Goal: Information Seeking & Learning: Find contact information

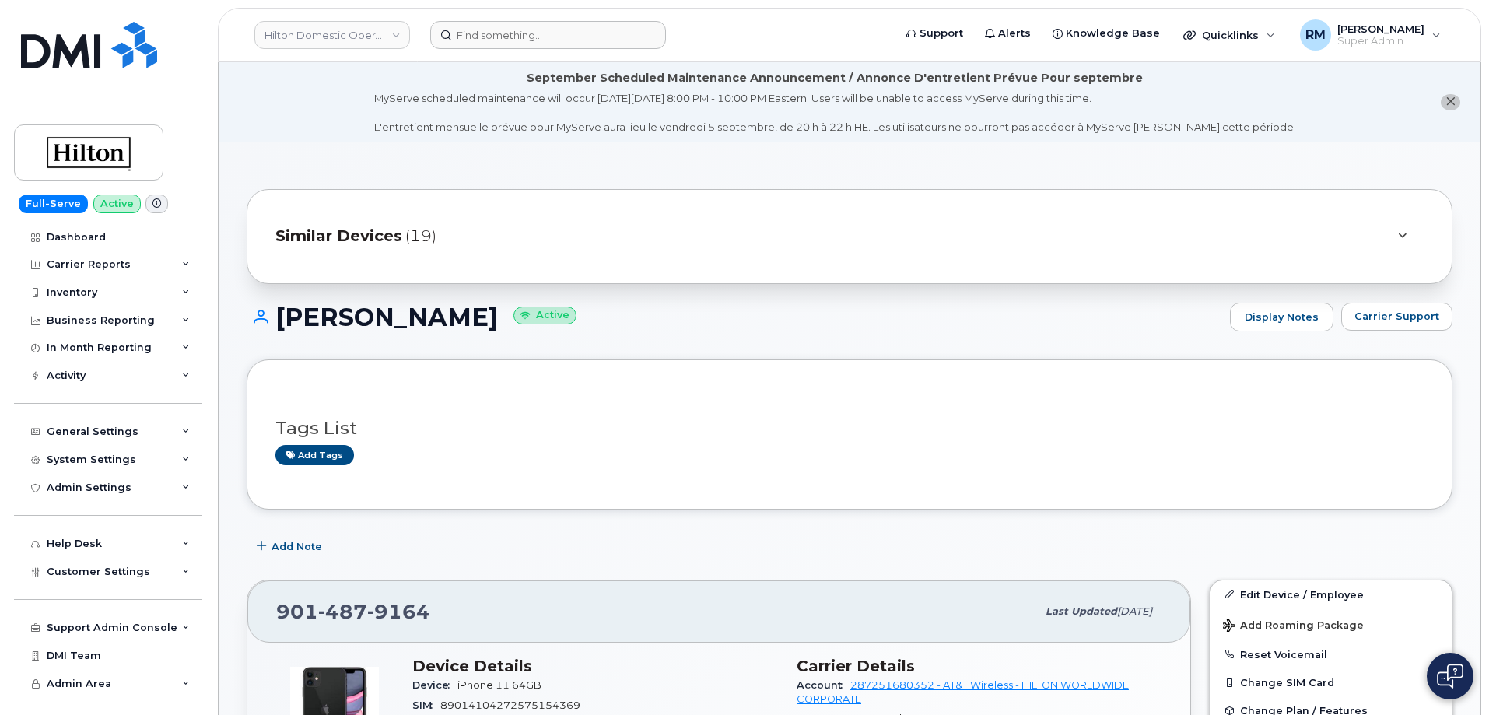
scroll to position [443, 0]
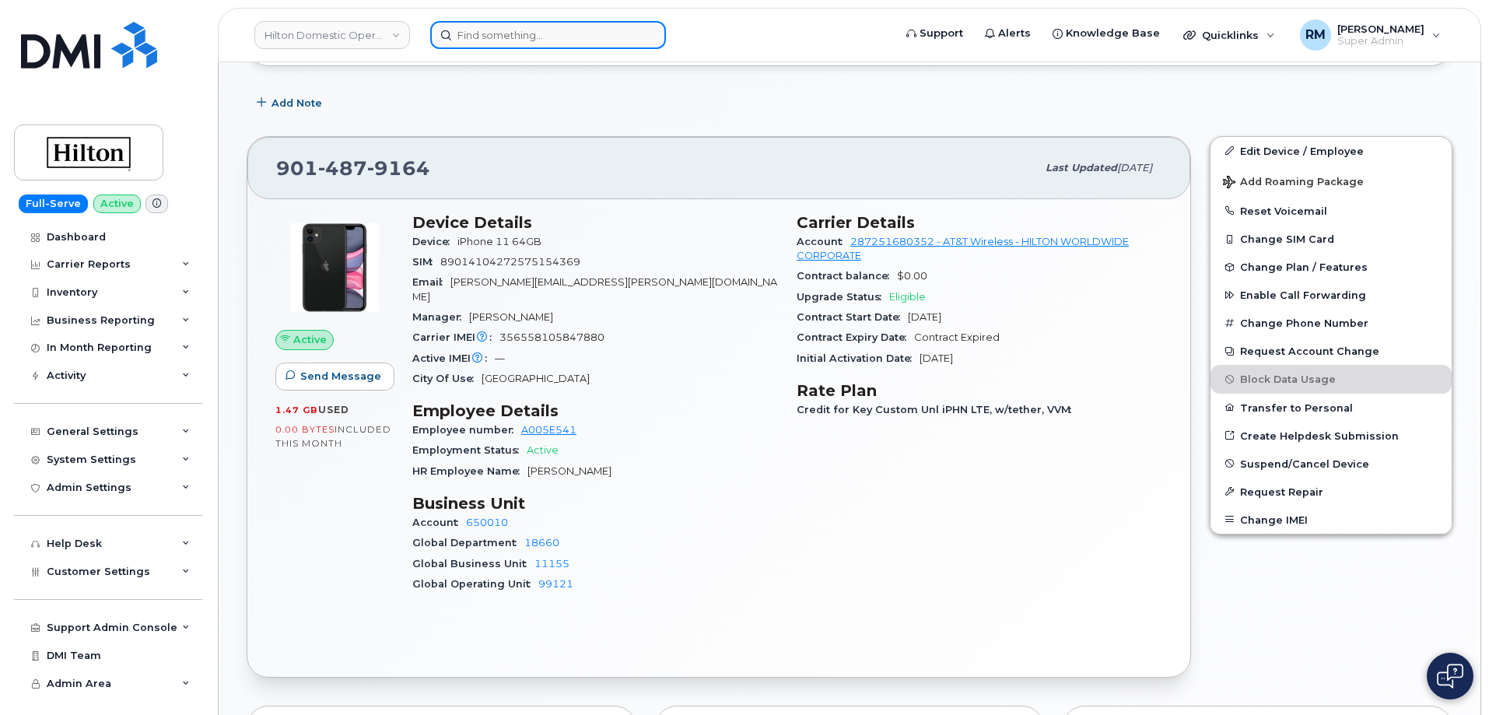
click at [477, 37] on input at bounding box center [548, 35] width 236 height 28
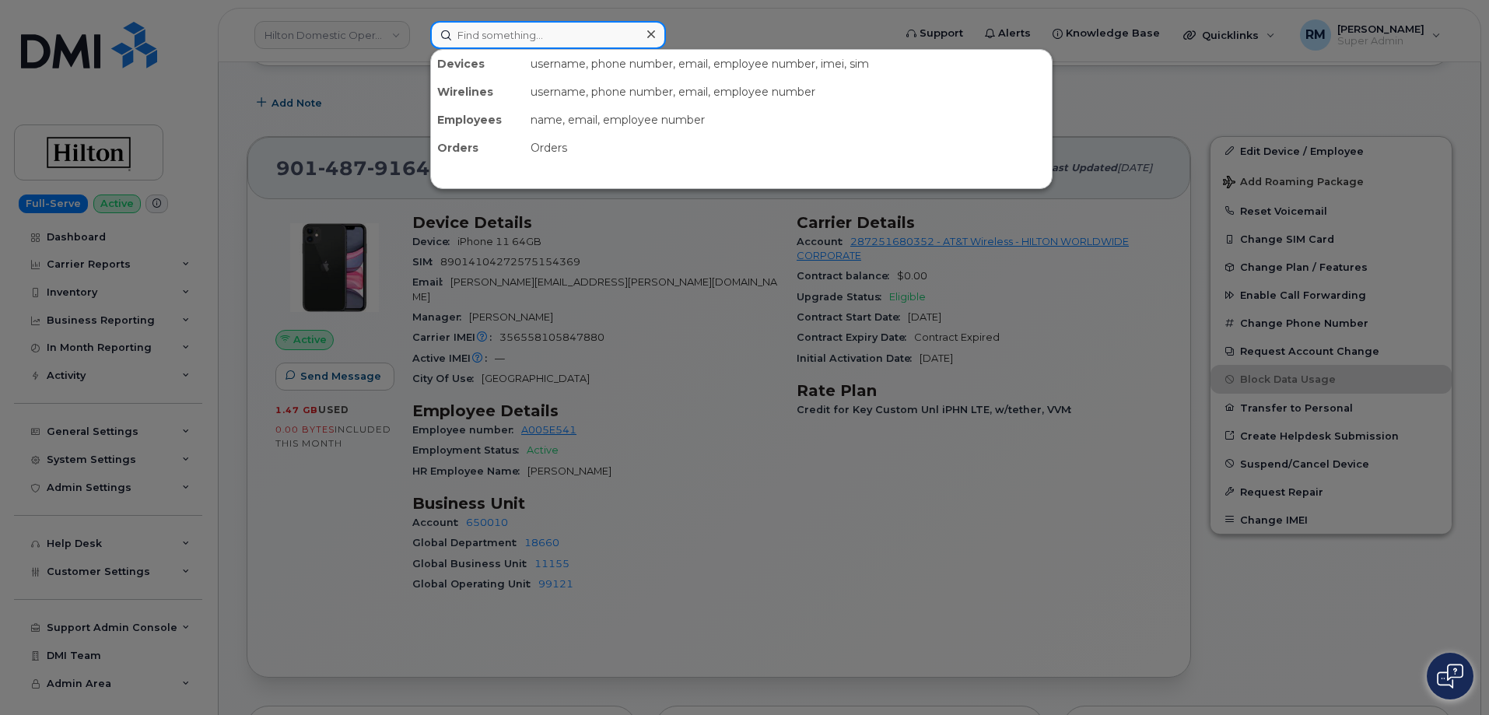
paste input "9292972462"
type input "9292972462"
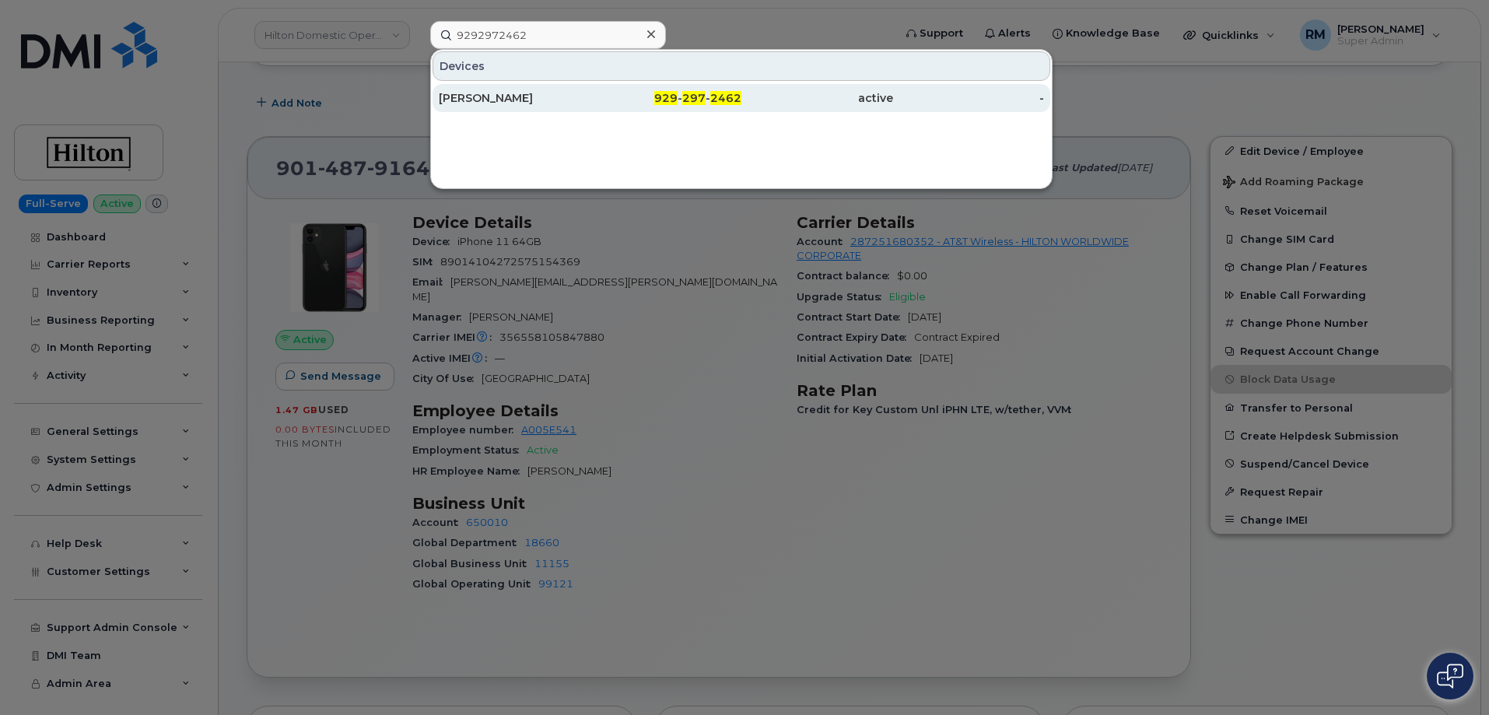
click at [568, 100] on div "Janet Llanos" at bounding box center [515, 98] width 152 height 16
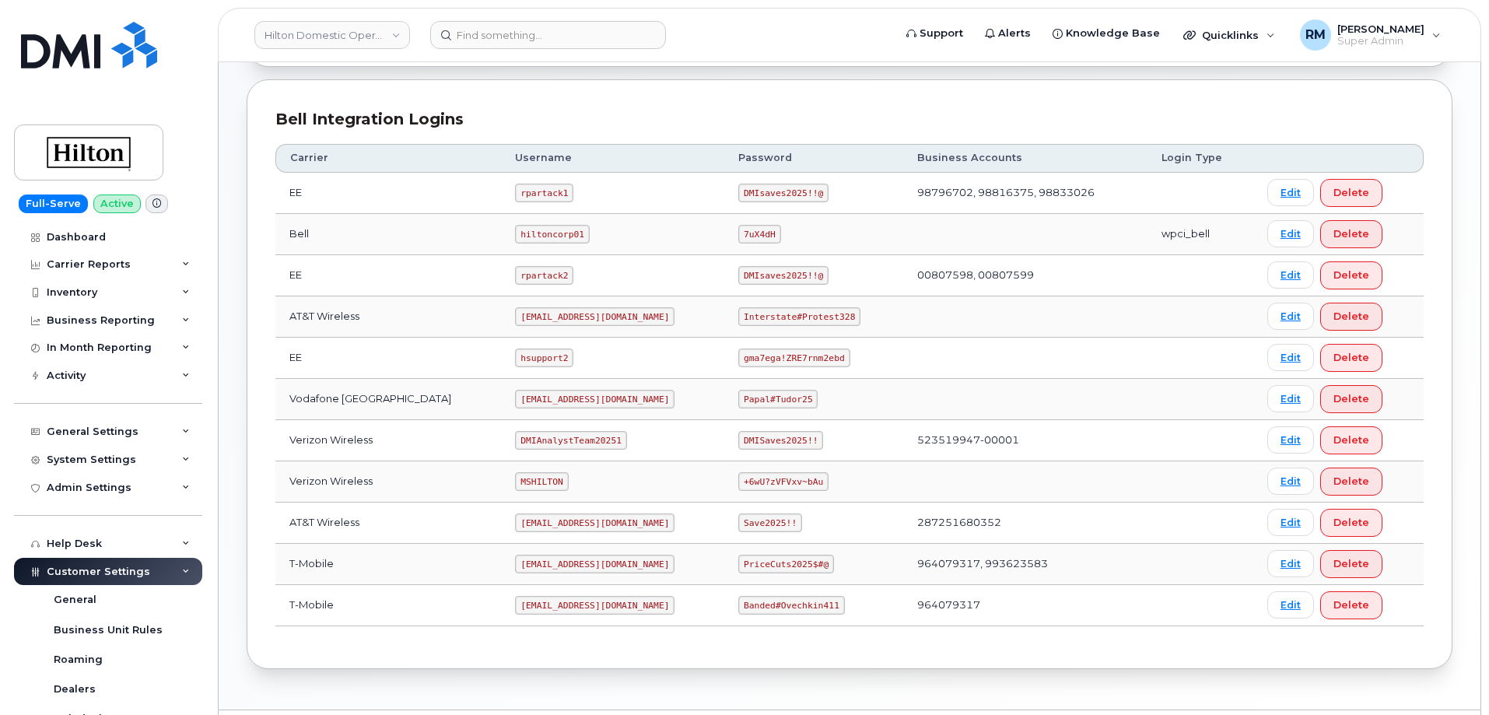
scroll to position [389, 0]
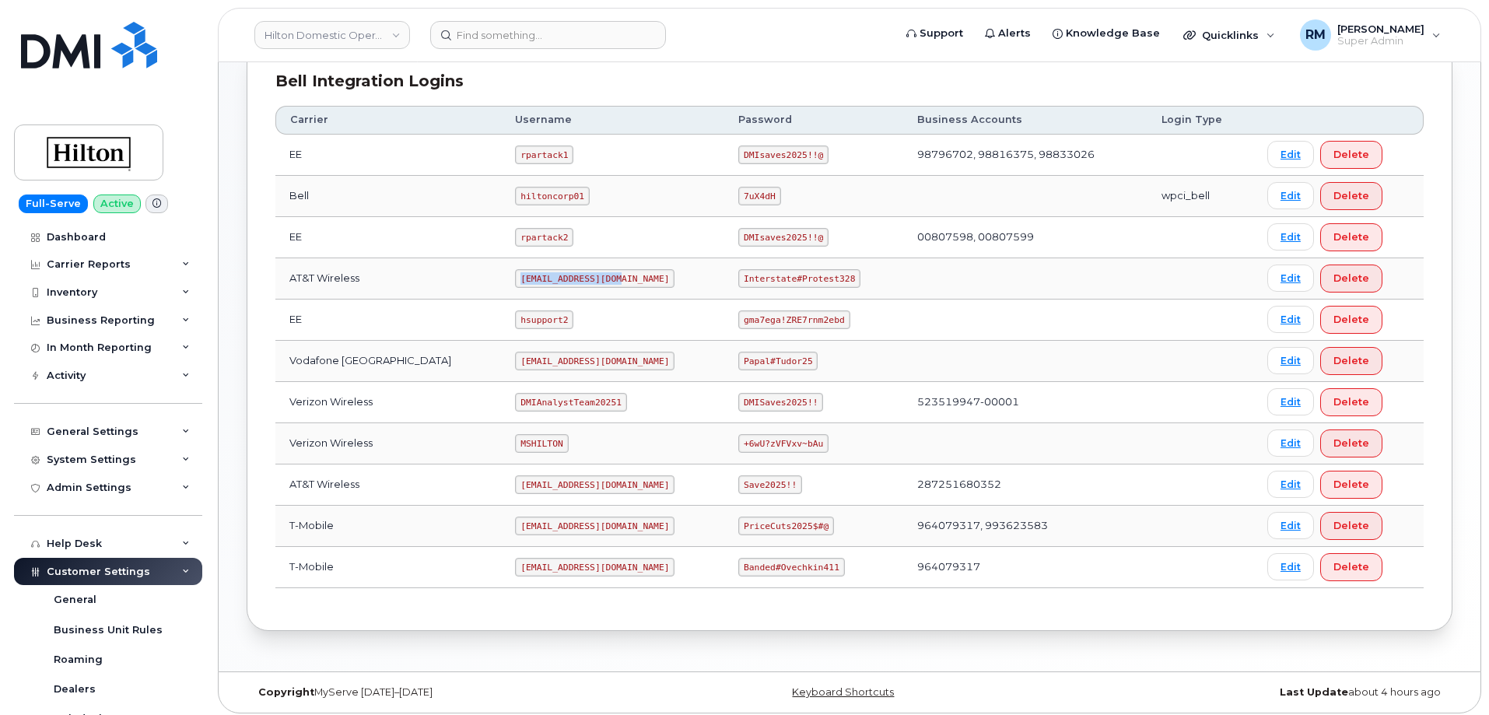
drag, startPoint x: 499, startPoint y: 278, endPoint x: 625, endPoint y: 275, distance: 125.3
click at [625, 275] on td "[EMAIL_ADDRESS][DOMAIN_NAME]" at bounding box center [612, 278] width 223 height 41
copy code "[EMAIL_ADDRESS][DOMAIN_NAME]"
drag, startPoint x: 768, startPoint y: 274, endPoint x: 877, endPoint y: 267, distance: 109.9
click at [877, 267] on td "Interstate#Protest328" at bounding box center [813, 278] width 179 height 41
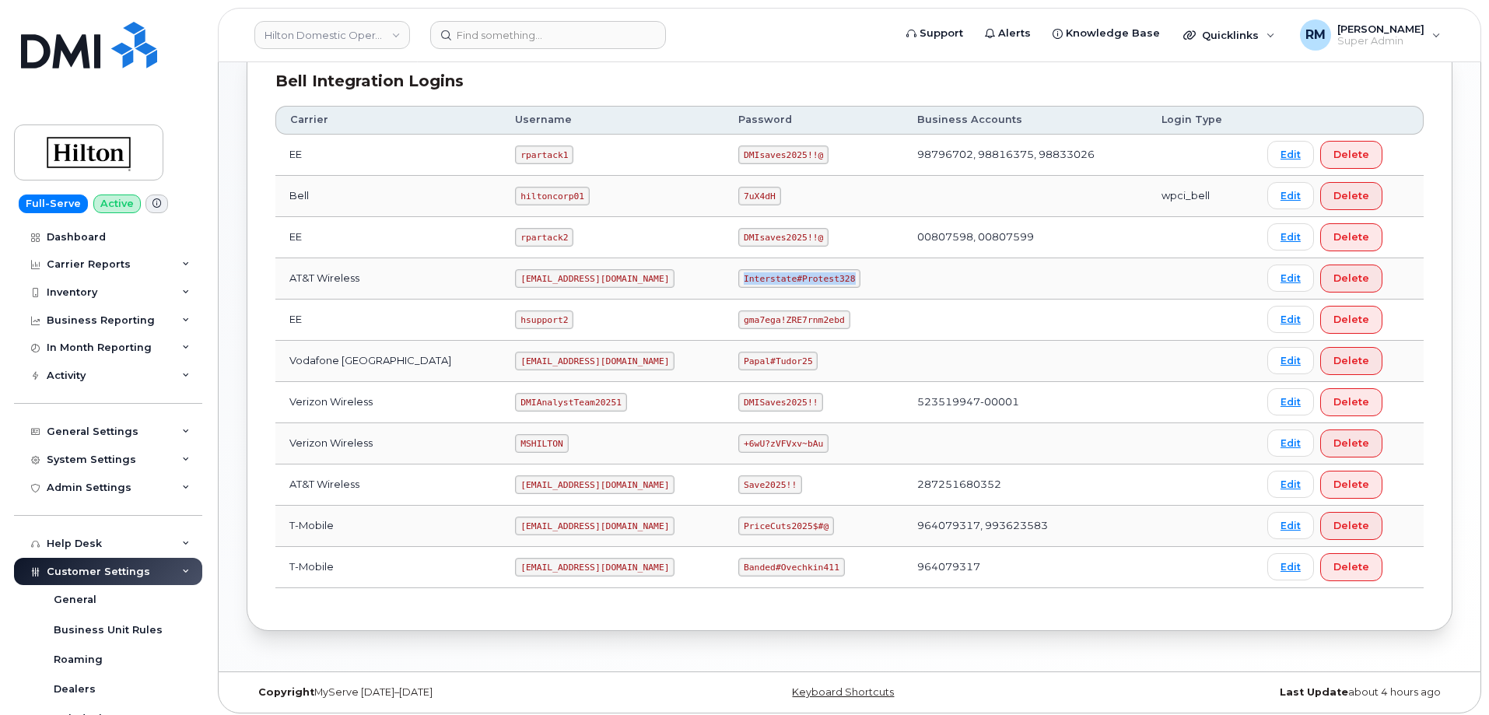
copy code "Interstate#Protest328"
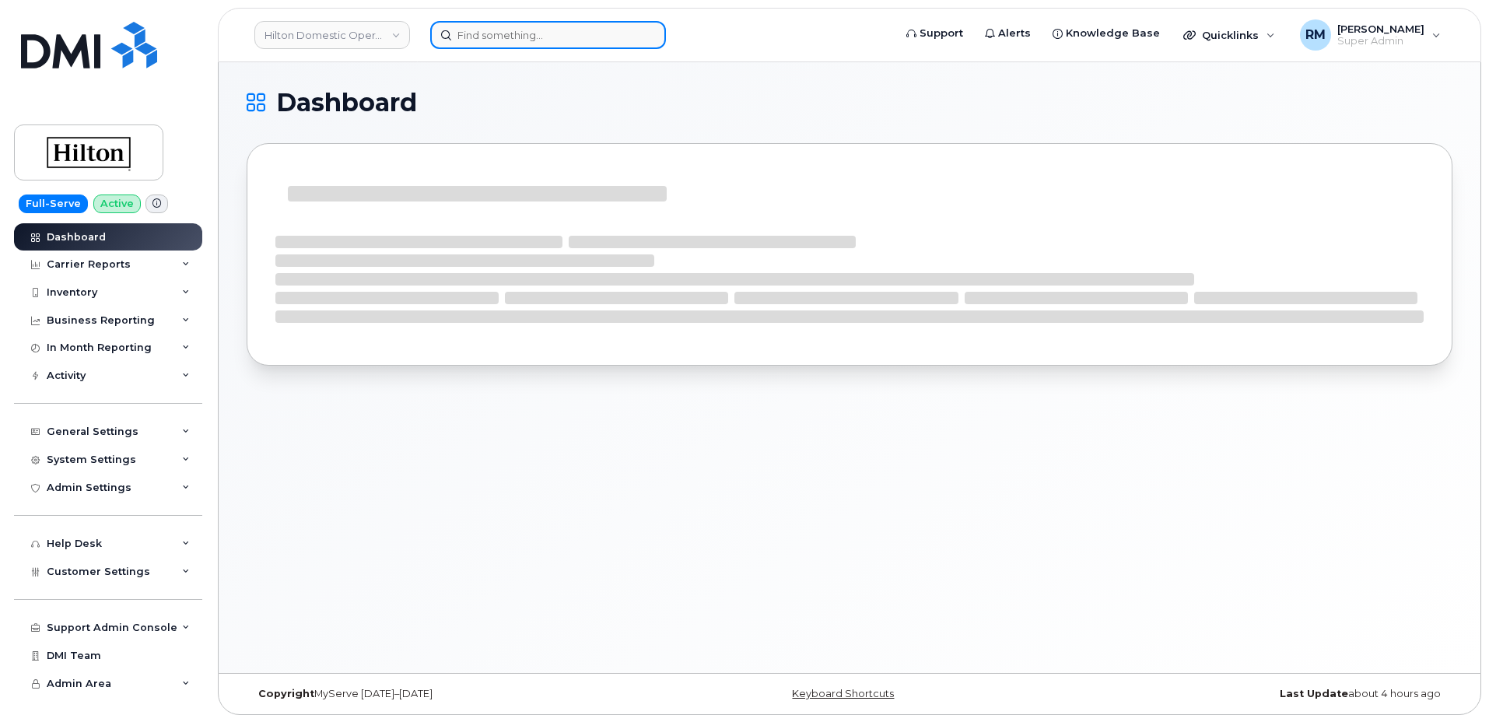
click at [492, 44] on input at bounding box center [548, 35] width 236 height 28
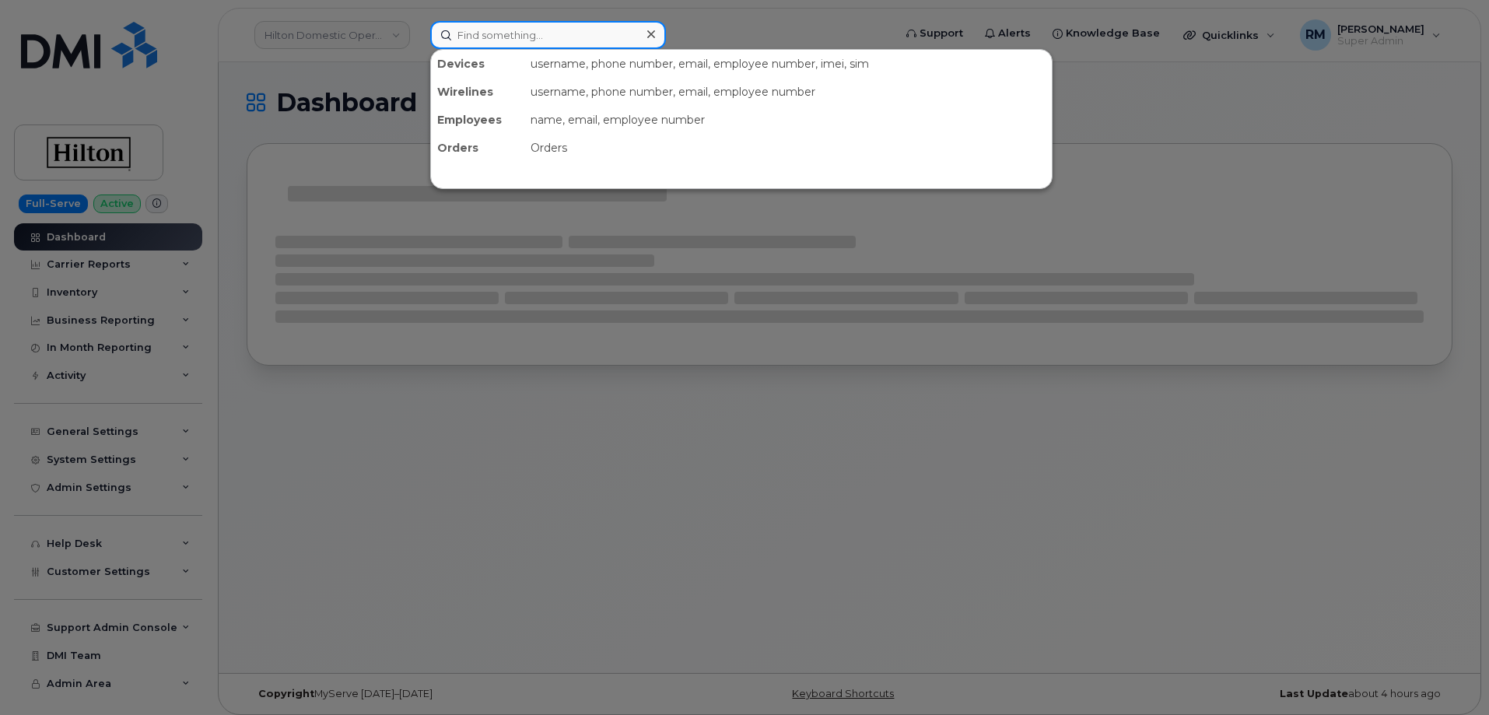
paste input "5718356377"
type input "5718356377"
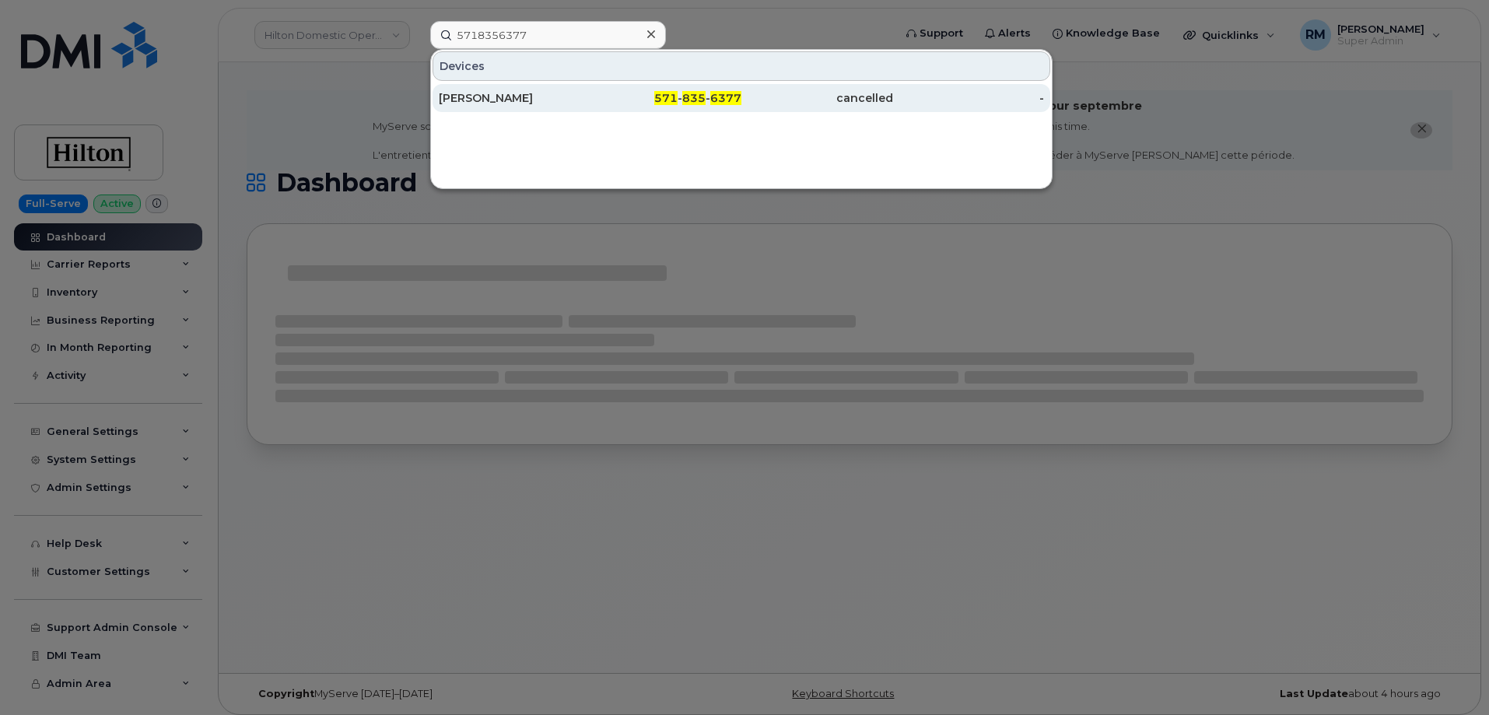
click at [500, 100] on div "[PERSON_NAME]" at bounding box center [515, 98] width 152 height 16
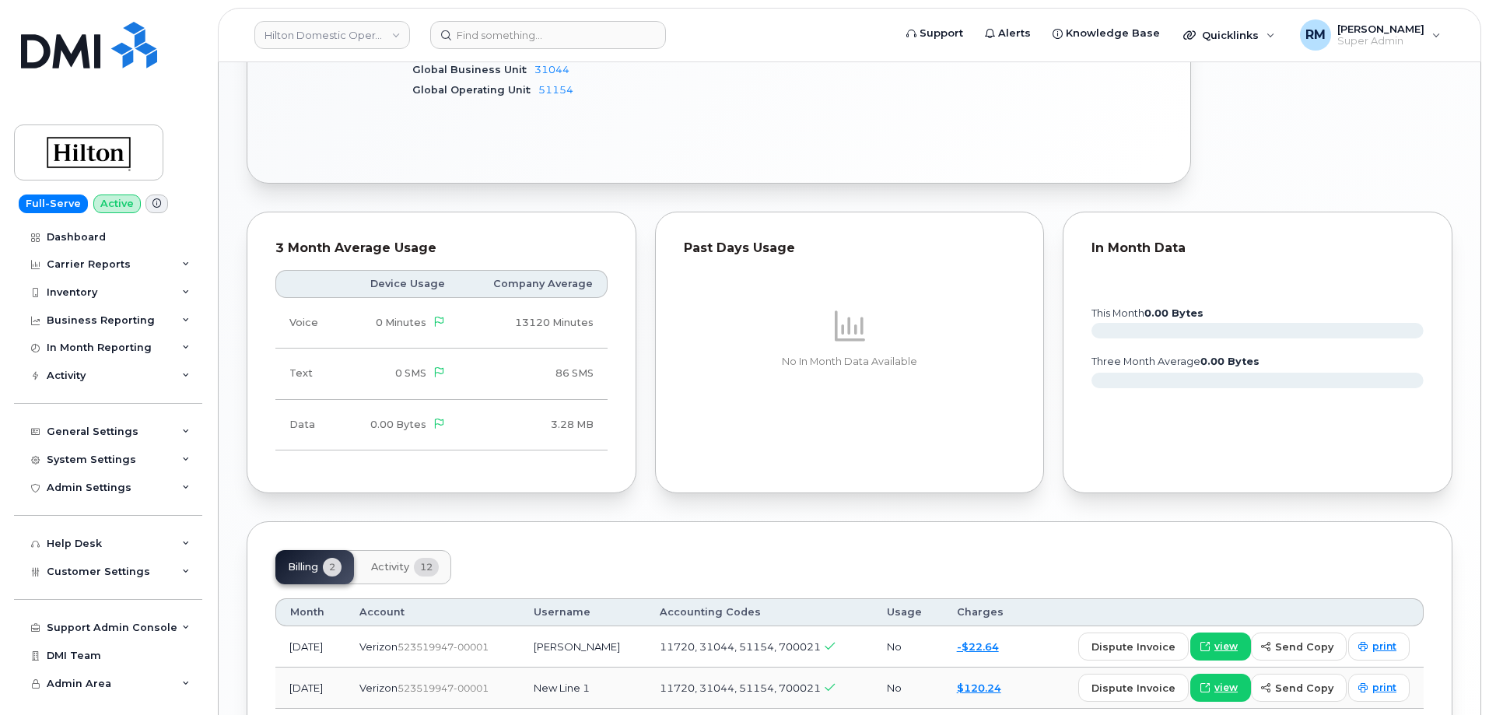
scroll to position [1058, 0]
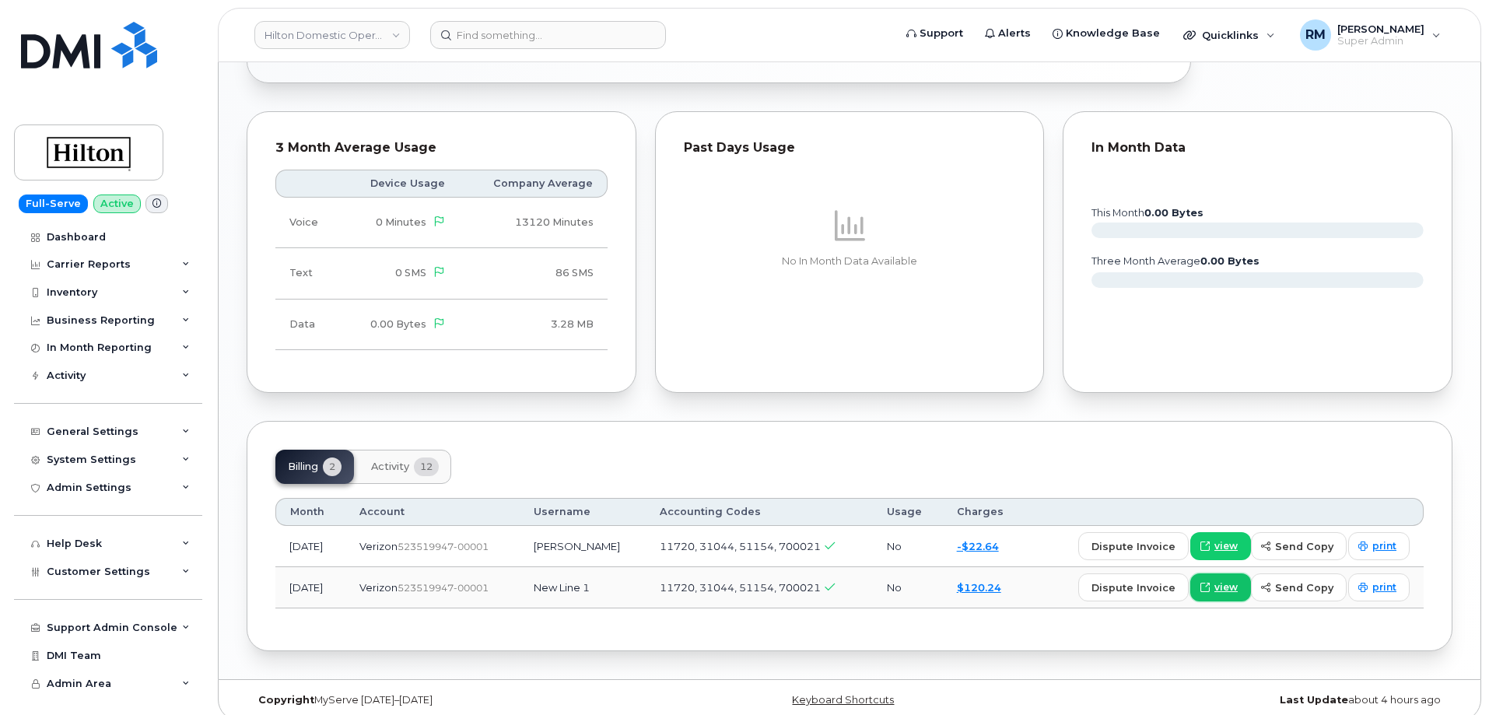
click at [1231, 580] on span "view" at bounding box center [1225, 587] width 23 height 14
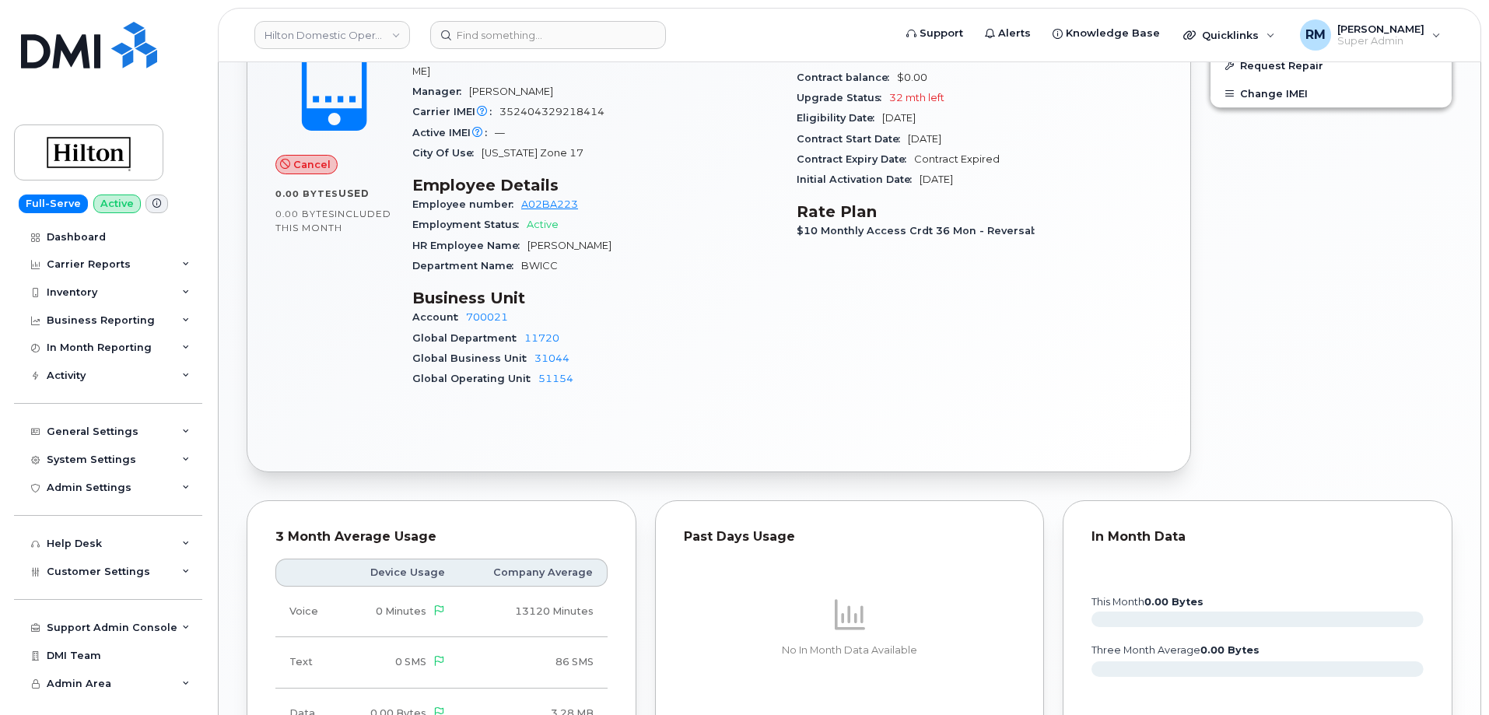
scroll to position [358, 0]
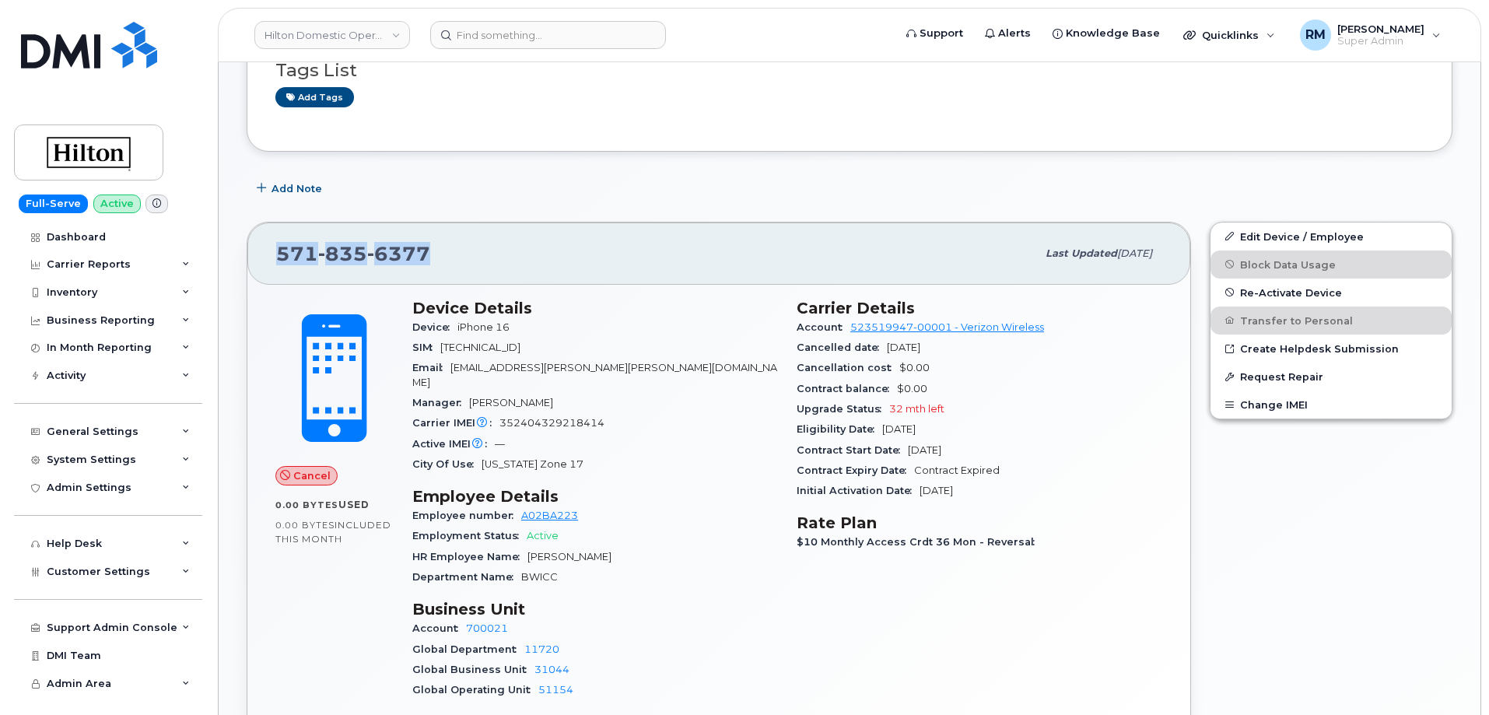
drag, startPoint x: 428, startPoint y: 251, endPoint x: 253, endPoint y: 250, distance: 175.0
click at [253, 250] on div "571 835 6377 Last updated Aug 29, 2025" at bounding box center [718, 253] width 943 height 62
copy span "571 835 6377"
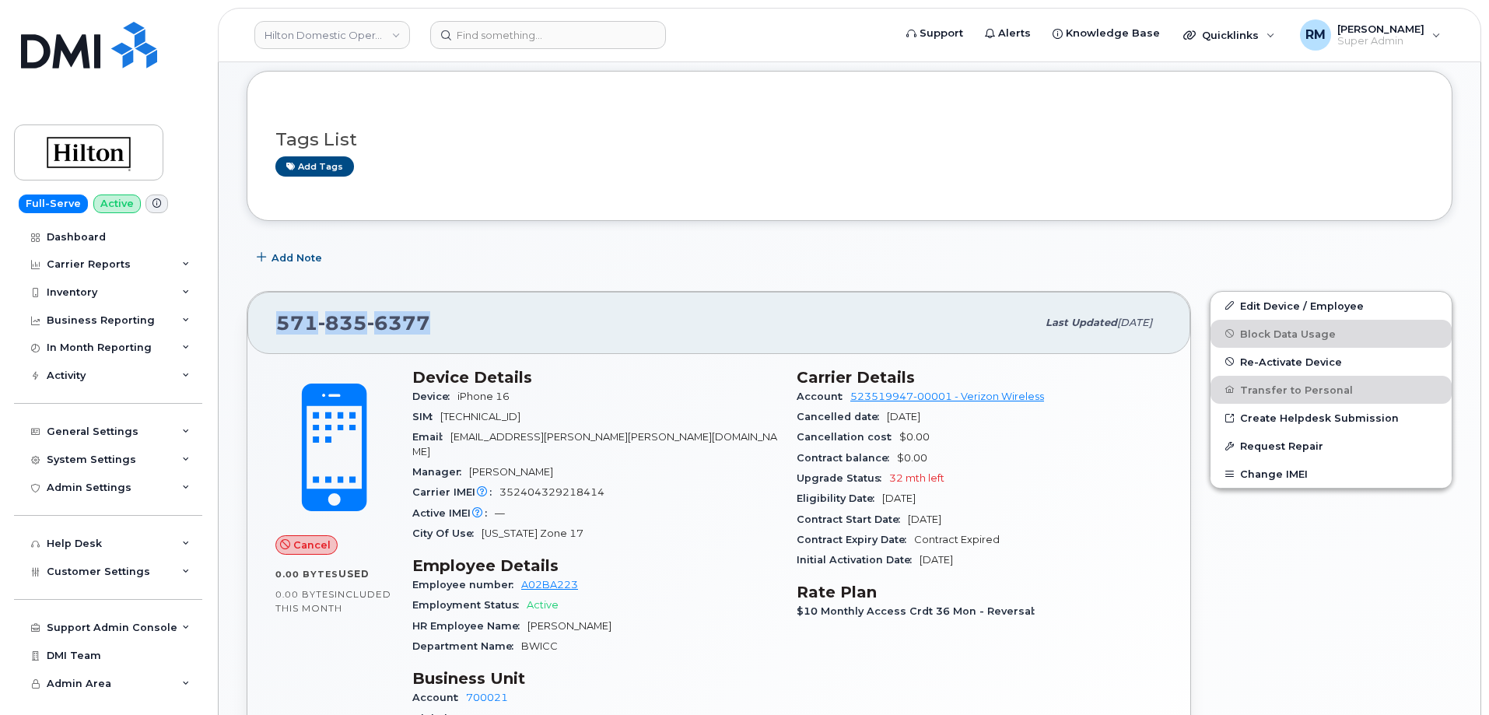
scroll to position [311, 0]
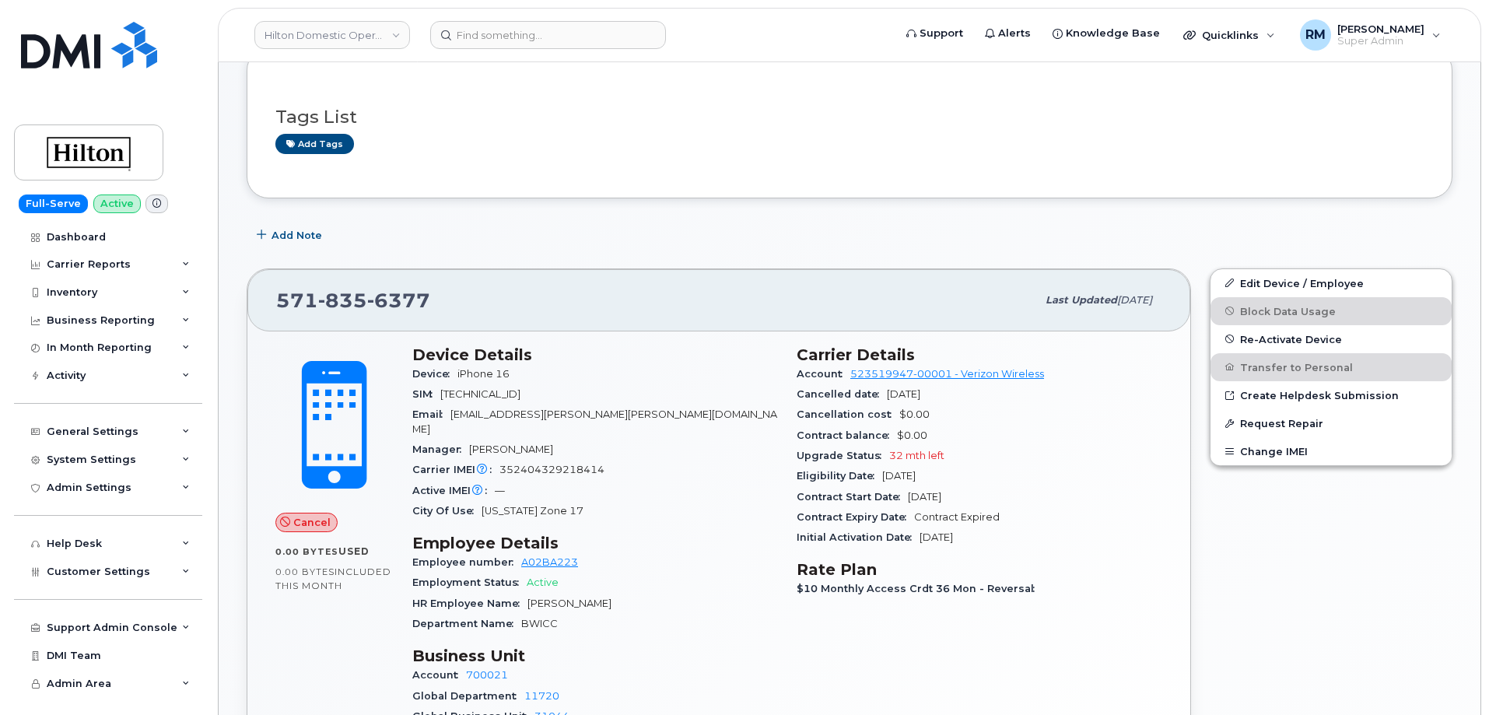
click at [554, 464] on span "352404329218414" at bounding box center [551, 470] width 105 height 12
copy span "352404329218414"
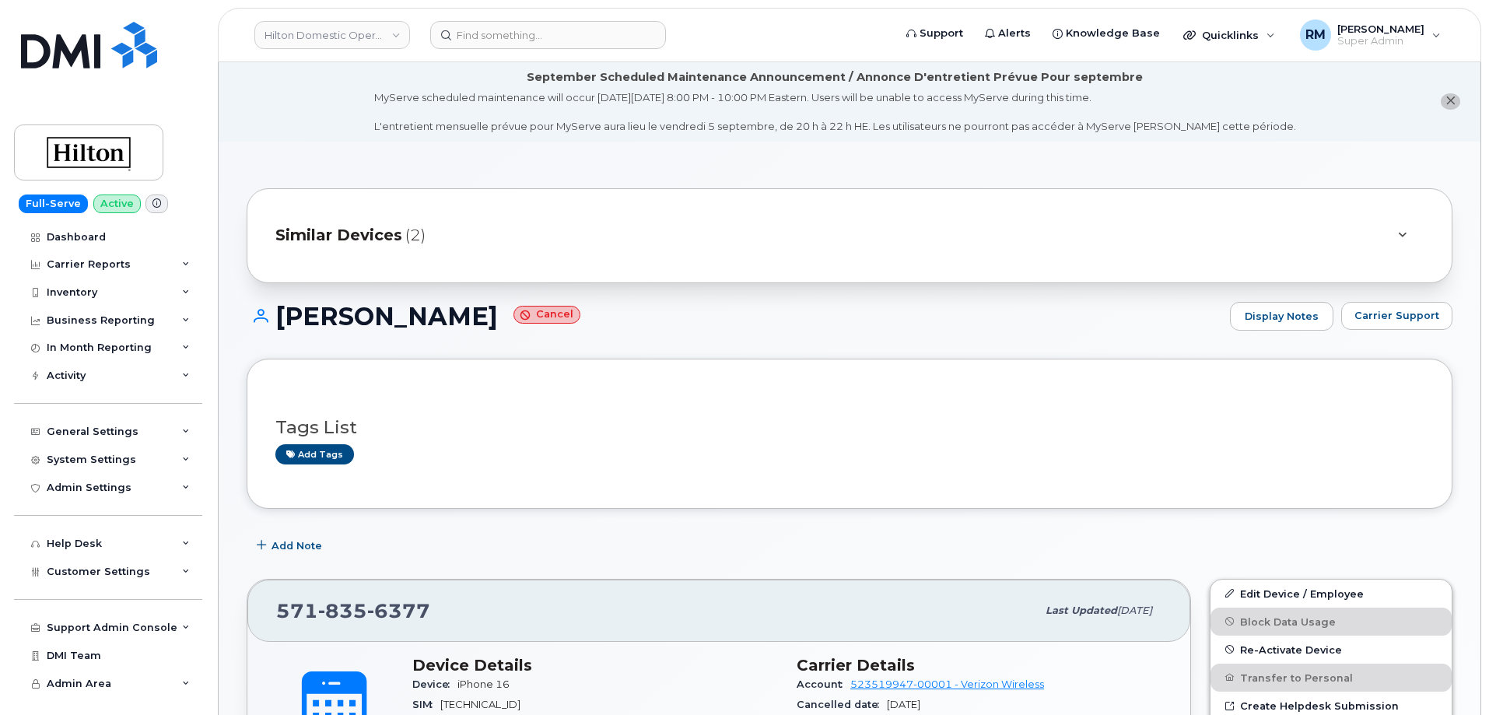
scroll to position [0, 0]
click at [416, 228] on span "(2)" at bounding box center [415, 236] width 20 height 23
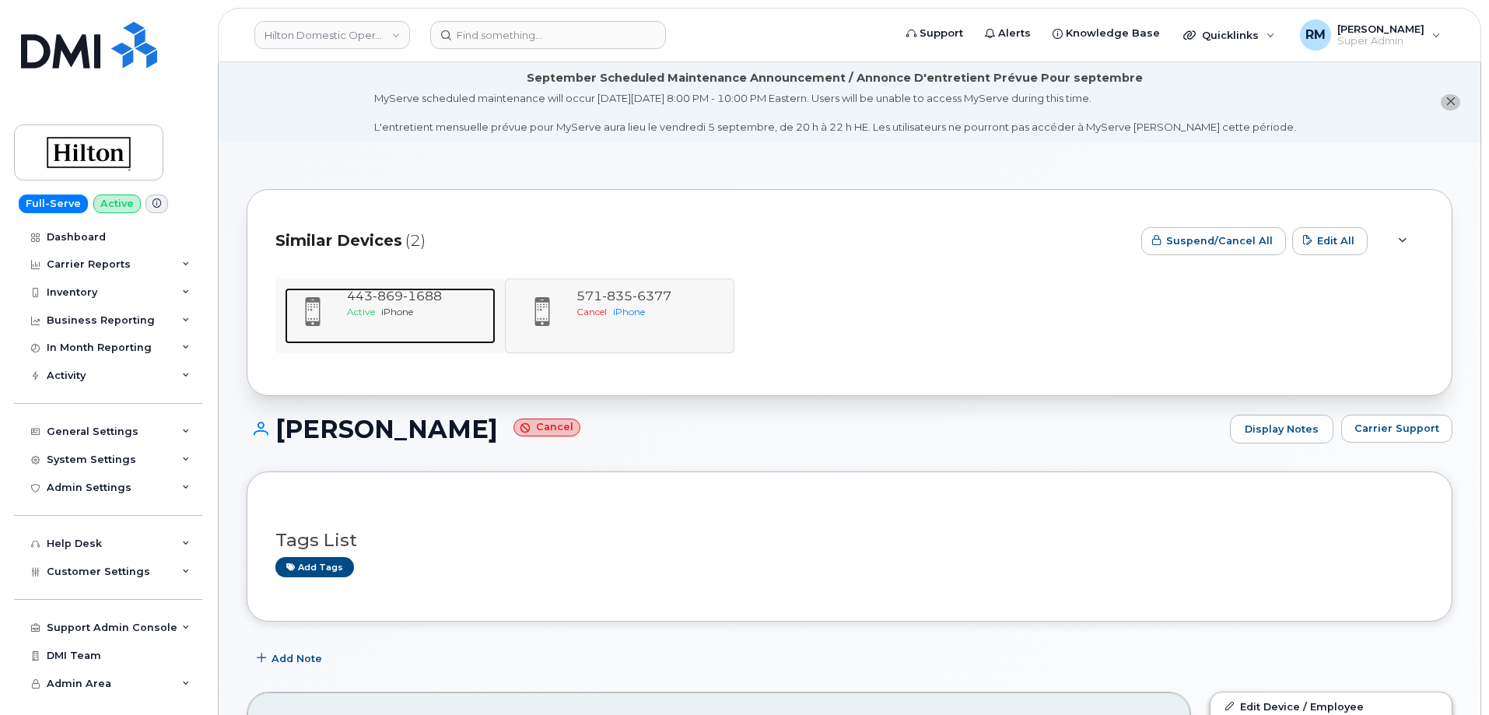
click at [399, 299] on span "869" at bounding box center [388, 296] width 30 height 15
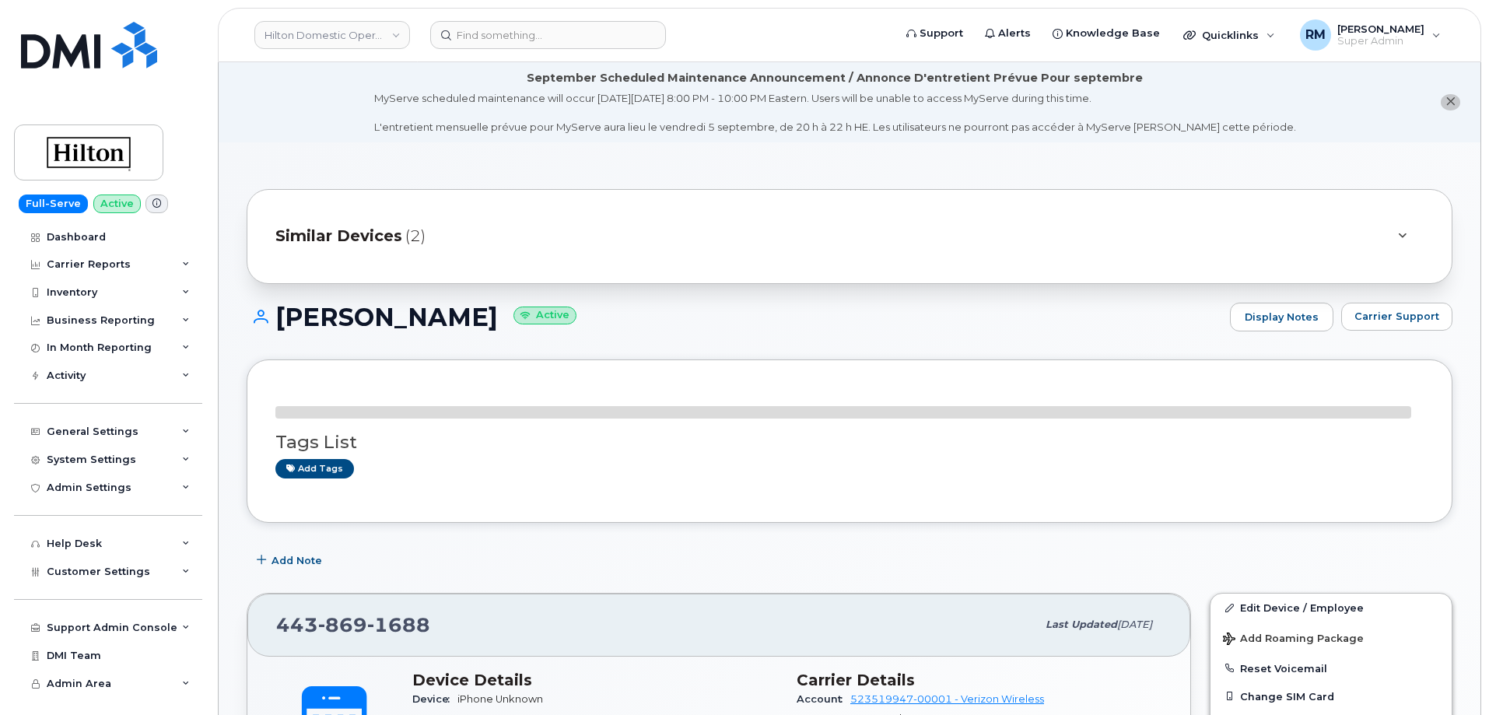
click at [398, 229] on span "Similar Devices" at bounding box center [338, 236] width 127 height 23
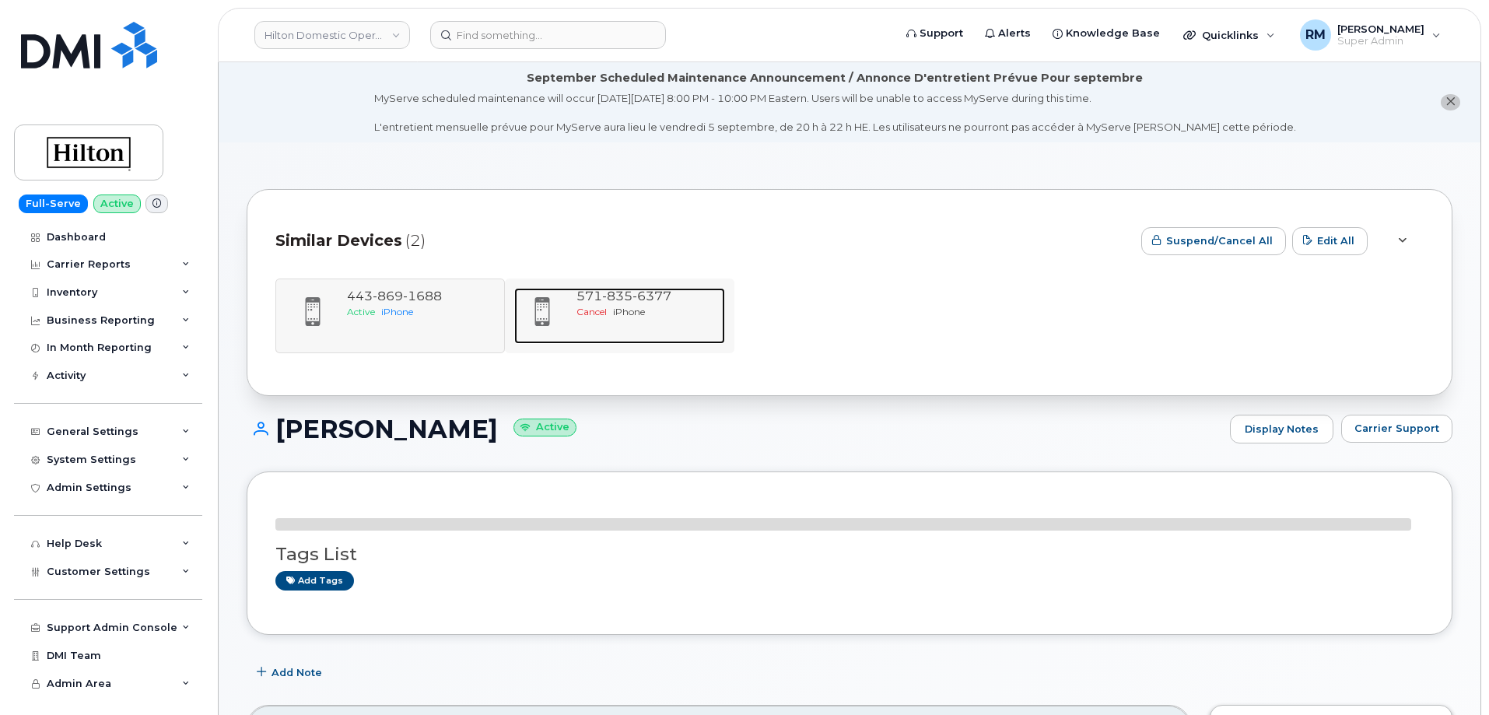
click at [621, 309] on span "iPhone" at bounding box center [629, 312] width 32 height 12
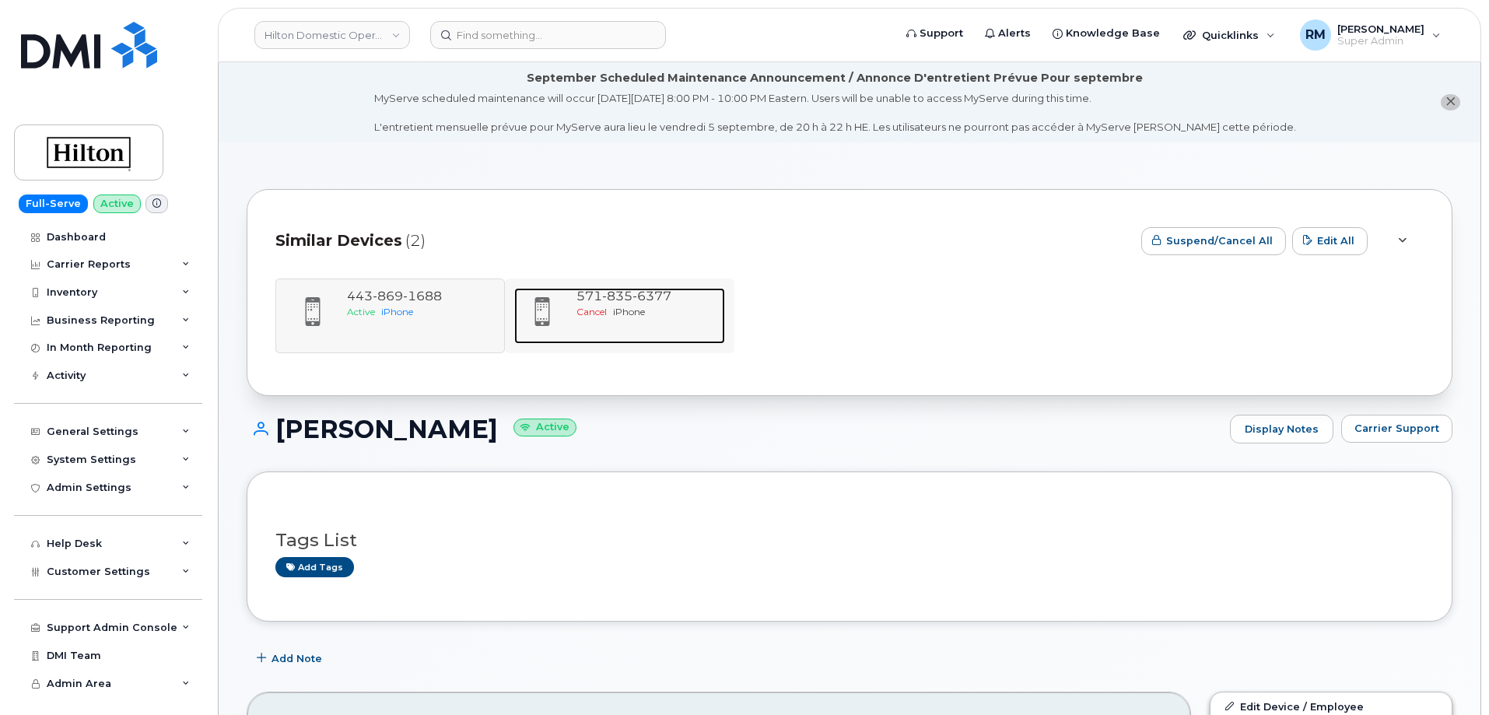
click at [646, 300] on span "6377" at bounding box center [651, 296] width 39 height 15
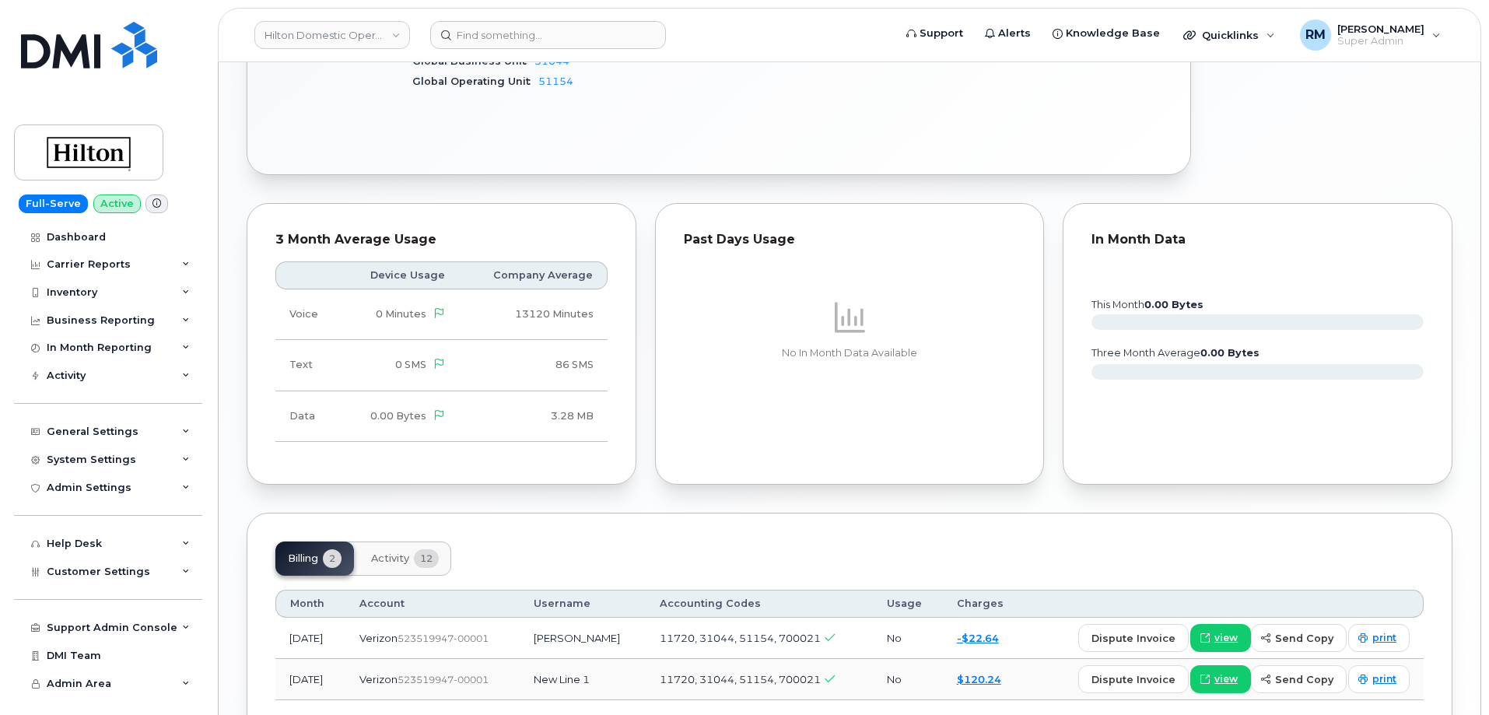
scroll to position [1058, 0]
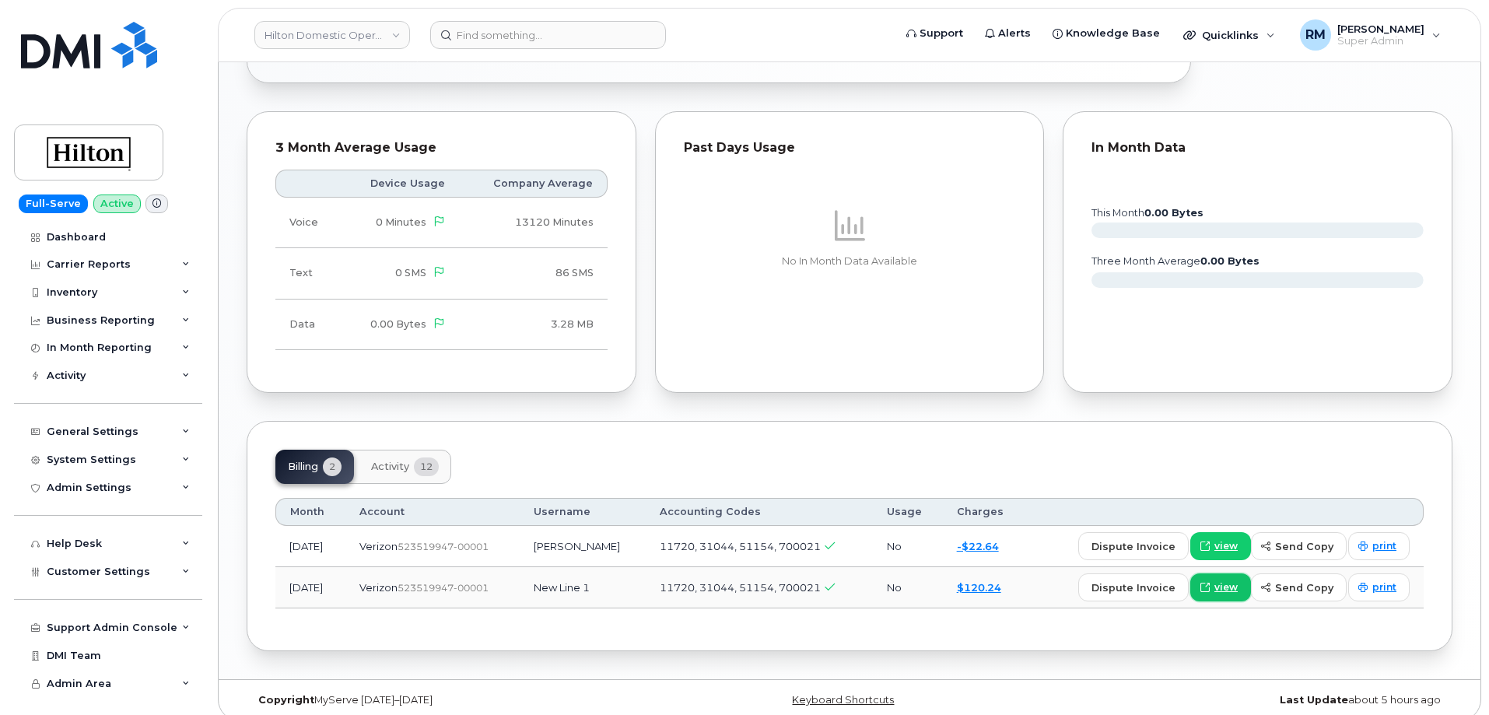
click at [1224, 580] on span "view" at bounding box center [1225, 587] width 23 height 14
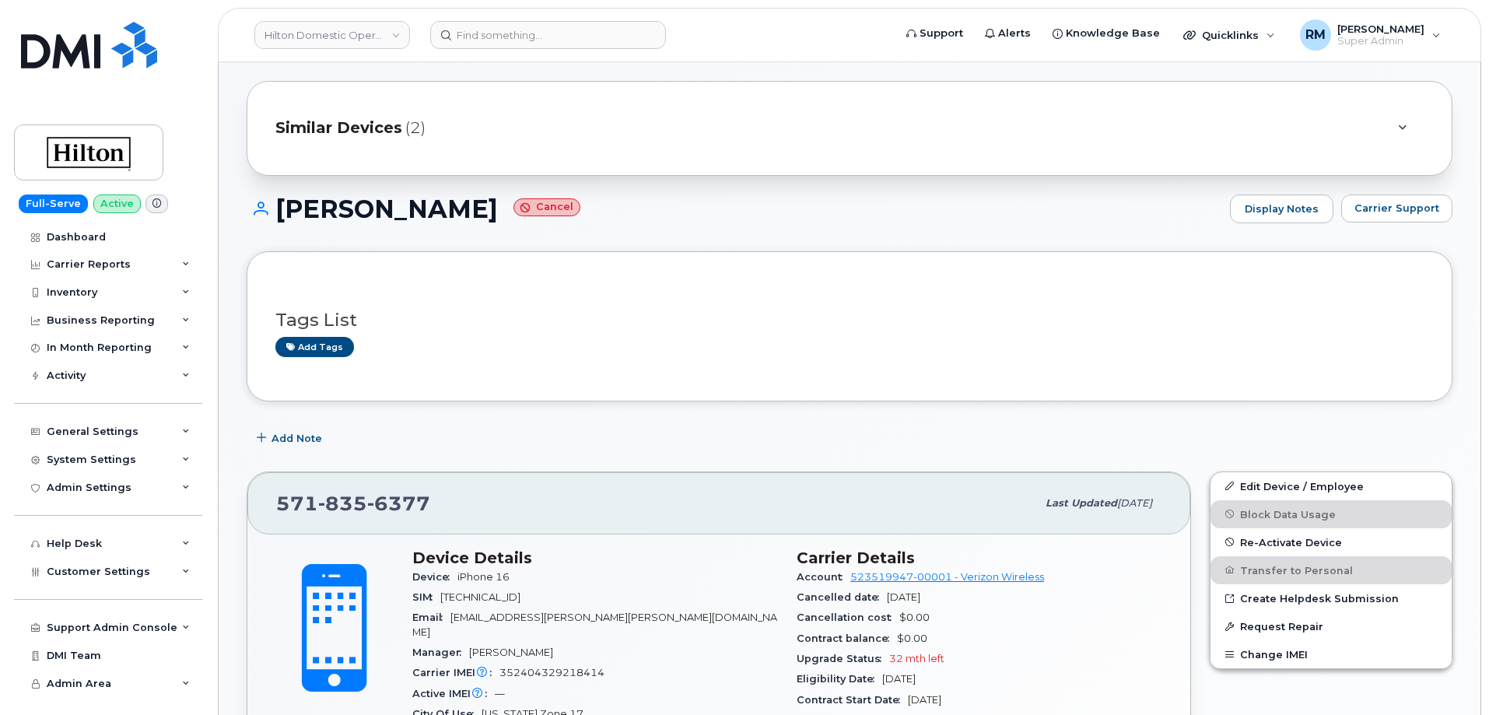
scroll to position [0, 0]
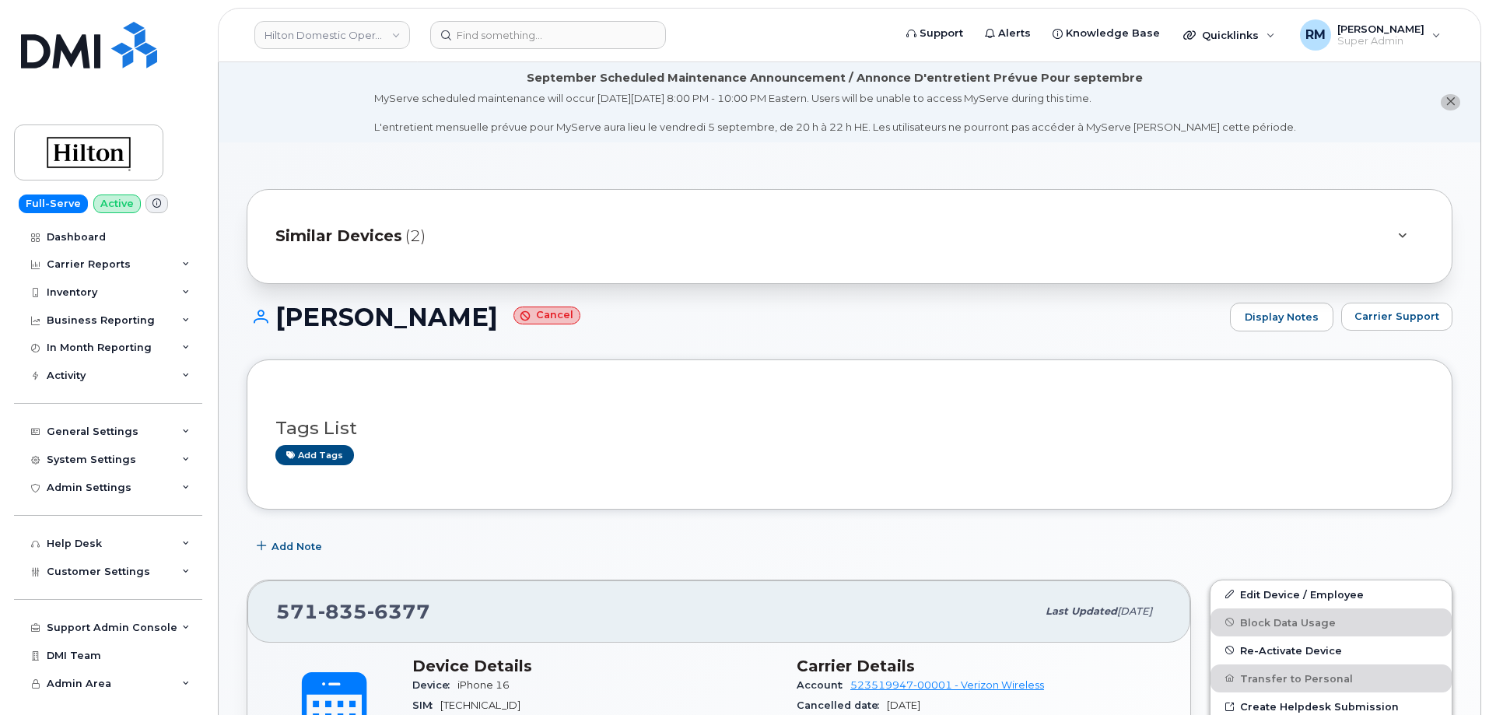
click at [394, 239] on span "Similar Devices" at bounding box center [338, 236] width 127 height 23
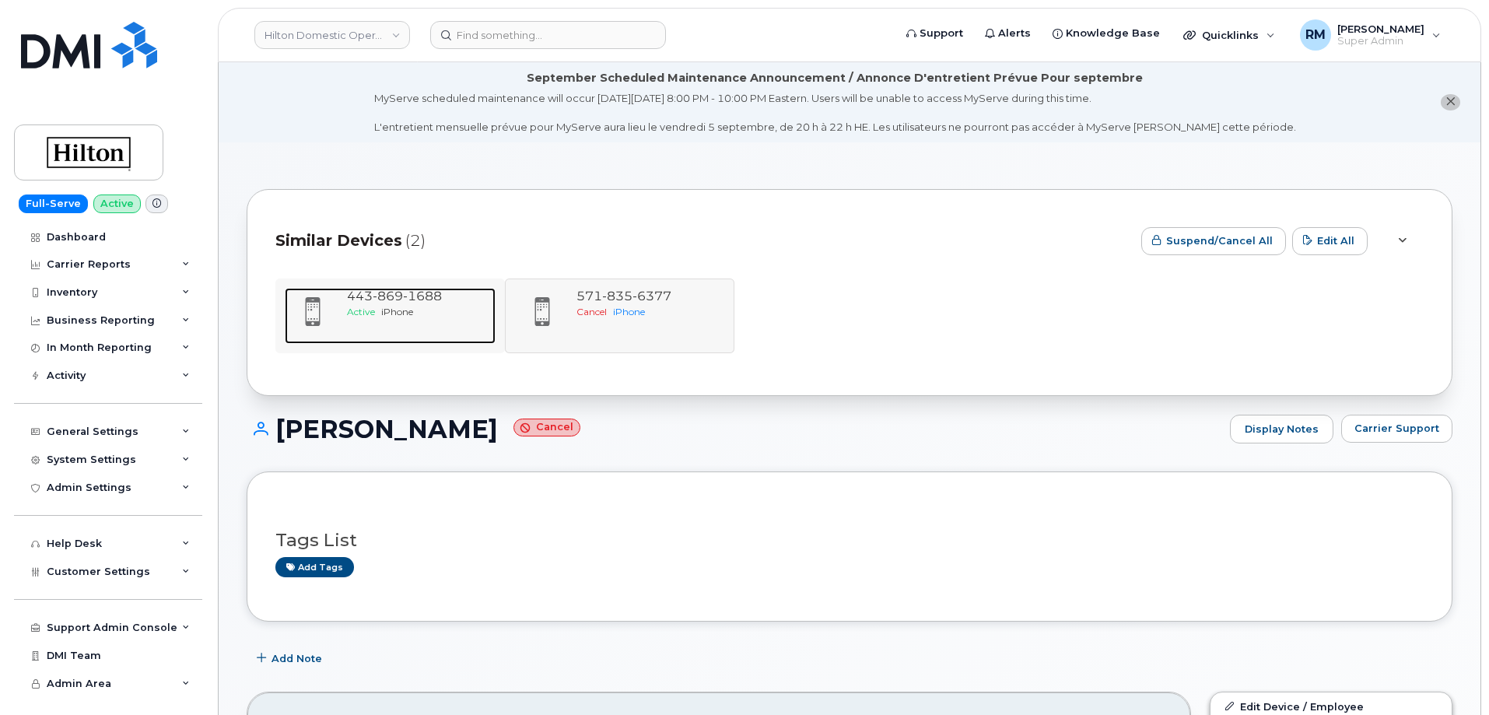
click at [395, 308] on span "iPhone" at bounding box center [397, 312] width 32 height 12
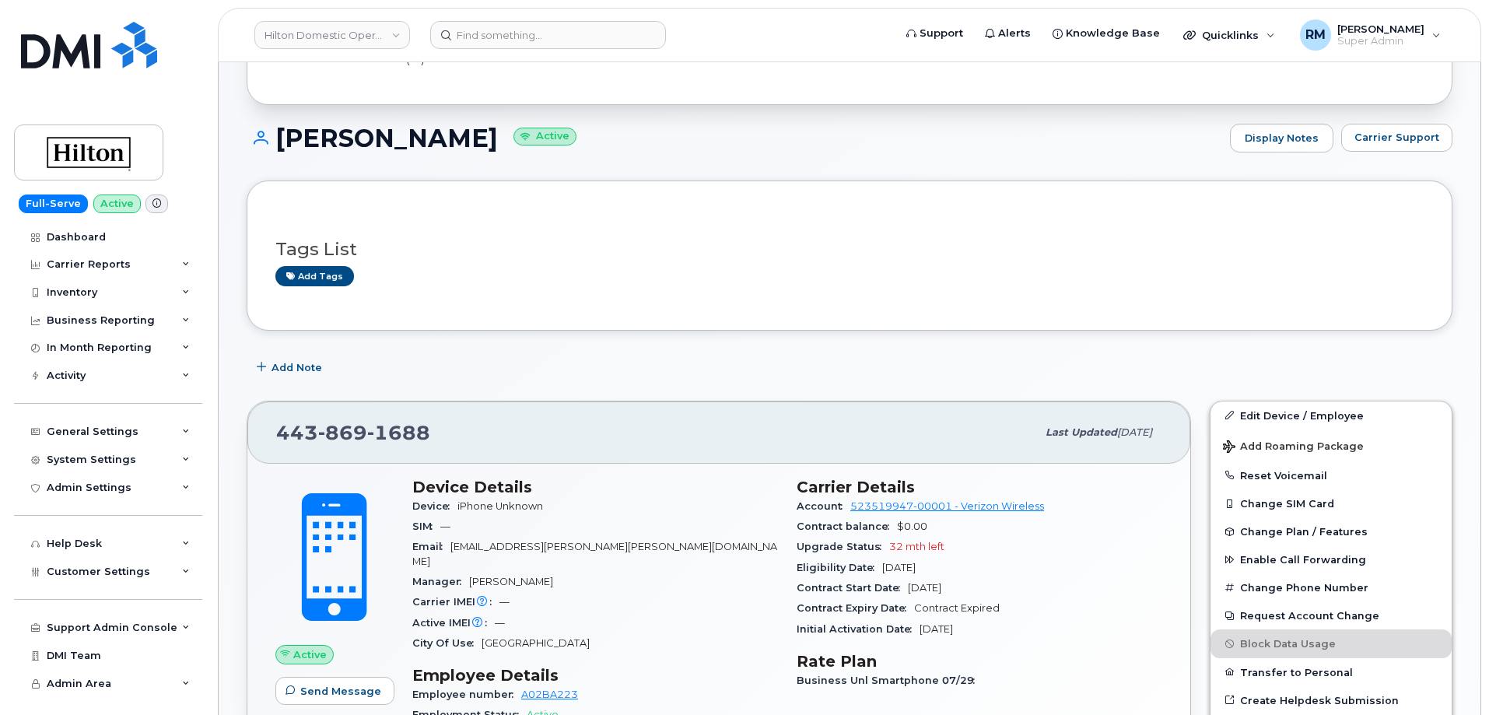
scroll to position [389, 0]
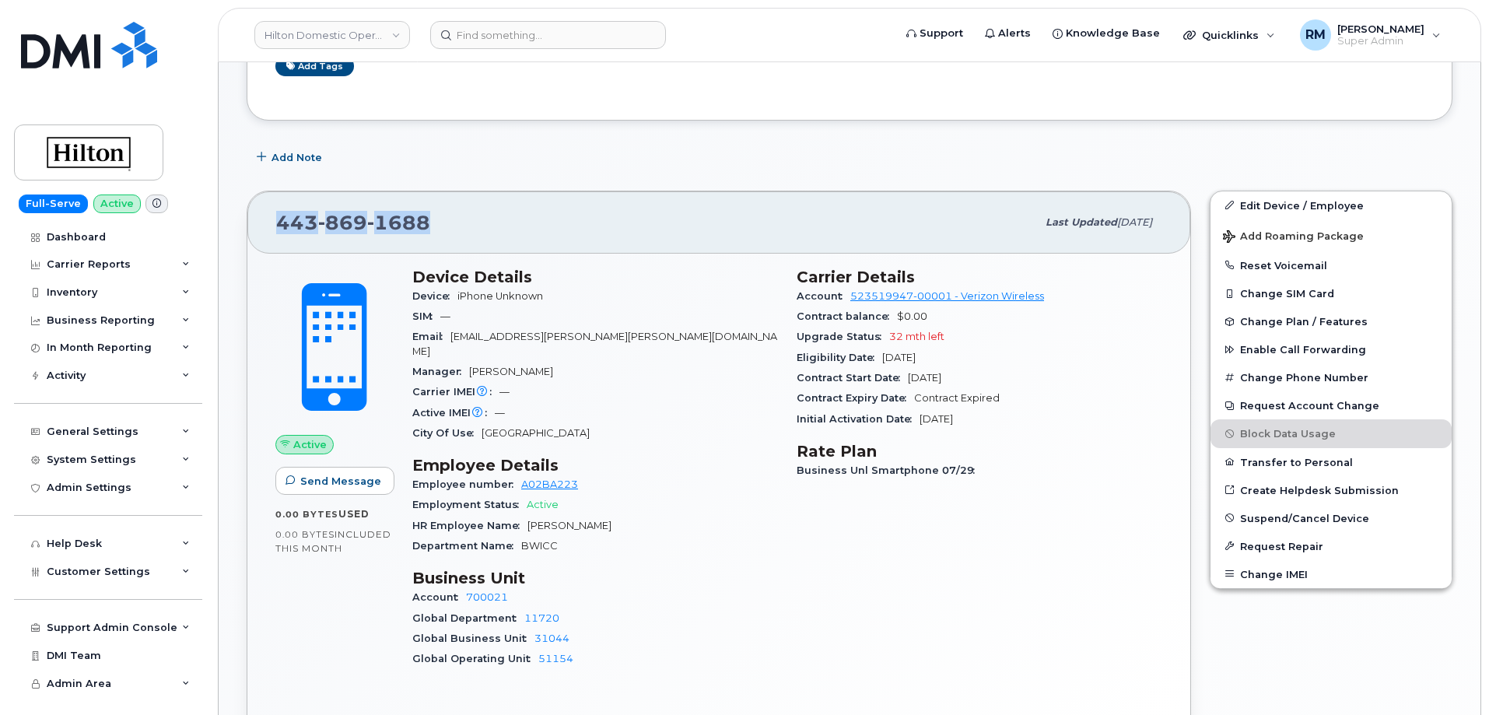
drag, startPoint x: 436, startPoint y: 226, endPoint x: 261, endPoint y: 226, distance: 175.0
click at [261, 226] on div "[PHONE_NUMBER] Last updated [DATE]" at bounding box center [718, 222] width 943 height 62
copy span "[PHONE_NUMBER]"
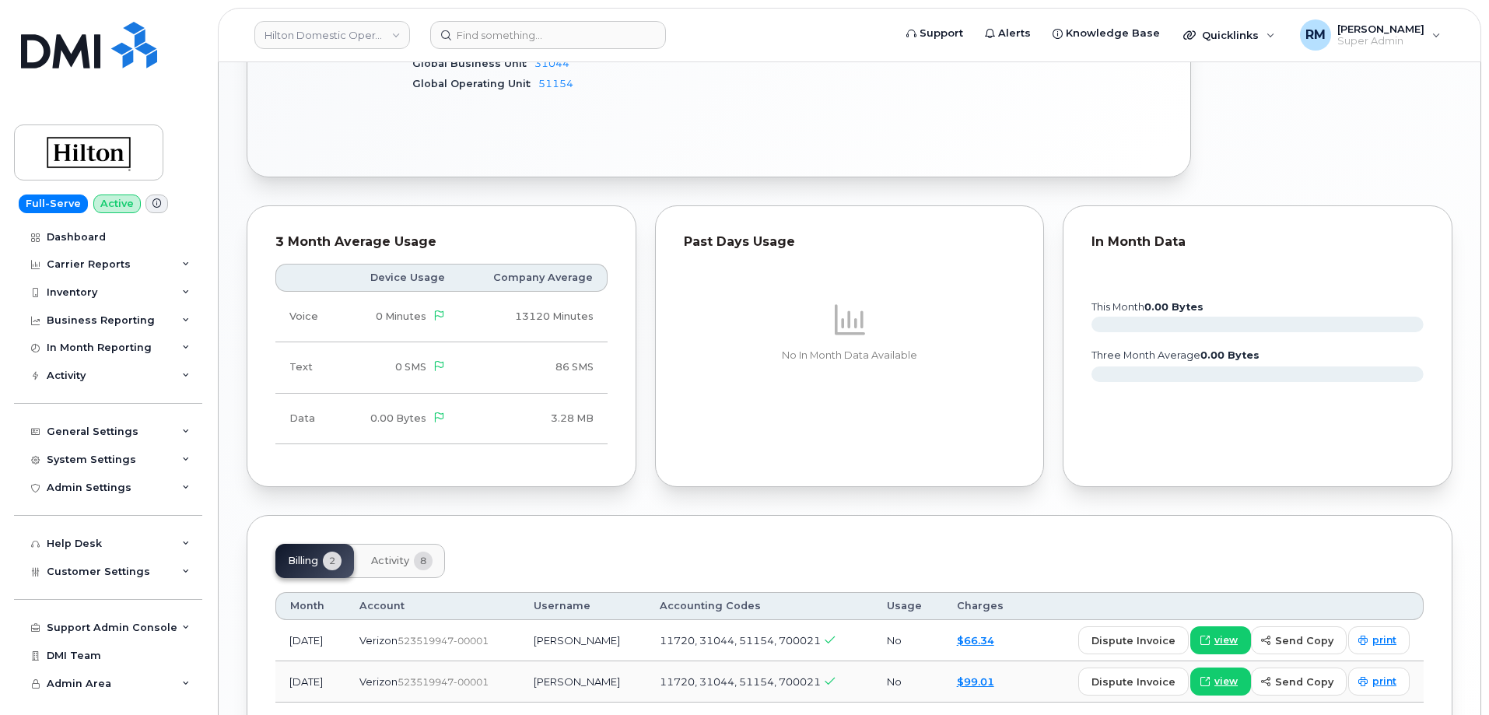
scroll to position [1058, 0]
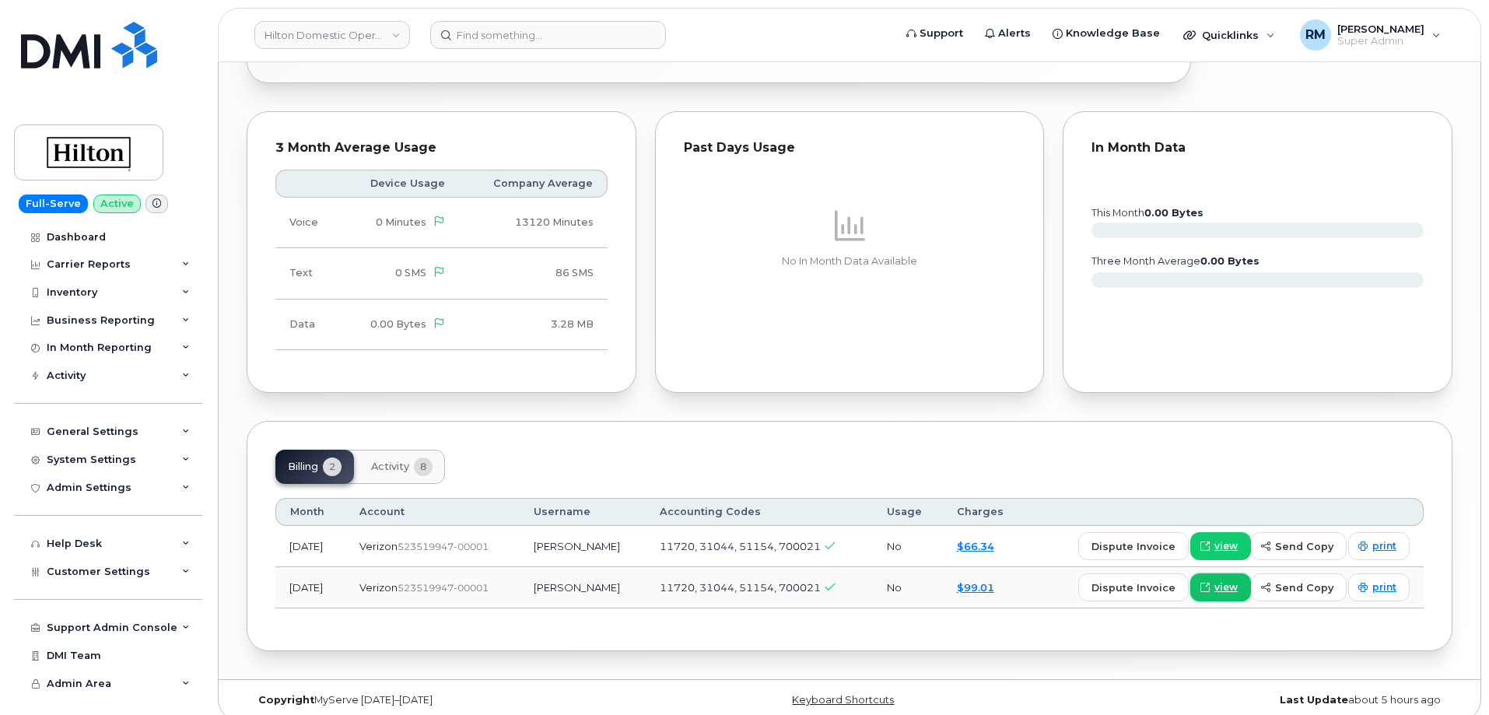
click at [1233, 580] on span "view" at bounding box center [1225, 587] width 23 height 14
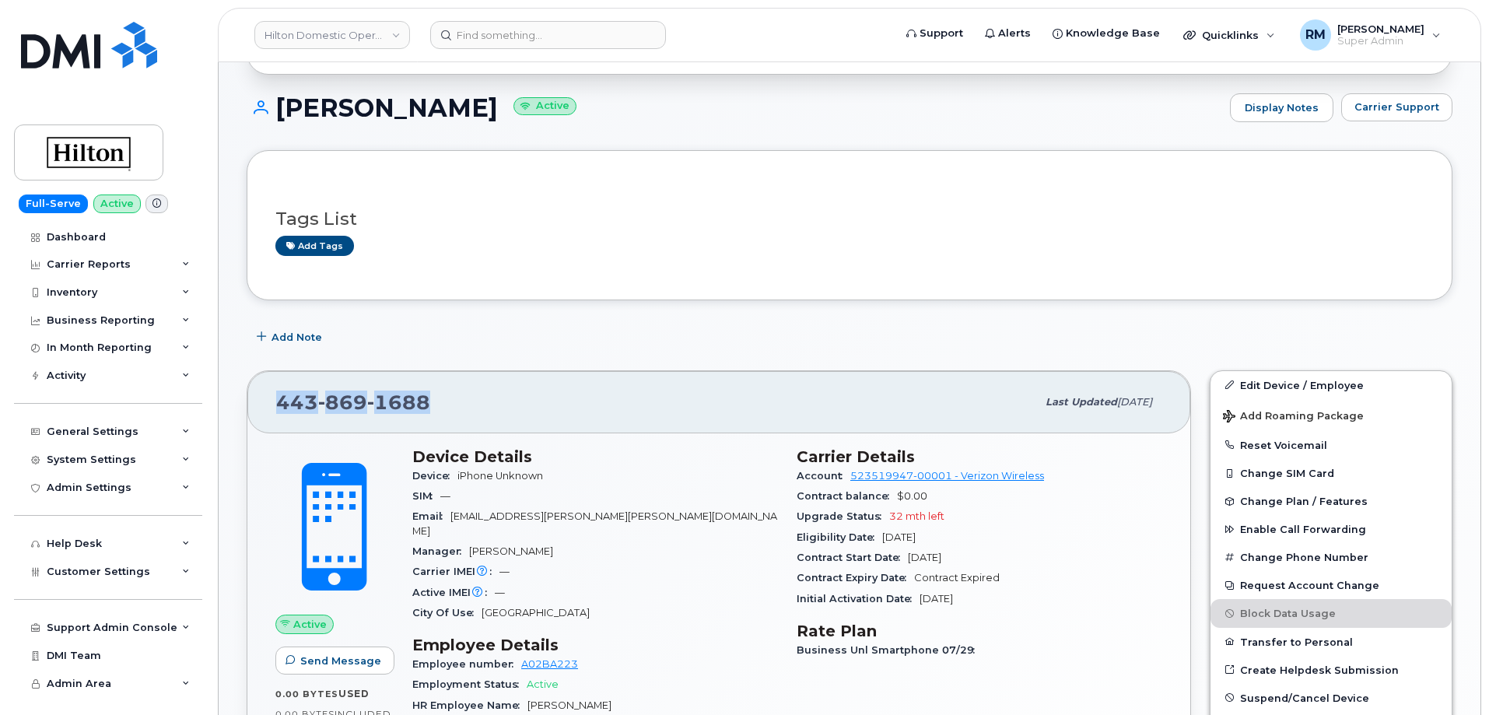
scroll to position [358, 0]
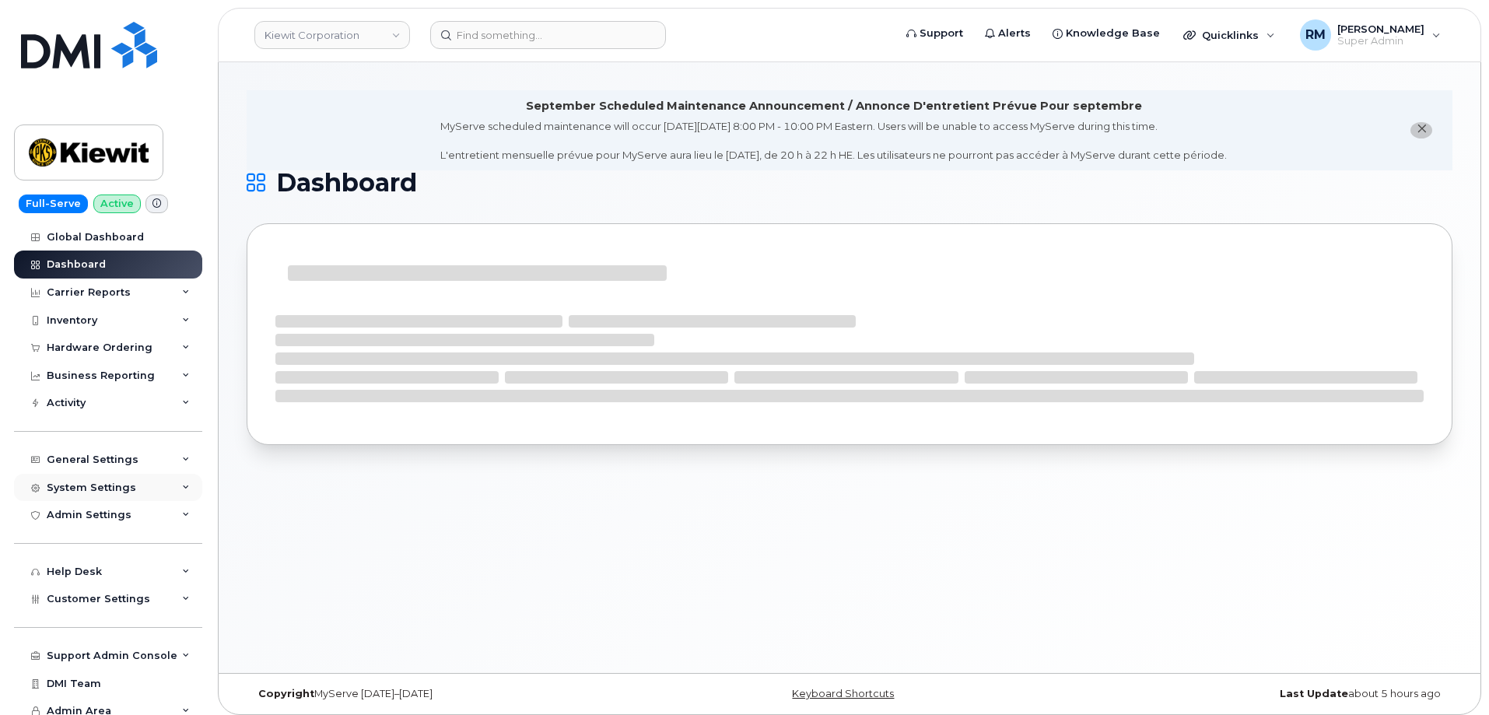
click at [98, 480] on div "System Settings" at bounding box center [108, 488] width 188 height 28
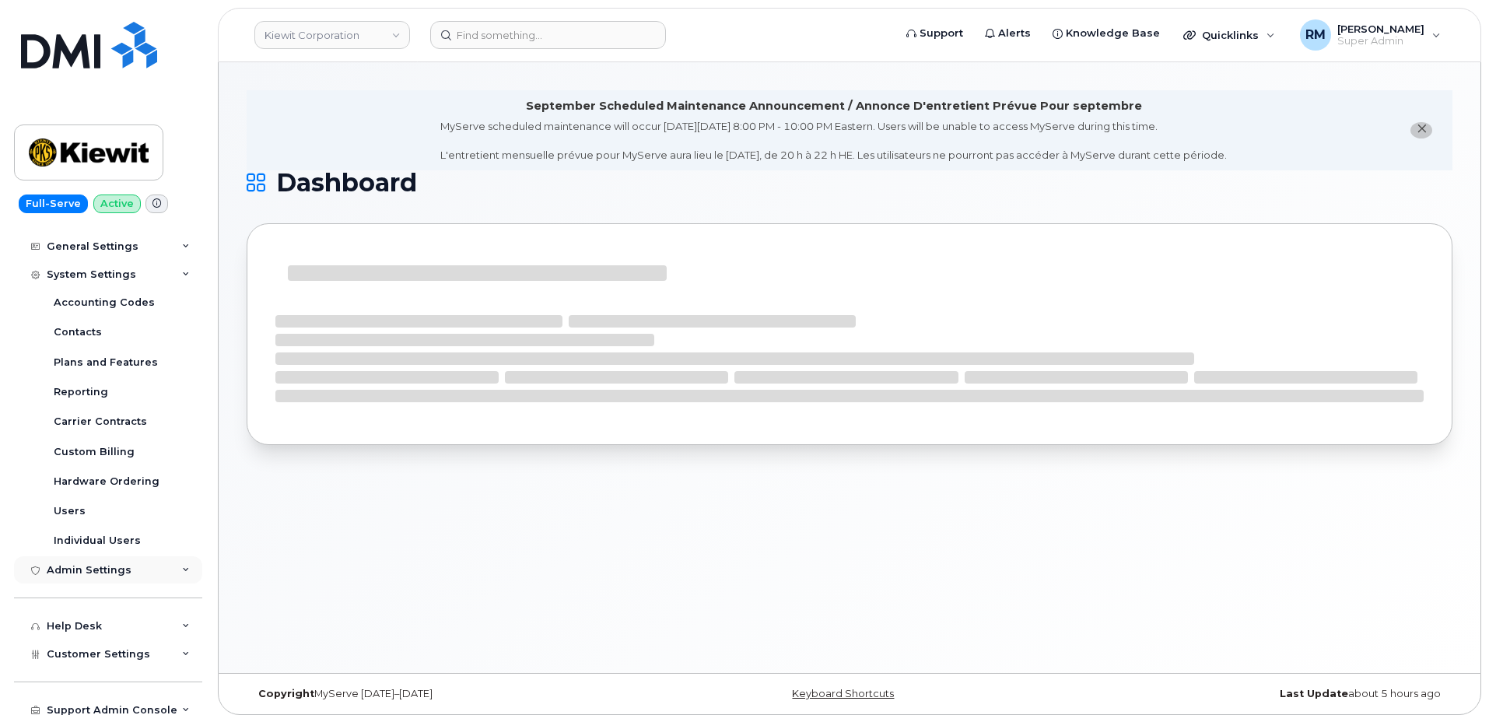
scroll to position [233, 0]
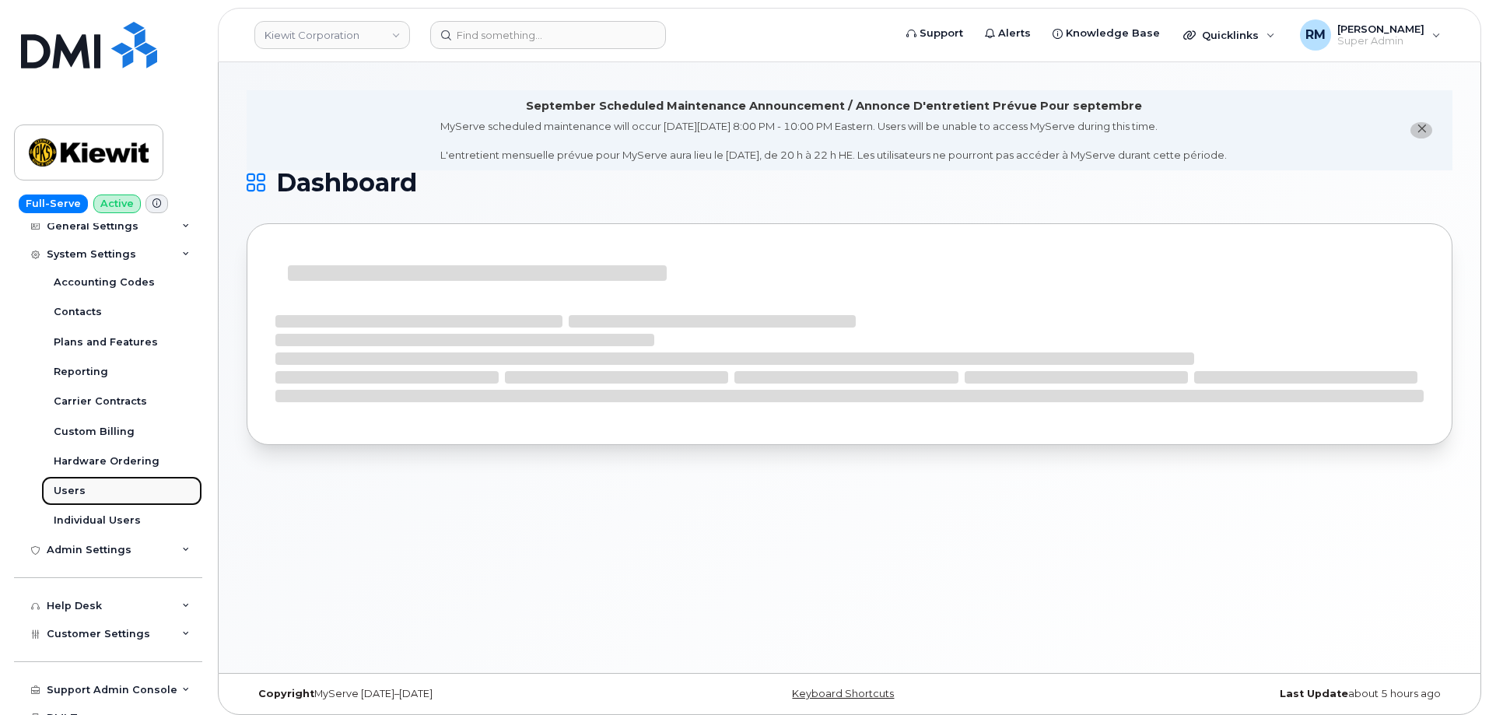
click at [67, 491] on div "Users" at bounding box center [70, 491] width 32 height 14
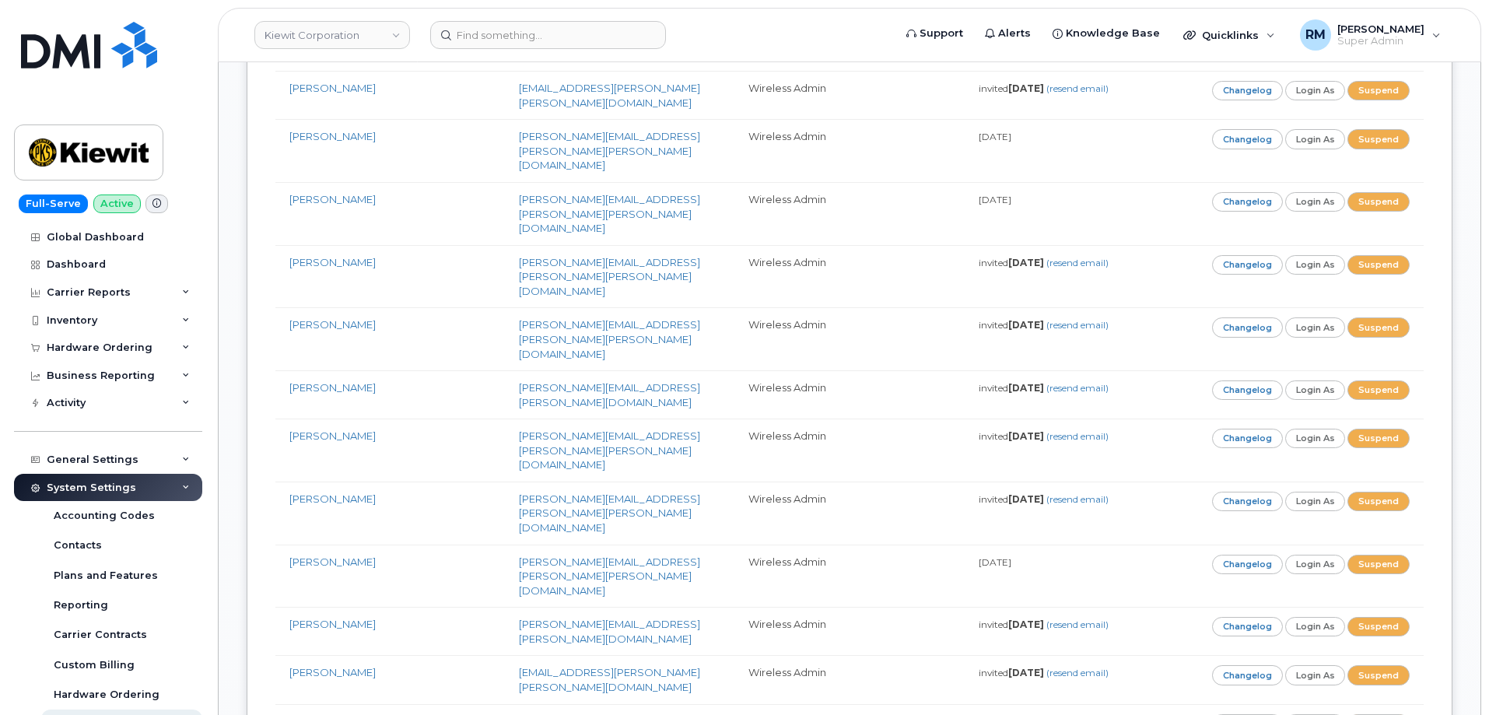
scroll to position [8309, 0]
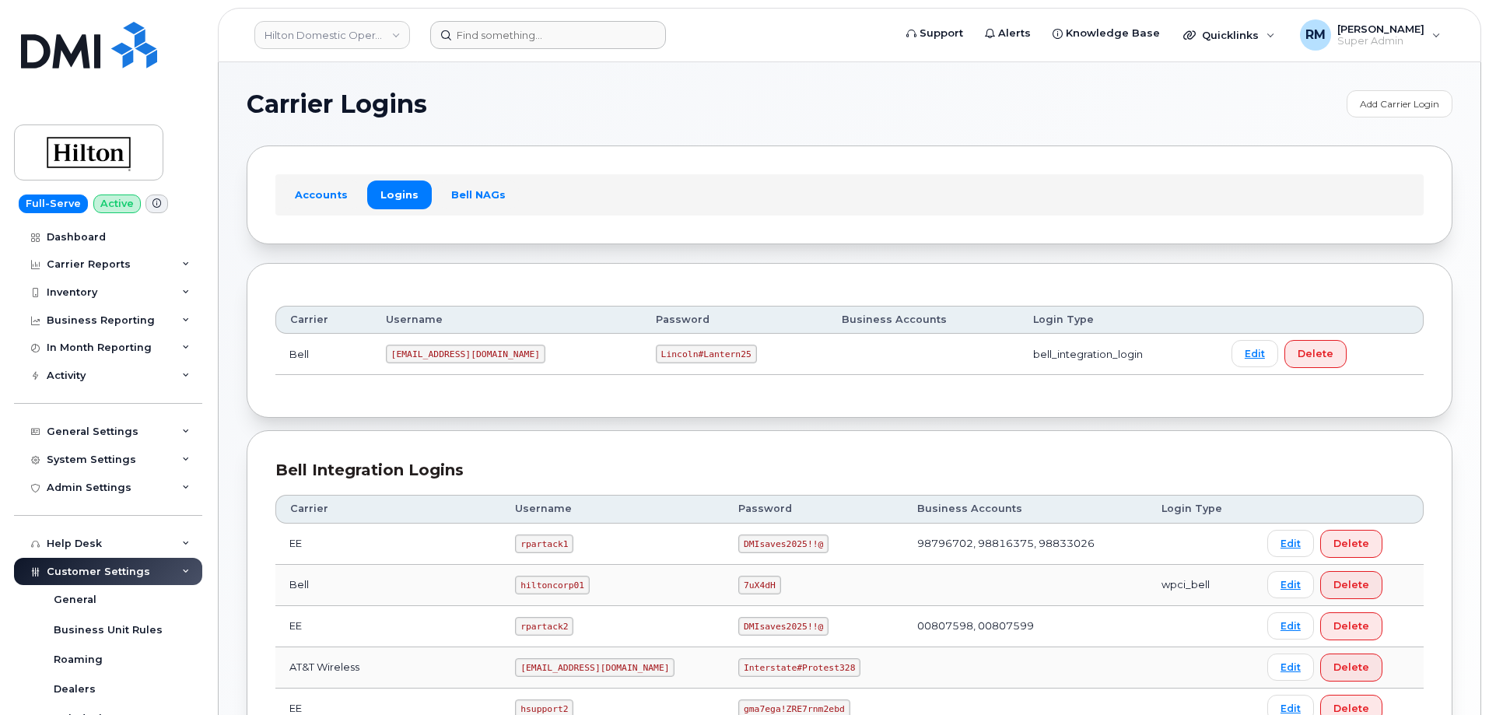
scroll to position [389, 0]
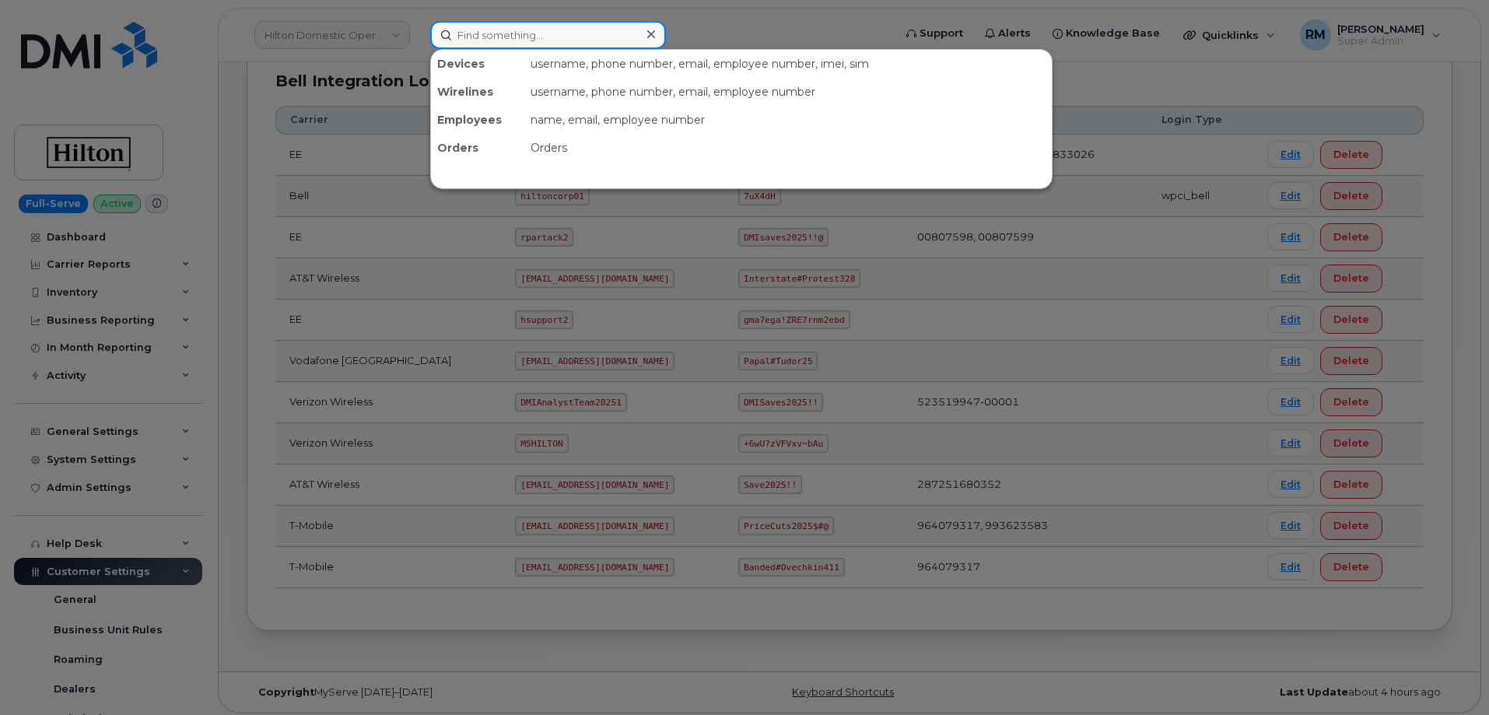
drag, startPoint x: 550, startPoint y: 24, endPoint x: 549, endPoint y: 36, distance: 11.7
click at [550, 28] on input at bounding box center [548, 35] width 236 height 28
paste input "5045542132"
type input "5045542132"
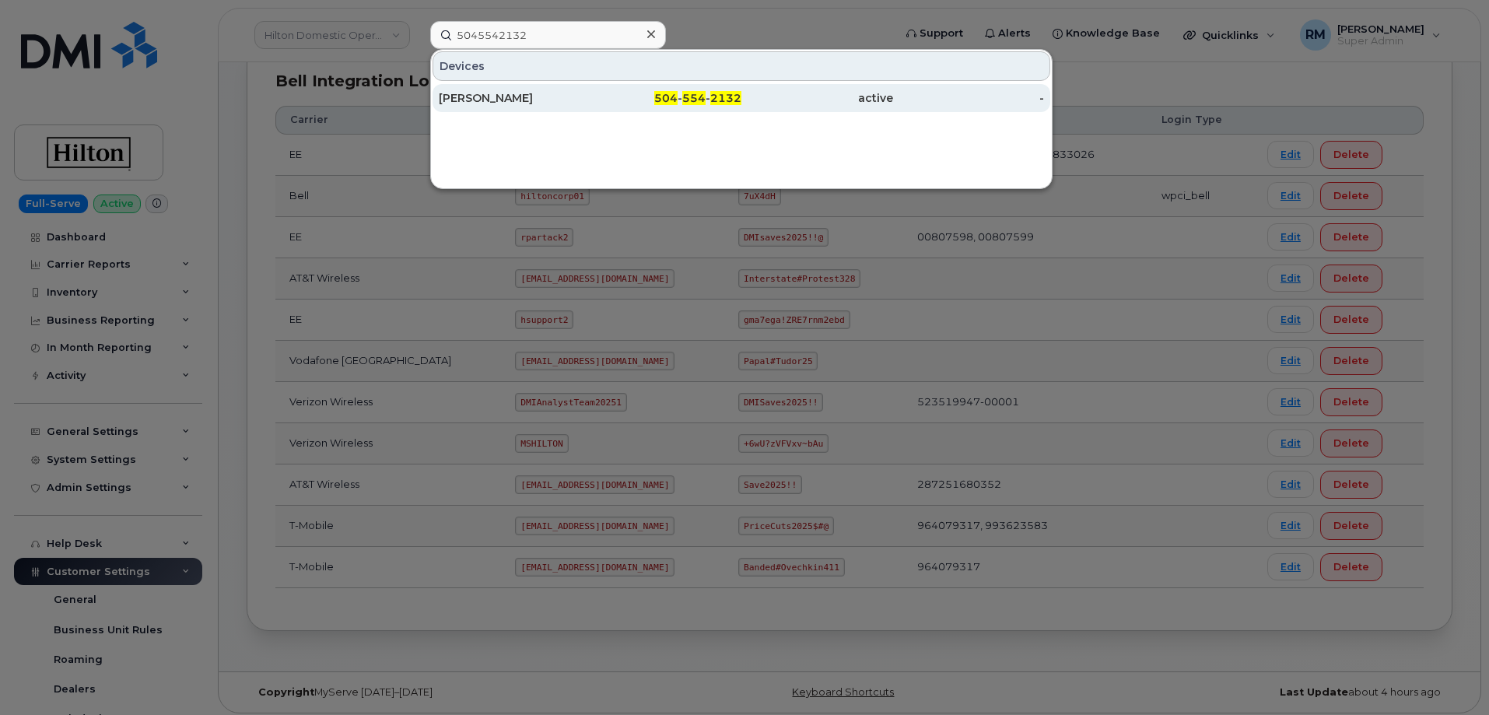
click at [476, 96] on div "[PERSON_NAME]" at bounding box center [515, 98] width 152 height 16
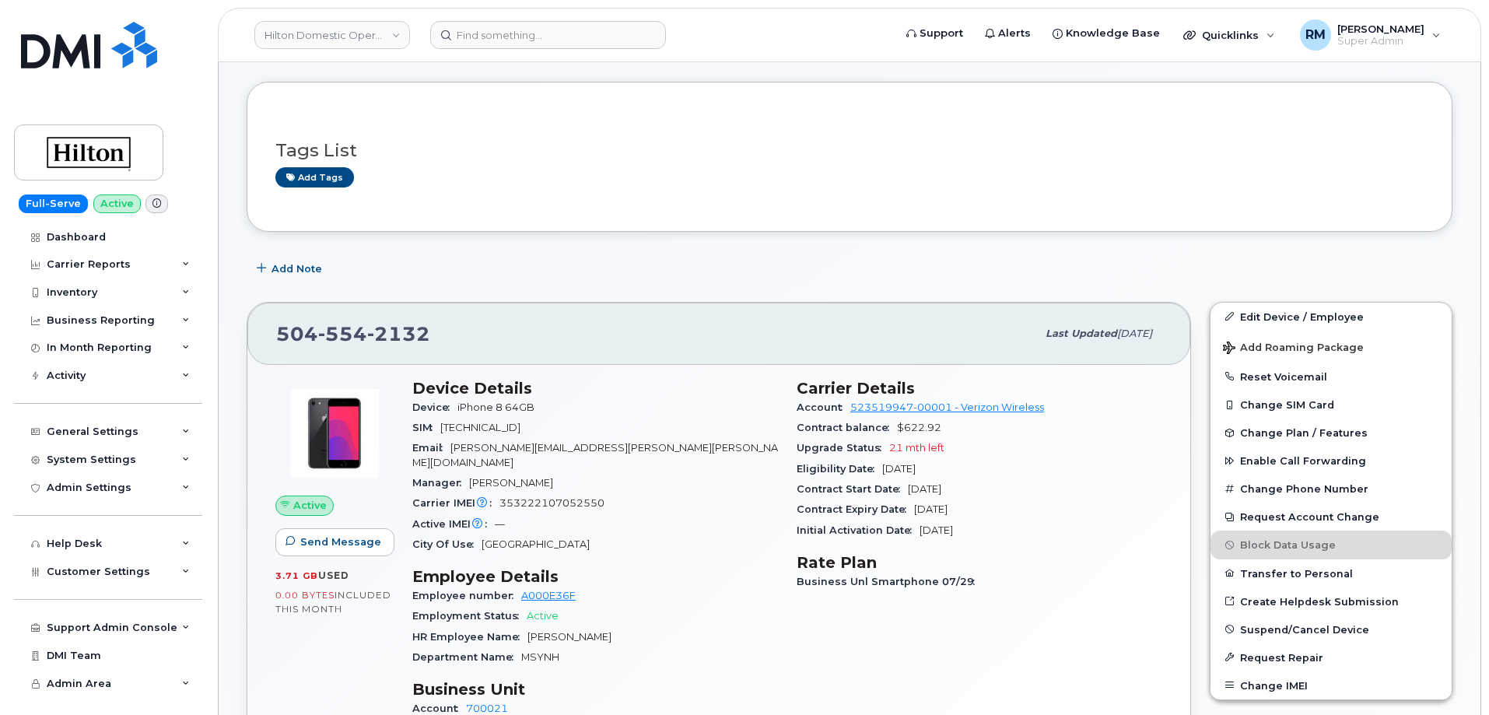
scroll to position [311, 0]
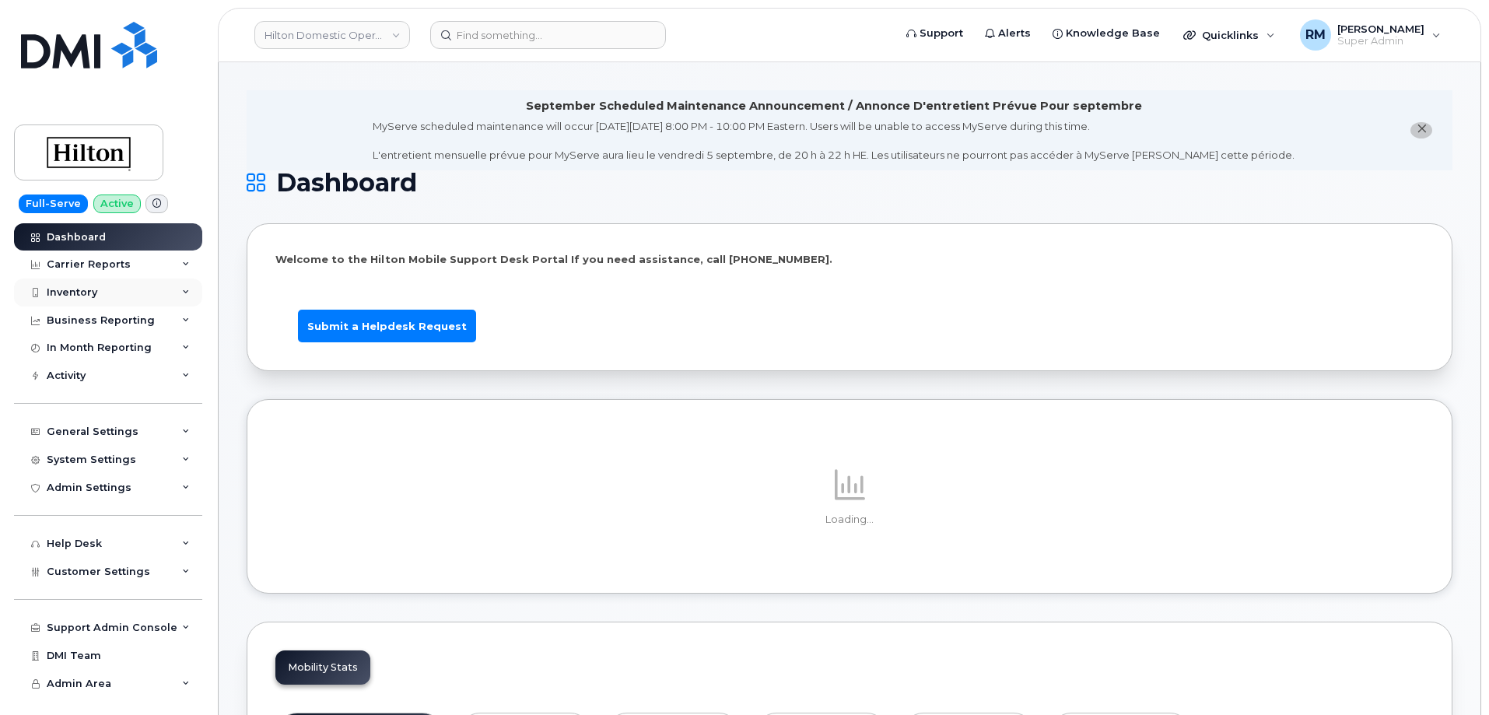
click at [79, 288] on div "Inventory" at bounding box center [72, 292] width 51 height 12
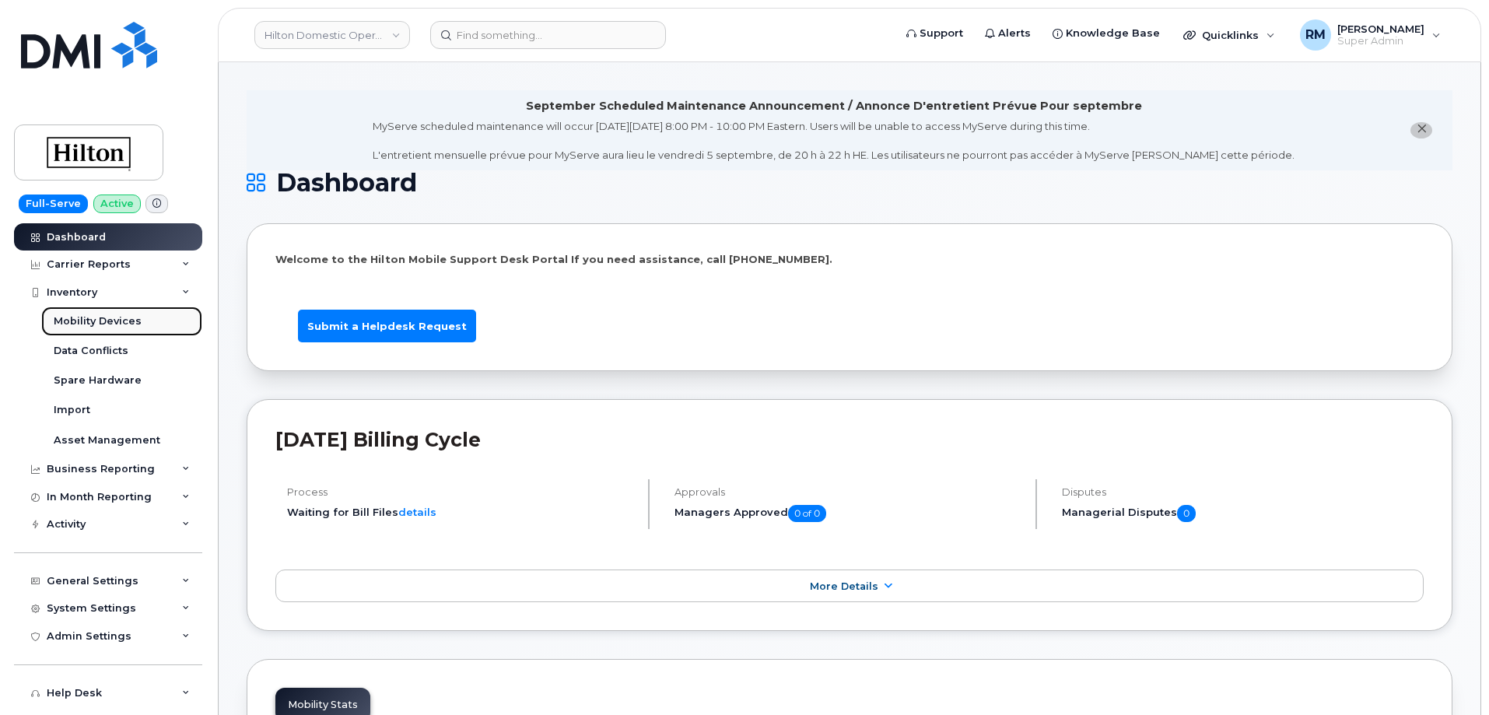
click at [85, 314] on div "Mobility Devices" at bounding box center [98, 321] width 88 height 14
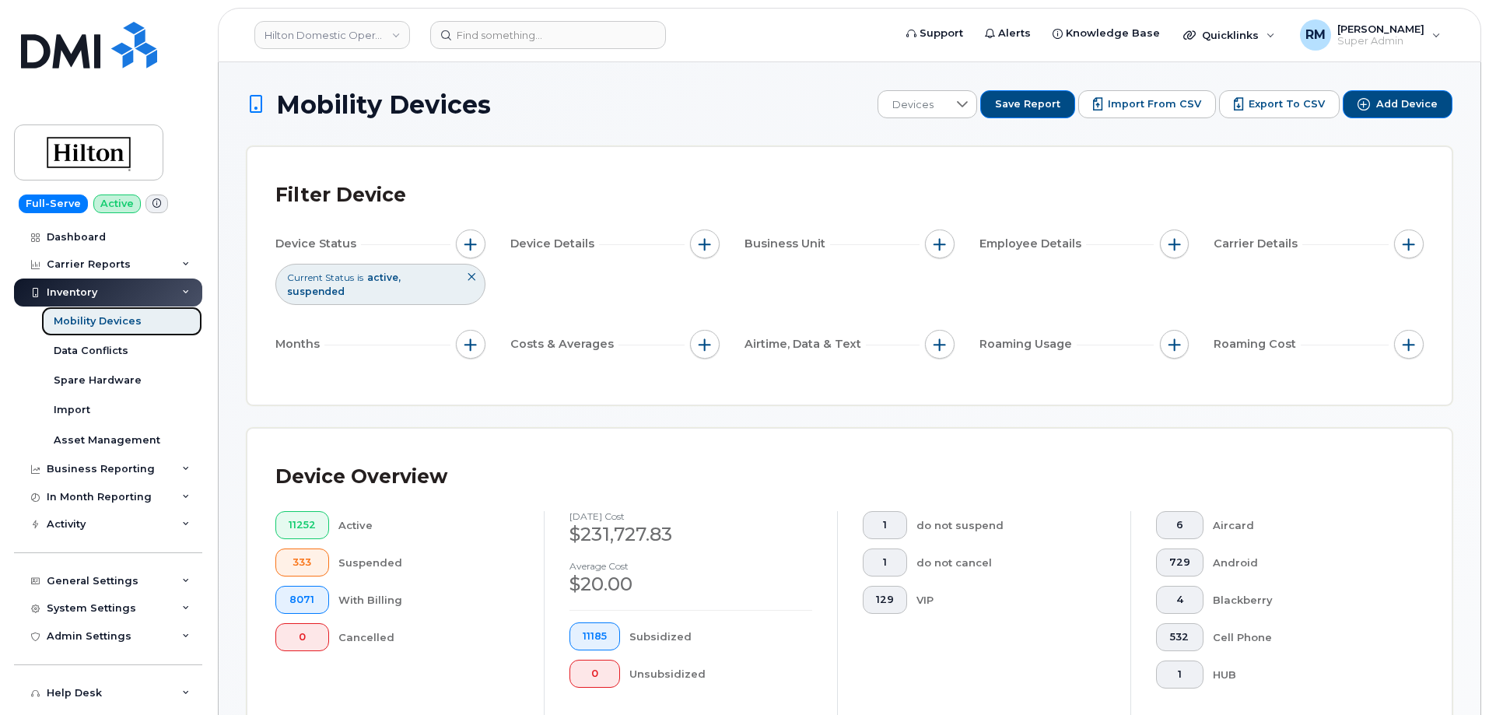
scroll to position [359, 0]
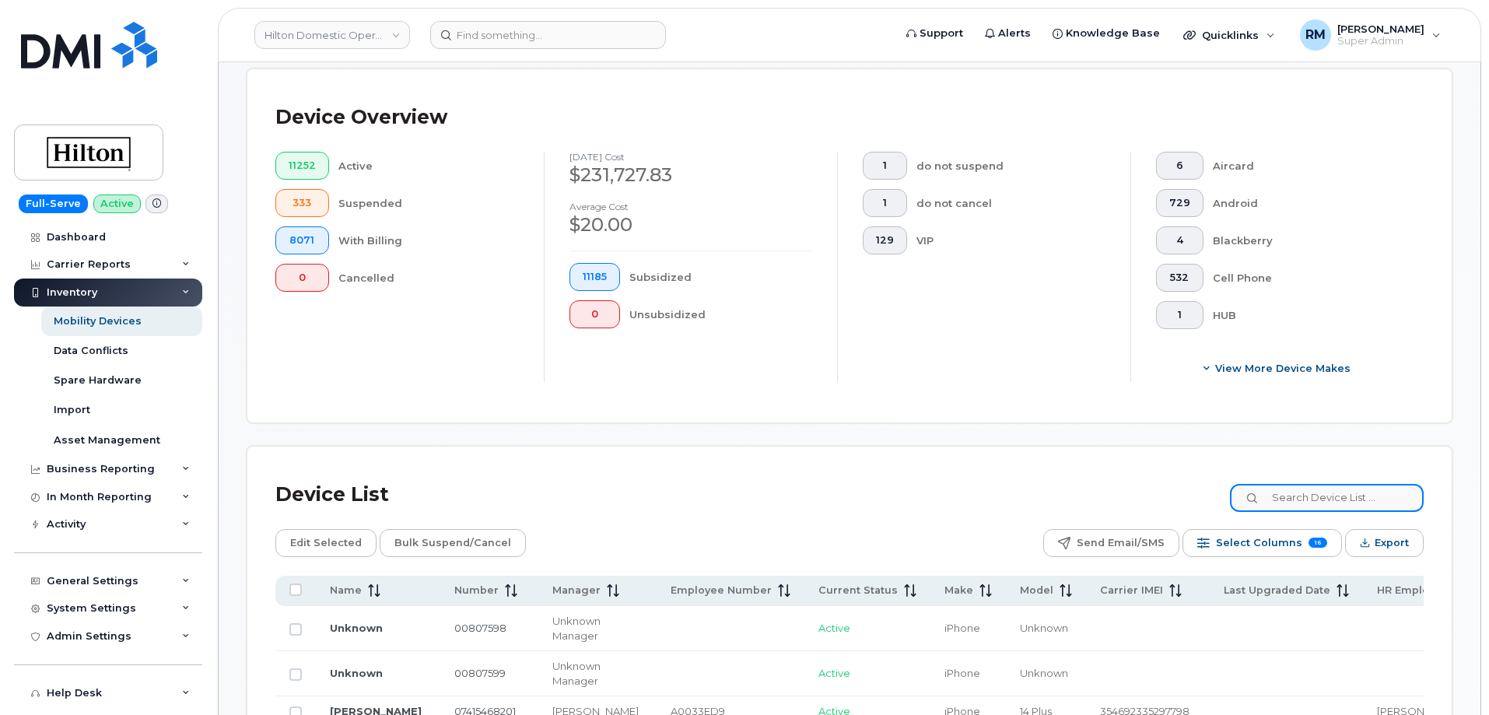
click at [1311, 485] on input at bounding box center [1327, 498] width 194 height 28
paste input "KOAHW"
type input "KOAHW"
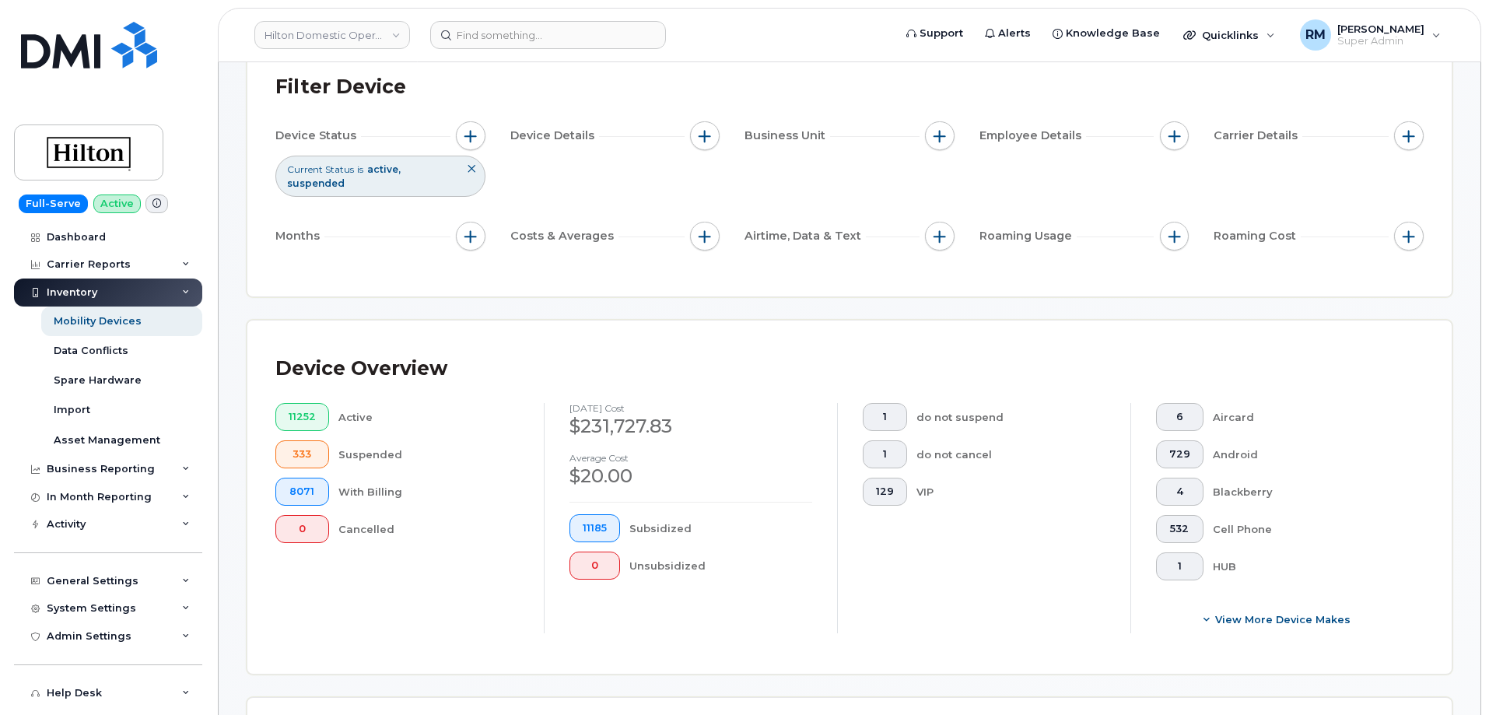
scroll to position [0, 0]
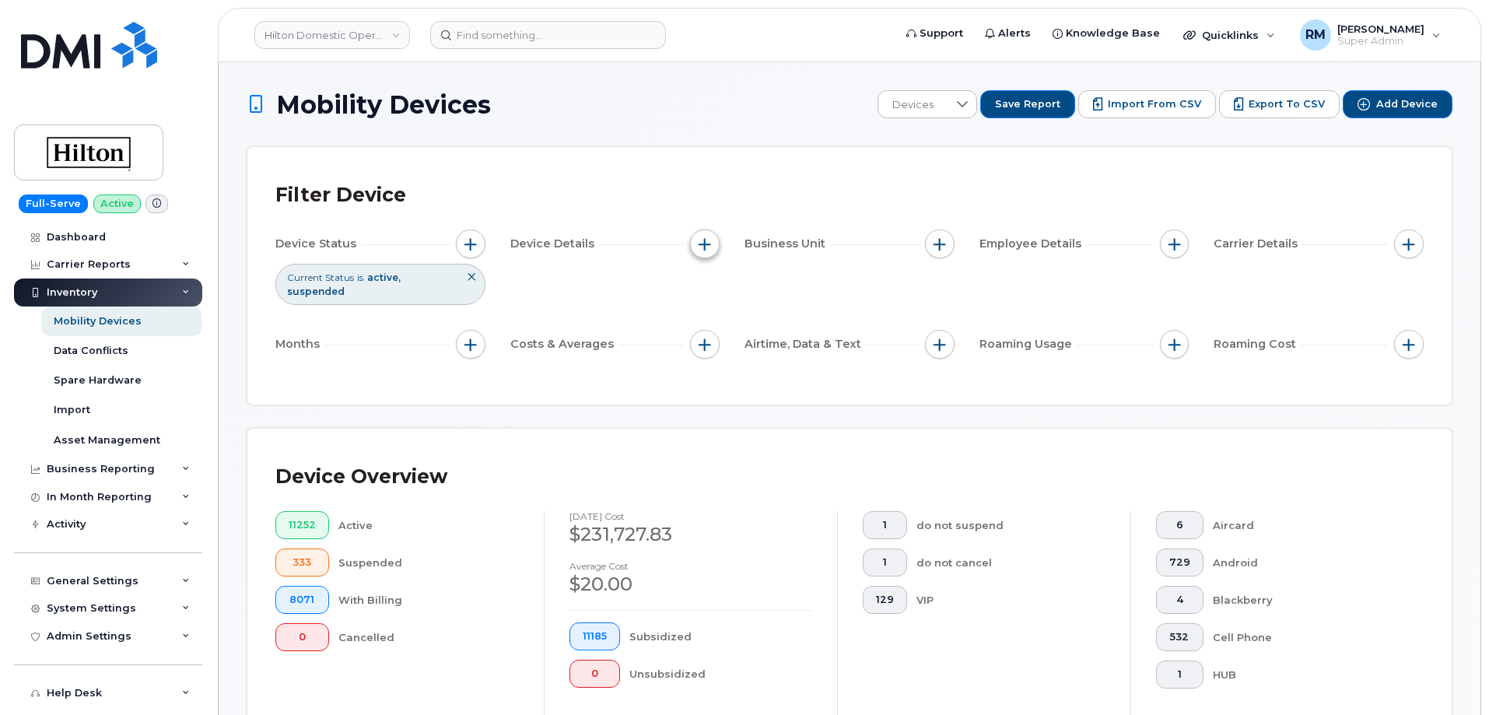
click at [706, 241] on span "button" at bounding box center [704, 244] width 12 height 12
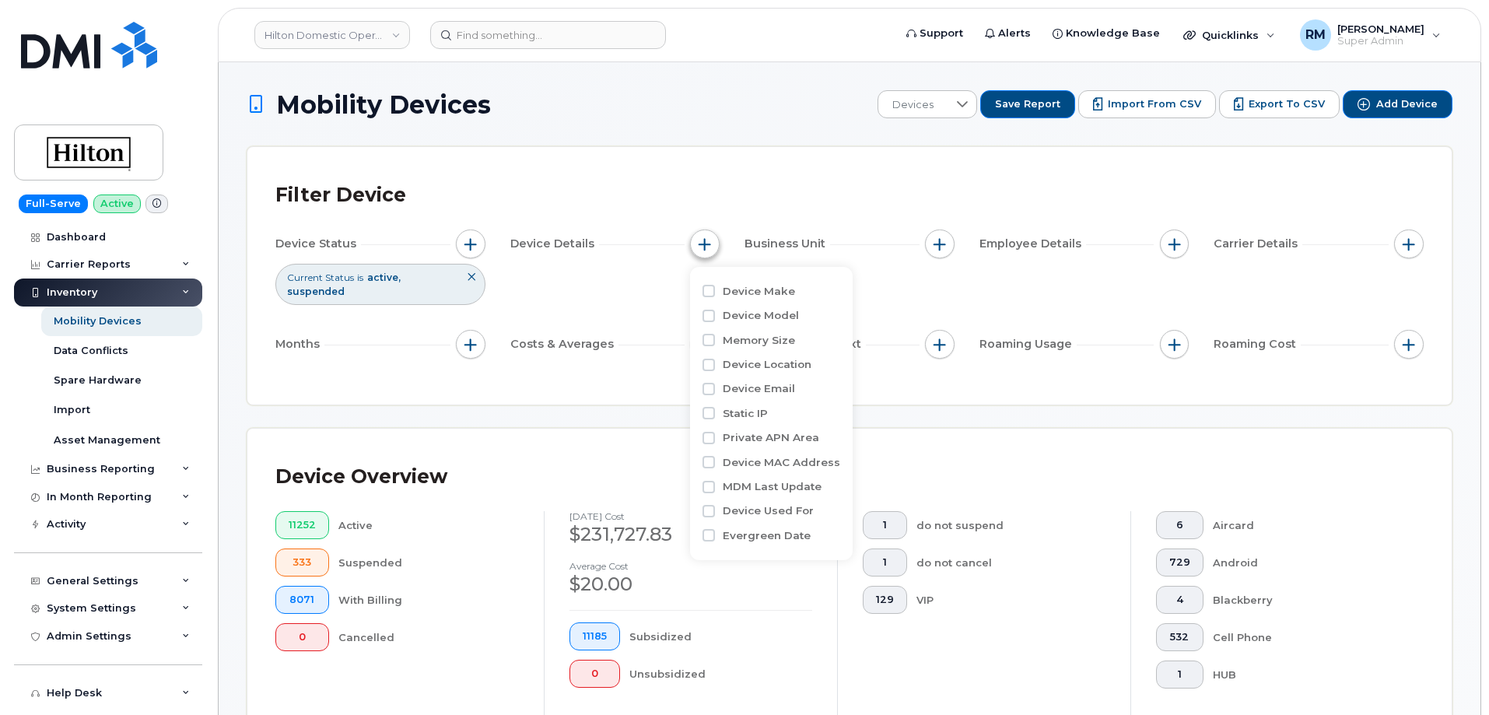
click at [702, 240] on span "button" at bounding box center [704, 244] width 12 height 12
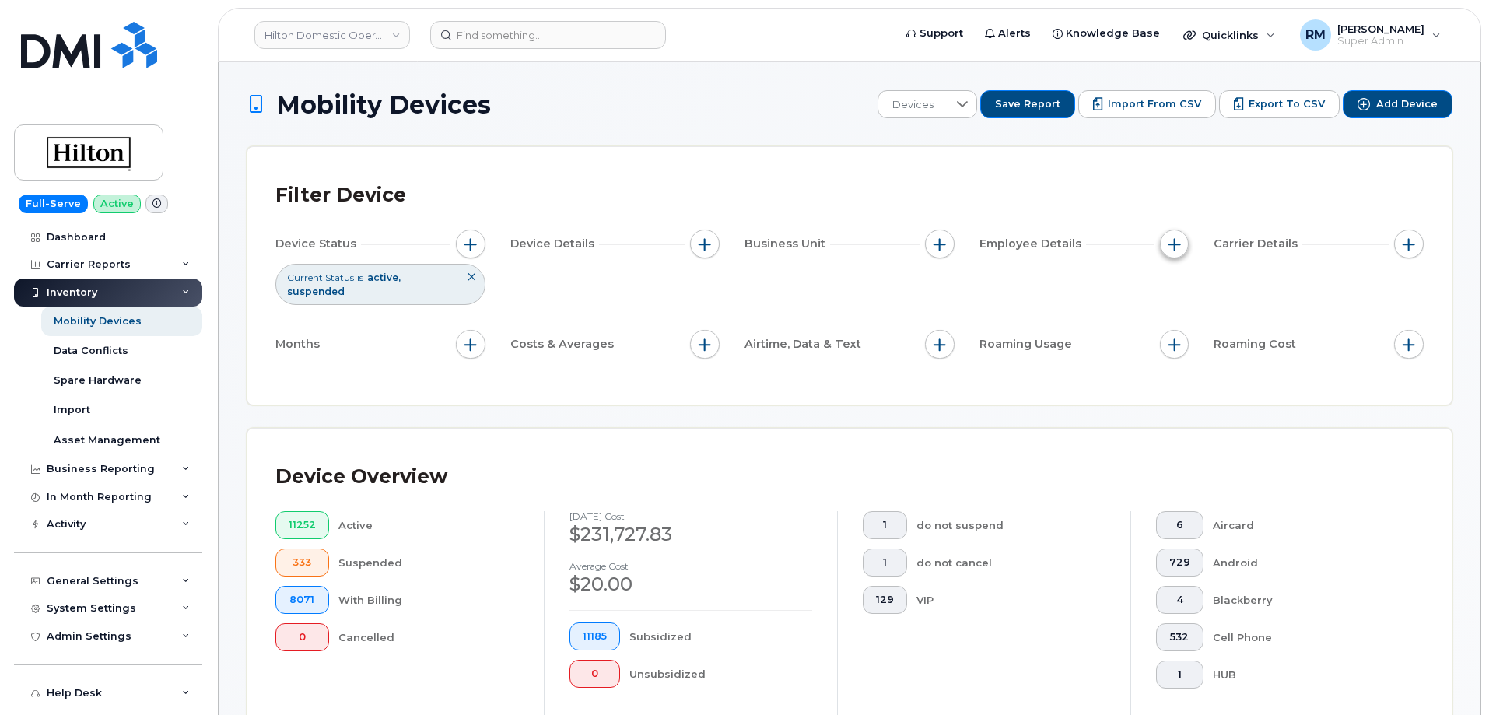
click at [1181, 240] on button "button" at bounding box center [1175, 244] width 30 height 30
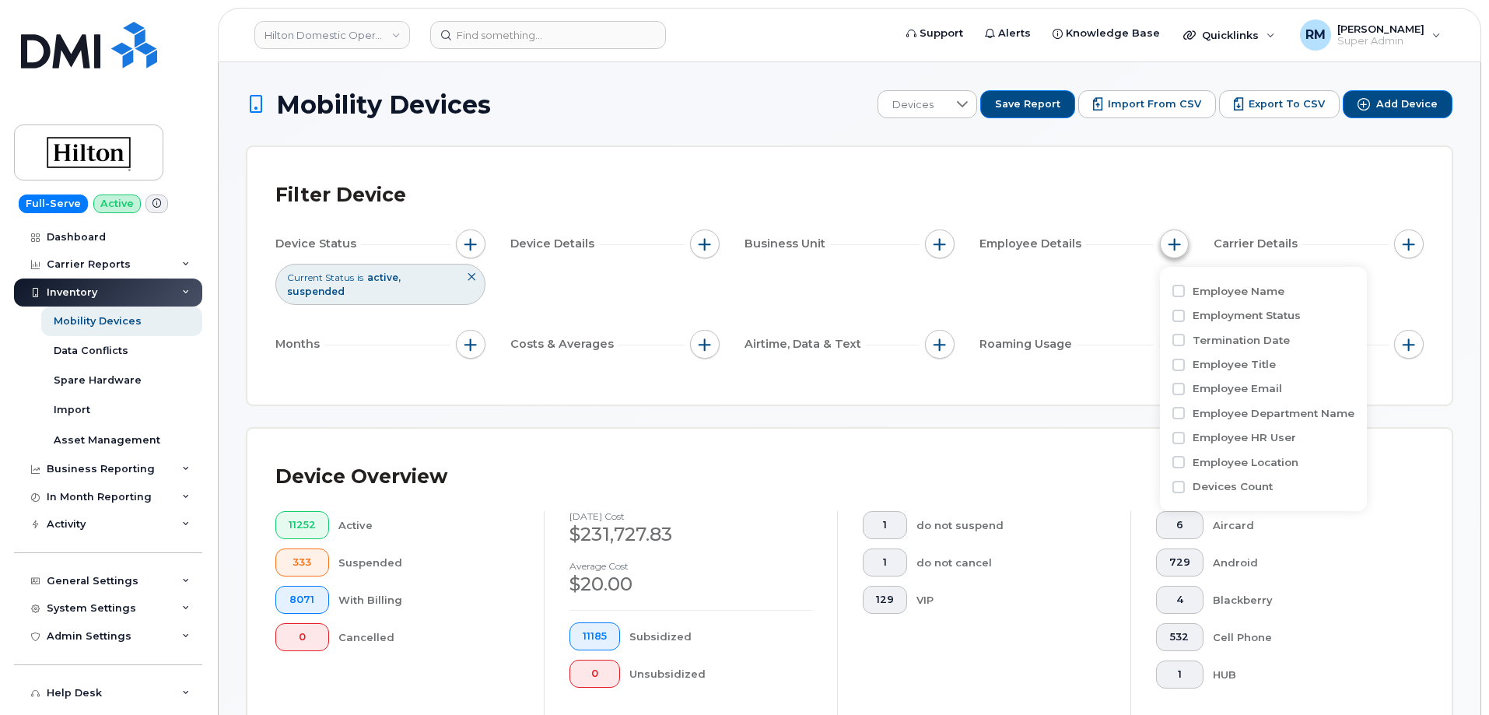
click at [1181, 240] on button "button" at bounding box center [1175, 244] width 30 height 30
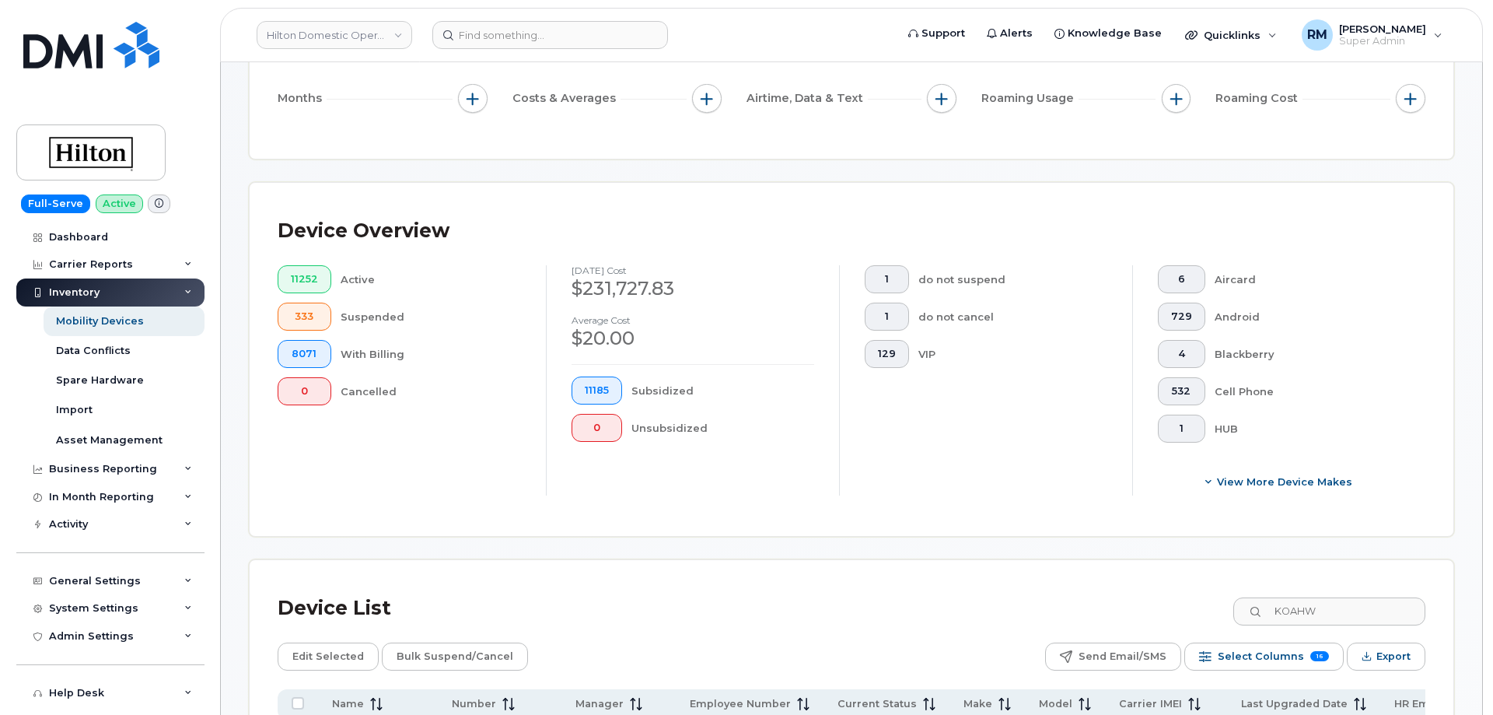
scroll to position [544, 0]
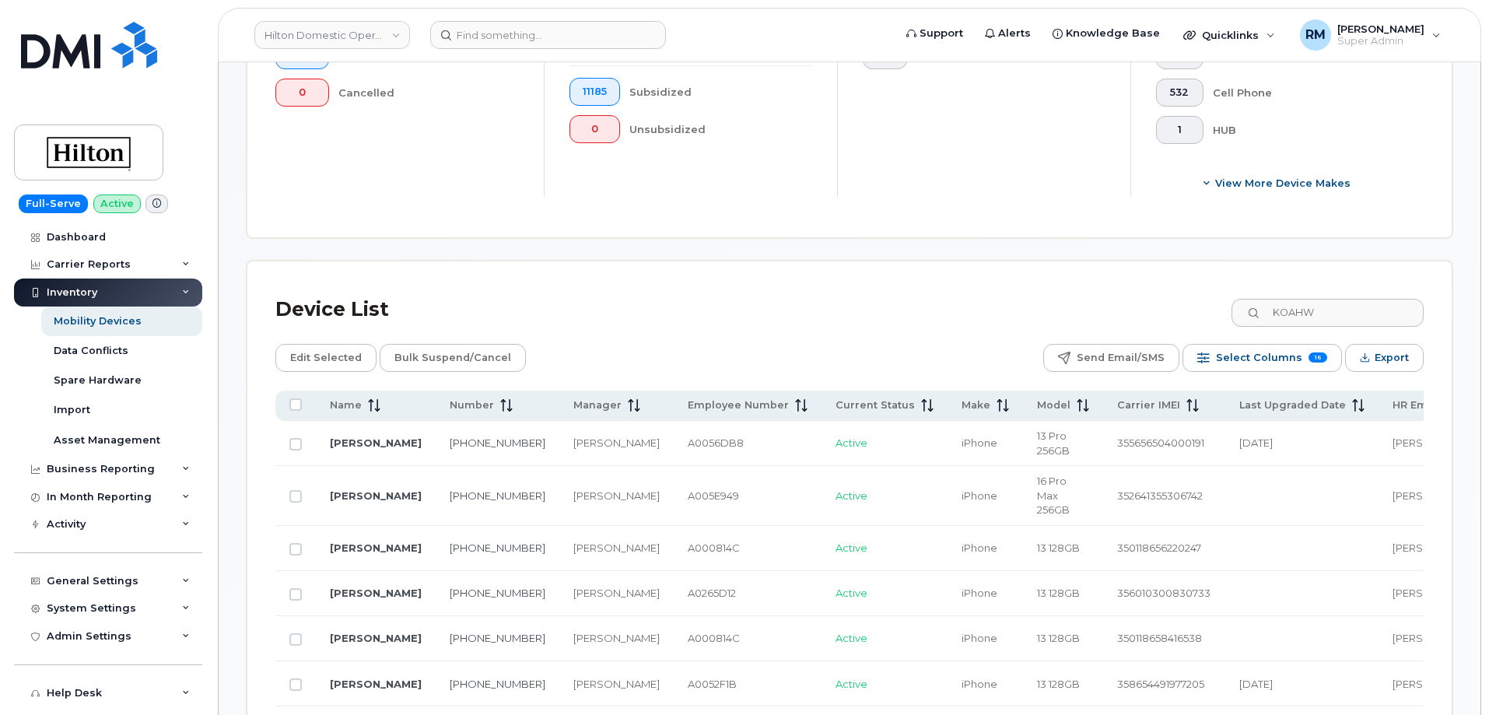
drag, startPoint x: 1049, startPoint y: 387, endPoint x: 912, endPoint y: 320, distance: 152.3
click at [1391, 346] on span "Export" at bounding box center [1391, 357] width 34 height 23
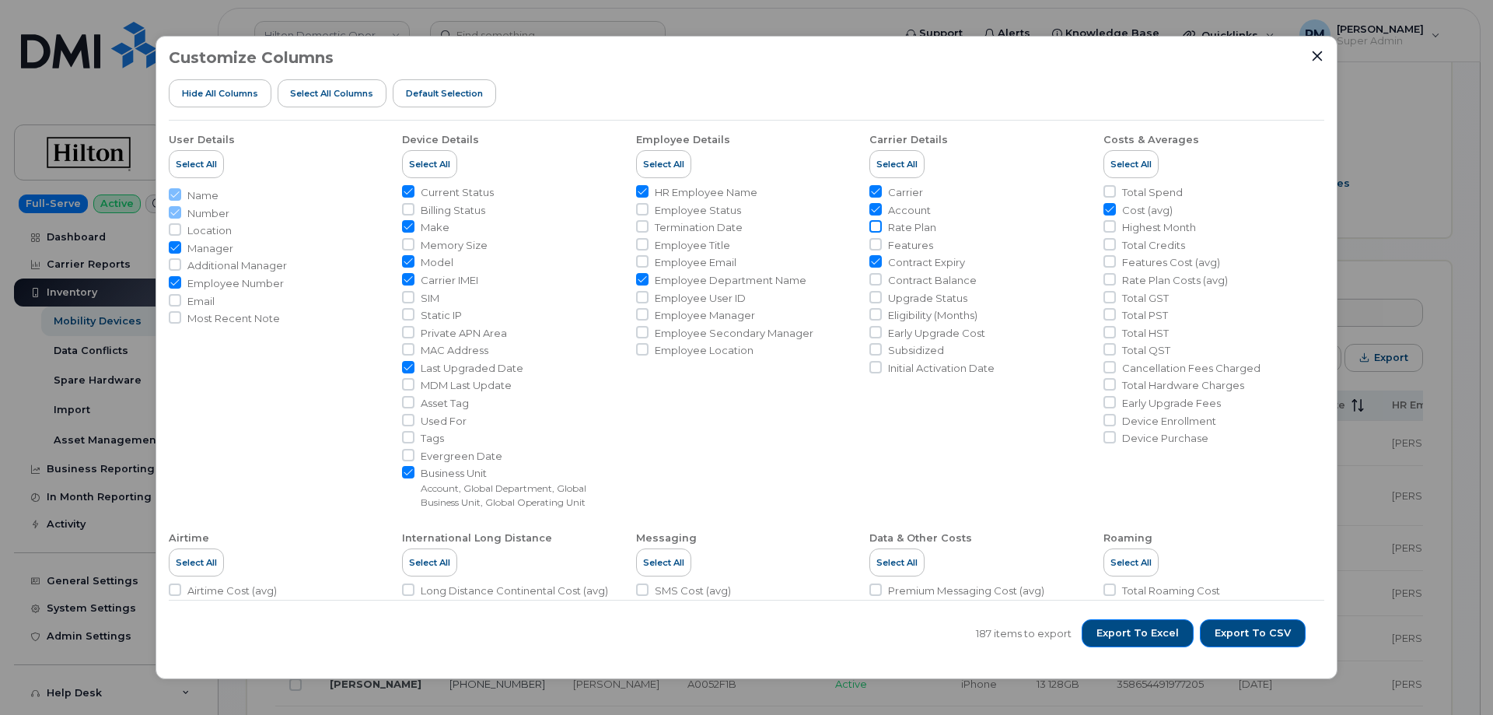
click at [873, 224] on input "Rate Plan" at bounding box center [876, 226] width 12 height 12
checkbox input "true"
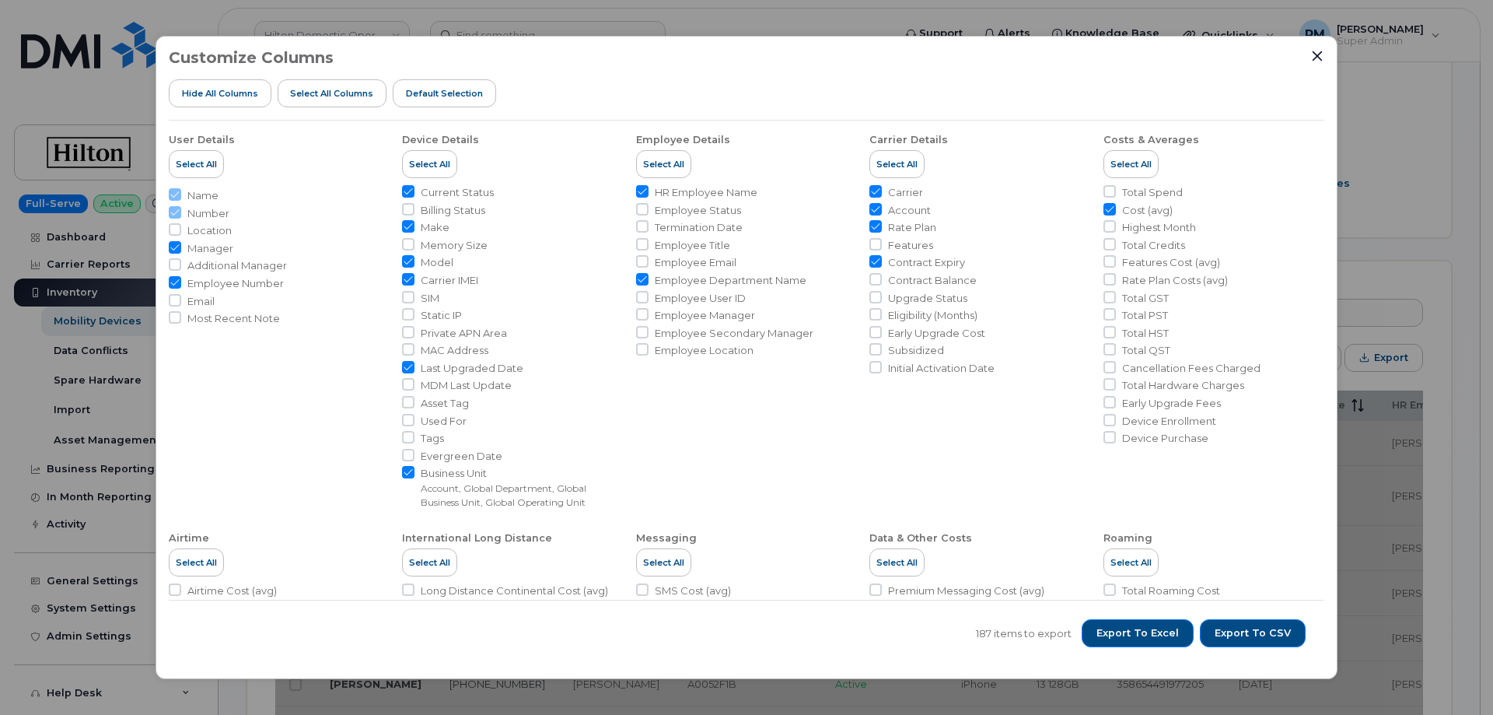
click at [873, 209] on input "Account" at bounding box center [876, 209] width 12 height 12
checkbox input "false"
click at [410, 278] on input "Carrier IMEI" at bounding box center [408, 279] width 12 height 12
checkbox input "false"
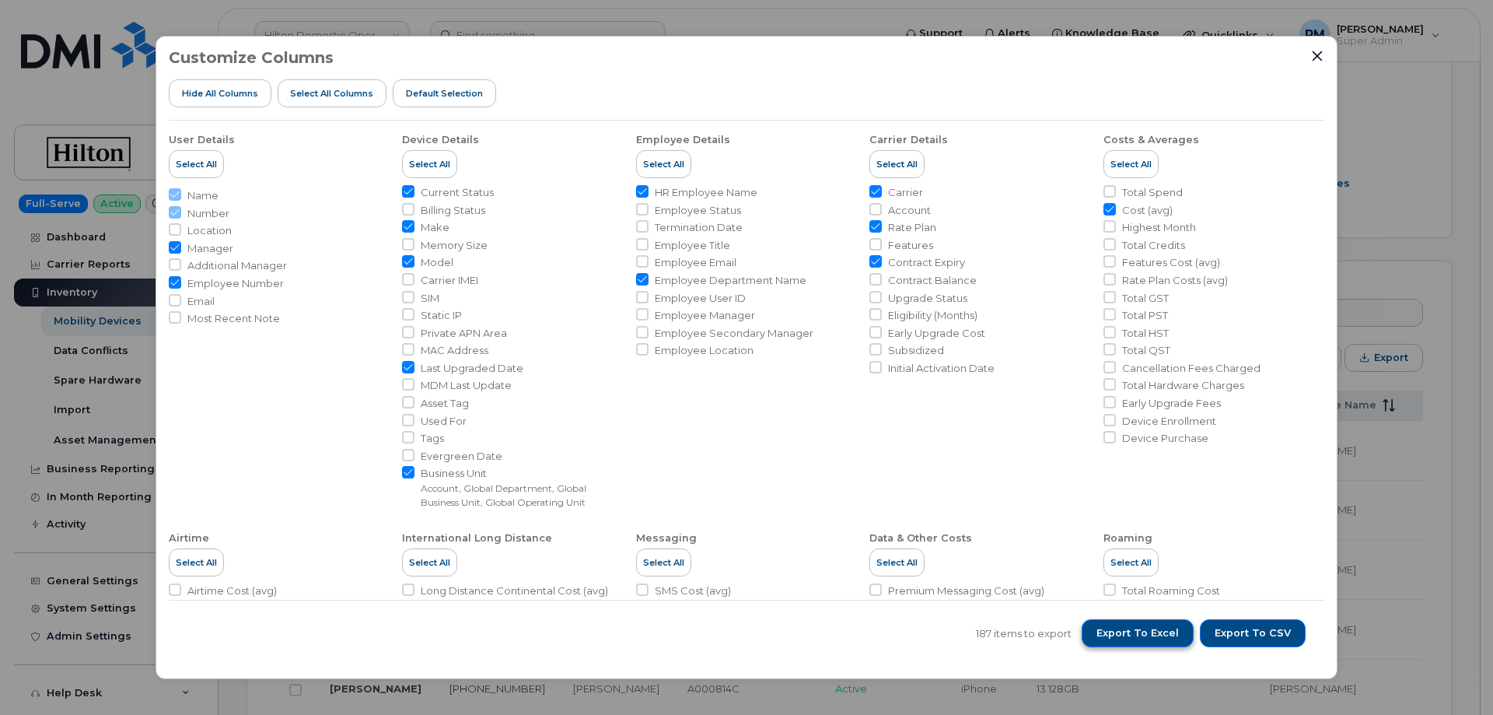
click at [1149, 636] on span "Export to Excel" at bounding box center [1138, 633] width 82 height 14
click at [405, 370] on input "Last Upgraded Date" at bounding box center [408, 367] width 12 height 12
checkbox input "false"
click at [873, 261] on input "Contract Expiry" at bounding box center [876, 261] width 12 height 12
checkbox input "false"
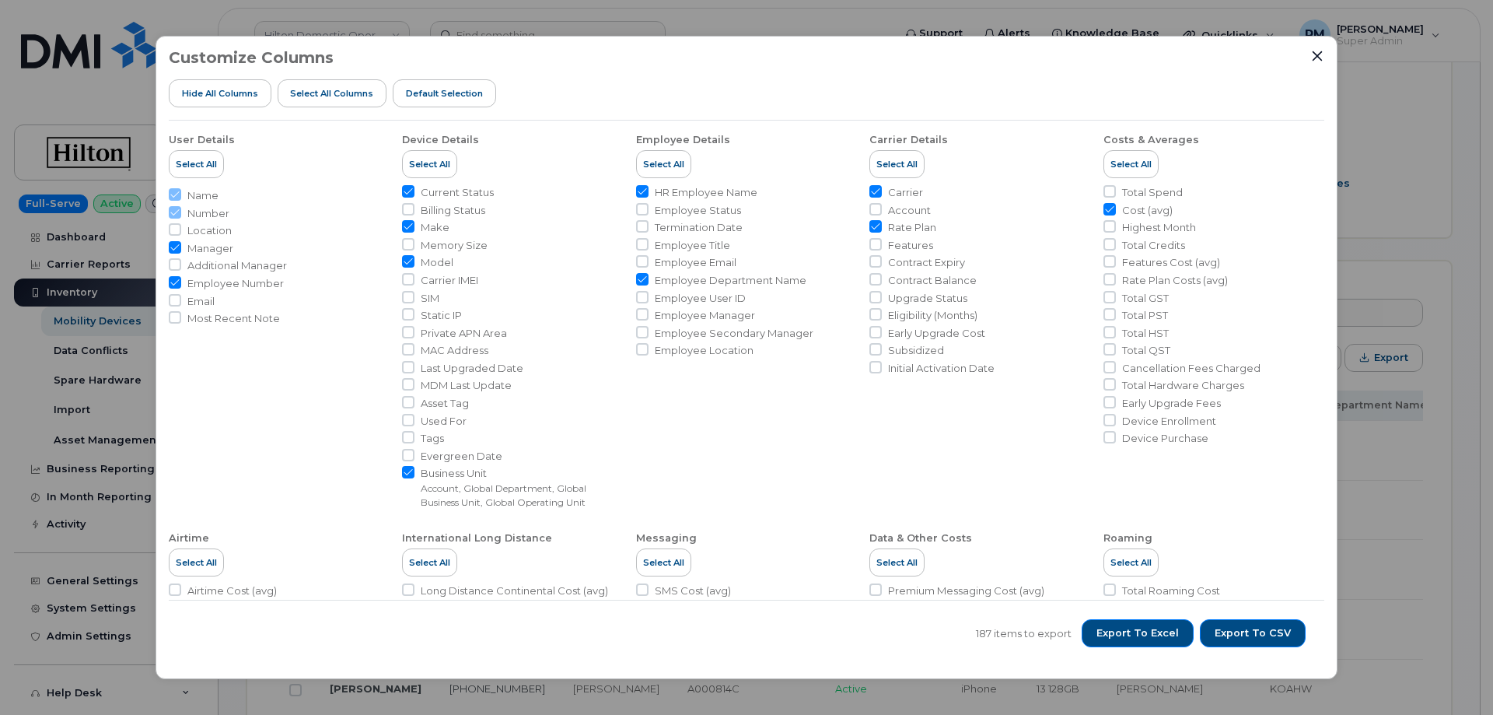
drag, startPoint x: 1105, startPoint y: 190, endPoint x: 1484, endPoint y: 206, distance: 379.1
click at [1105, 190] on input "Total Spend" at bounding box center [1110, 191] width 12 height 12
checkbox input "true"
click at [1108, 207] on input "Cost (avg)" at bounding box center [1110, 209] width 12 height 12
checkbox input "false"
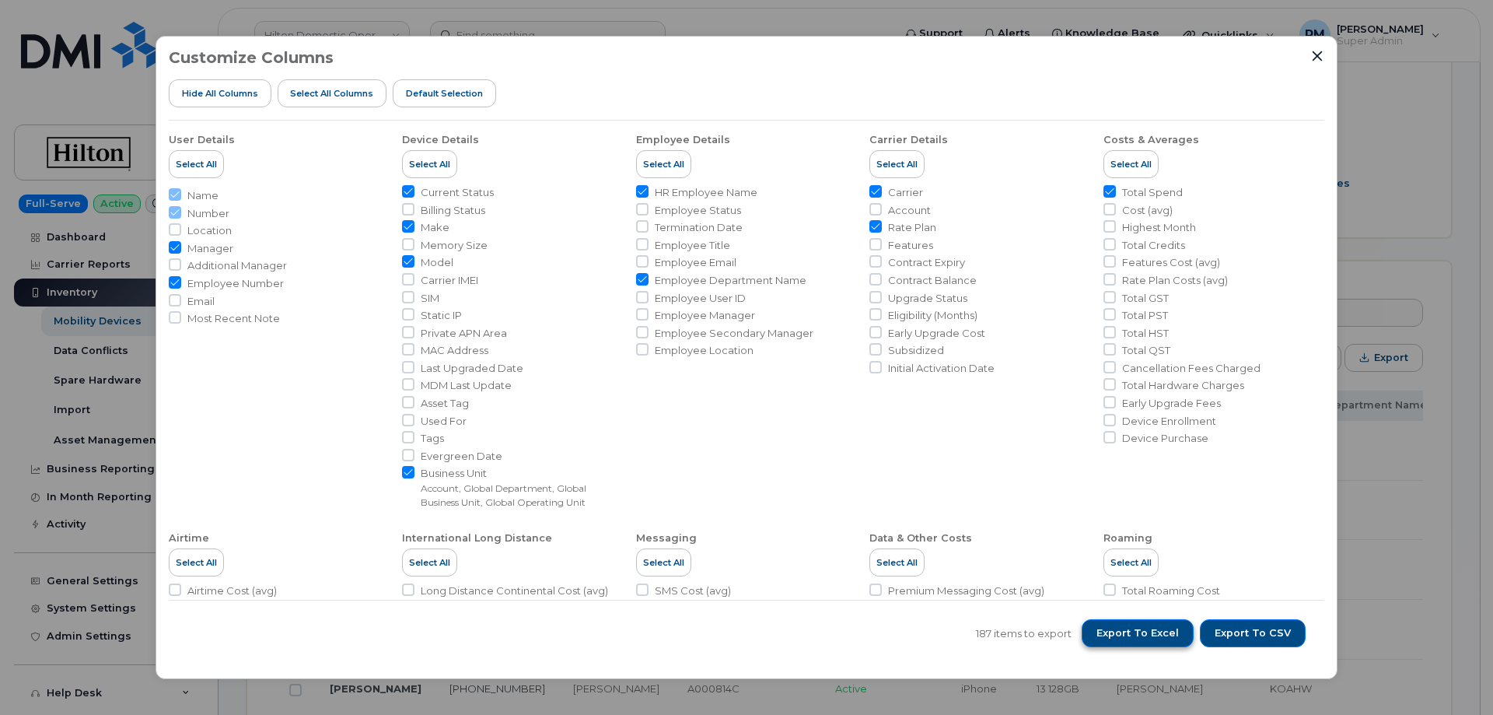
click at [1125, 636] on span "Export to Excel" at bounding box center [1138, 633] width 82 height 14
click at [1153, 630] on span "Export to Excel" at bounding box center [1138, 633] width 82 height 14
click at [1315, 58] on icon "Close" at bounding box center [1318, 56] width 10 height 10
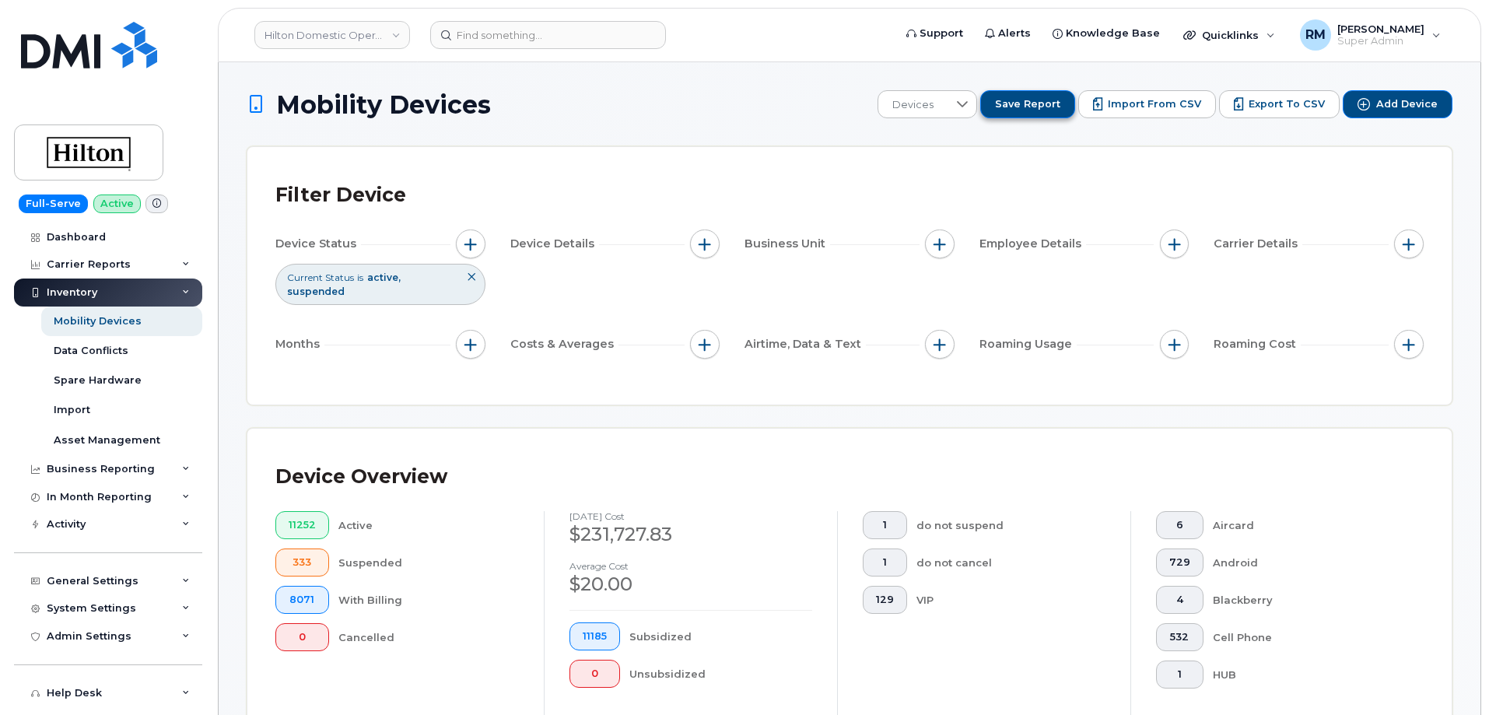
click at [1037, 108] on span "Save Report" at bounding box center [1027, 104] width 65 height 14
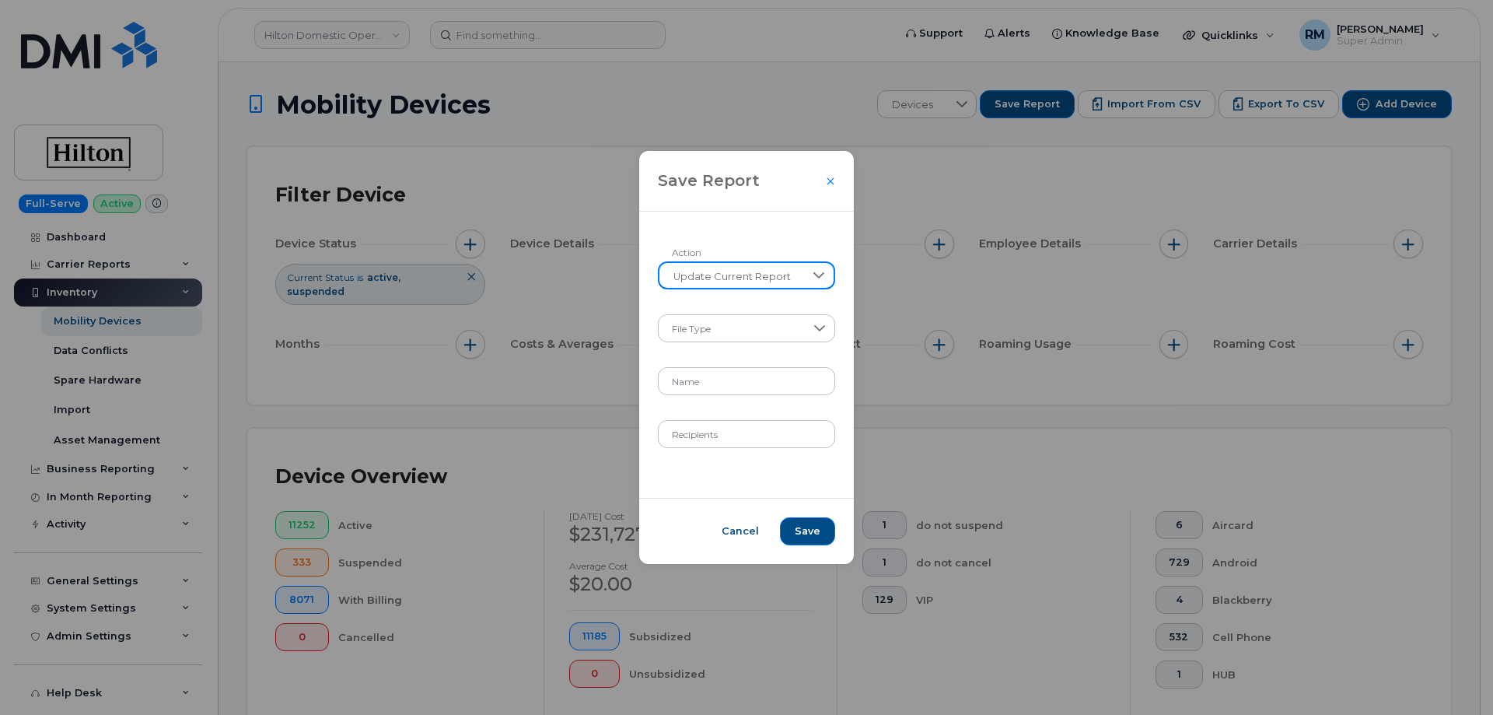
click at [726, 273] on span "Update Current Report" at bounding box center [732, 277] width 145 height 28
click at [732, 317] on span "Create New Report" at bounding box center [721, 316] width 100 height 15
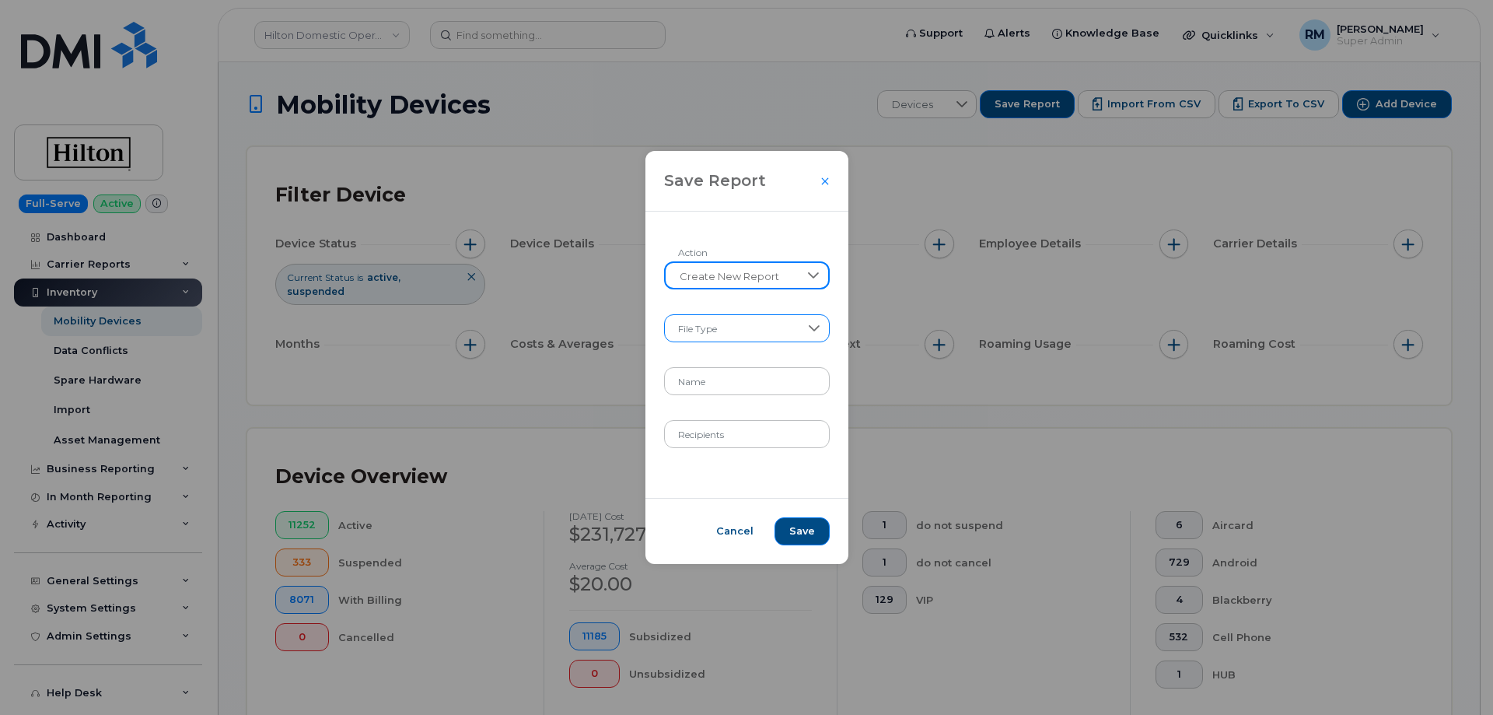
click at [737, 328] on span at bounding box center [732, 329] width 135 height 28
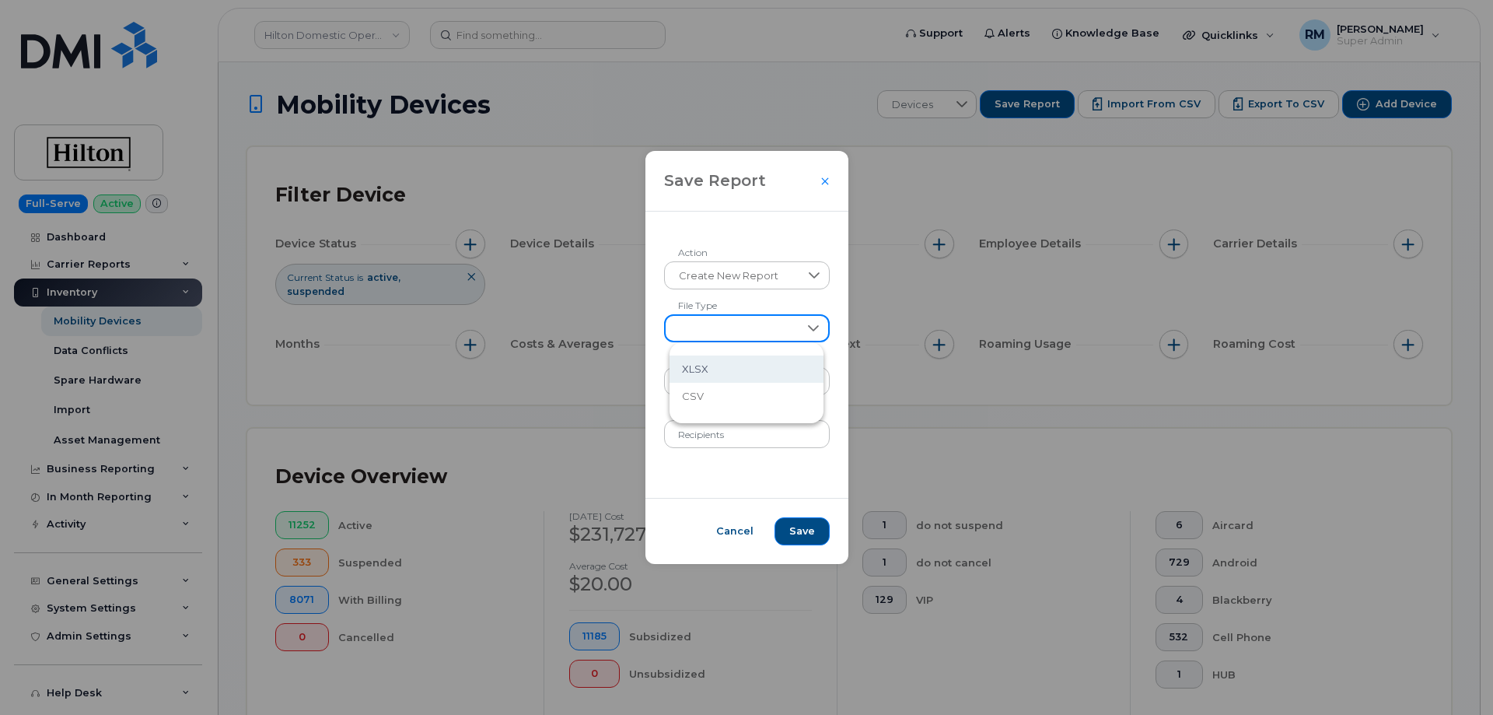
click at [718, 368] on li "XLSX" at bounding box center [747, 368] width 154 height 27
click at [726, 387] on input "Name" at bounding box center [747, 381] width 166 height 28
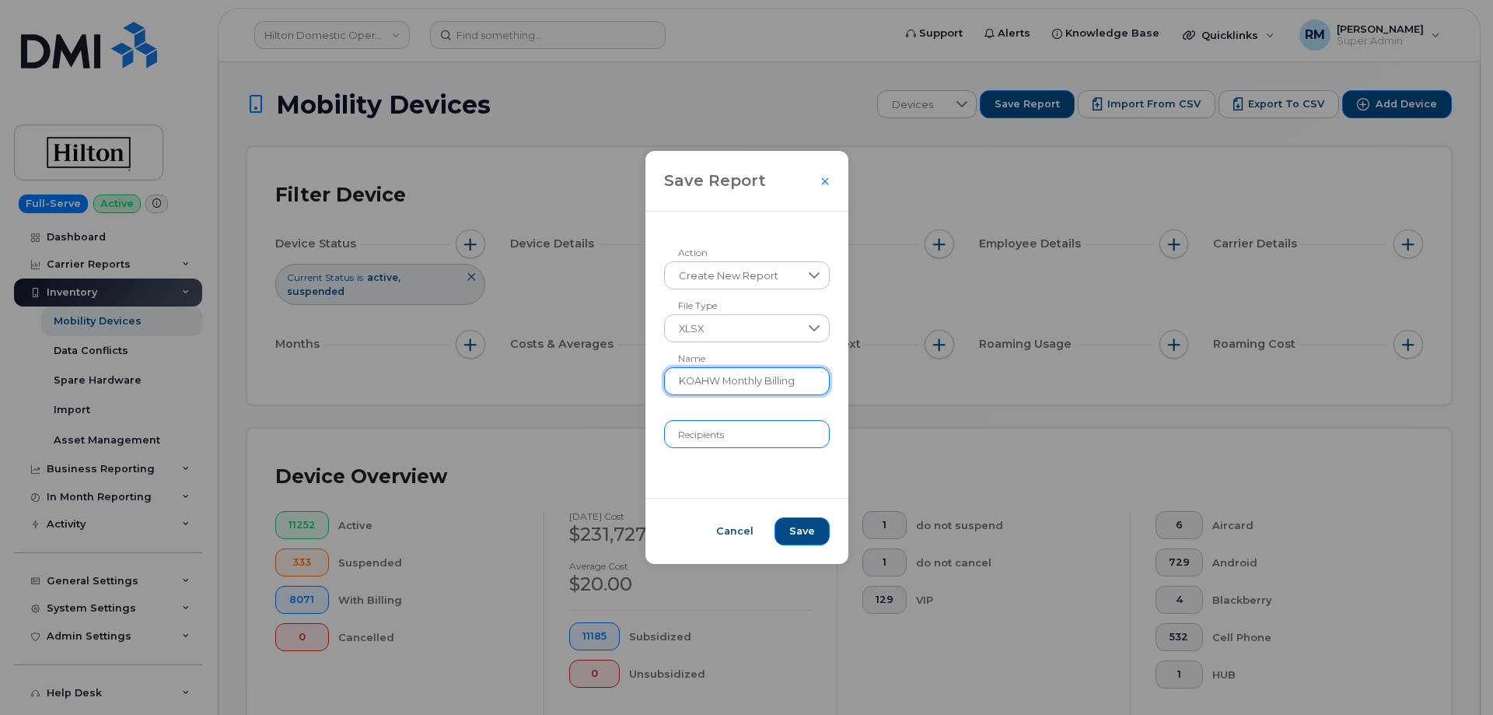
type input "KOAHW Monthly Billing"
click at [709, 443] on input "Recipients" at bounding box center [747, 434] width 166 height 28
paste input "koahw-it@hilton.com"
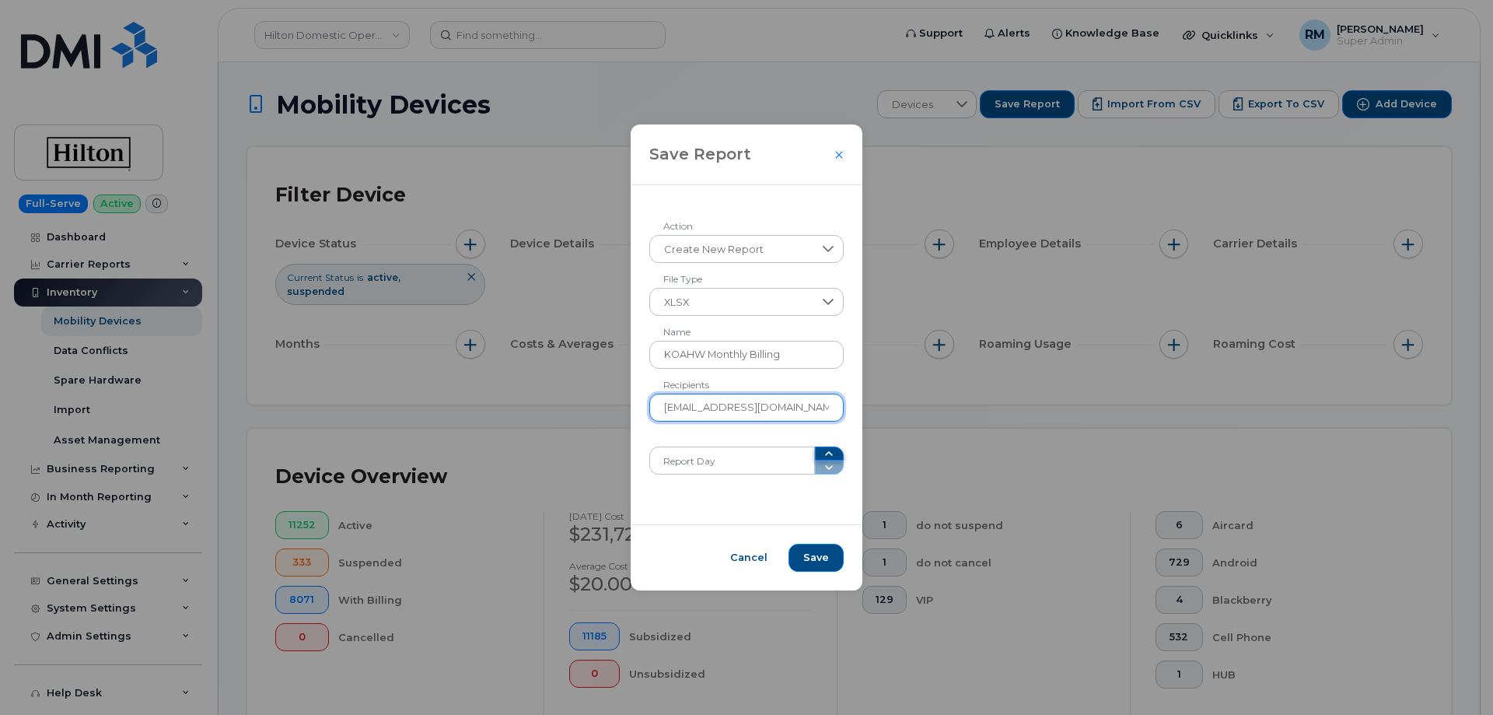
type input "koahw-it@hilton.com"
click at [823, 451] on icon "button" at bounding box center [829, 453] width 12 height 12
click at [707, 464] on input "1" at bounding box center [732, 460] width 166 height 28
drag, startPoint x: 680, startPoint y: 464, endPoint x: 637, endPoint y: 464, distance: 42.8
click at [637, 464] on div "Save Report Create New Report Action XLSX File Type KOAHW Monthly Billing Name …" at bounding box center [746, 357] width 1493 height 715
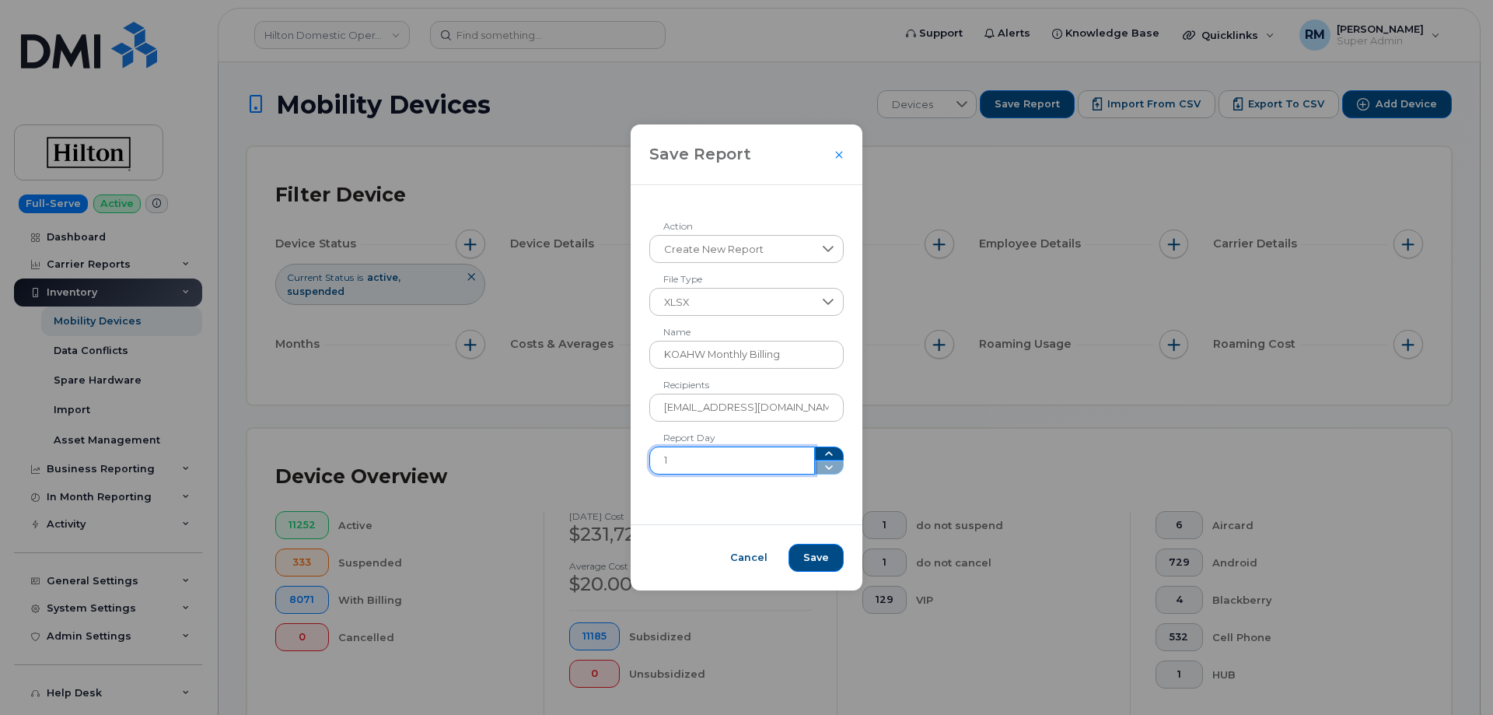
type input "5"
click at [815, 559] on span "Save" at bounding box center [816, 558] width 26 height 14
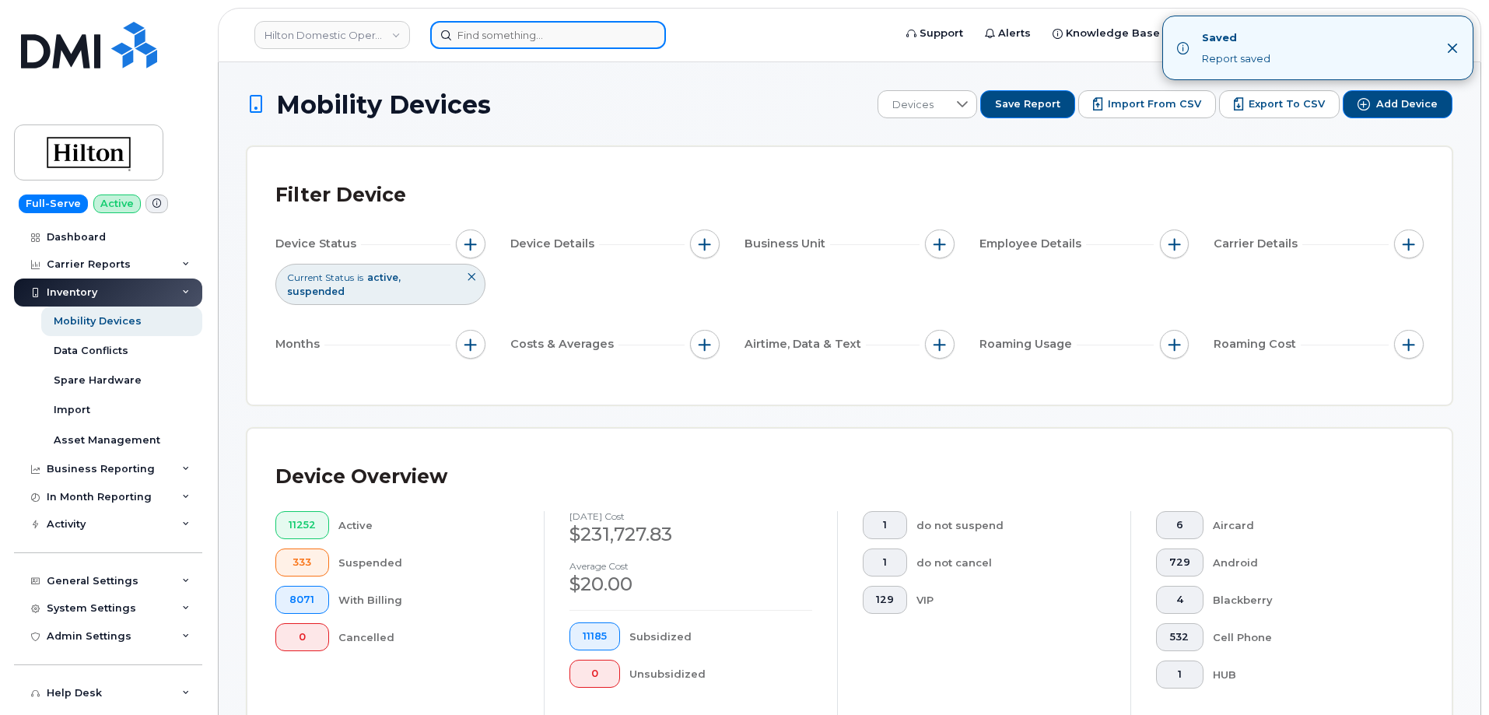
click at [480, 31] on input at bounding box center [548, 35] width 236 height 28
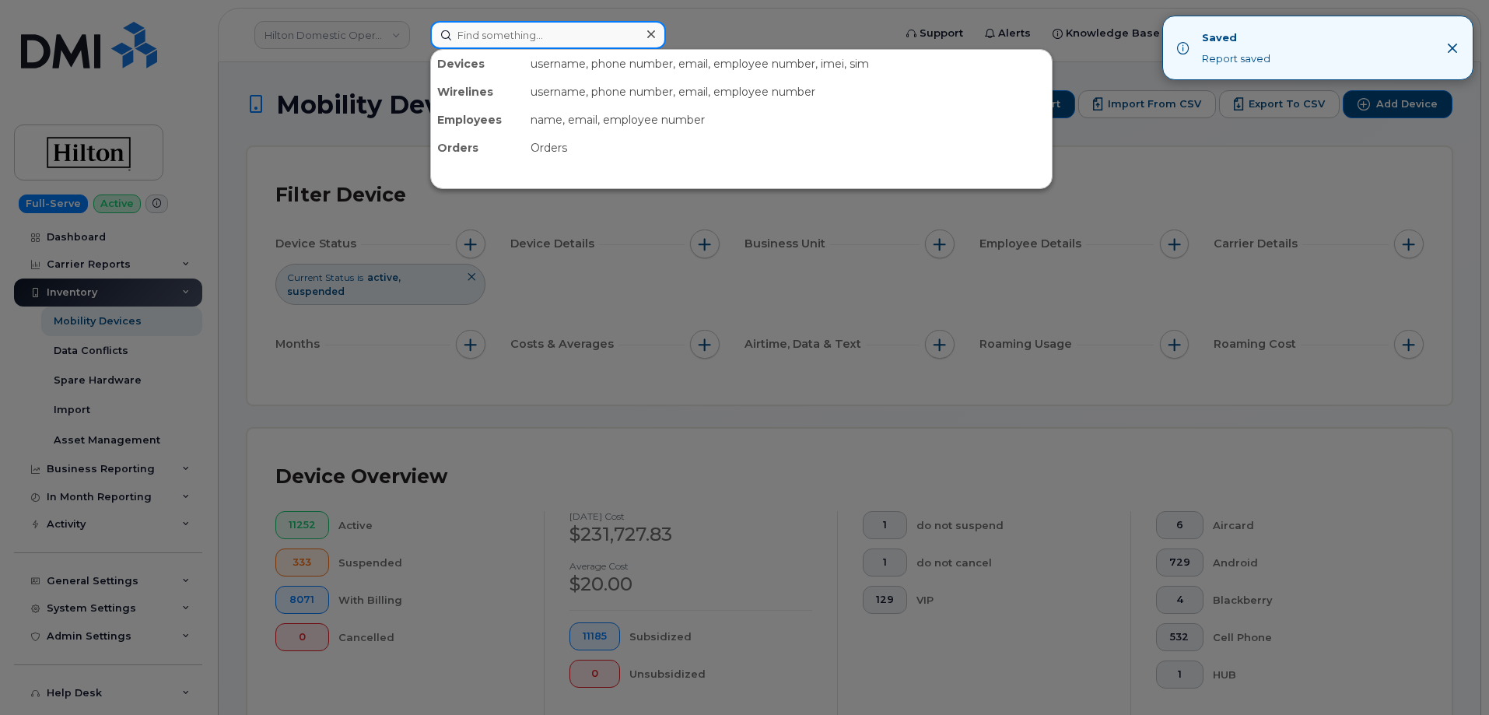
paste input "808-491-9016"
type input "808-491-9016"
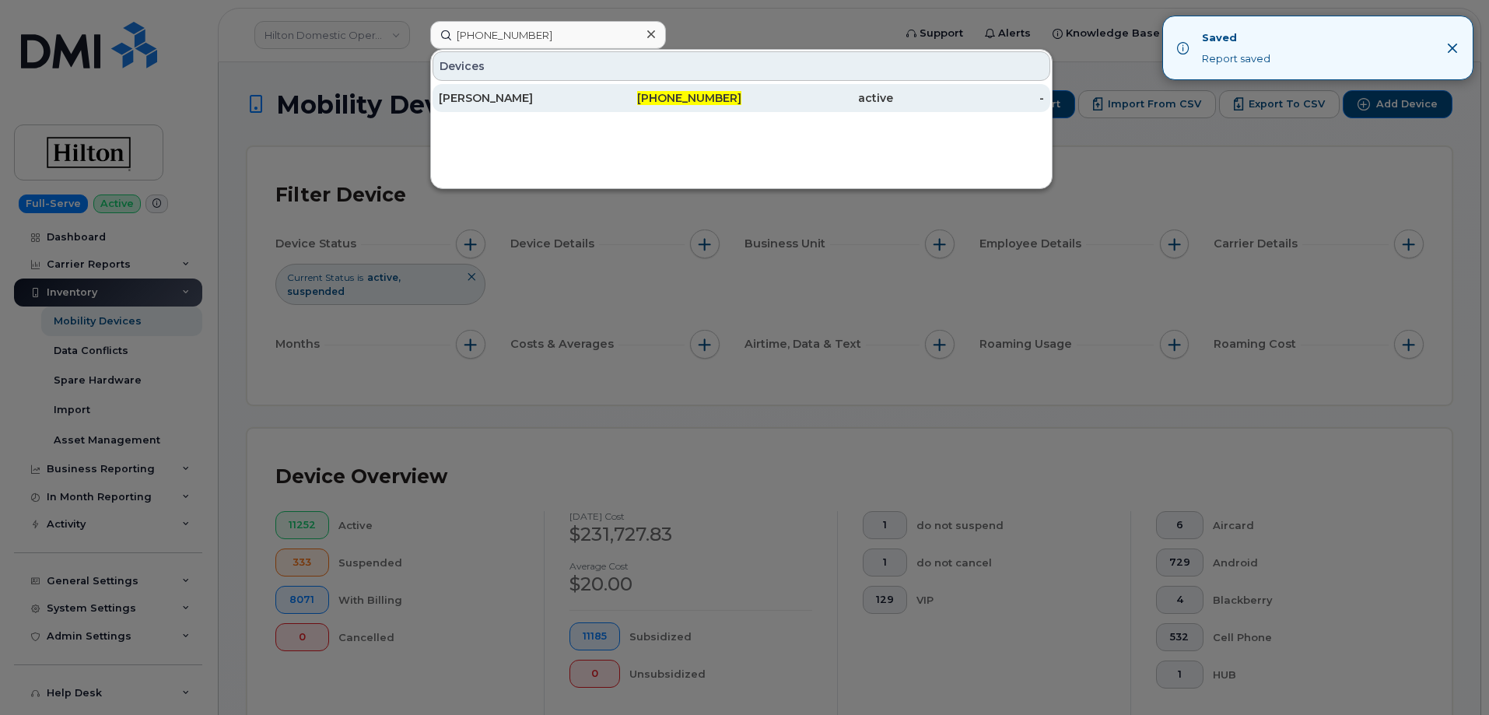
click at [531, 101] on div "SHERRY ALTHOUSE" at bounding box center [515, 98] width 152 height 16
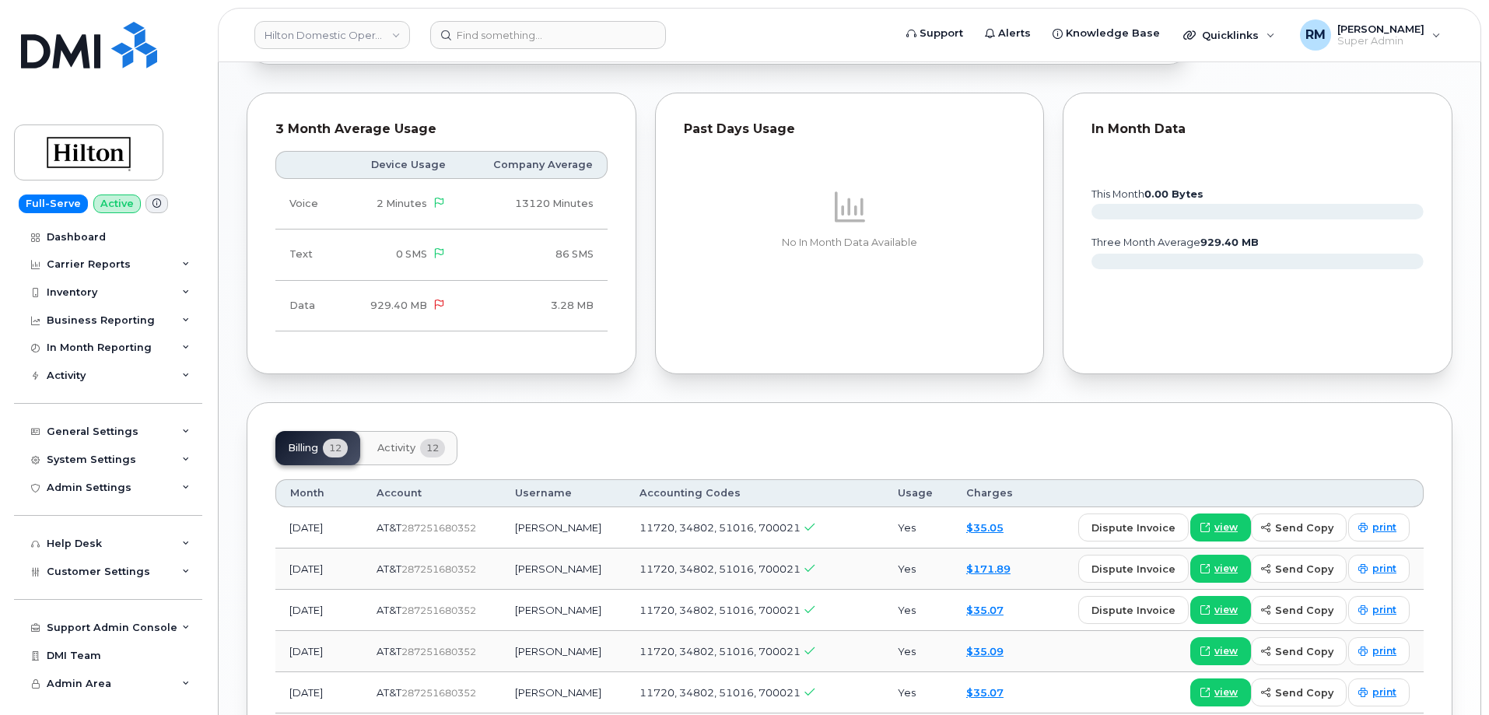
scroll to position [1167, 0]
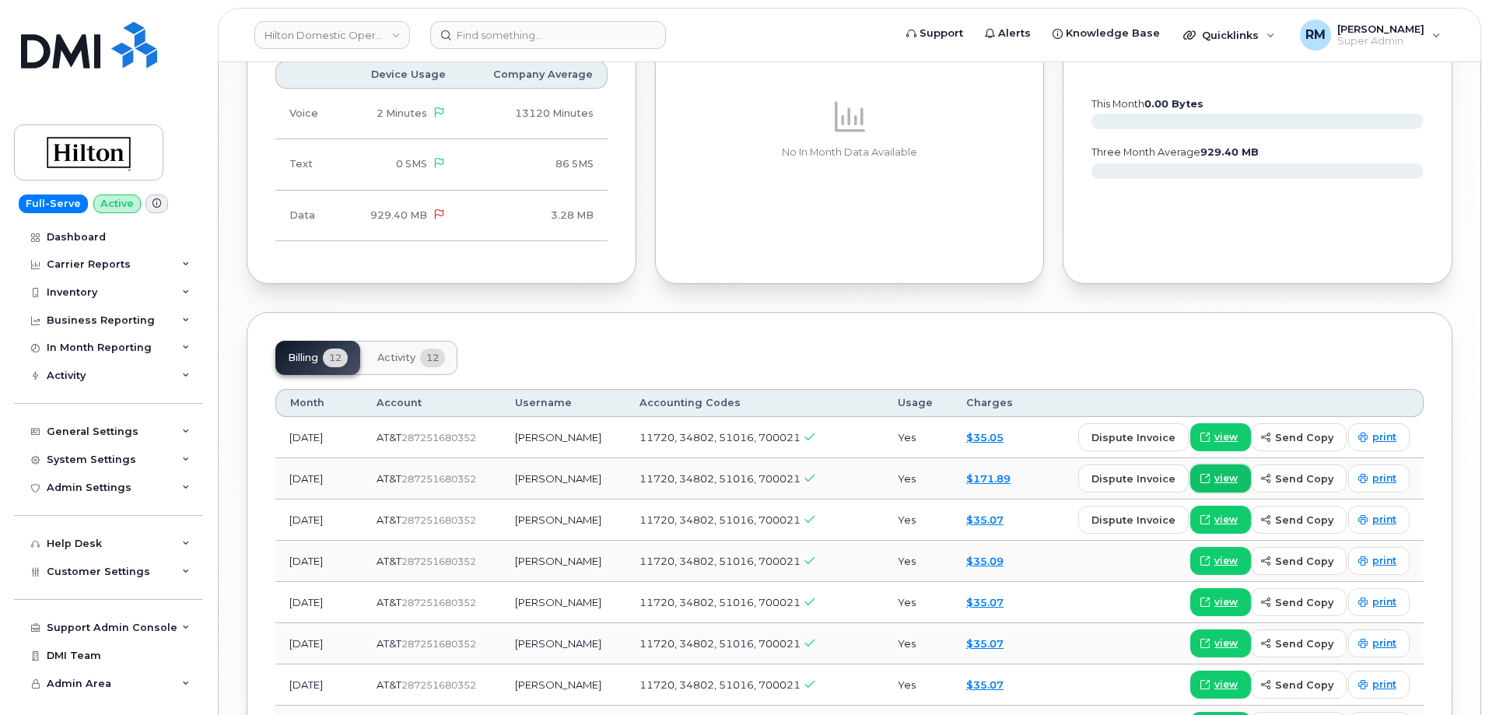
click at [1238, 464] on link "view" at bounding box center [1220, 478] width 61 height 28
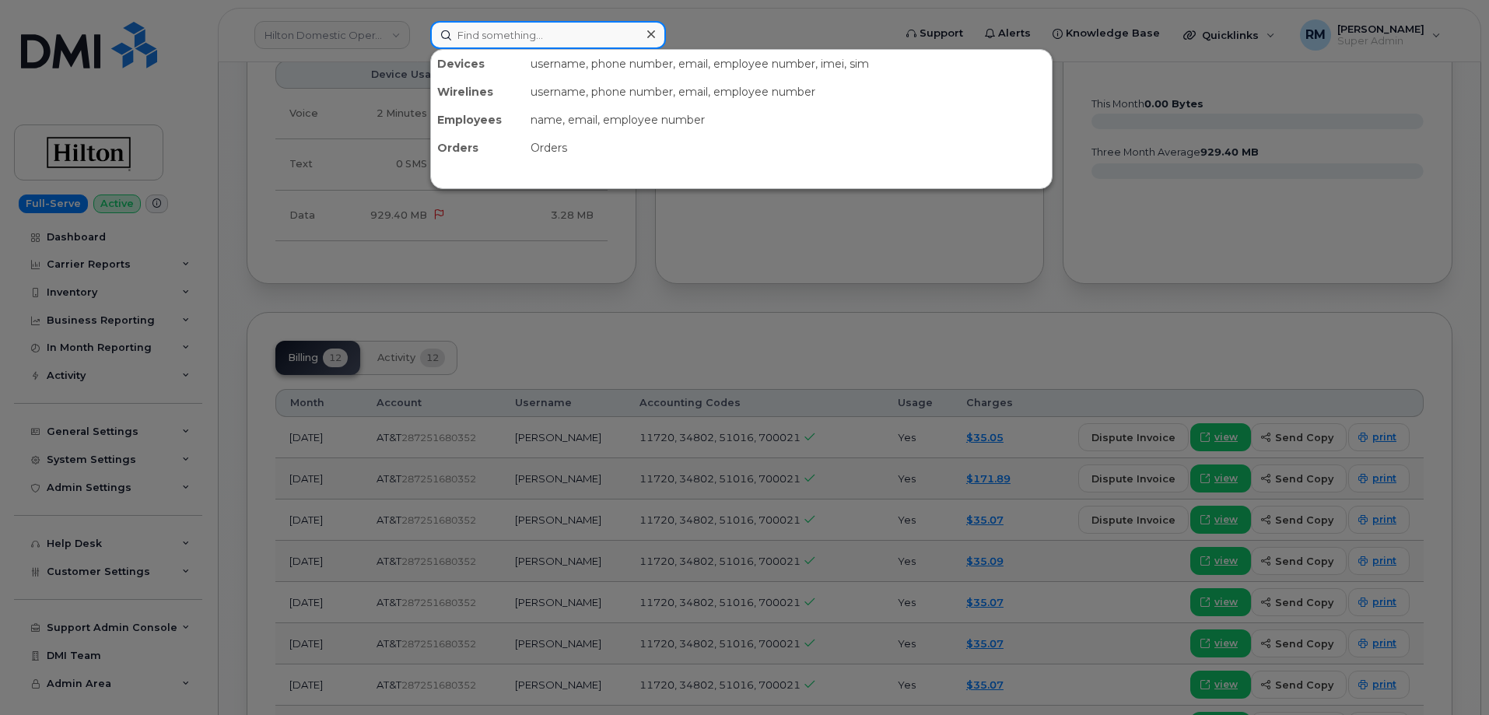
click at [517, 40] on input at bounding box center [548, 35] width 236 height 28
paste input "571-318-1935"
type input "571-318-1935"
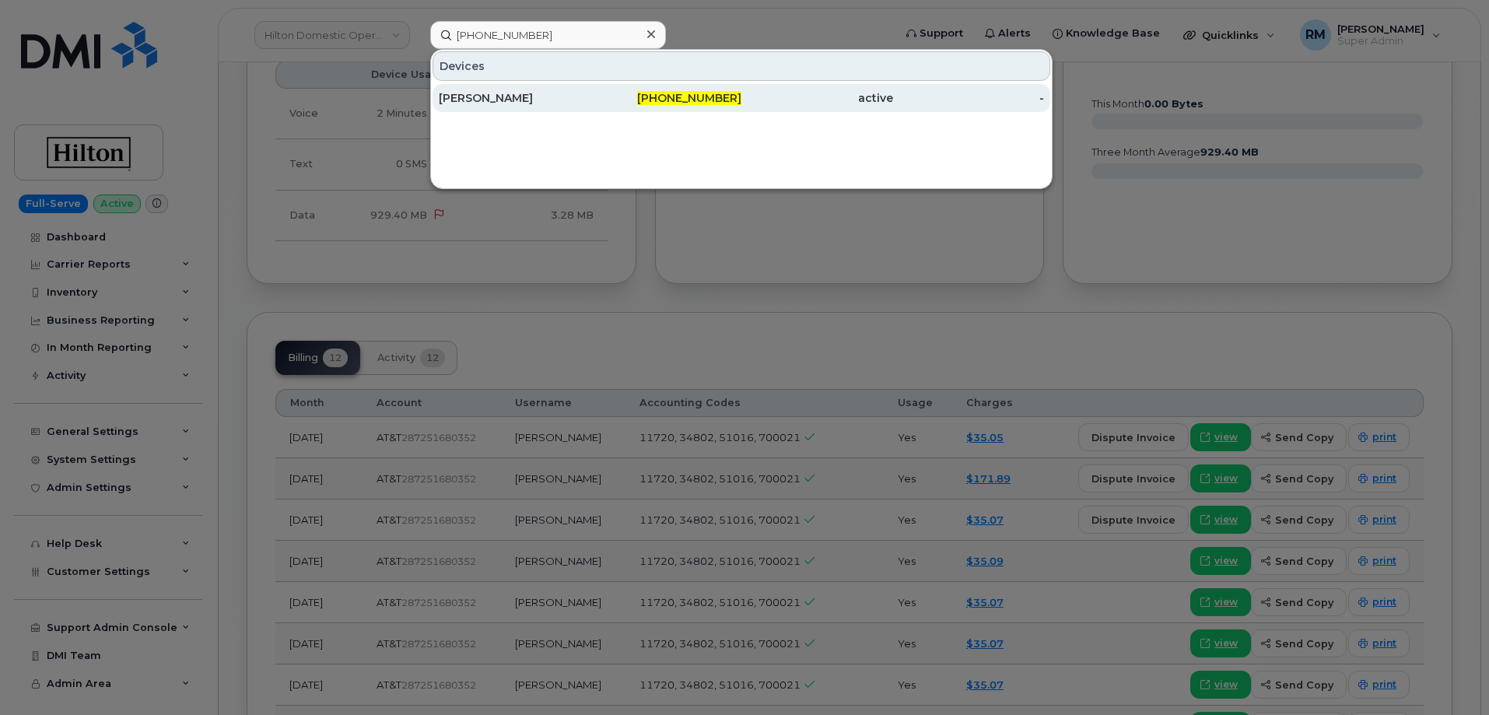
click at [506, 95] on div "Michael Dean" at bounding box center [515, 98] width 152 height 16
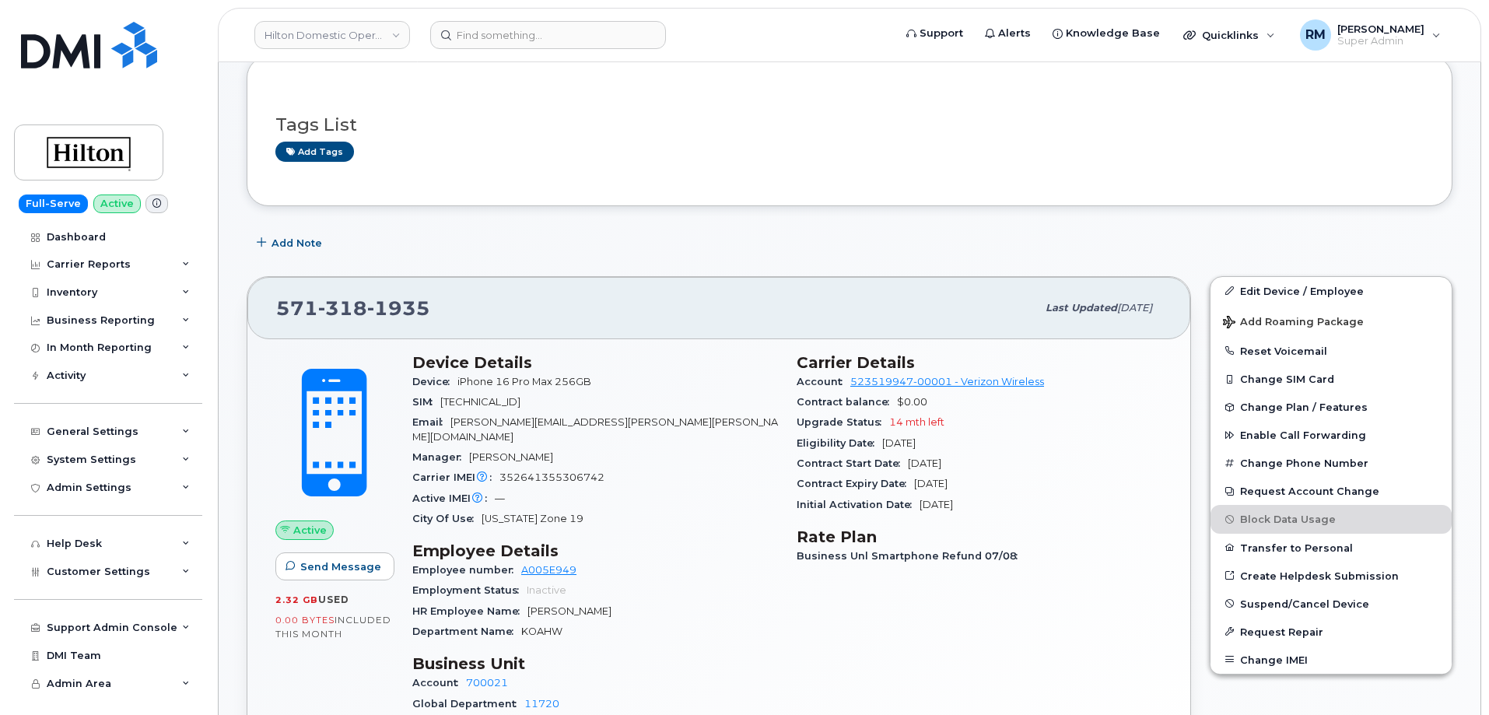
scroll to position [389, 0]
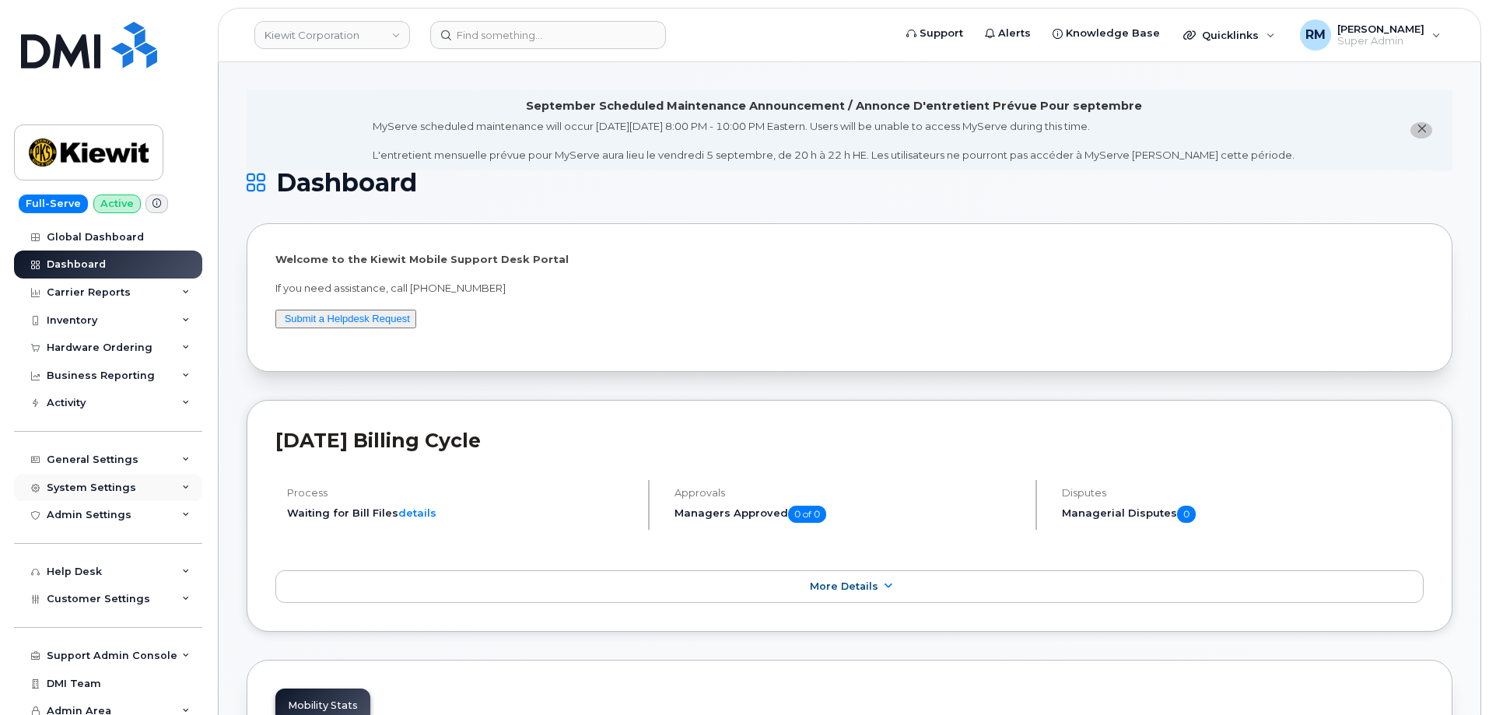
click at [85, 494] on div "System Settings" at bounding box center [108, 488] width 188 height 28
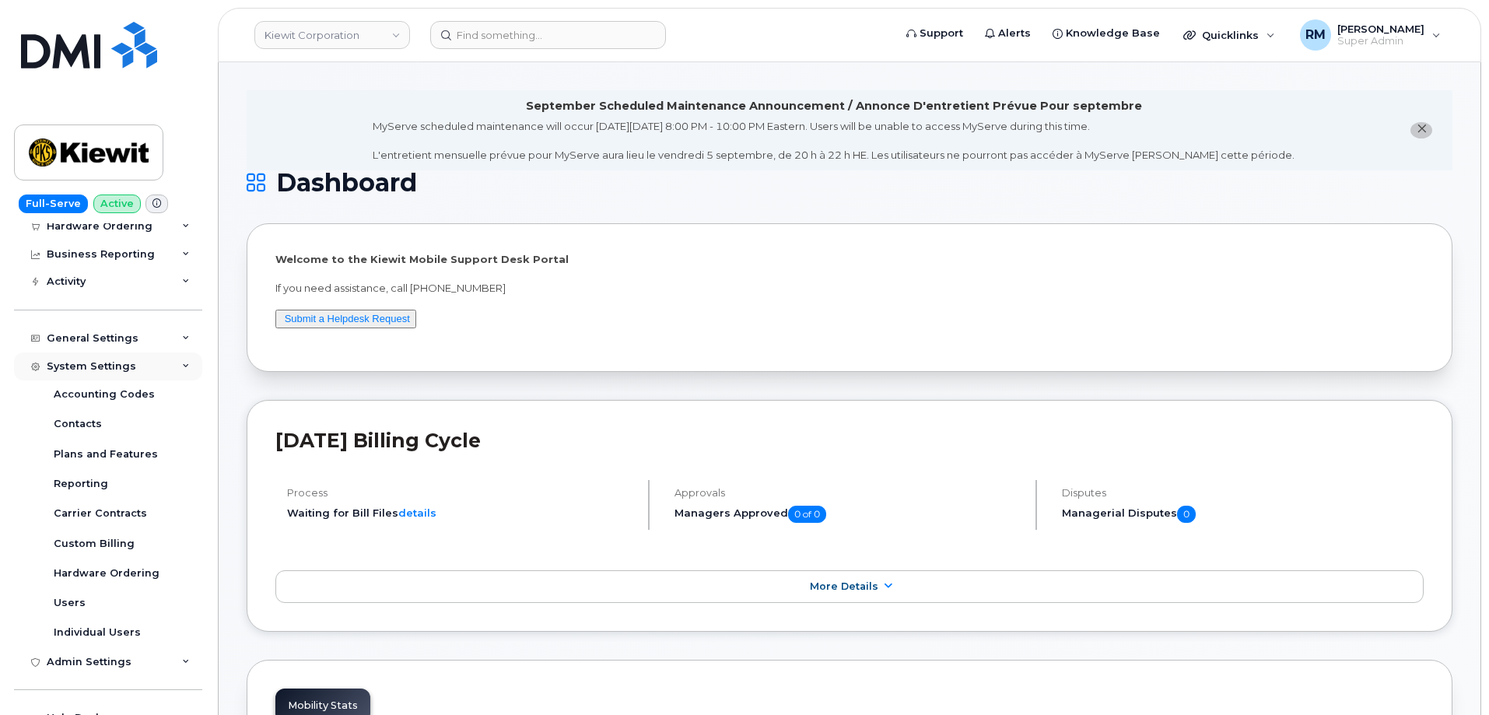
scroll to position [277, 0]
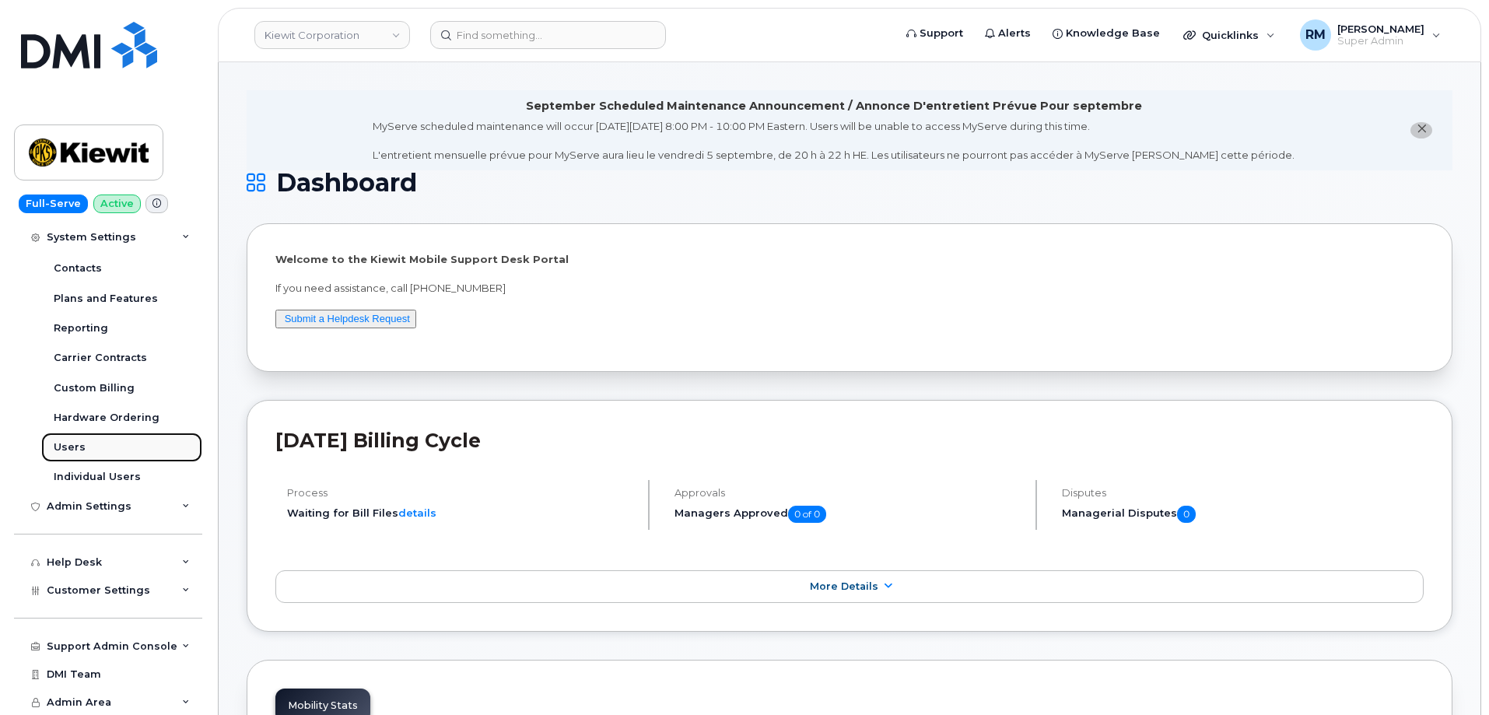
click at [83, 450] on link "Users" at bounding box center [121, 447] width 161 height 30
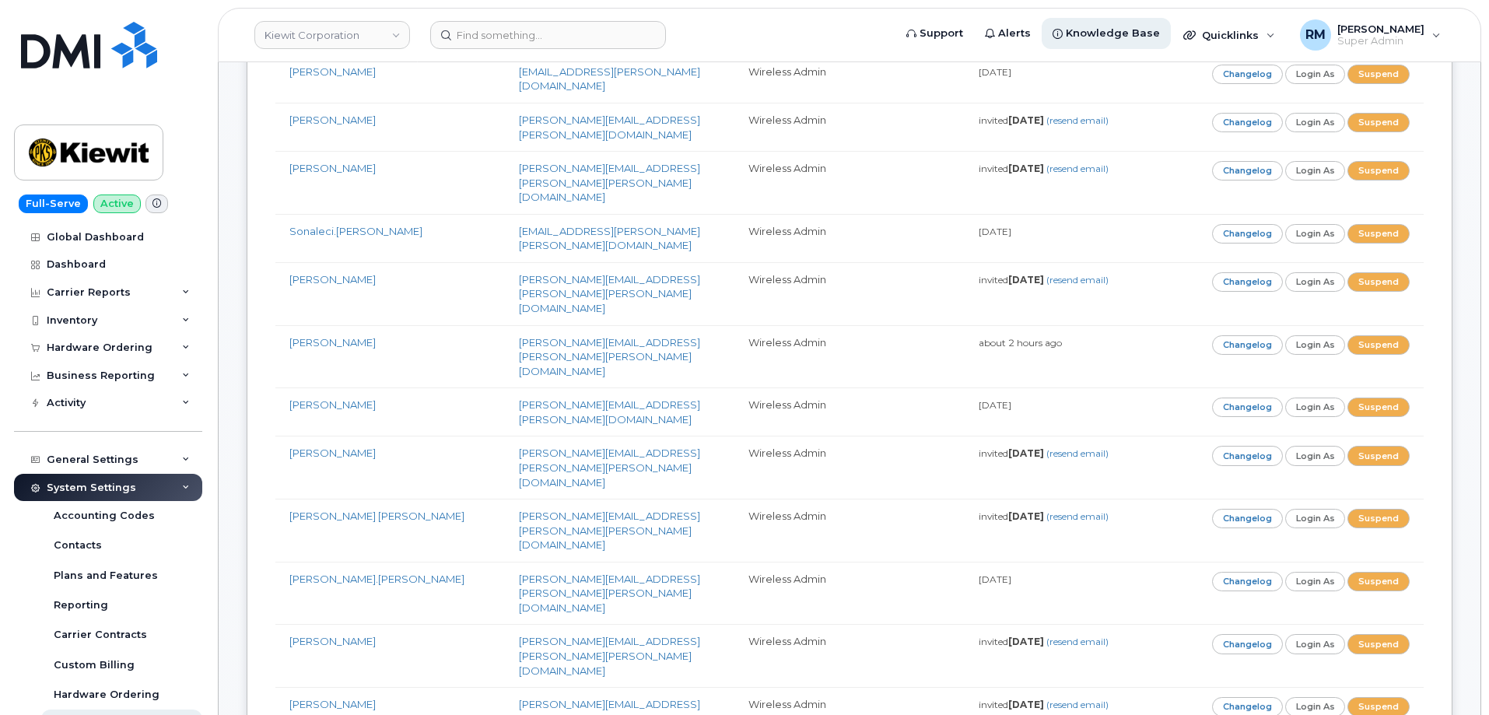
scroll to position [13924, 0]
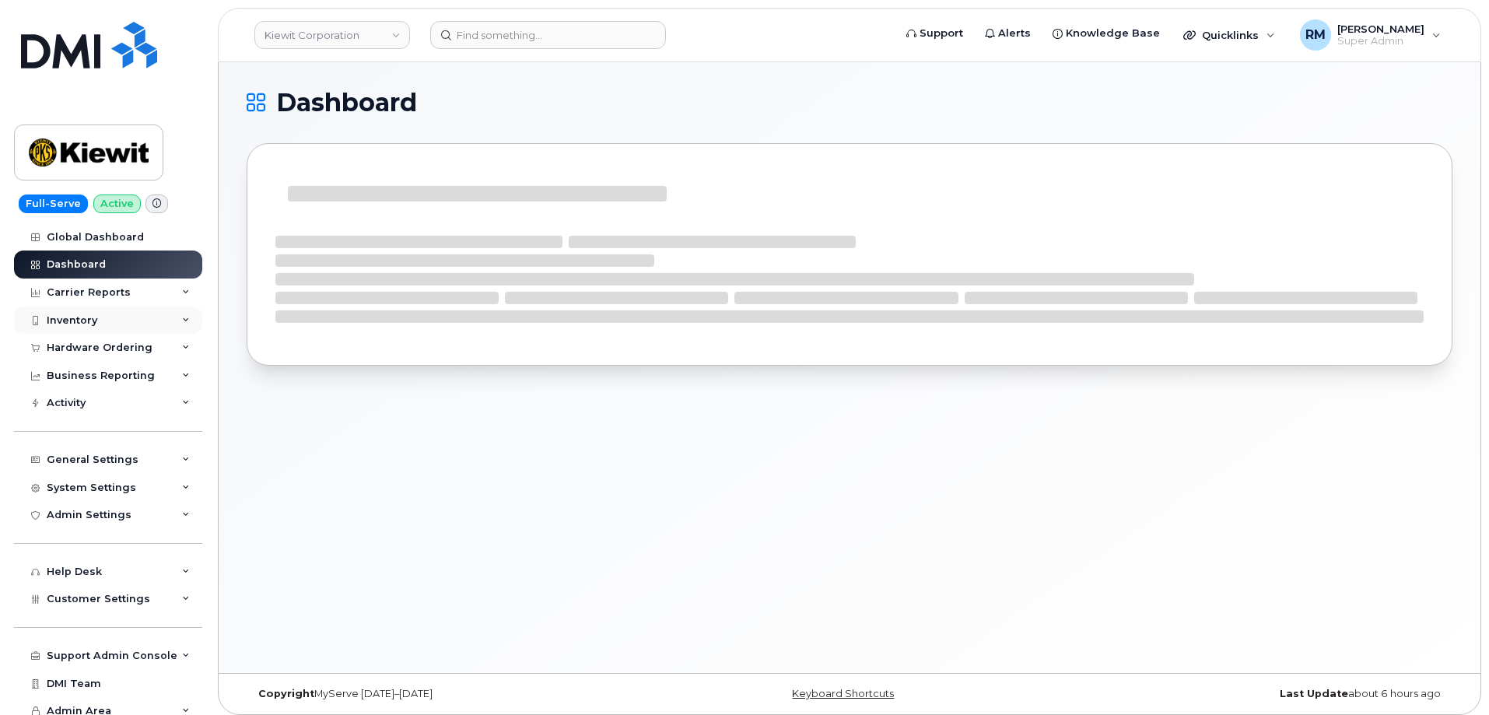
click at [65, 318] on div "Inventory" at bounding box center [72, 320] width 51 height 12
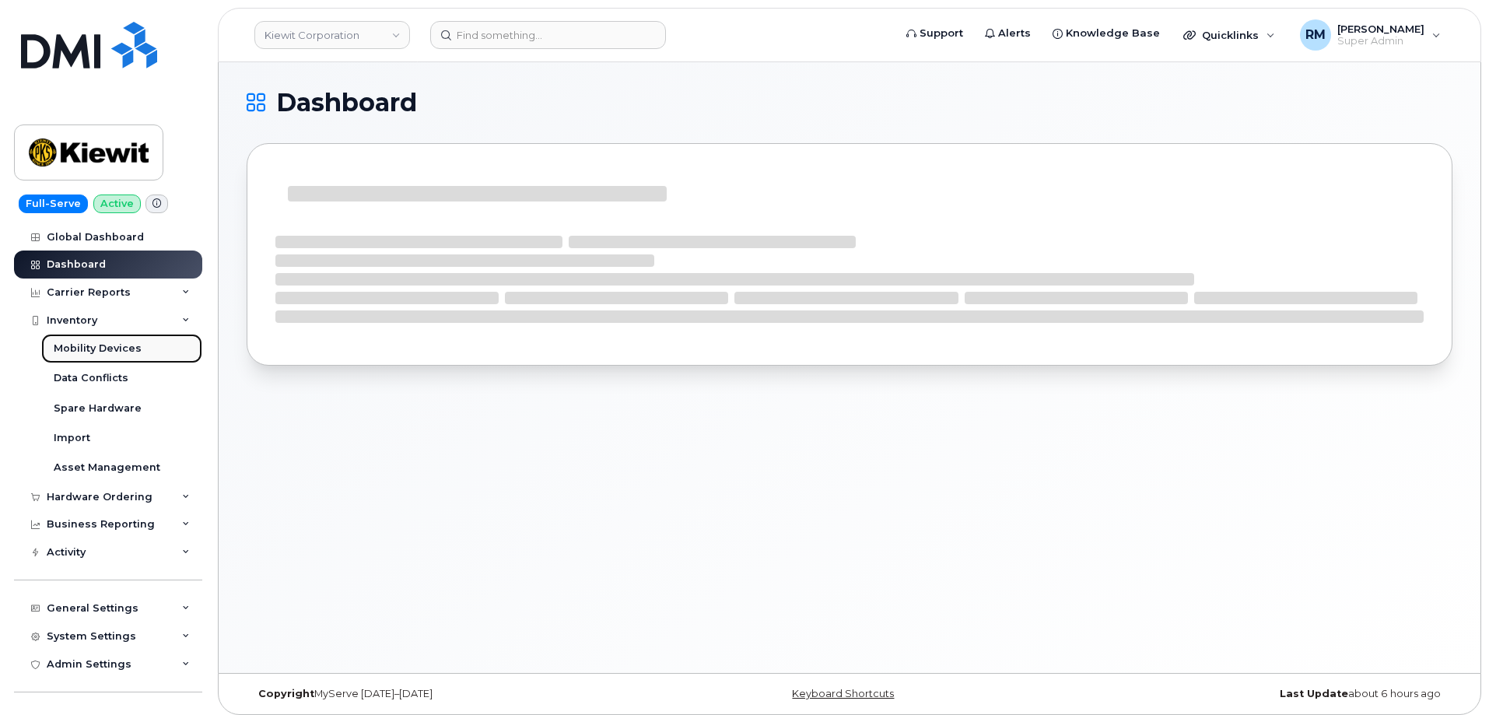
click at [75, 338] on link "Mobility Devices" at bounding box center [121, 349] width 161 height 30
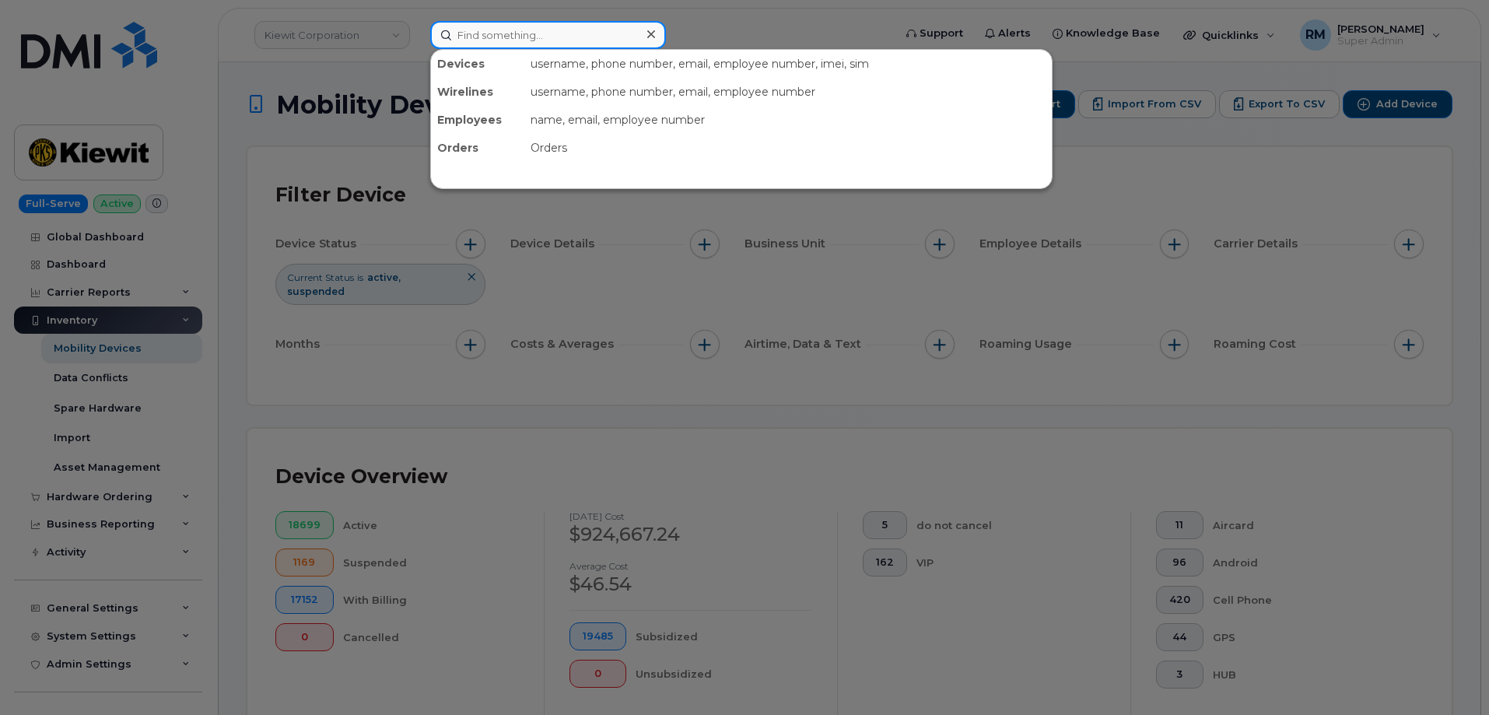
click at [480, 41] on input at bounding box center [548, 35] width 236 height 28
paste input "504-272 3717"
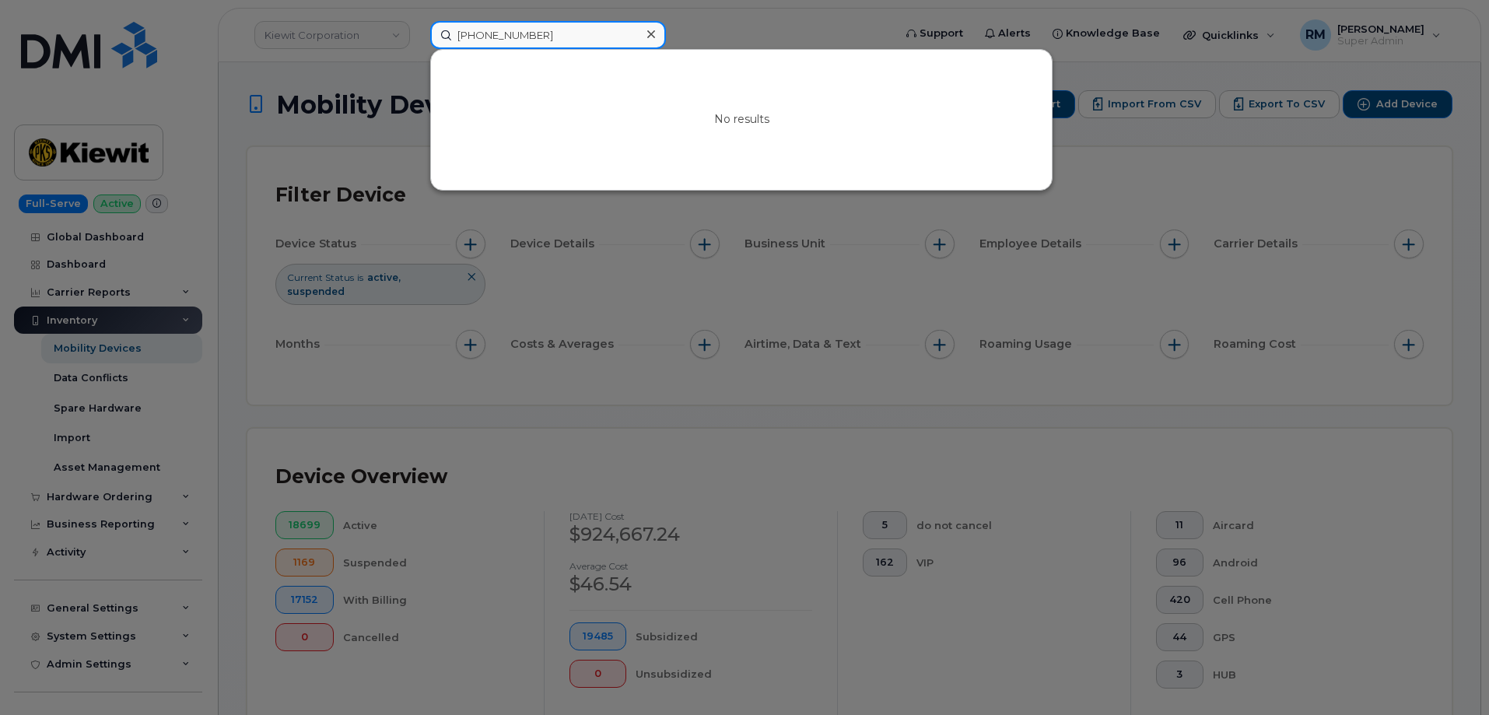
click at [569, 38] on input "504-272 3717" at bounding box center [548, 35] width 236 height 28
drag, startPoint x: 540, startPoint y: 33, endPoint x: 338, endPoint y: 41, distance: 201.6
click at [418, 41] on div "504-272 3717 No results" at bounding box center [657, 35] width 478 height 28
paste input "(504-255-3231"
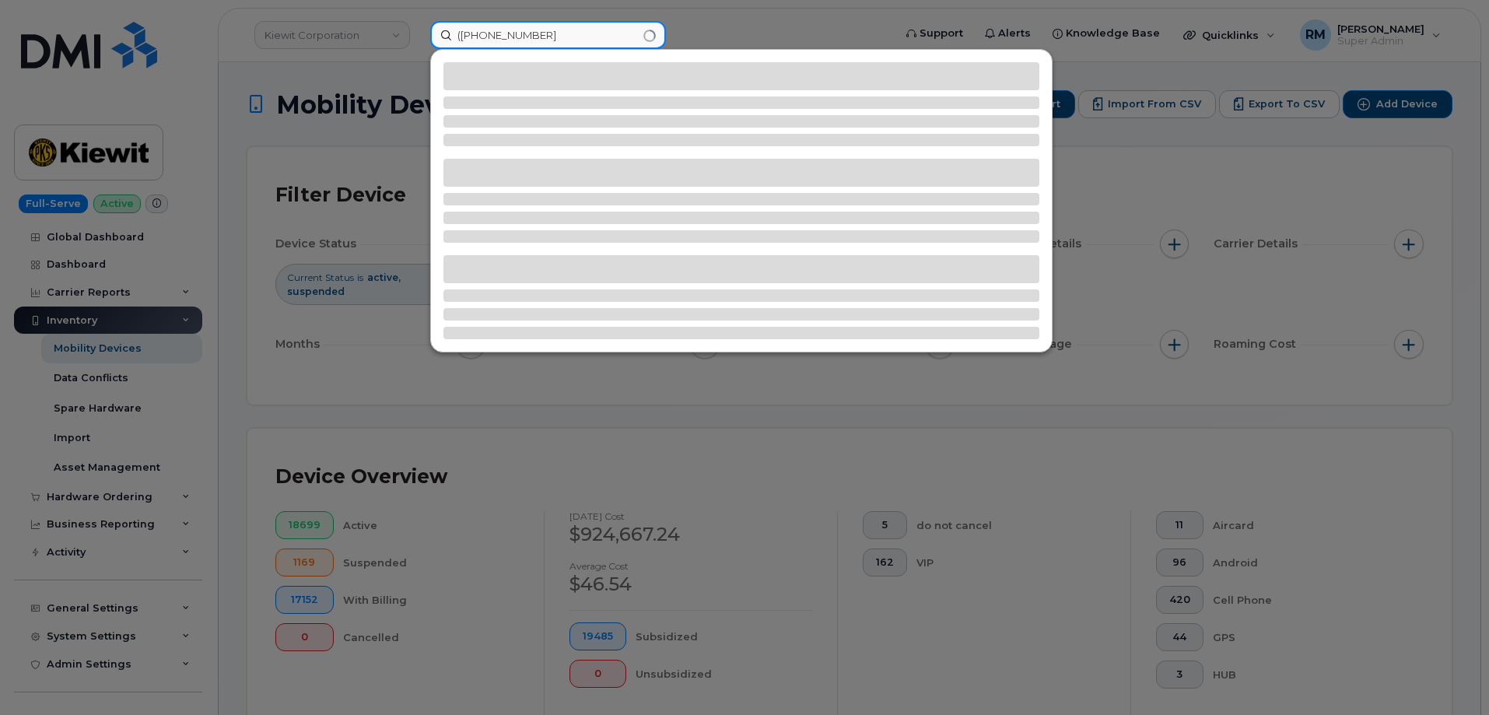
type input "(504-255-3231"
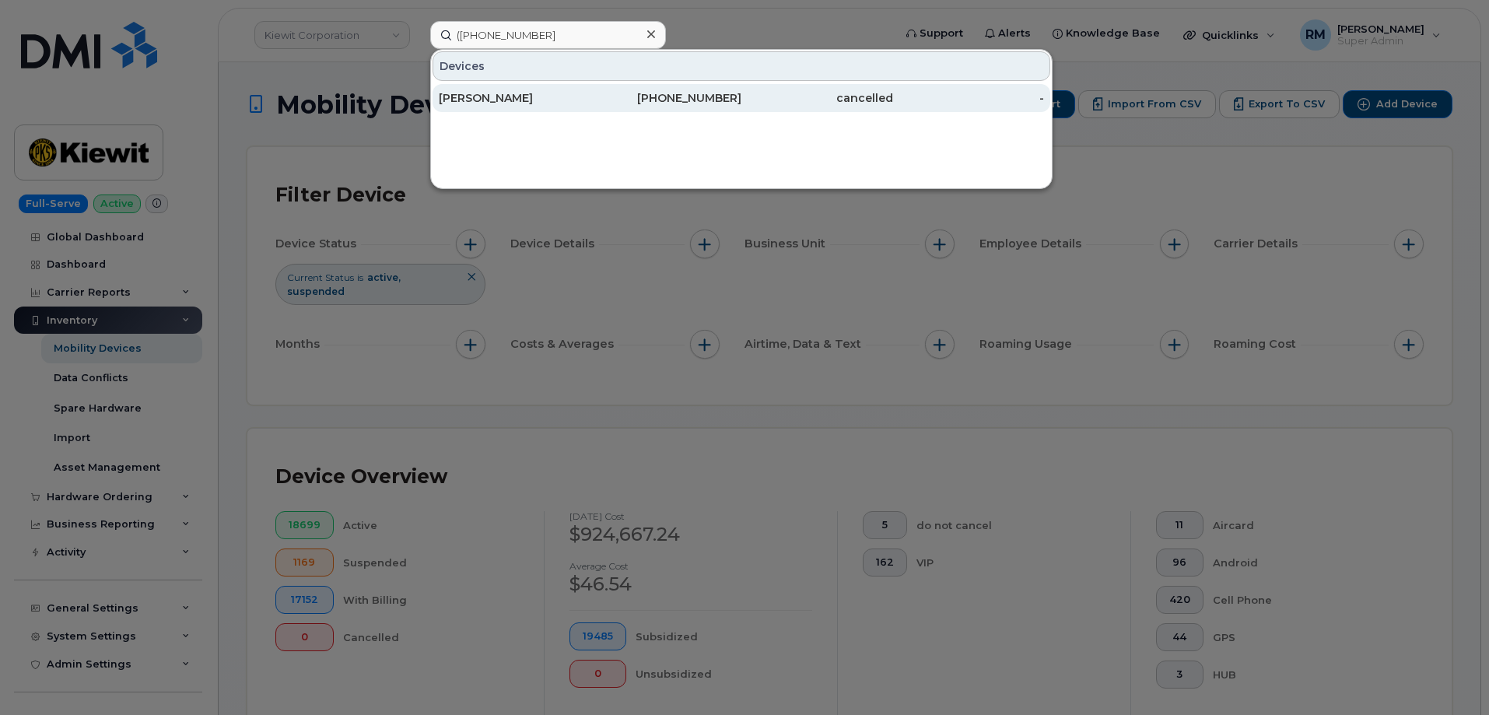
click at [485, 97] on div "Felicia Wano-Irving" at bounding box center [515, 98] width 152 height 16
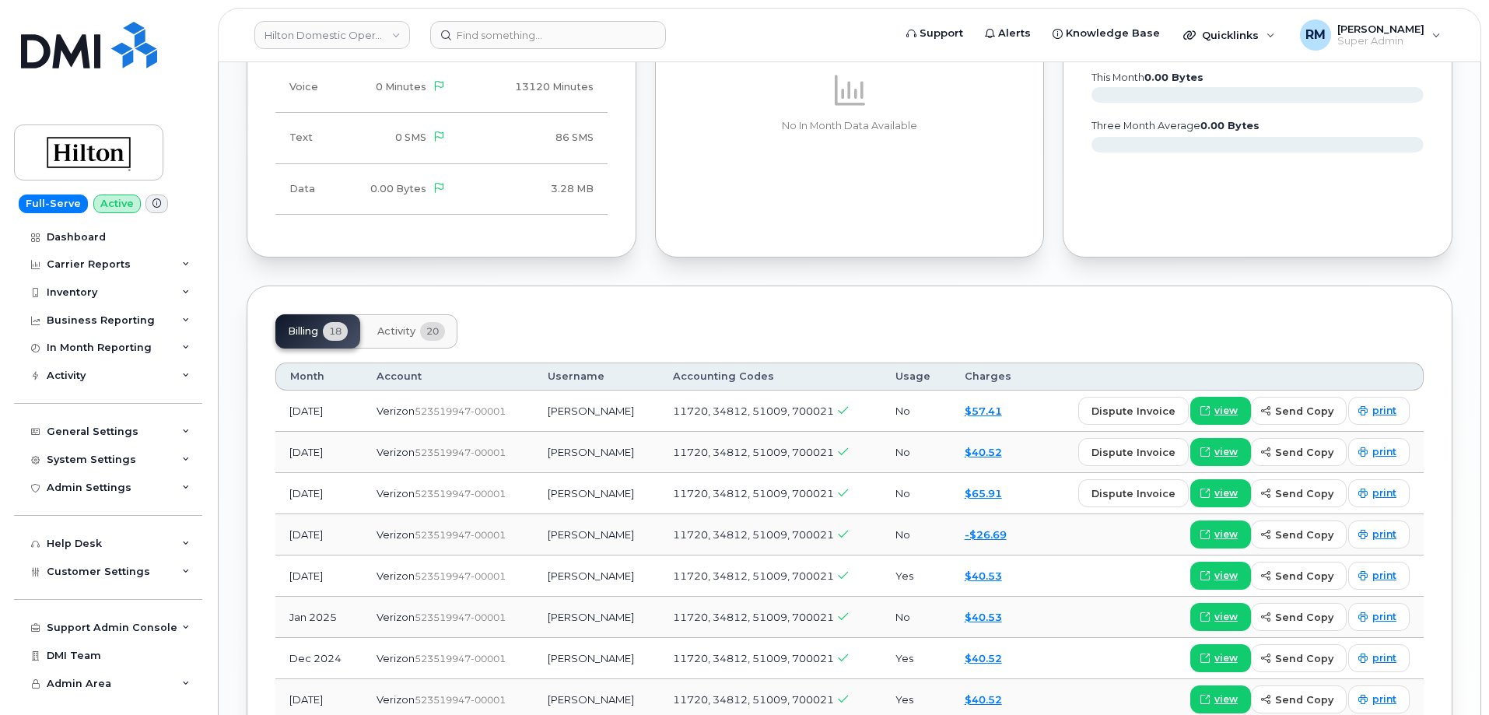
scroll to position [1322, 0]
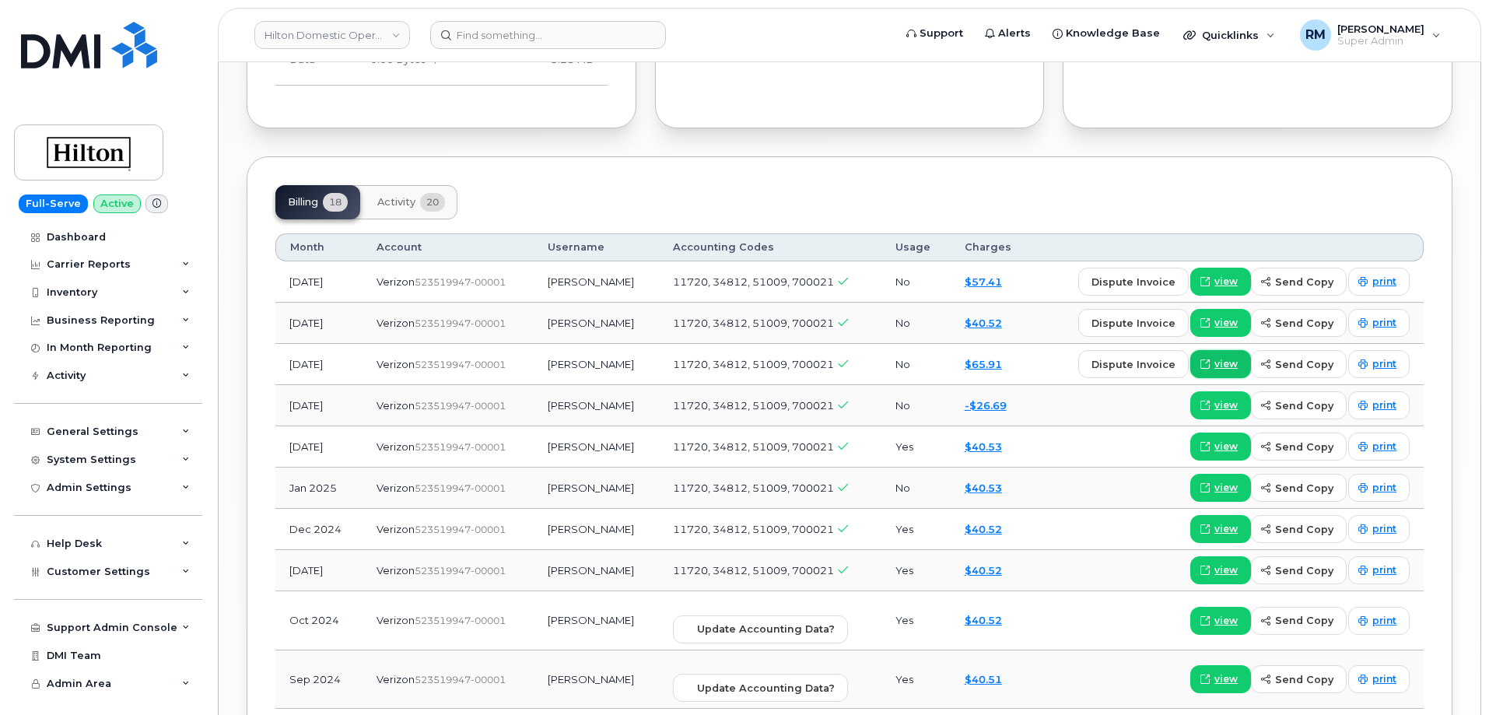
click at [1233, 357] on span "view" at bounding box center [1225, 364] width 23 height 14
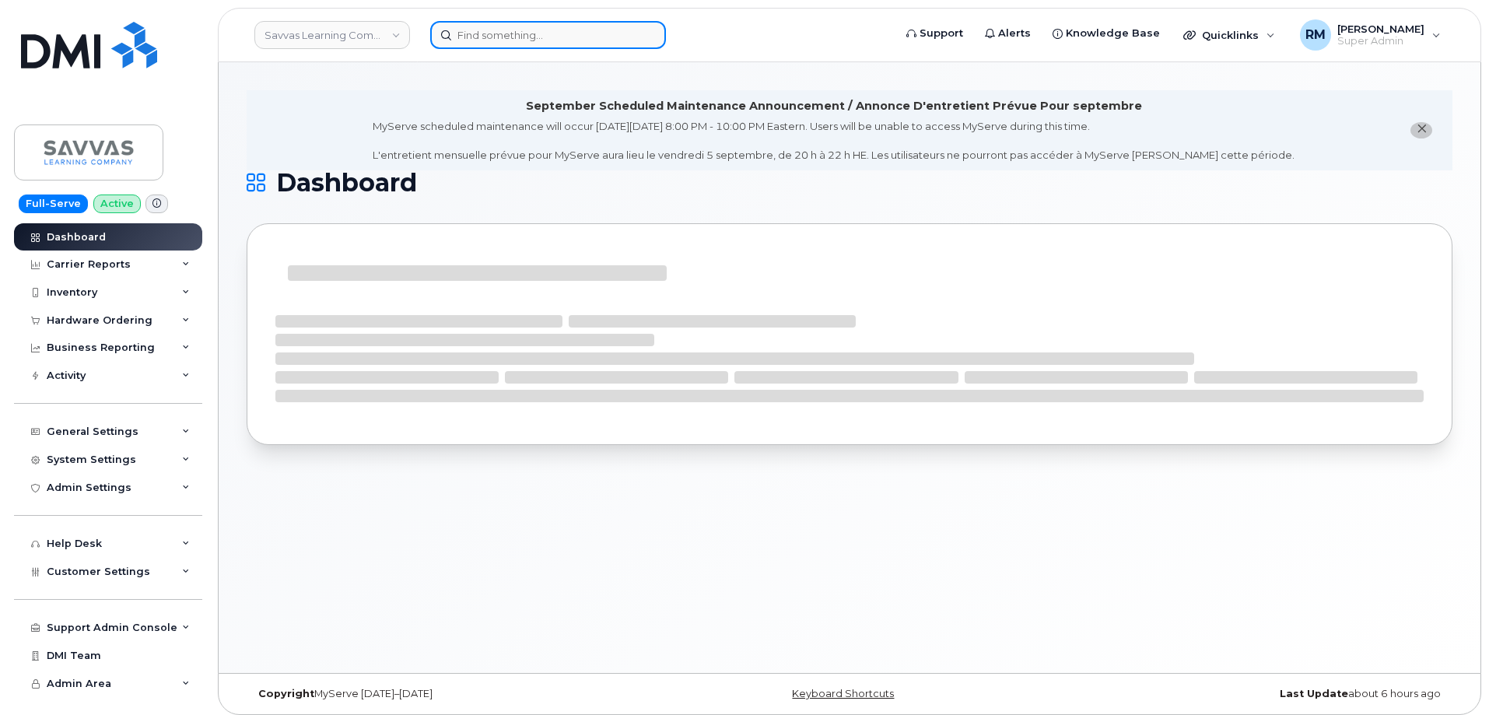
click at [475, 23] on input at bounding box center [548, 35] width 236 height 28
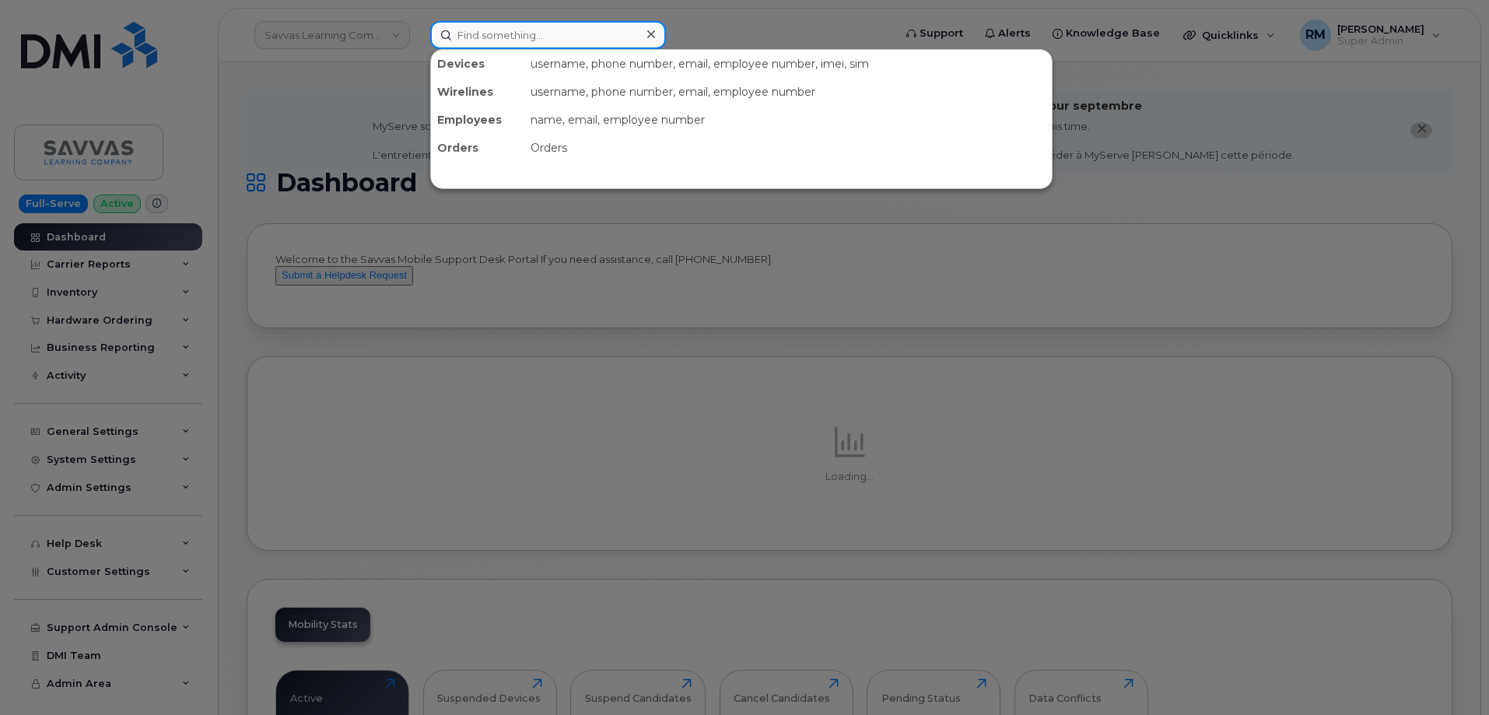
paste input "299873"
type input "299873"
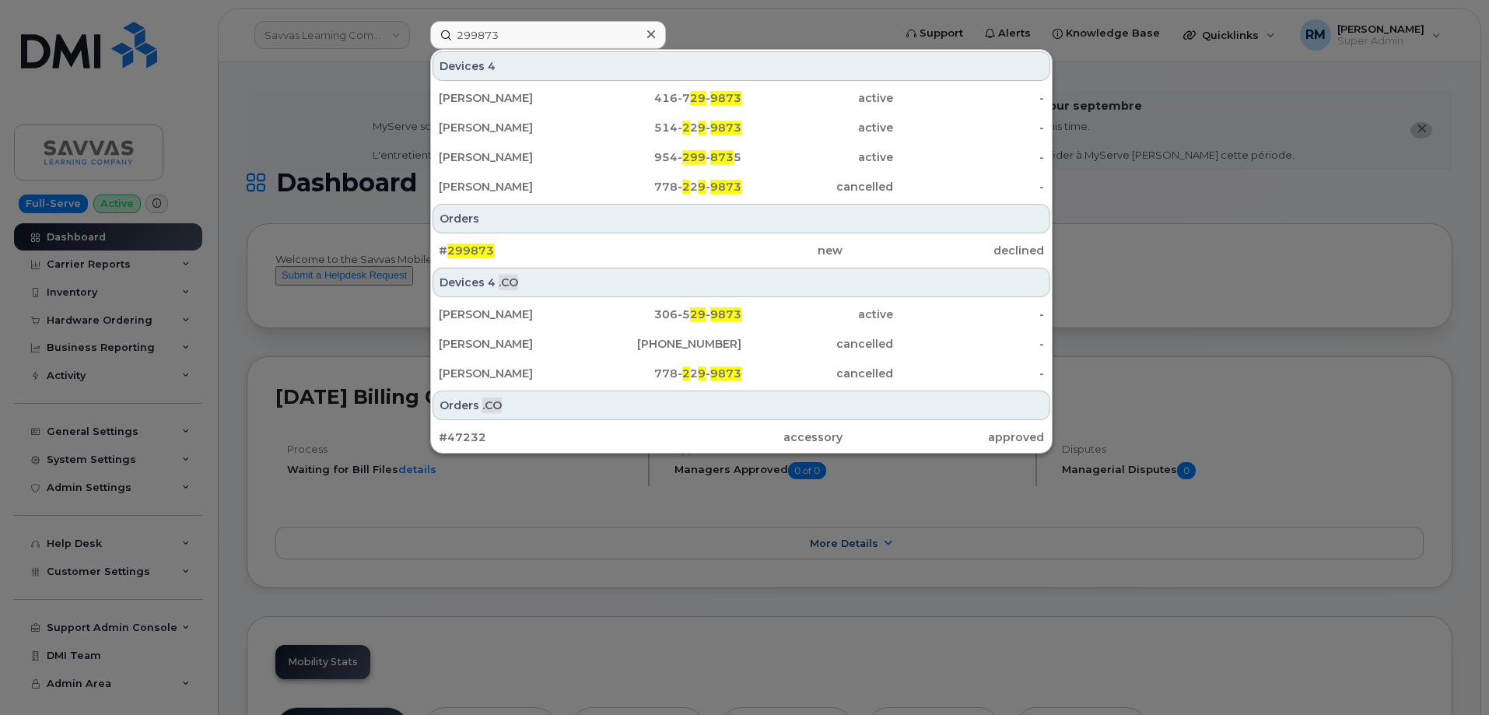
click at [359, 97] on div at bounding box center [744, 357] width 1489 height 715
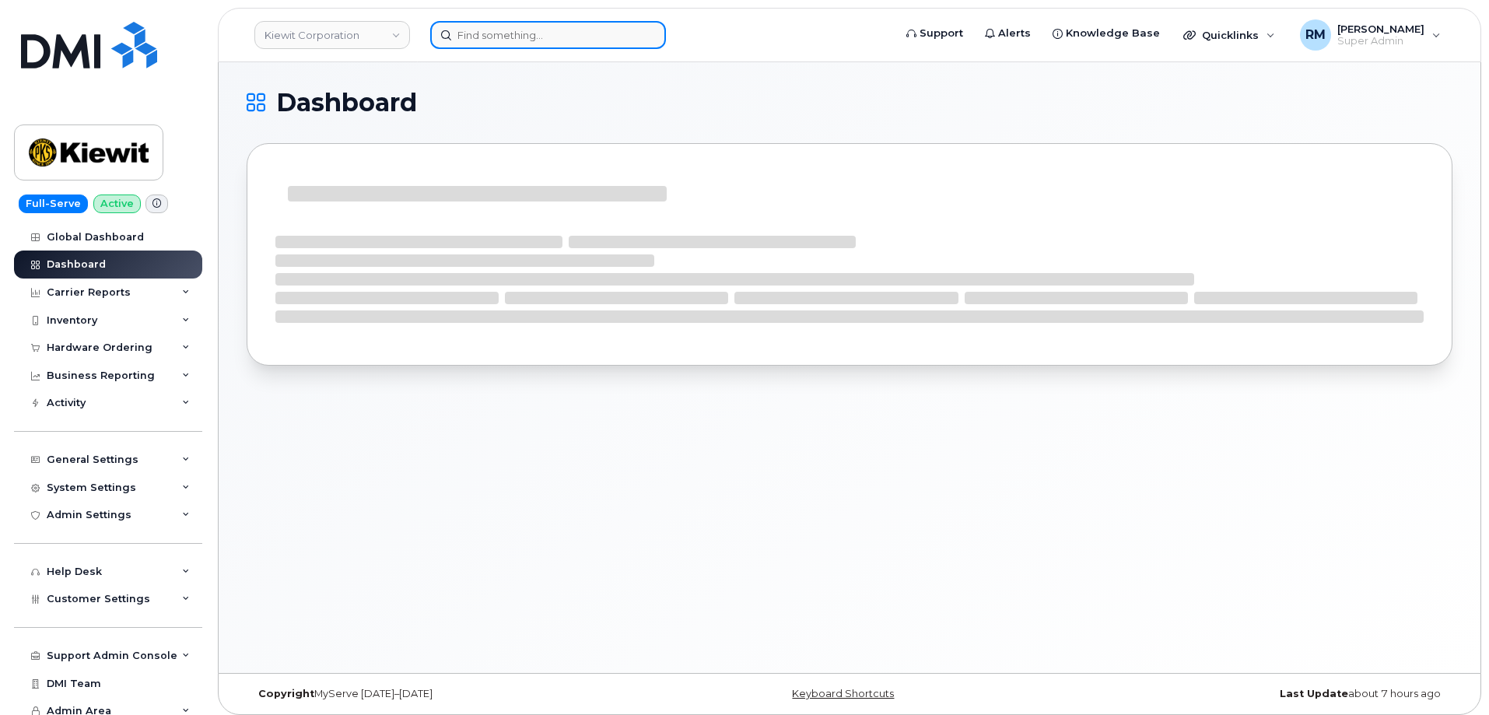
click at [503, 40] on input at bounding box center [548, 35] width 236 height 28
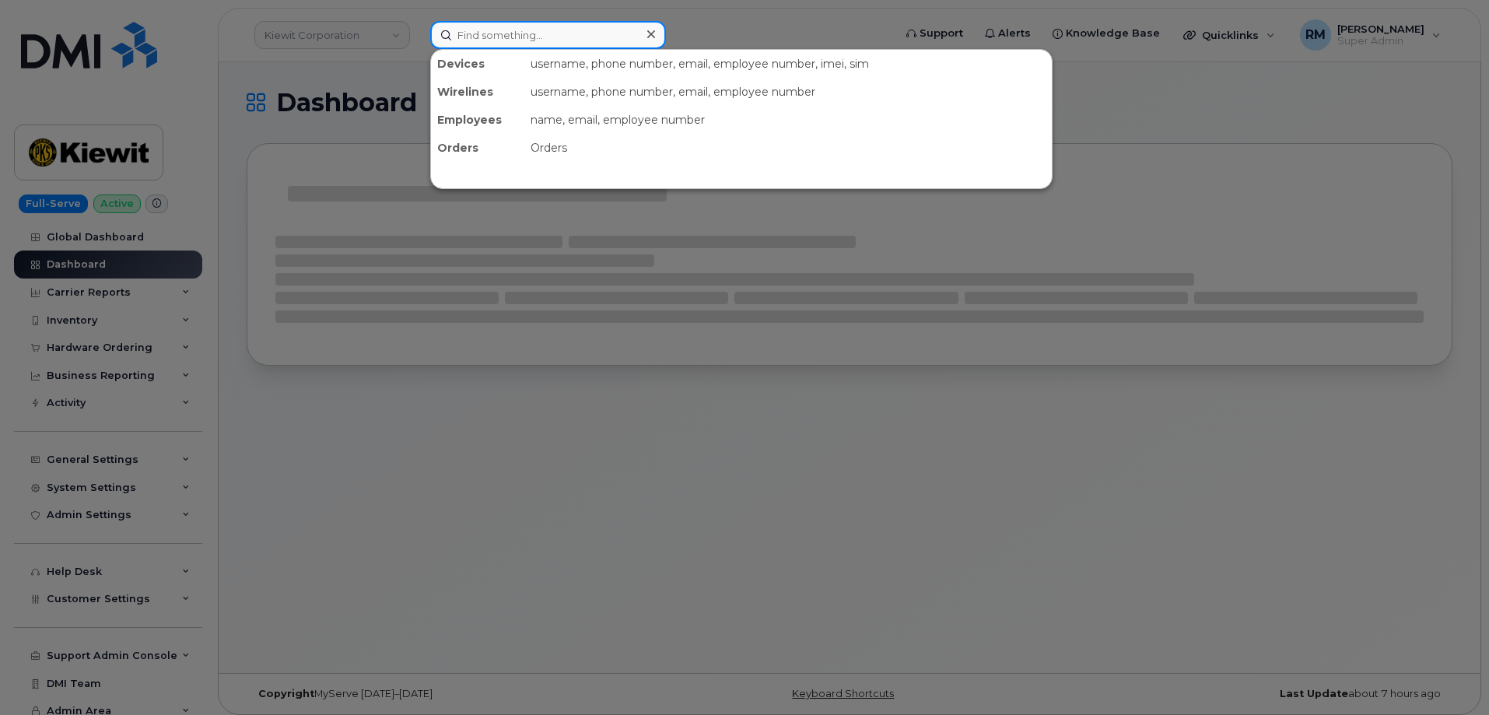
paste input "[PHONE_NUMBER]"
type input "[PHONE_NUMBER]"
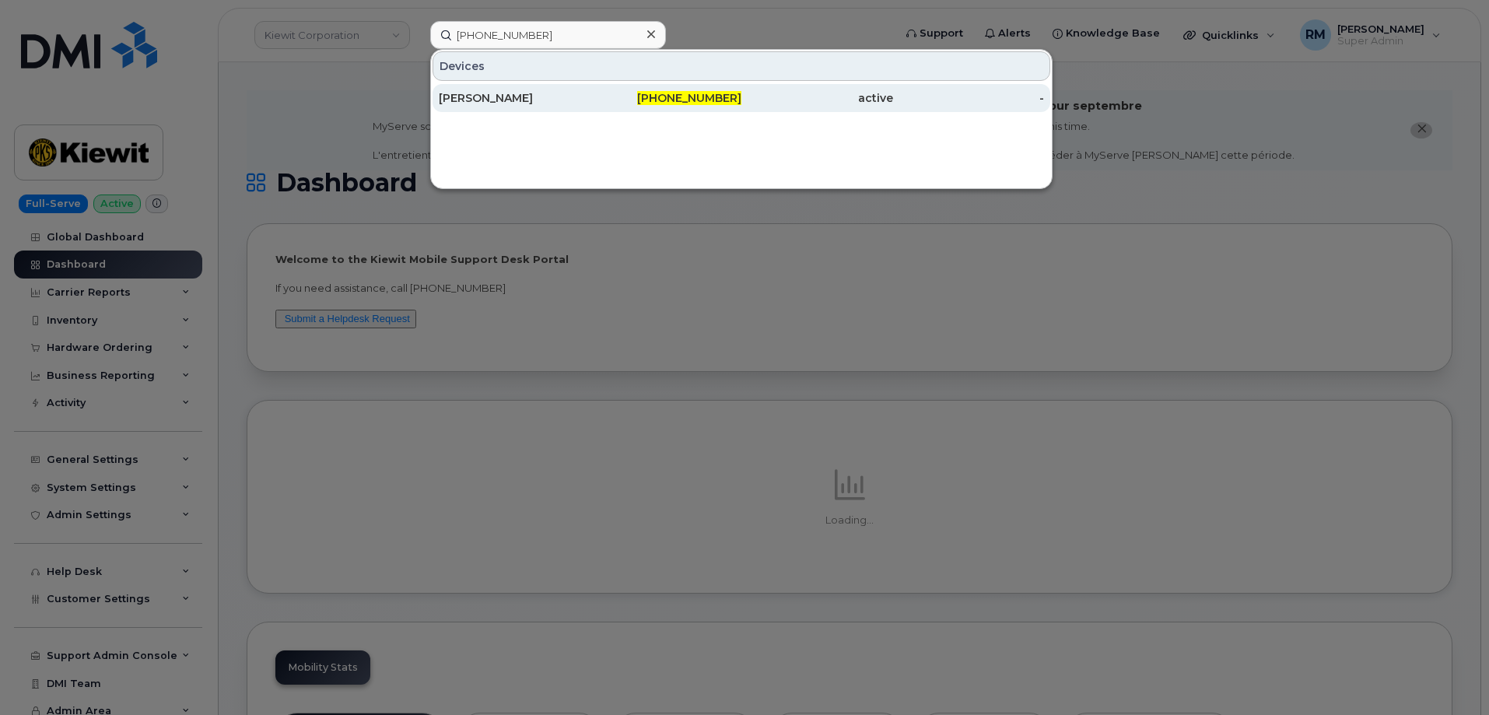
click at [523, 97] on div "[PERSON_NAME]" at bounding box center [515, 98] width 152 height 16
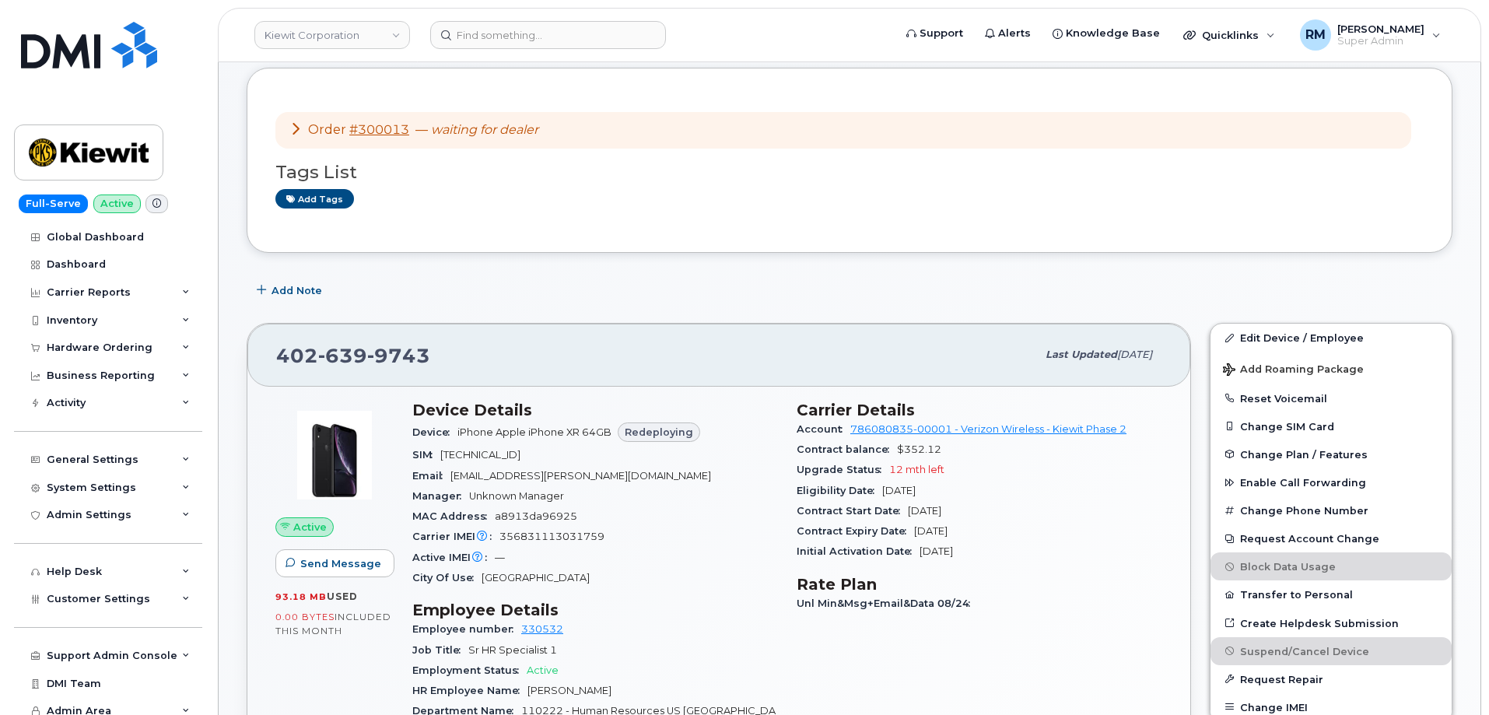
scroll to position [156, 0]
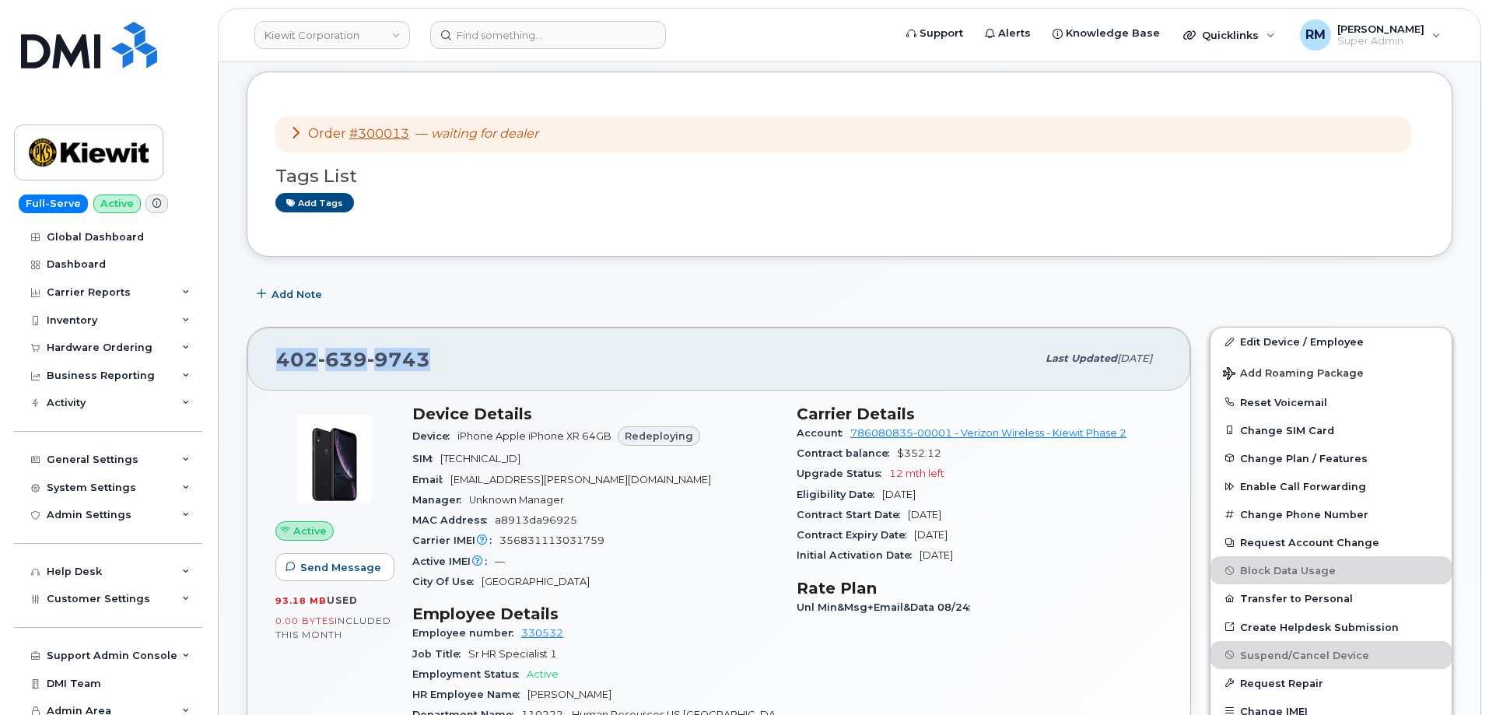
drag, startPoint x: 438, startPoint y: 355, endPoint x: 274, endPoint y: 356, distance: 164.1
click at [274, 356] on div "402 639 9743 Last updated Sep 06, 2025" at bounding box center [718, 358] width 943 height 62
copy span "402 639 9743"
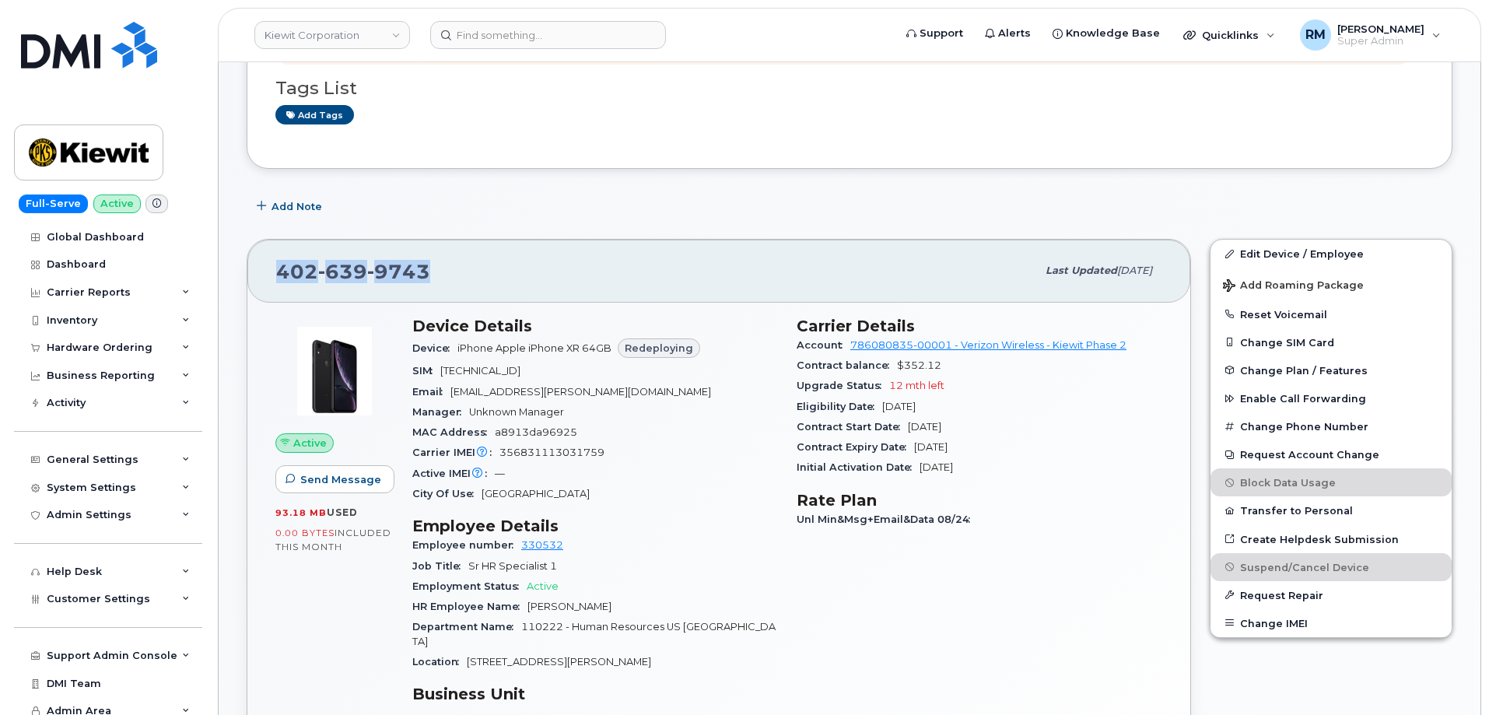
scroll to position [311, 0]
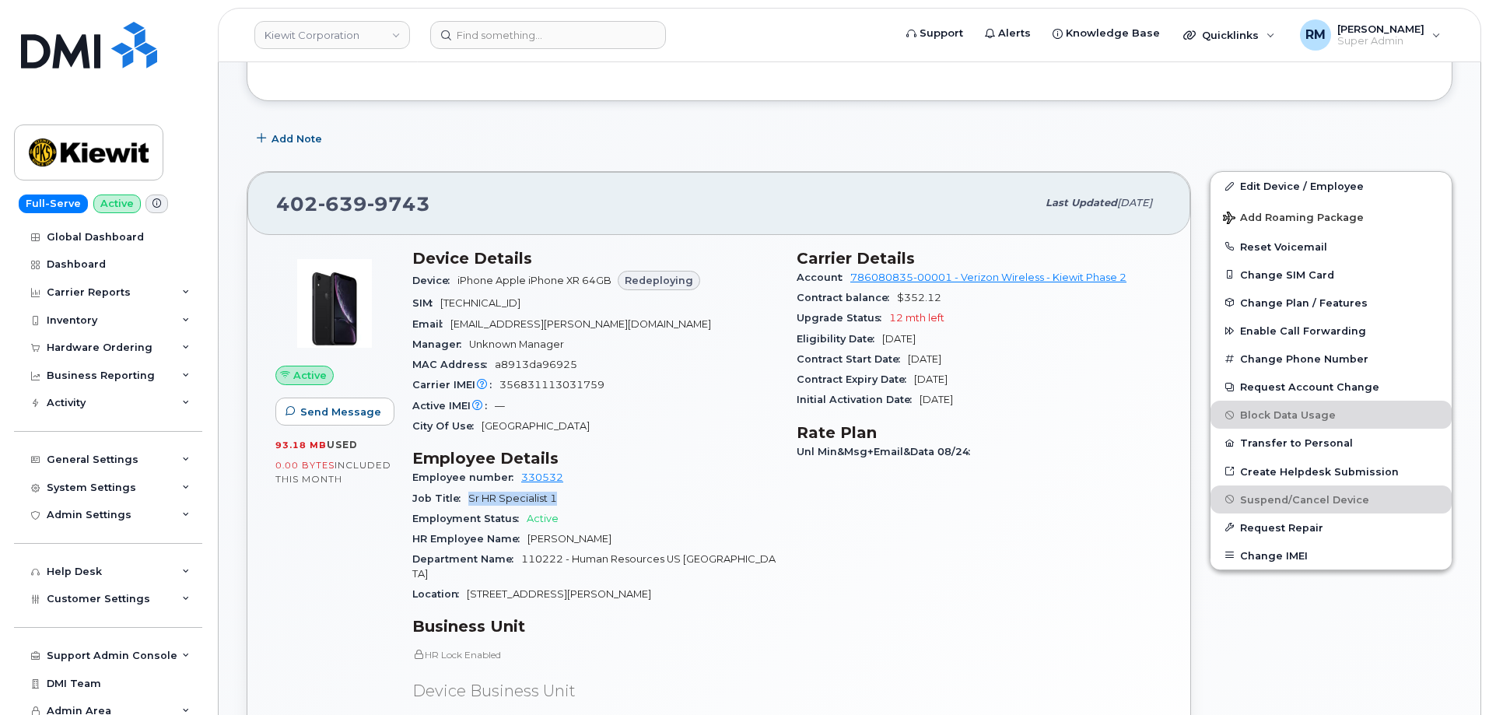
drag, startPoint x: 555, startPoint y: 497, endPoint x: 467, endPoint y: 495, distance: 87.9
click at [467, 495] on div "Job Title Sr HR Specialist 1" at bounding box center [595, 498] width 366 height 20
copy span "Sr HR Specialist 1"
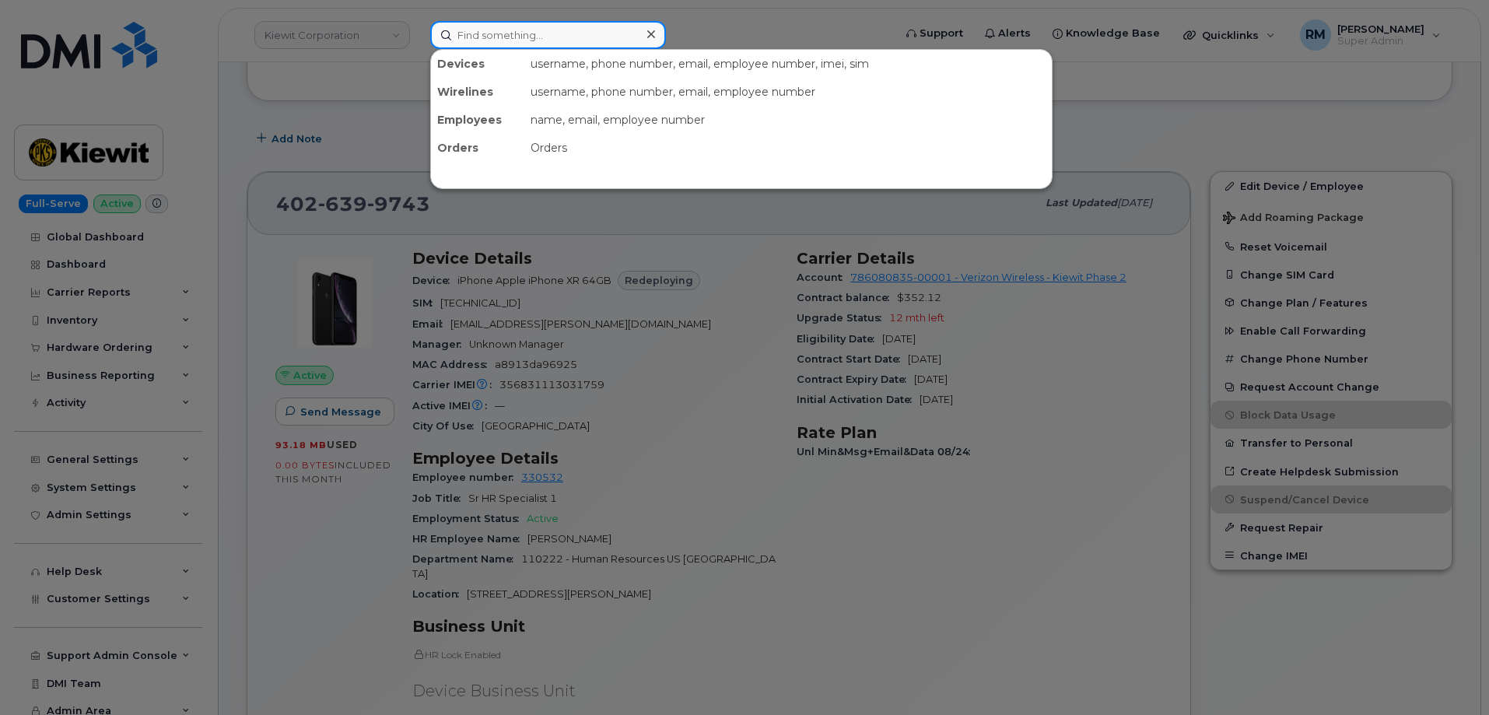
click at [495, 32] on input at bounding box center [548, 35] width 236 height 28
paste input "3605997406"
type input "3605997406"
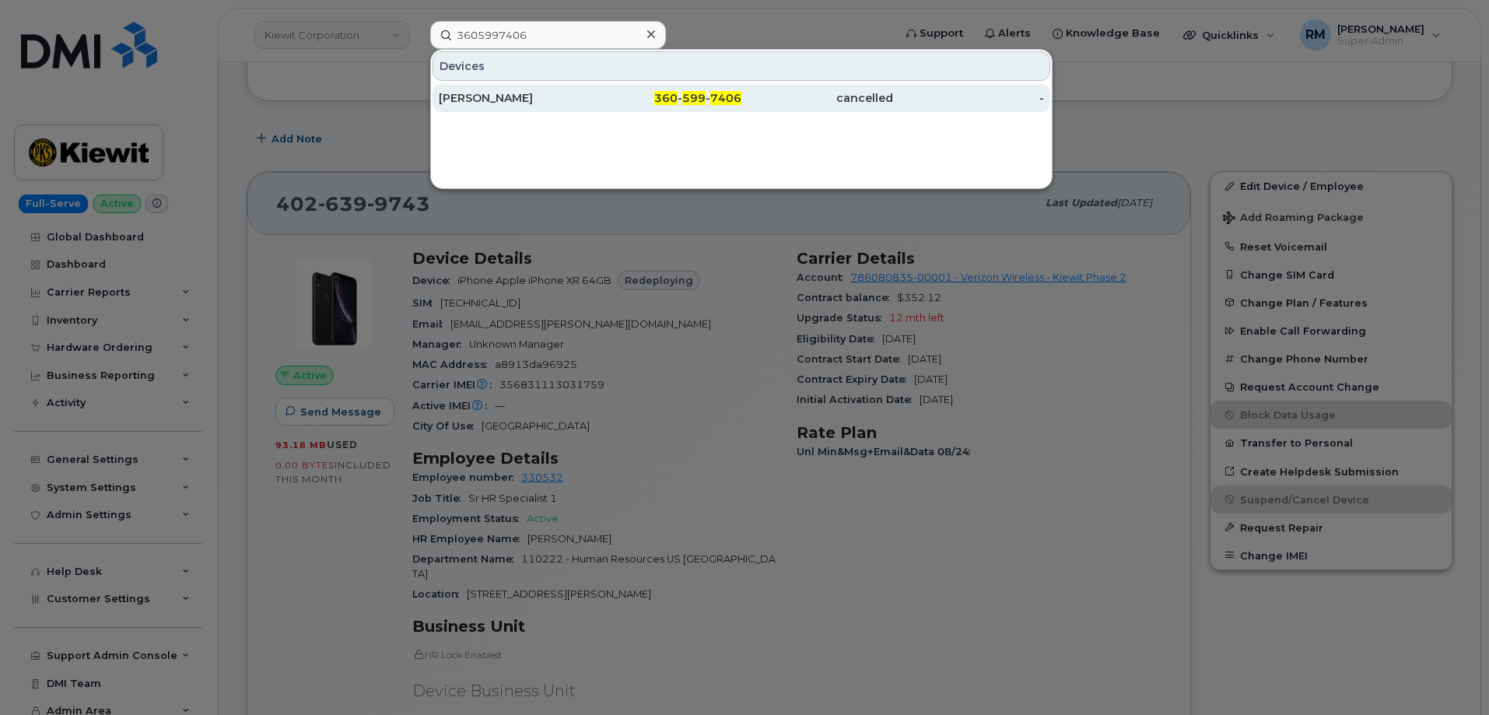
click at [506, 96] on div "BENJAMIN MCKEY" at bounding box center [515, 98] width 152 height 16
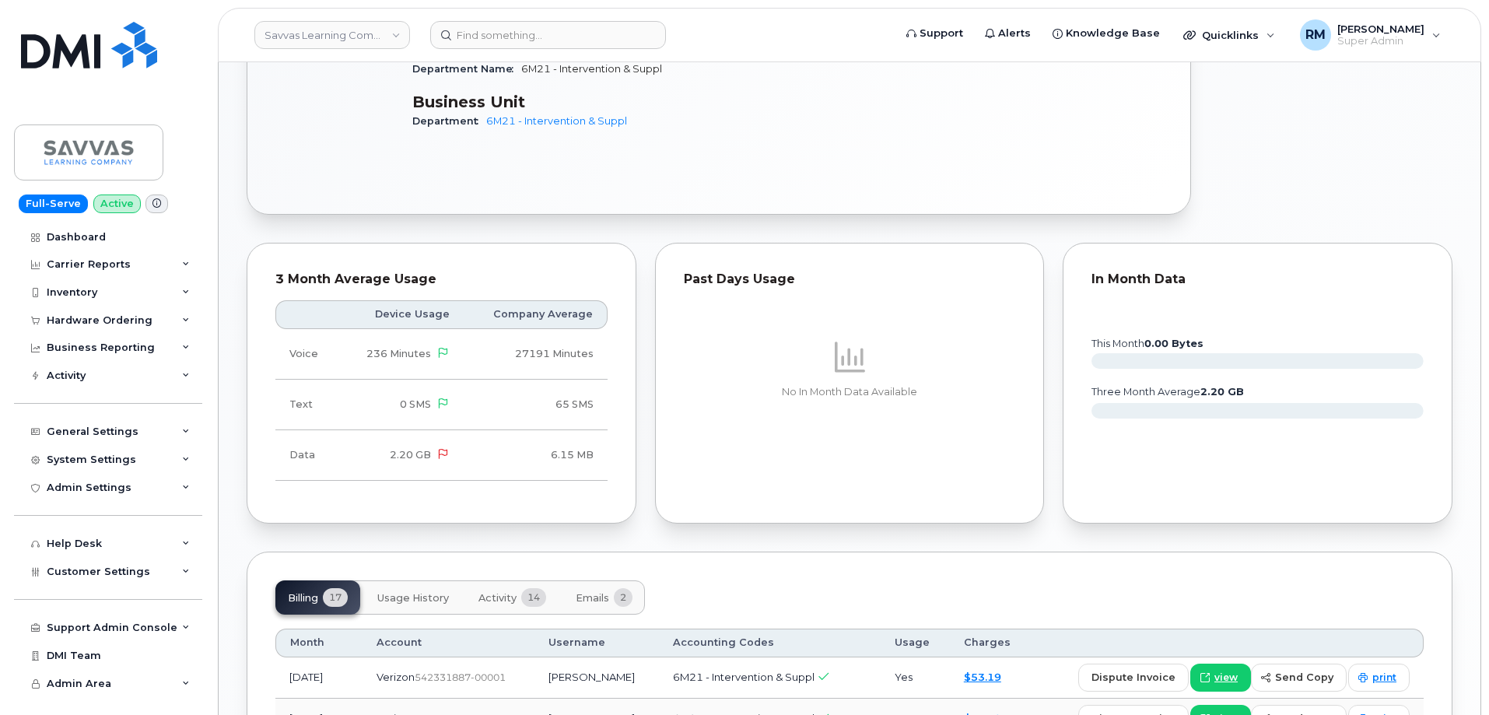
scroll to position [1089, 0]
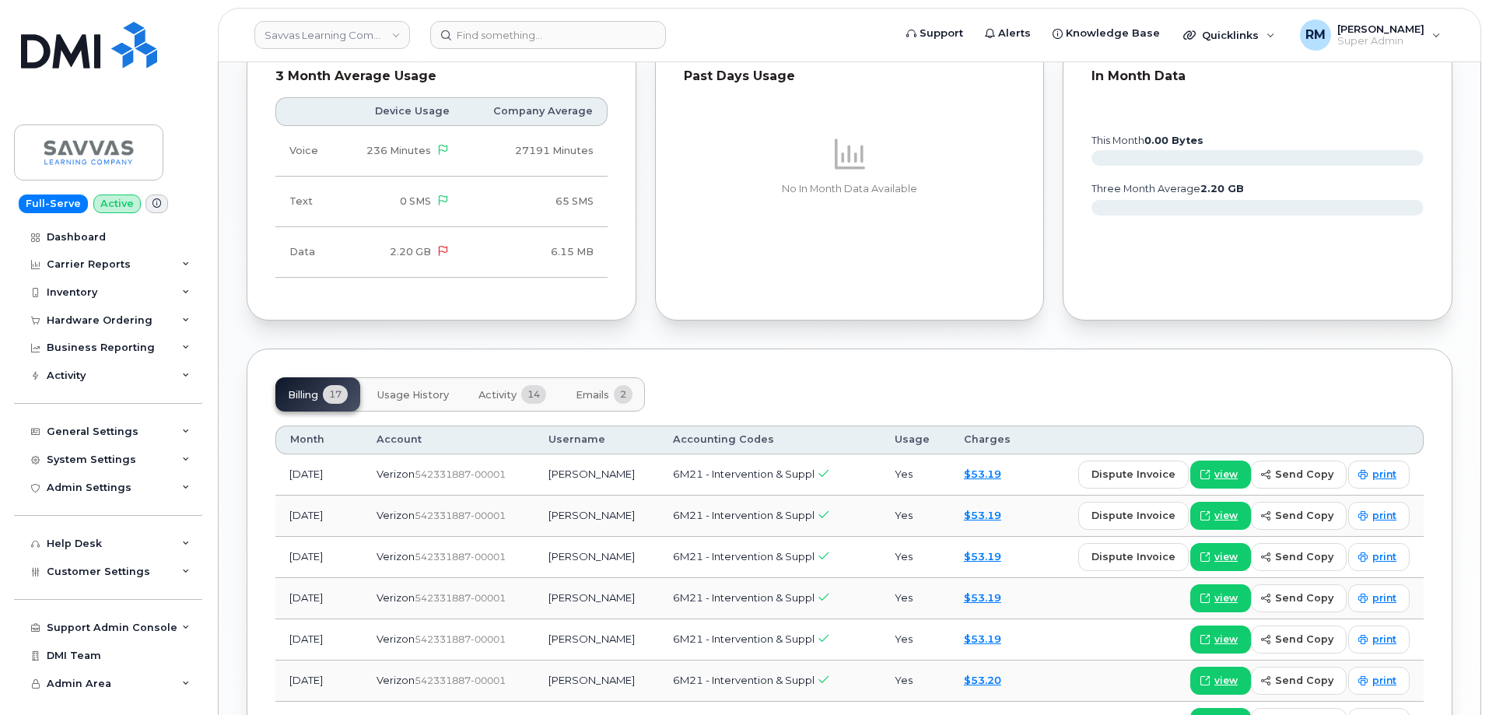
click at [593, 389] on span "Emails" at bounding box center [592, 395] width 33 height 12
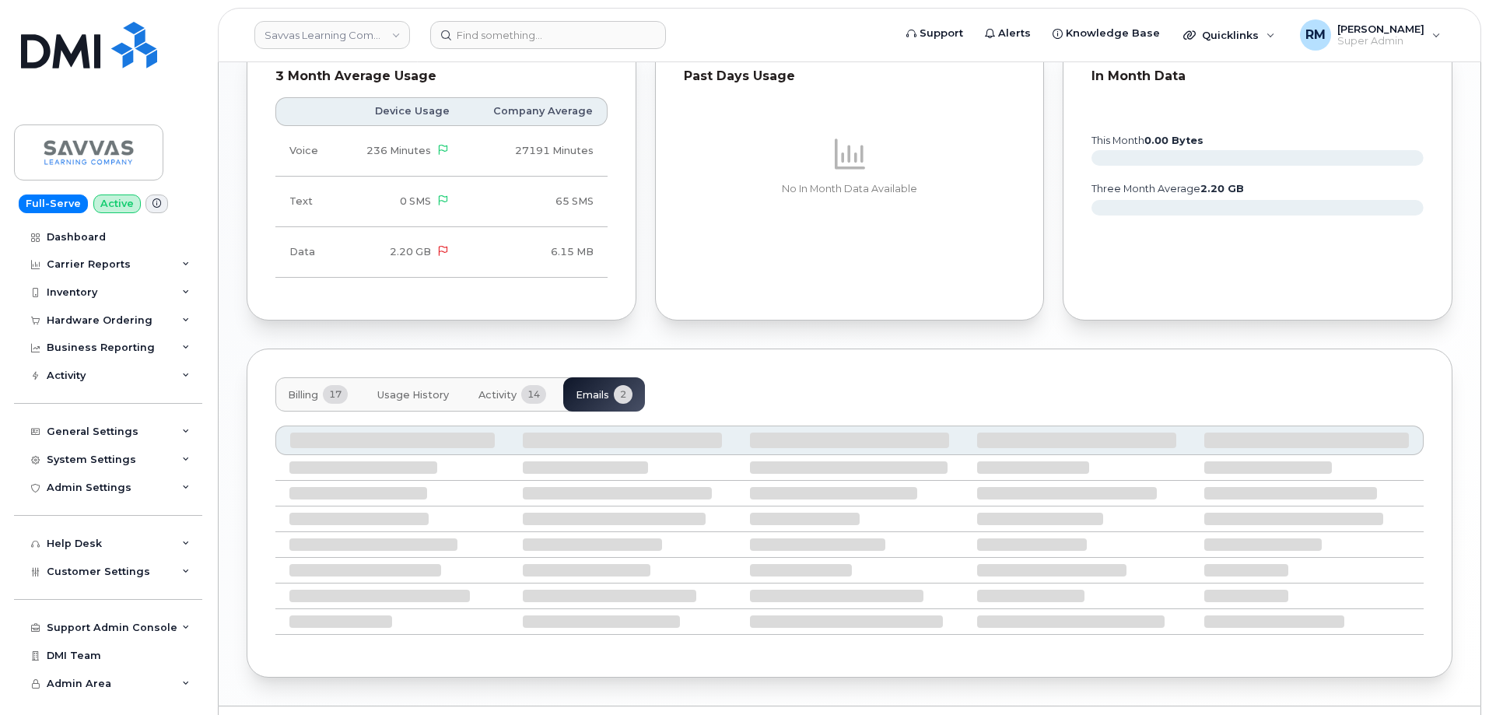
scroll to position [990, 0]
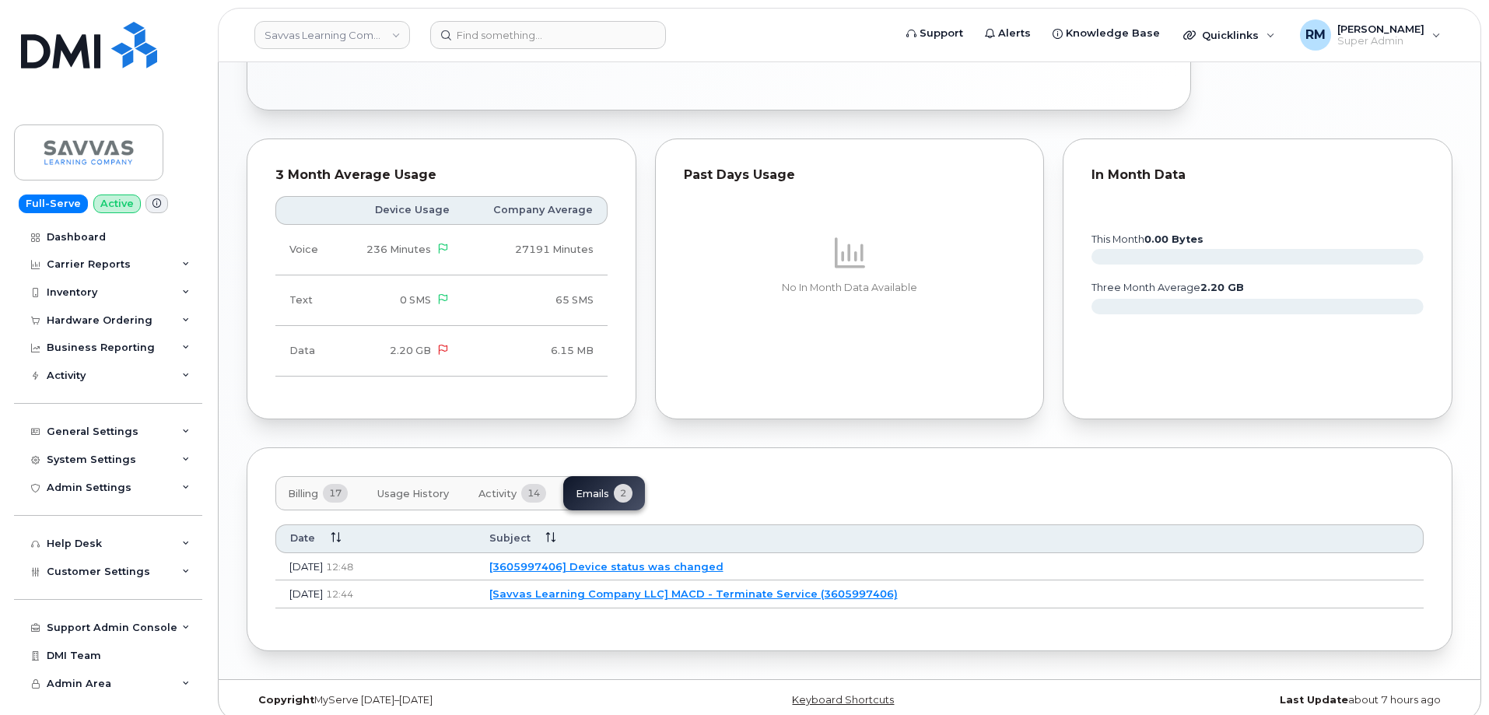
click at [503, 476] on button "Activity 14" at bounding box center [512, 493] width 93 height 34
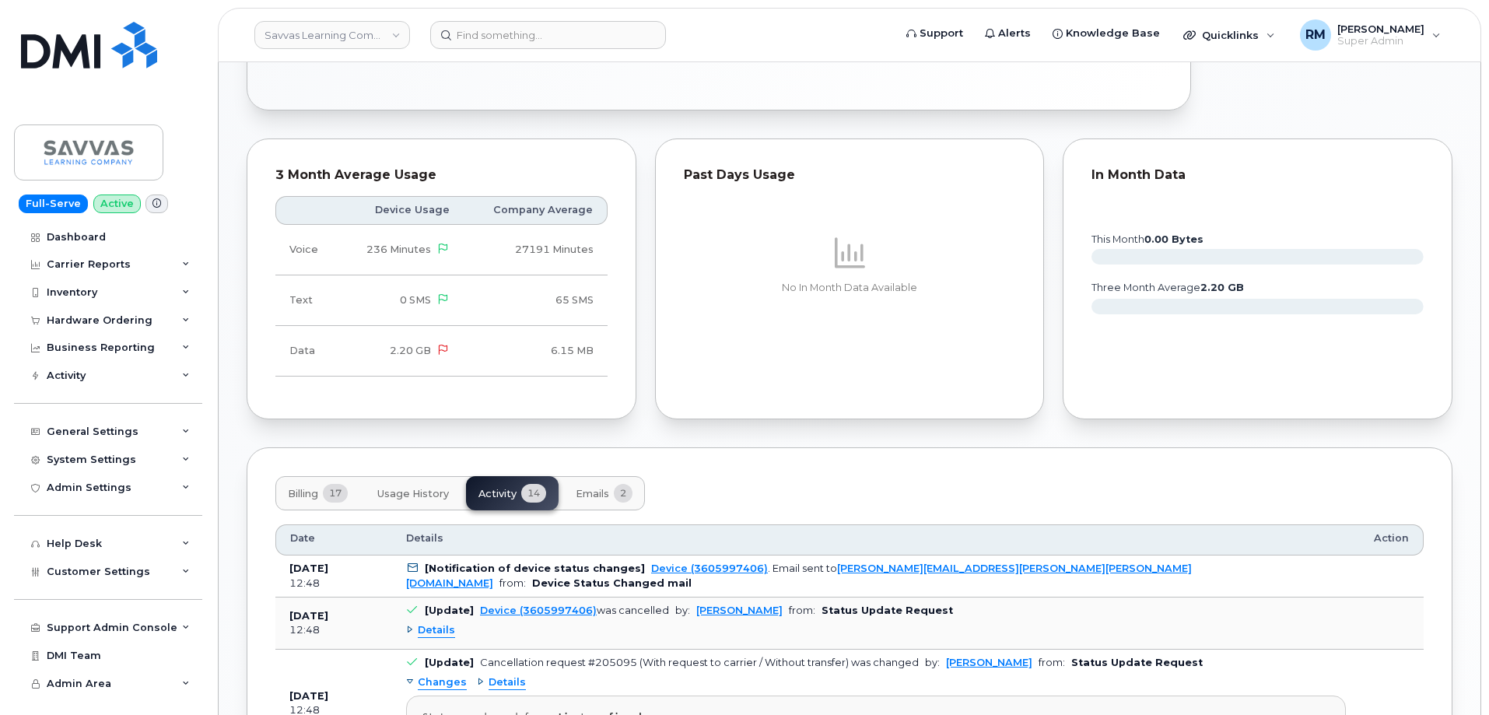
click at [585, 488] on span "Emails" at bounding box center [592, 494] width 33 height 12
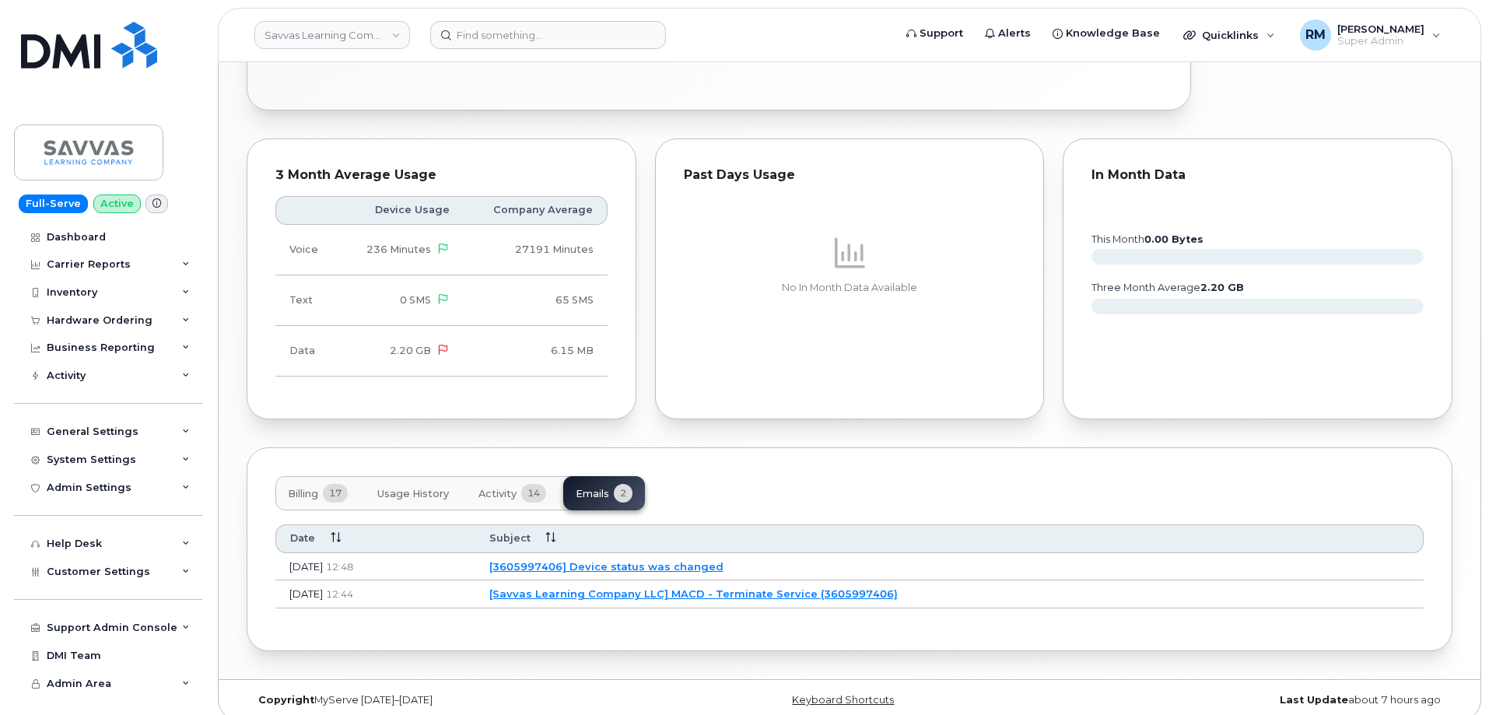
click at [299, 488] on span "Billing" at bounding box center [303, 494] width 30 height 12
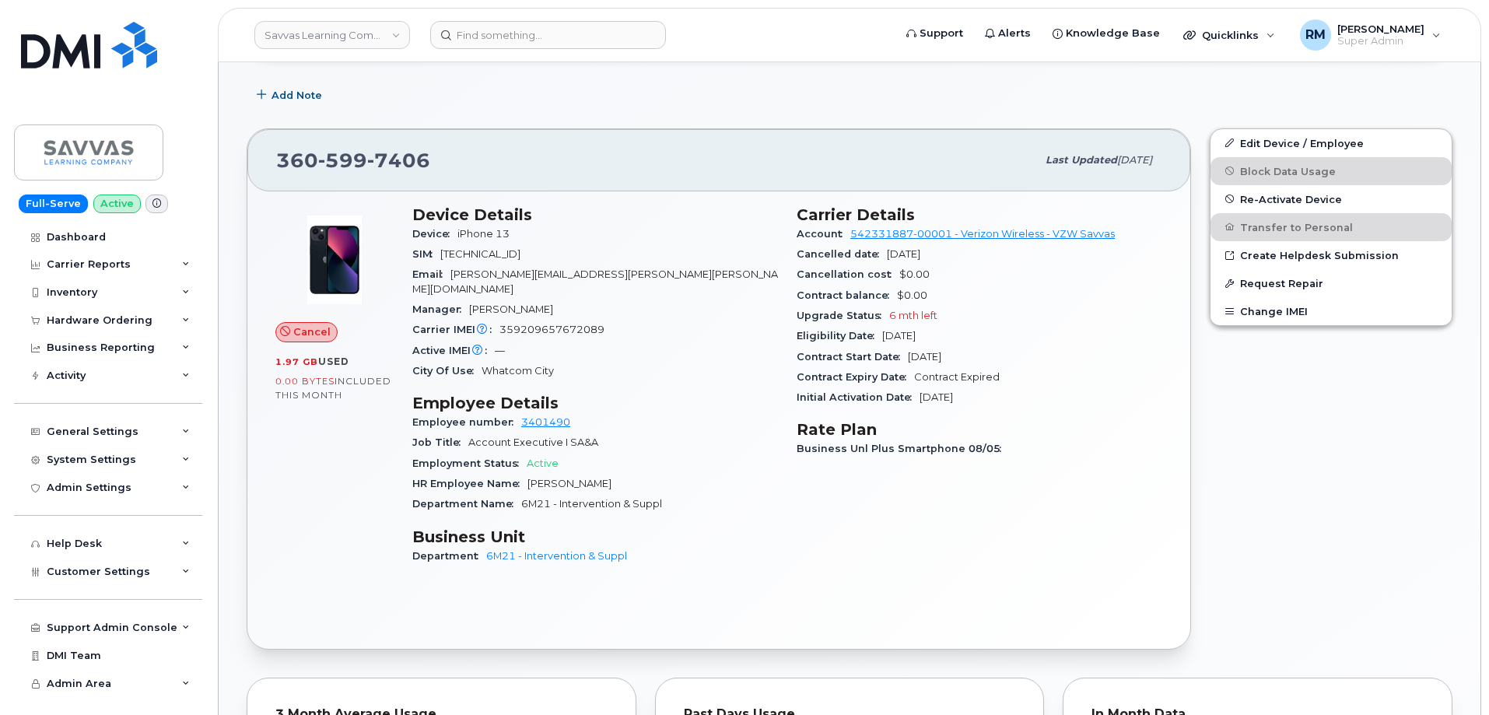
scroll to position [368, 0]
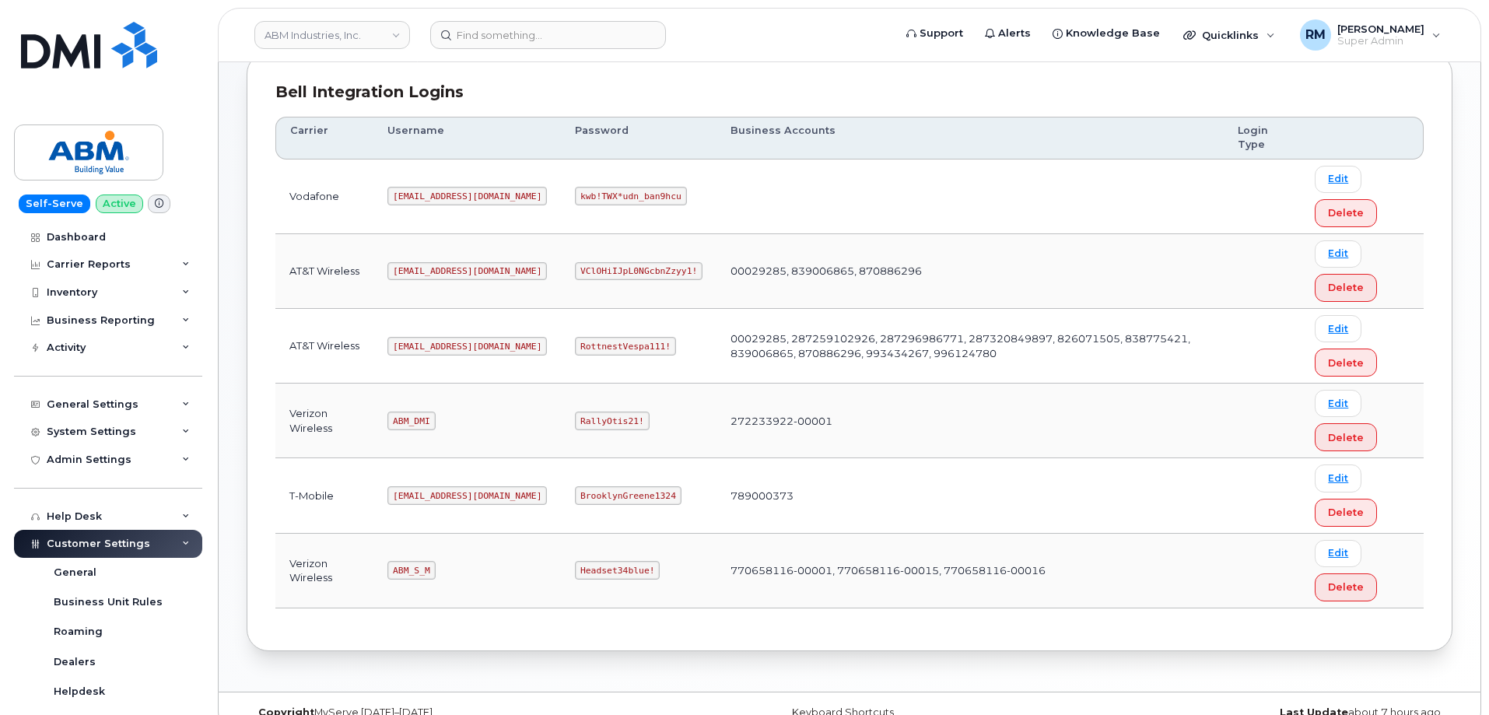
scroll to position [233, 0]
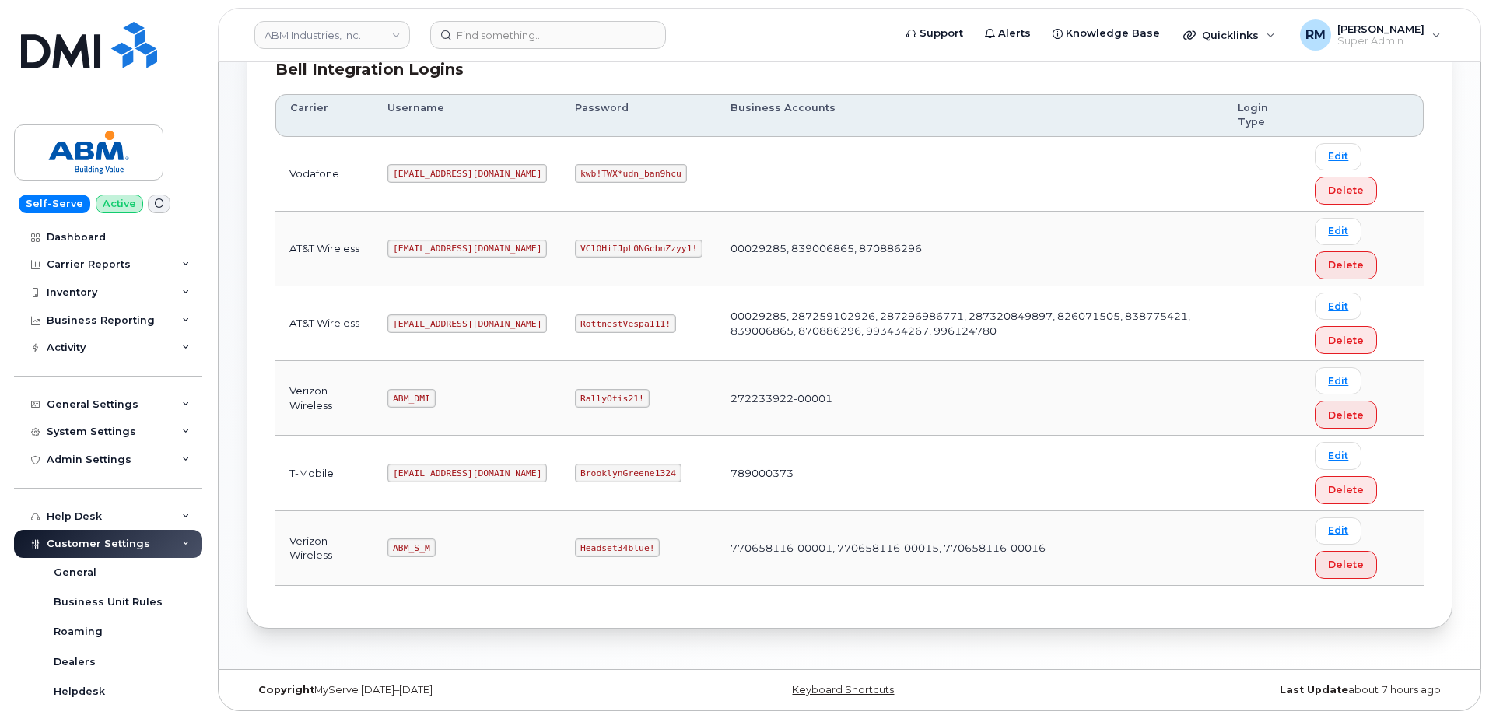
click at [575, 320] on code "RottnestVespa111!" at bounding box center [625, 323] width 101 height 19
copy code "RottnestVespa111"
click at [495, 39] on input at bounding box center [548, 35] width 236 height 28
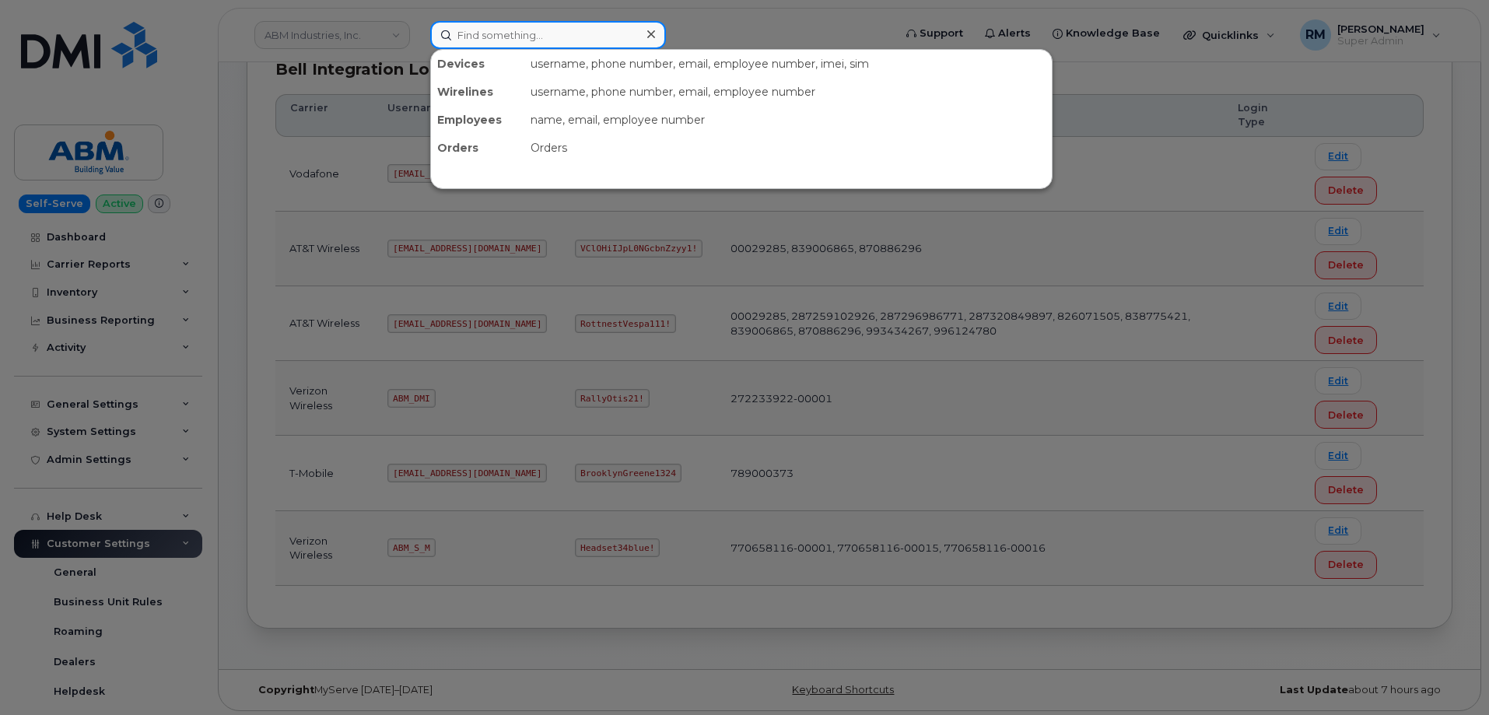
paste input "504) 676-4698"
type input "504) 676-4698"
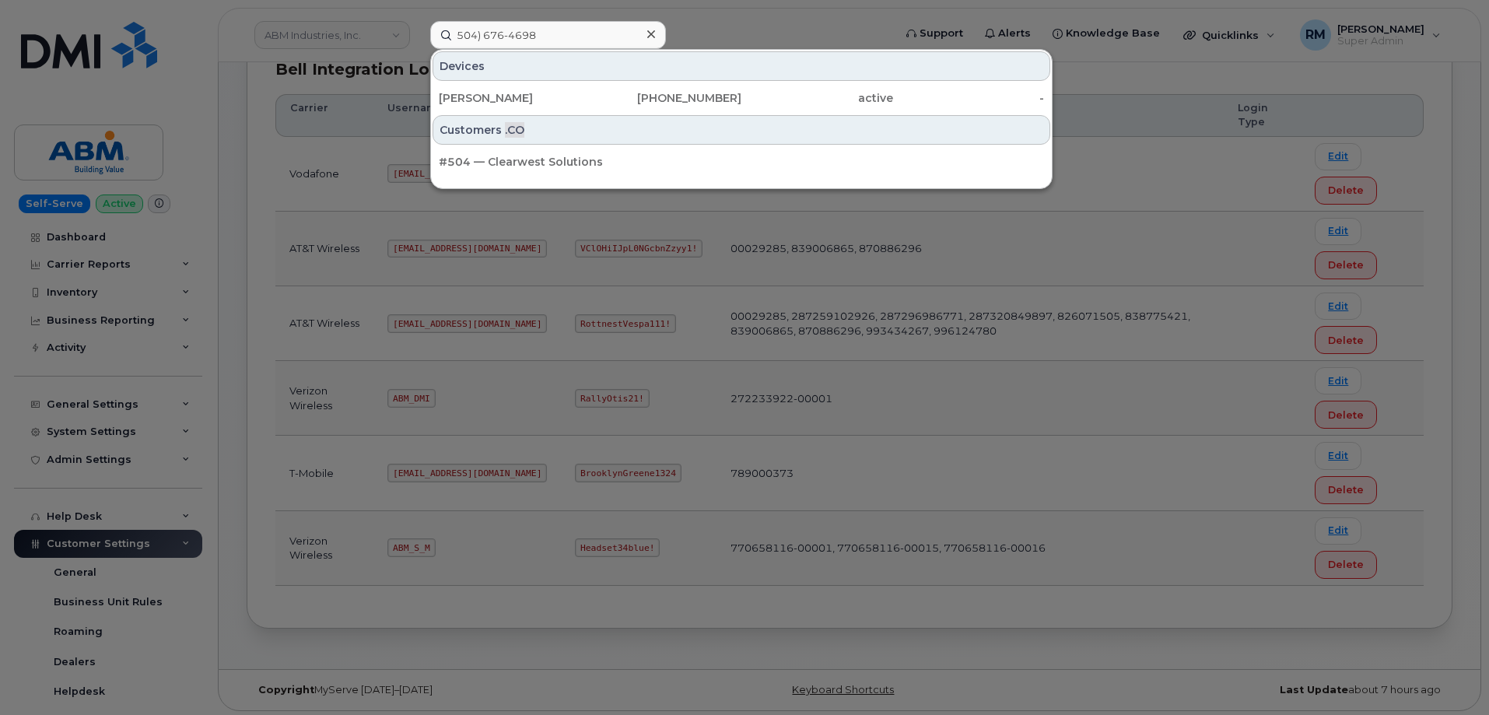
drag, startPoint x: 502, startPoint y: 100, endPoint x: 215, endPoint y: 26, distance: 296.3
click at [502, 100] on div "[PERSON_NAME]" at bounding box center [515, 98] width 152 height 16
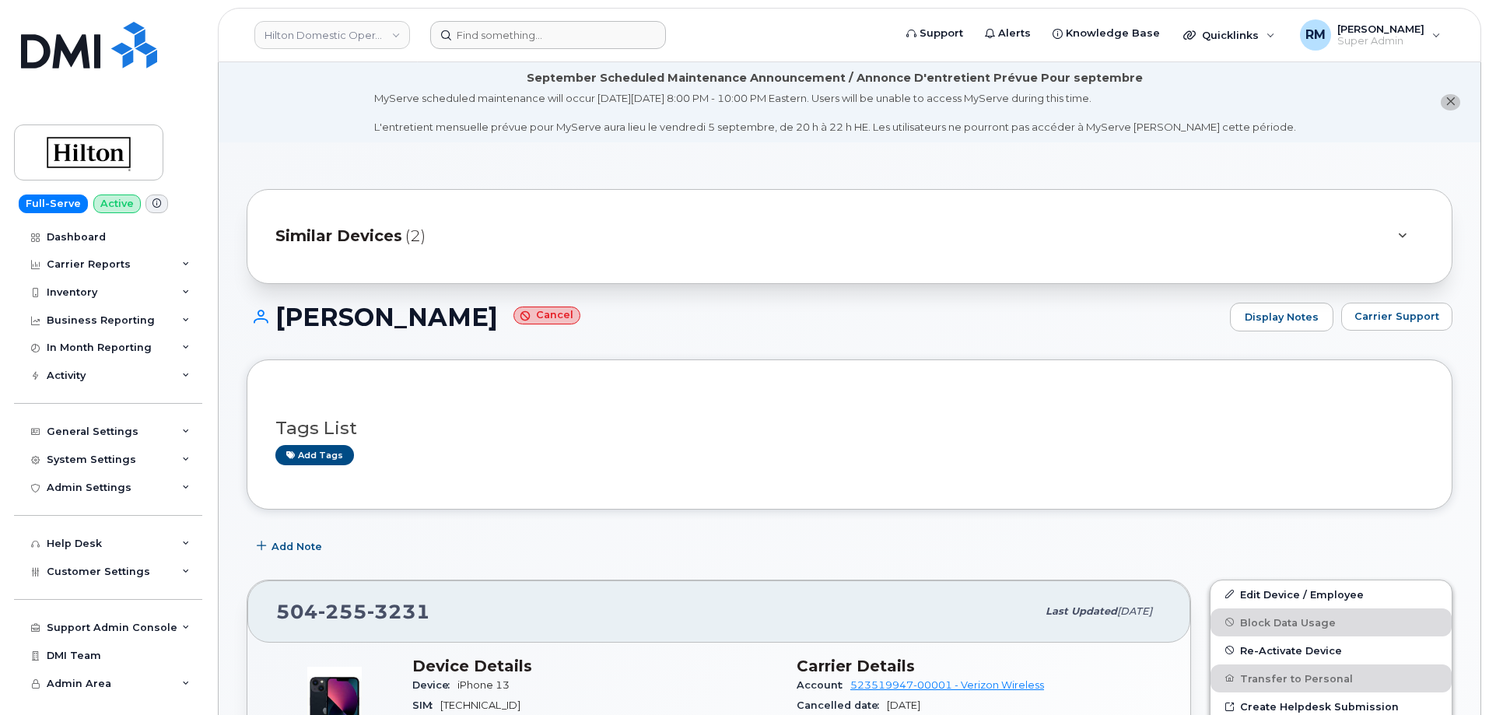
scroll to position [1322, 0]
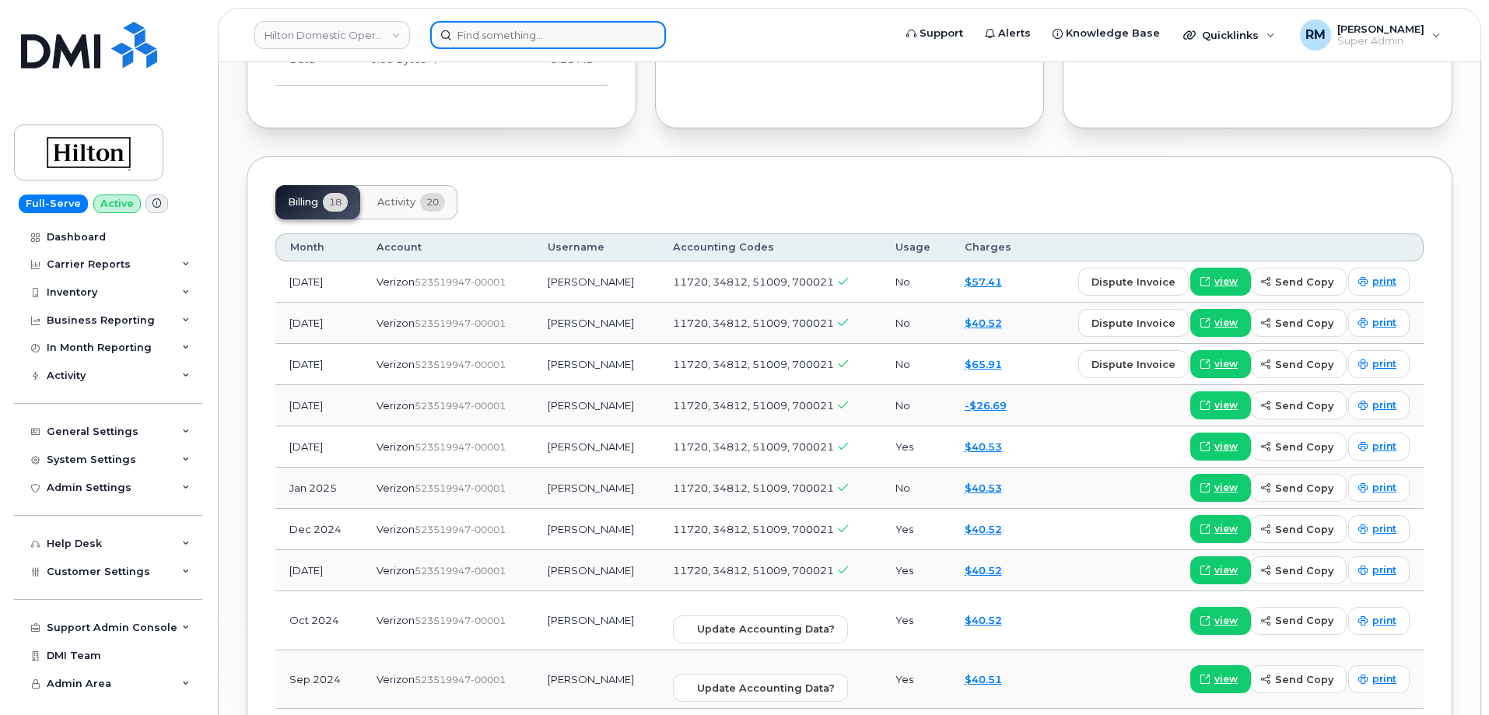
click at [491, 33] on input at bounding box center [548, 35] width 236 height 28
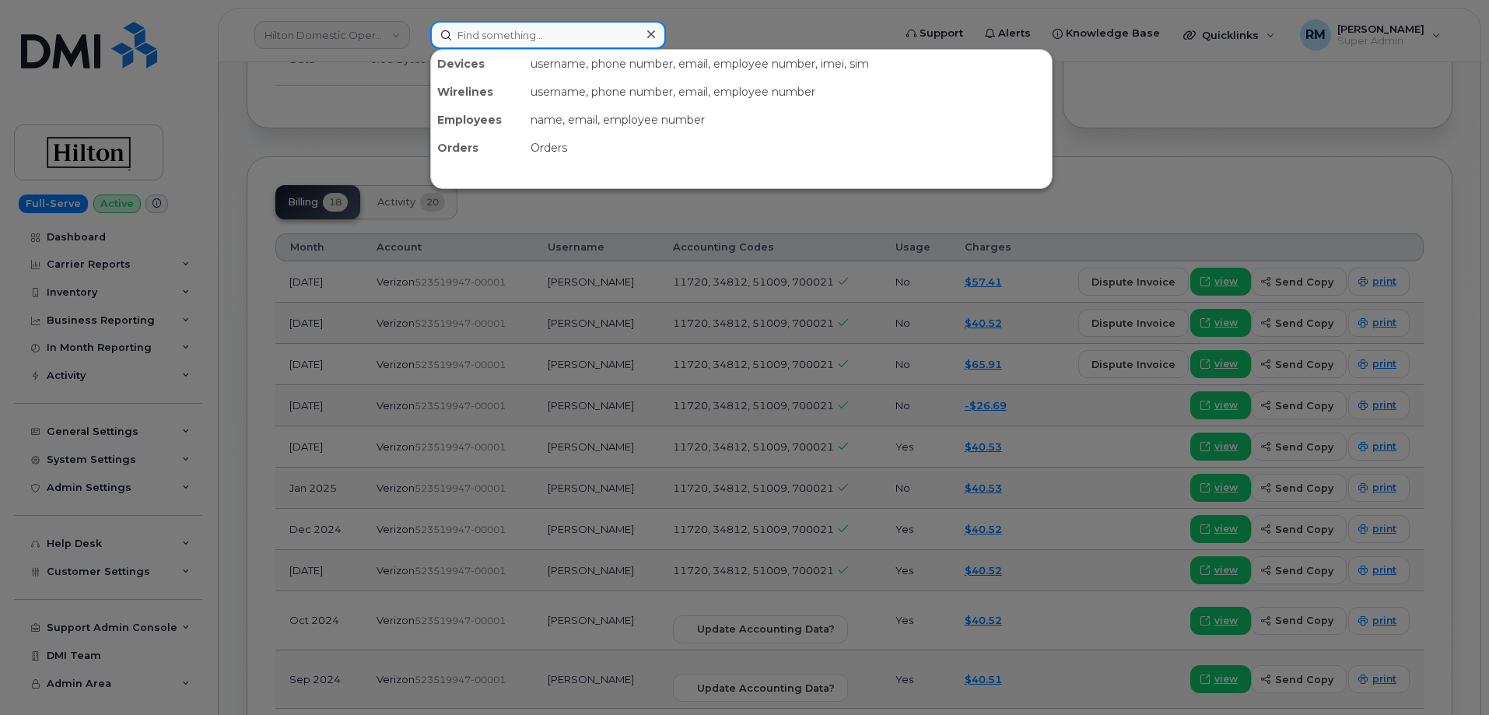
paste input "[PHONE_NUMBER]"
type input "[PHONE_NUMBER]"
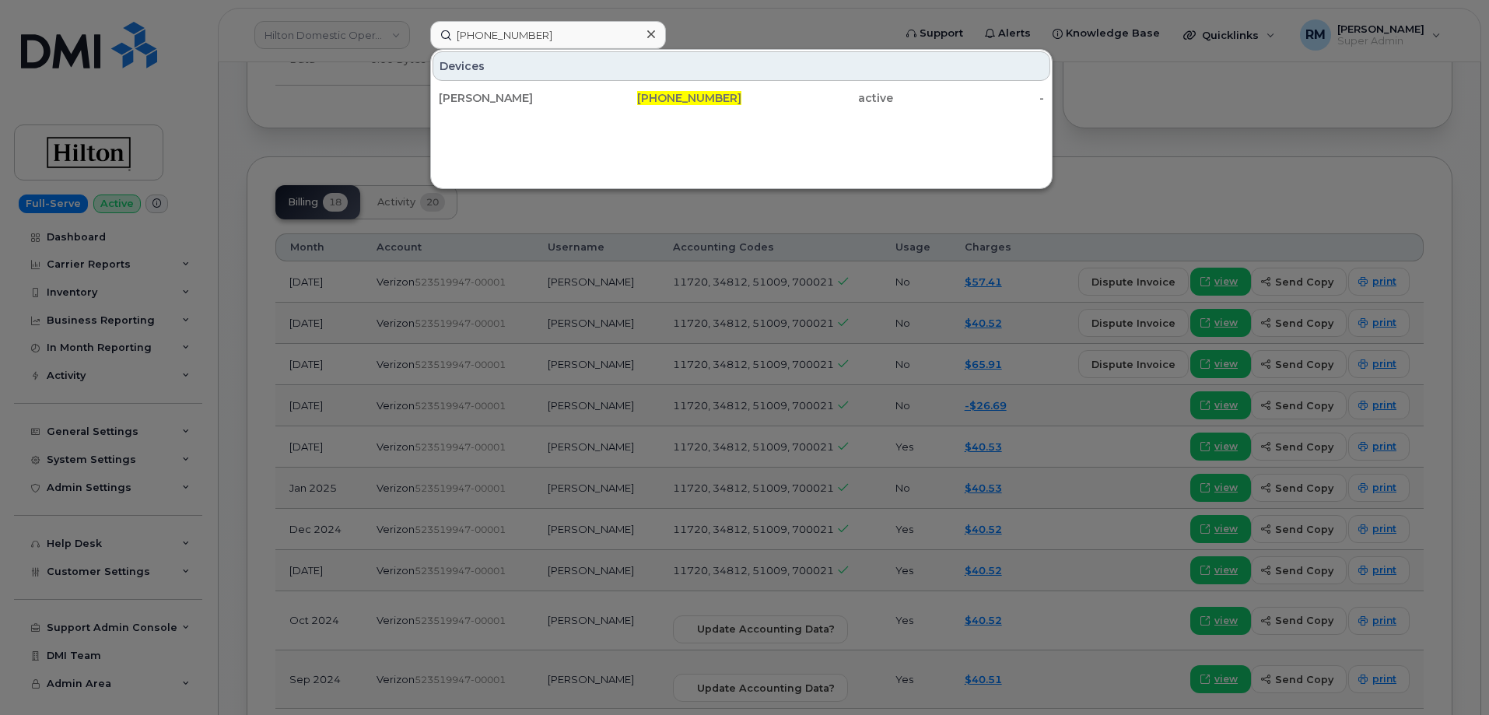
click at [492, 112] on div "Ana Ciria Romero 504-676-4698 active -" at bounding box center [741, 97] width 621 height 31
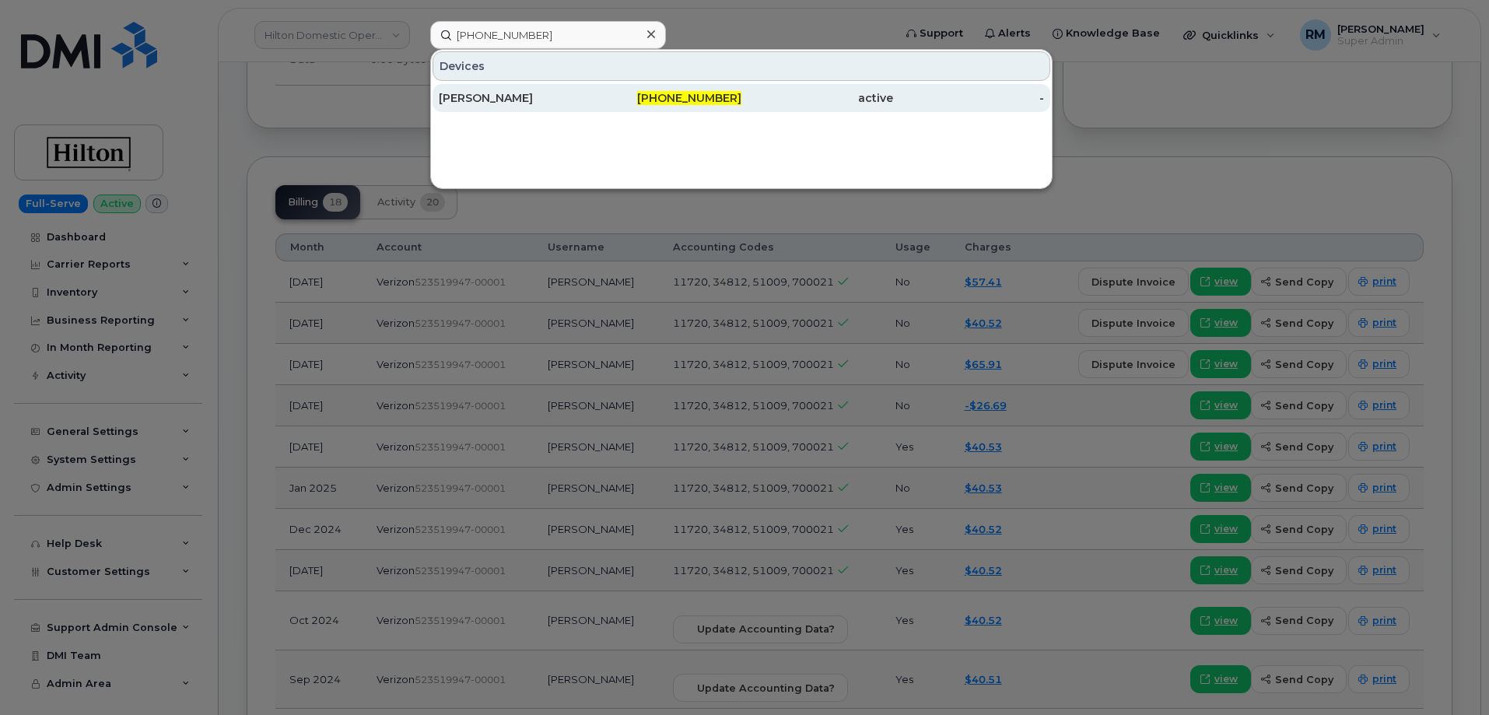
click at [491, 102] on div "[PERSON_NAME]" at bounding box center [515, 98] width 152 height 16
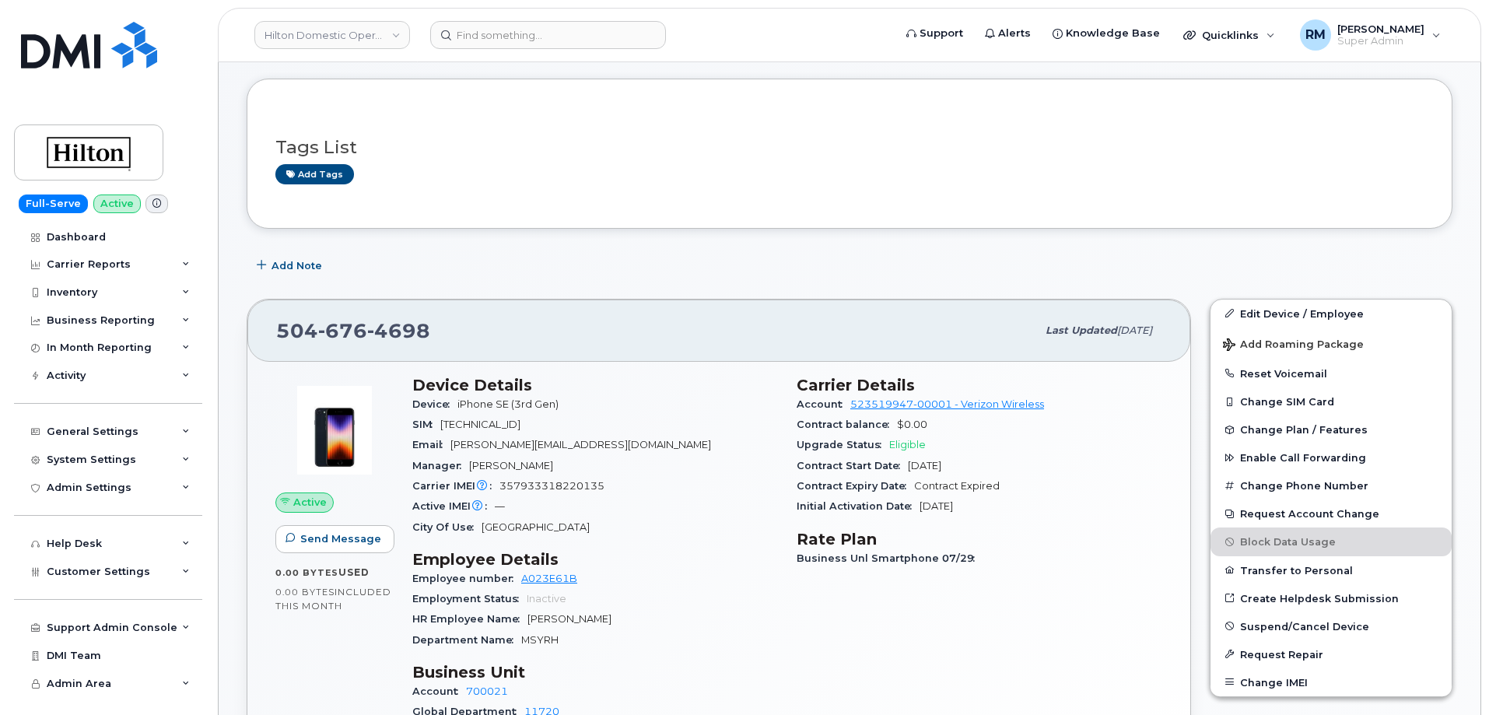
scroll to position [156, 0]
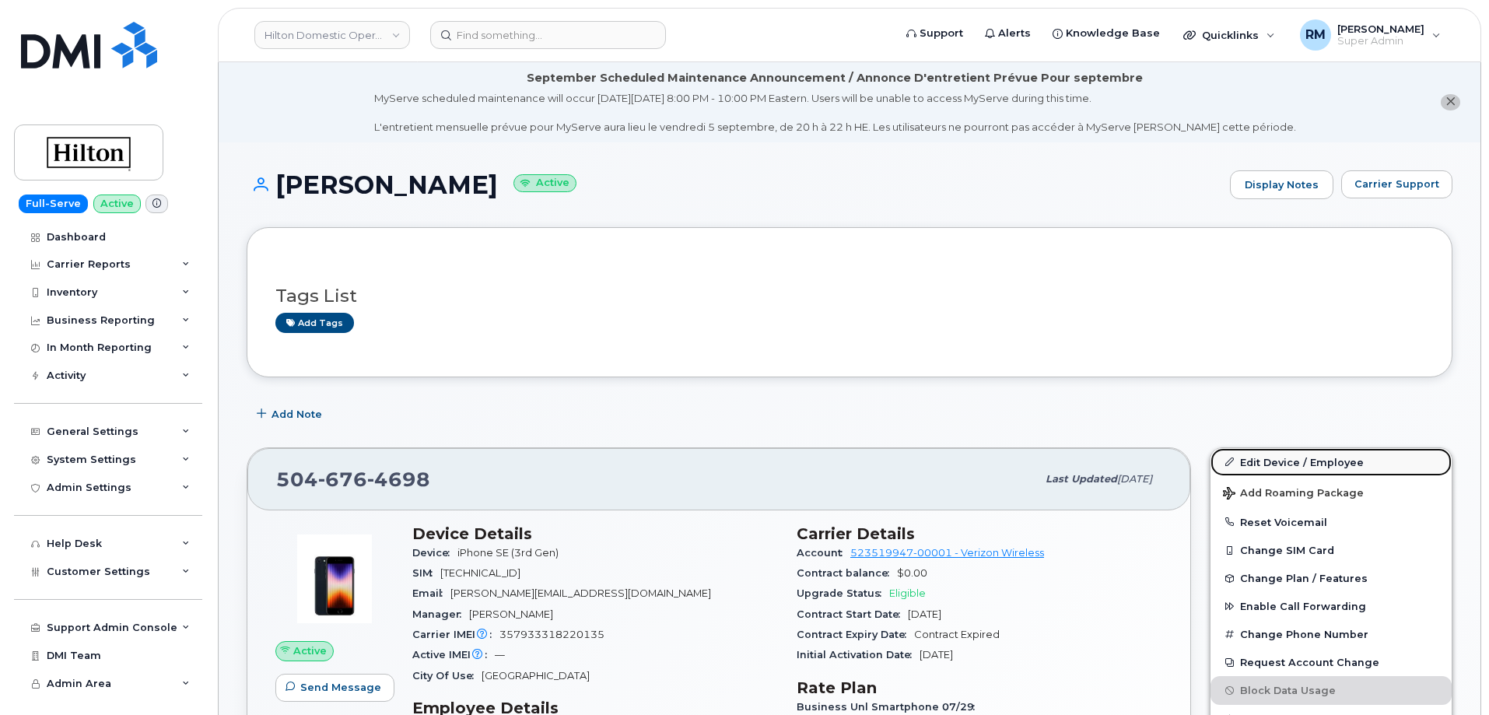
click at [1264, 460] on link "Edit Device / Employee" at bounding box center [1330, 462] width 241 height 28
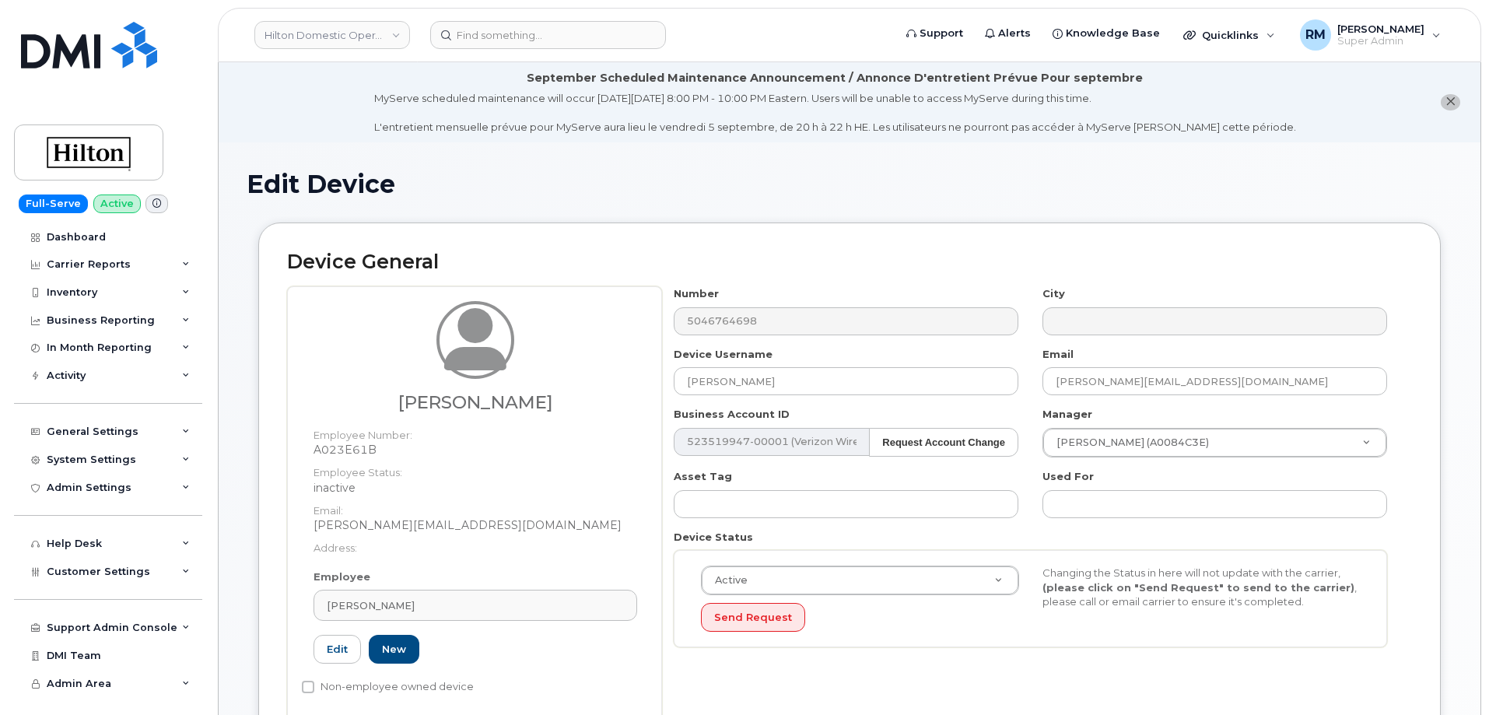
select select "34080331"
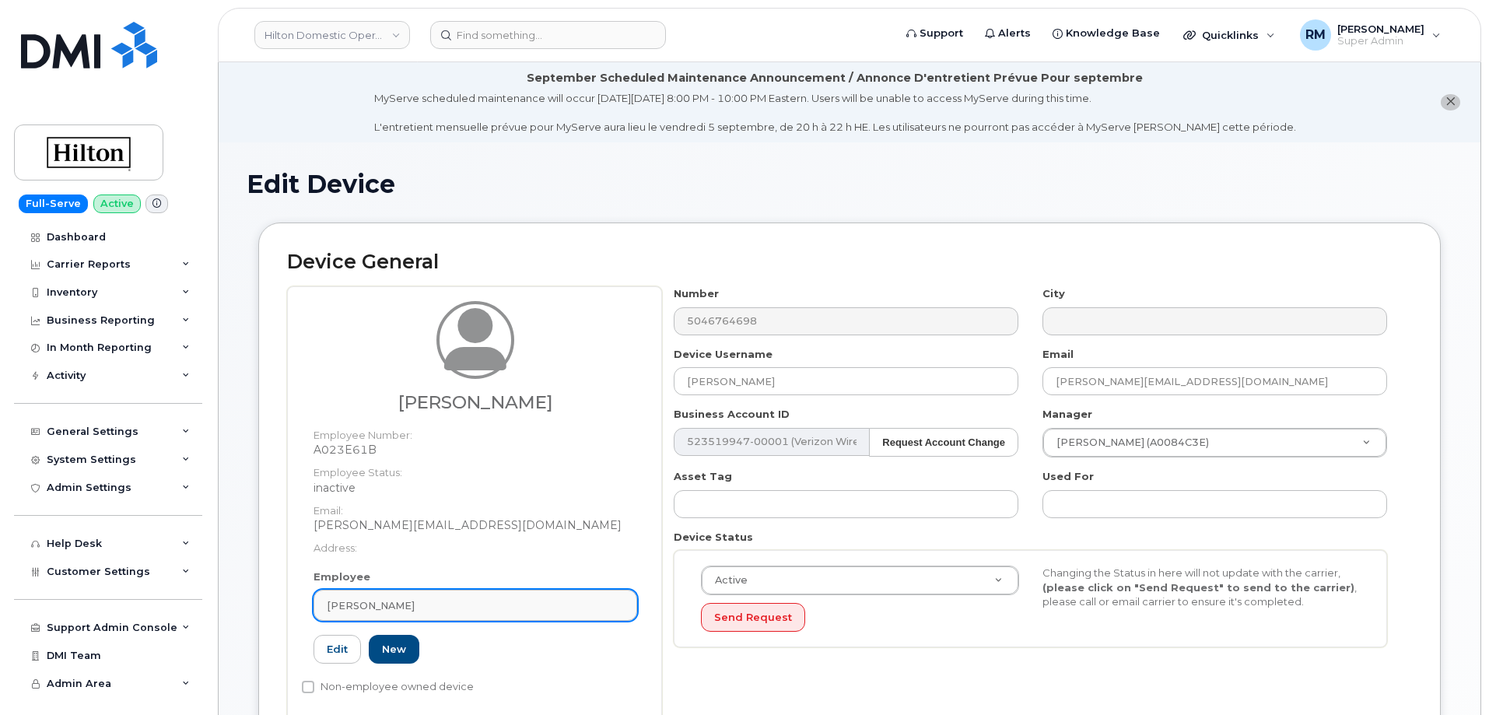
click at [395, 603] on span "[PERSON_NAME]" at bounding box center [371, 605] width 88 height 15
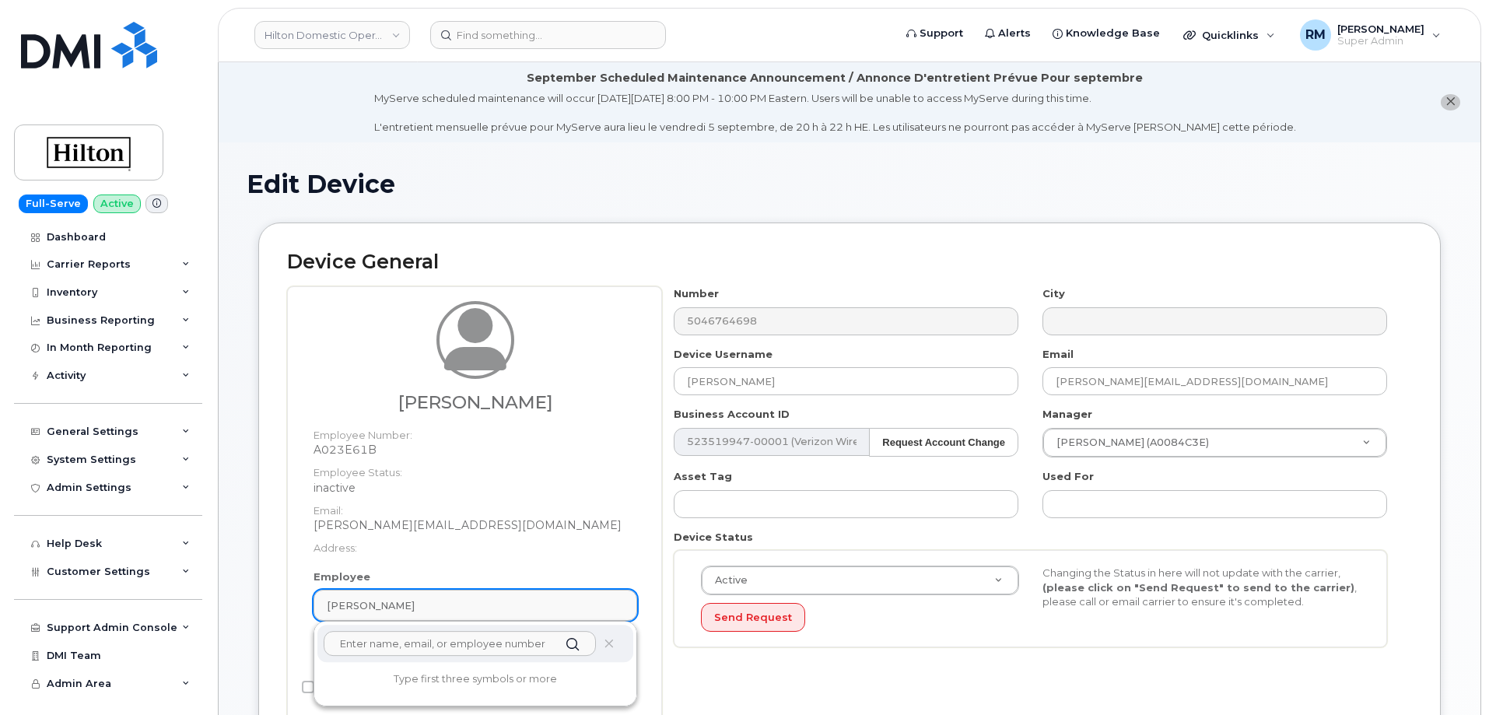
paste input "[PERSON_NAME]"
type input "[PERSON_NAME]"
click at [526, 202] on div "Edit Device" at bounding box center [849, 196] width 1205 height 52
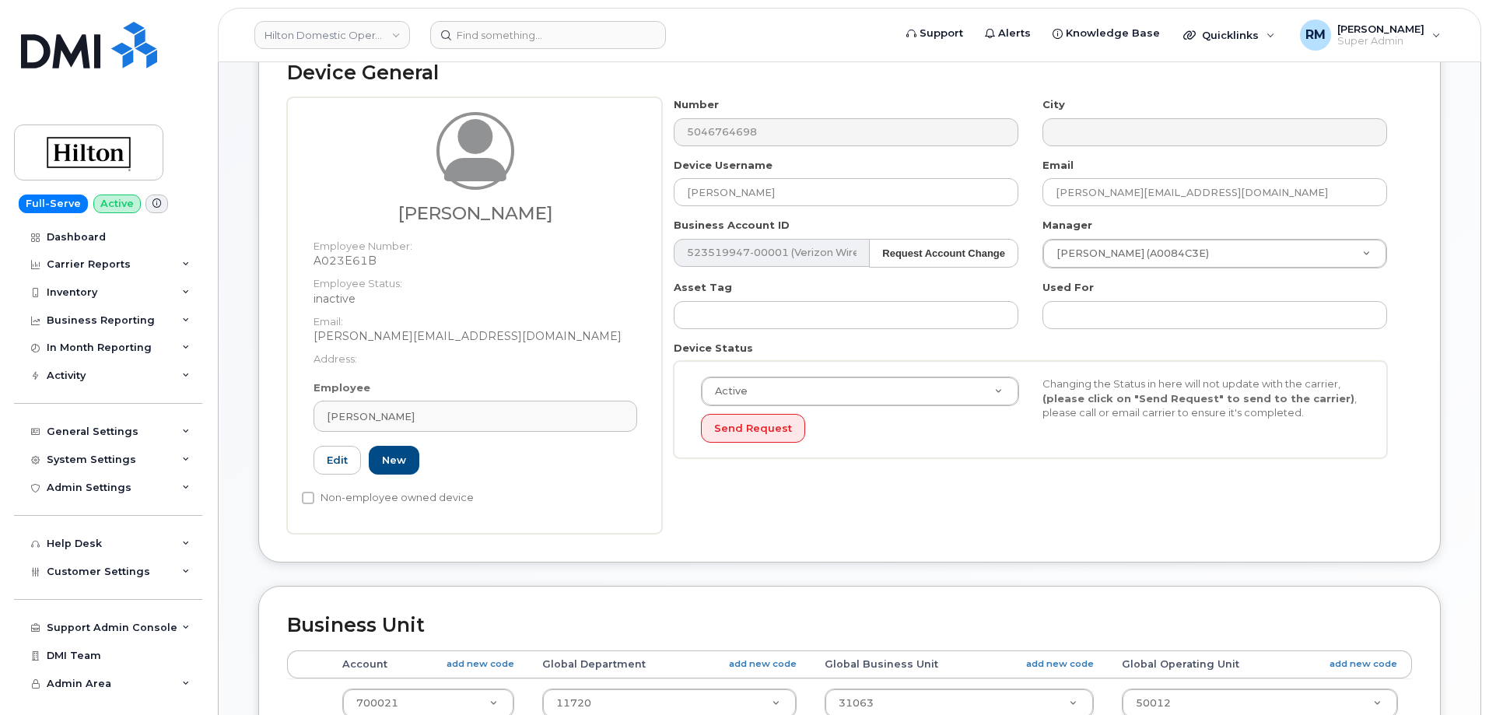
scroll to position [778, 0]
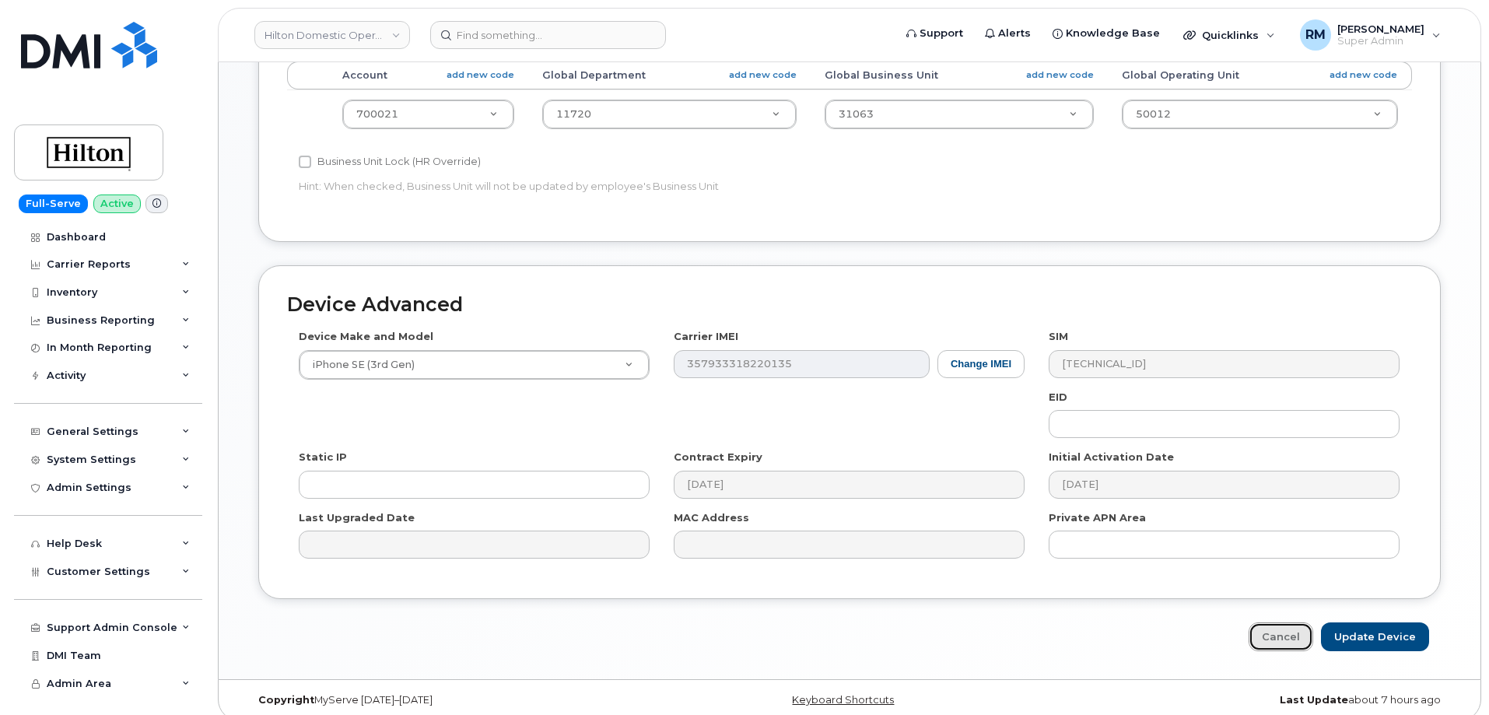
click at [1289, 634] on link "Cancel" at bounding box center [1280, 636] width 65 height 29
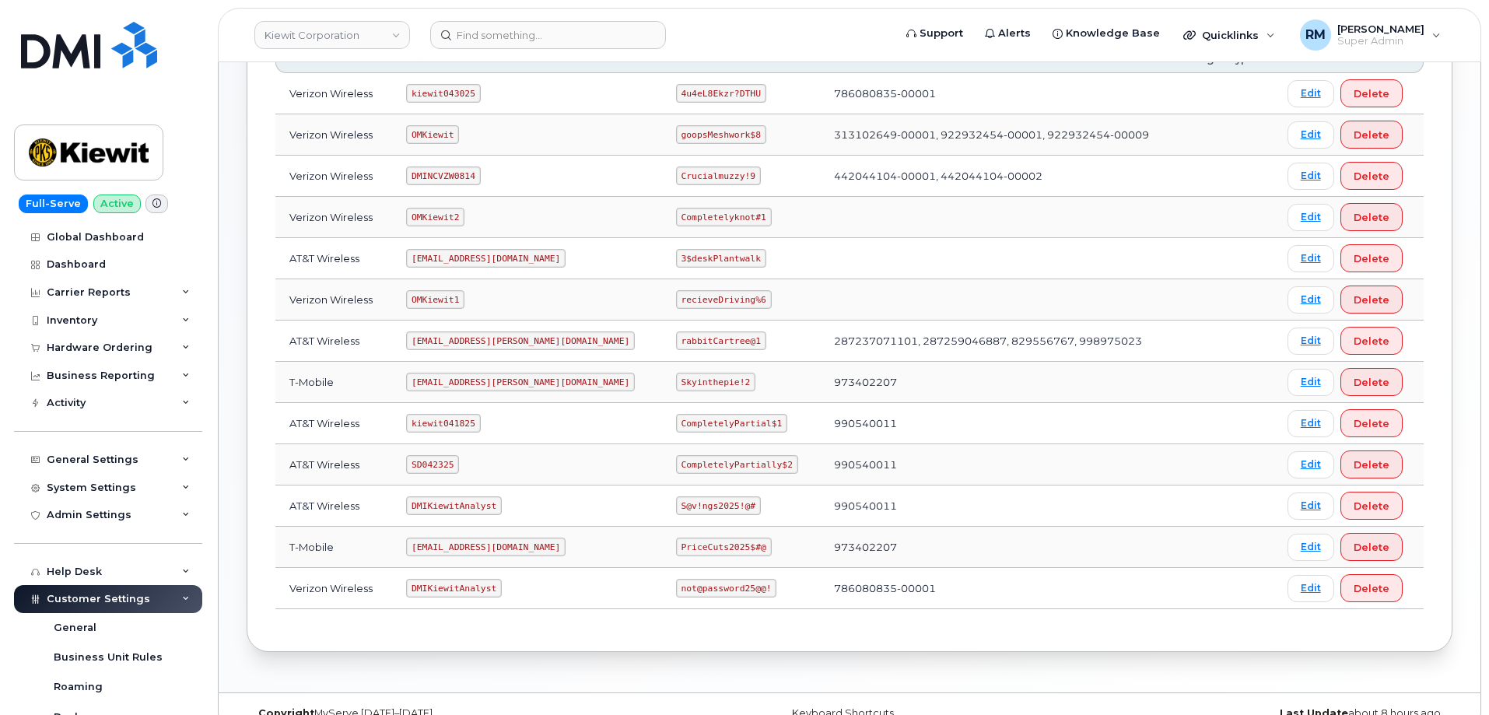
scroll to position [310, 0]
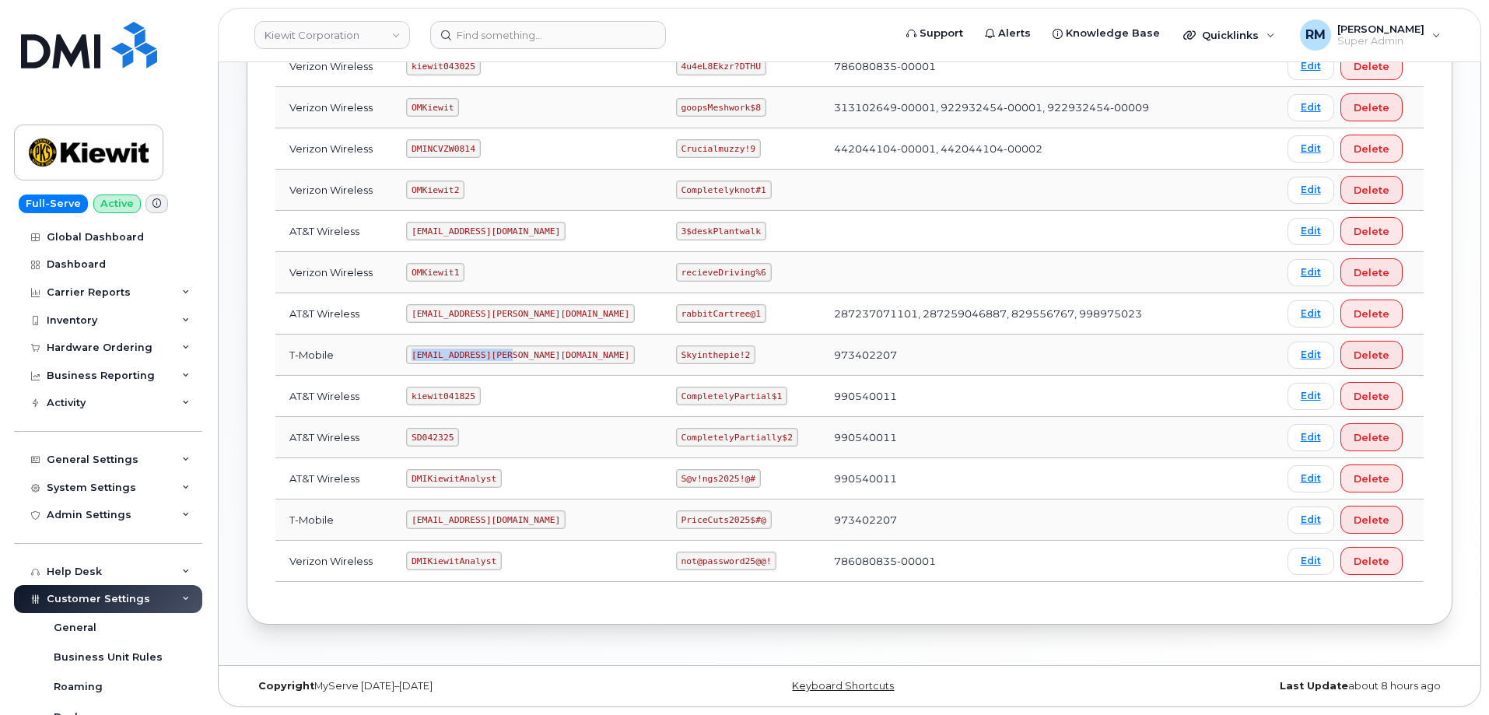
drag, startPoint x: 427, startPoint y: 356, endPoint x: 555, endPoint y: 346, distance: 127.9
click at [555, 346] on td "[EMAIL_ADDRESS][PERSON_NAME][DOMAIN_NAME]" at bounding box center [527, 354] width 270 height 41
copy code "[EMAIL_ADDRESS][PERSON_NAME][DOMAIN_NAME]"
drag, startPoint x: 631, startPoint y: 355, endPoint x: 707, endPoint y: 350, distance: 76.4
click at [707, 350] on td "Skyinthepie!2" at bounding box center [741, 354] width 158 height 41
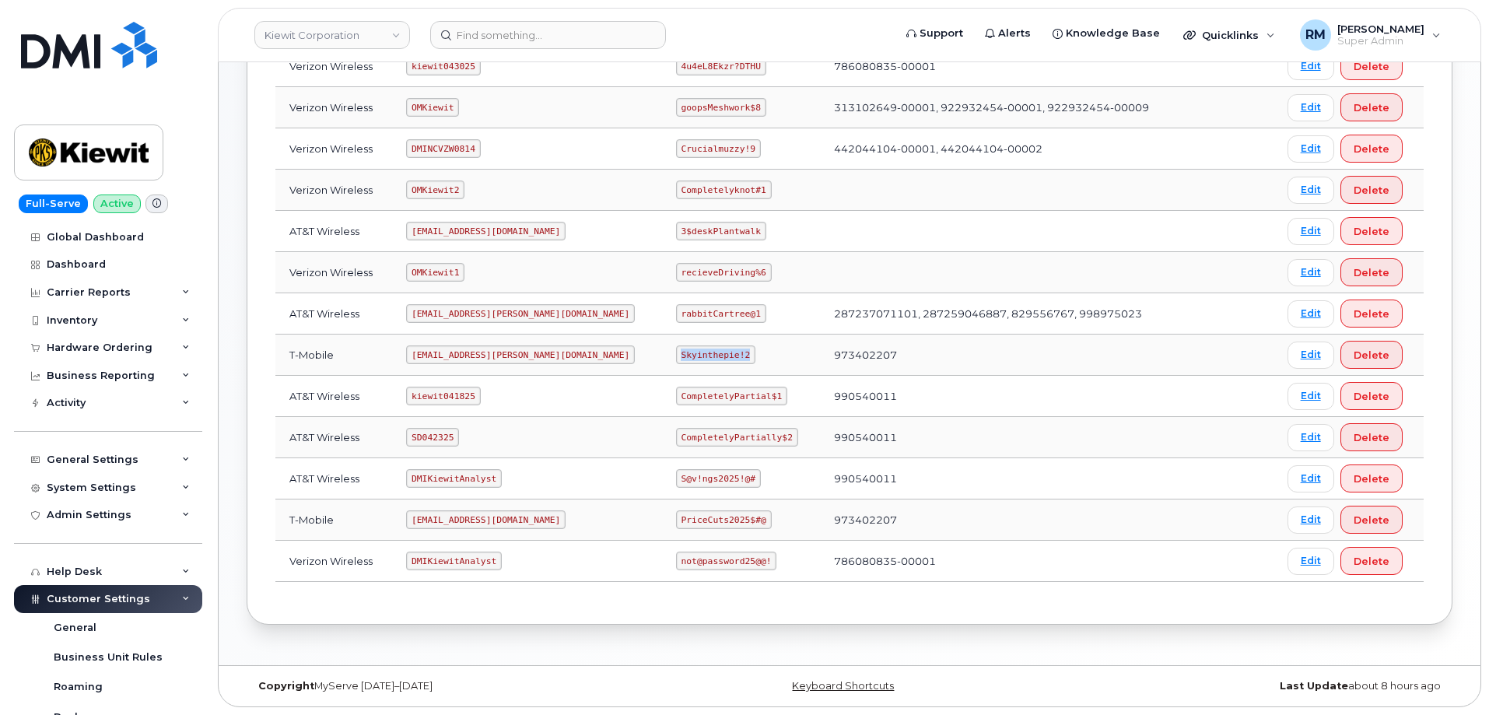
copy code "Skyinthepie!2"
click at [547, 43] on input at bounding box center [548, 35] width 236 height 28
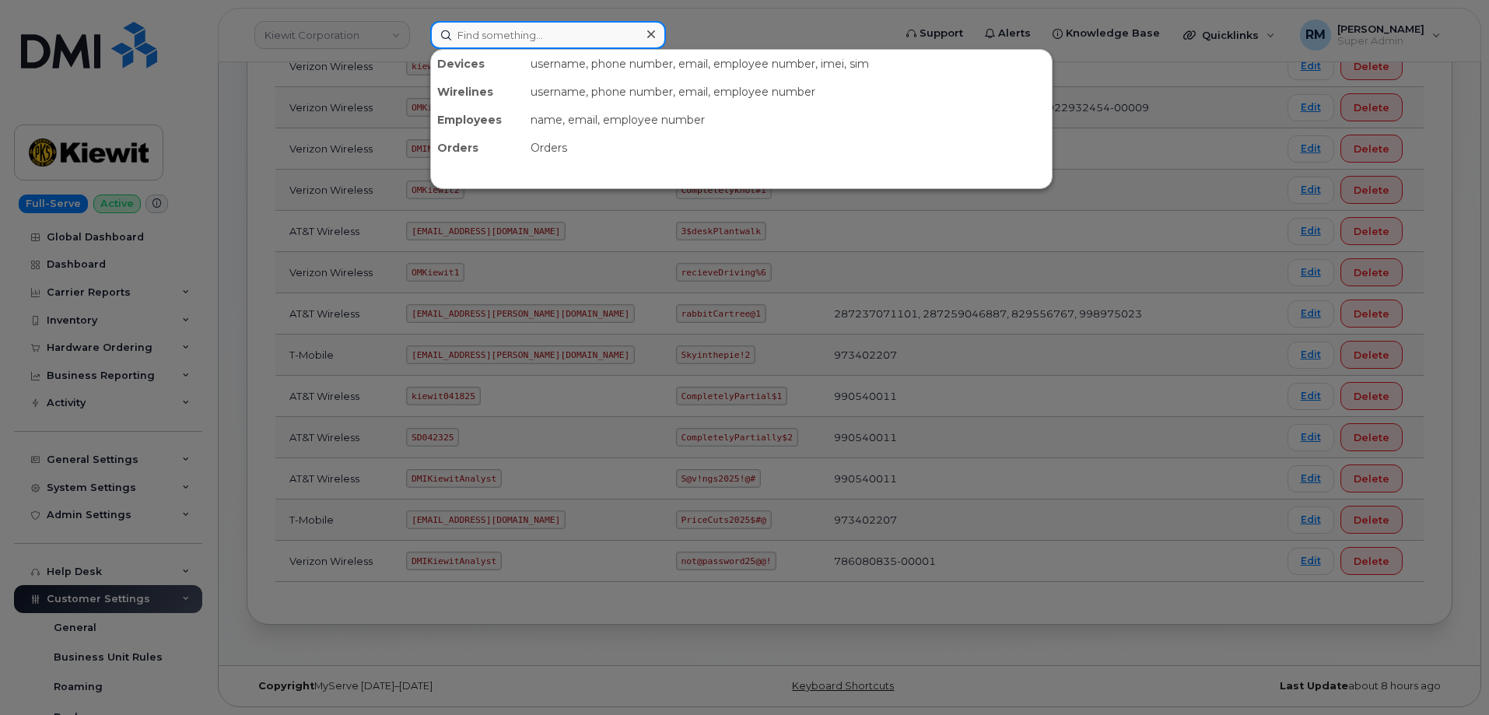
paste input "351420591590844"
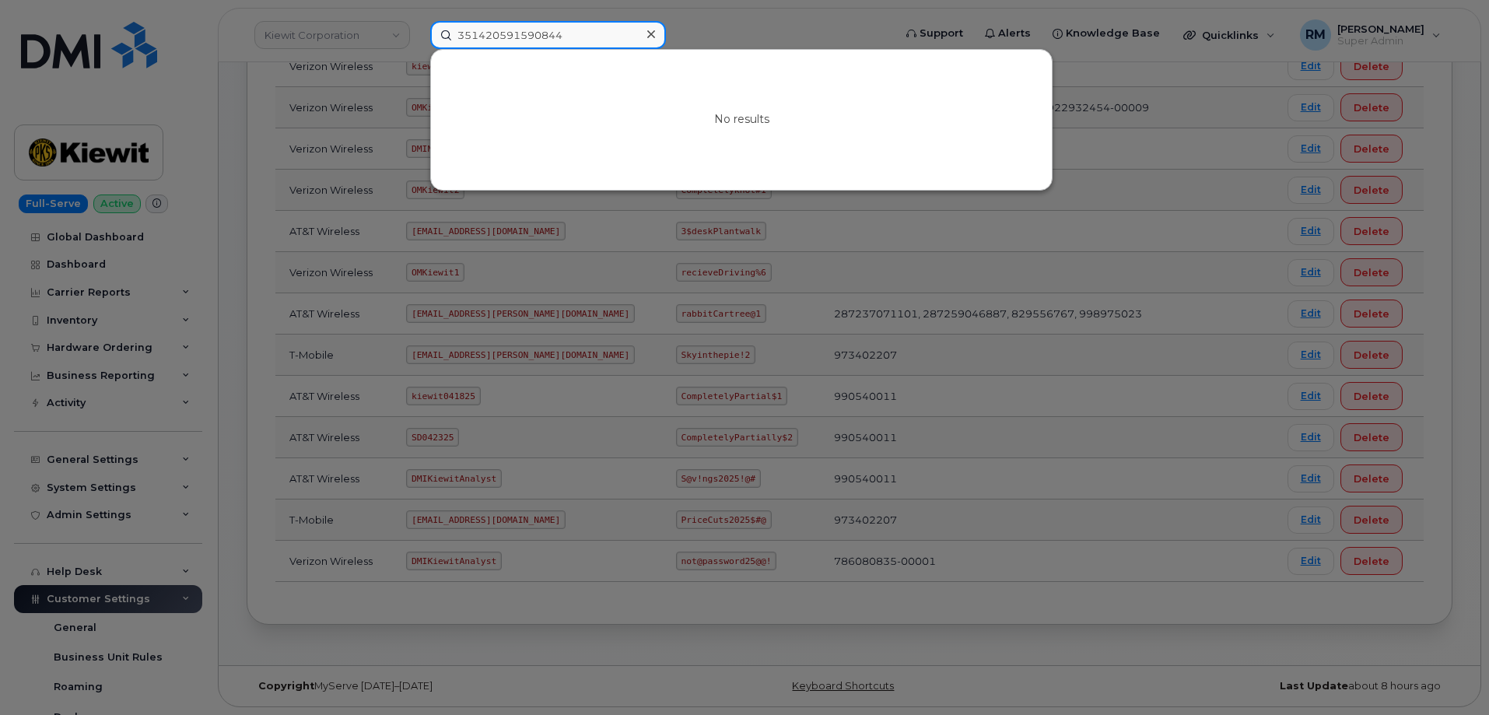
click at [526, 34] on input "351420591590844" at bounding box center [548, 35] width 236 height 28
paste input "299369"
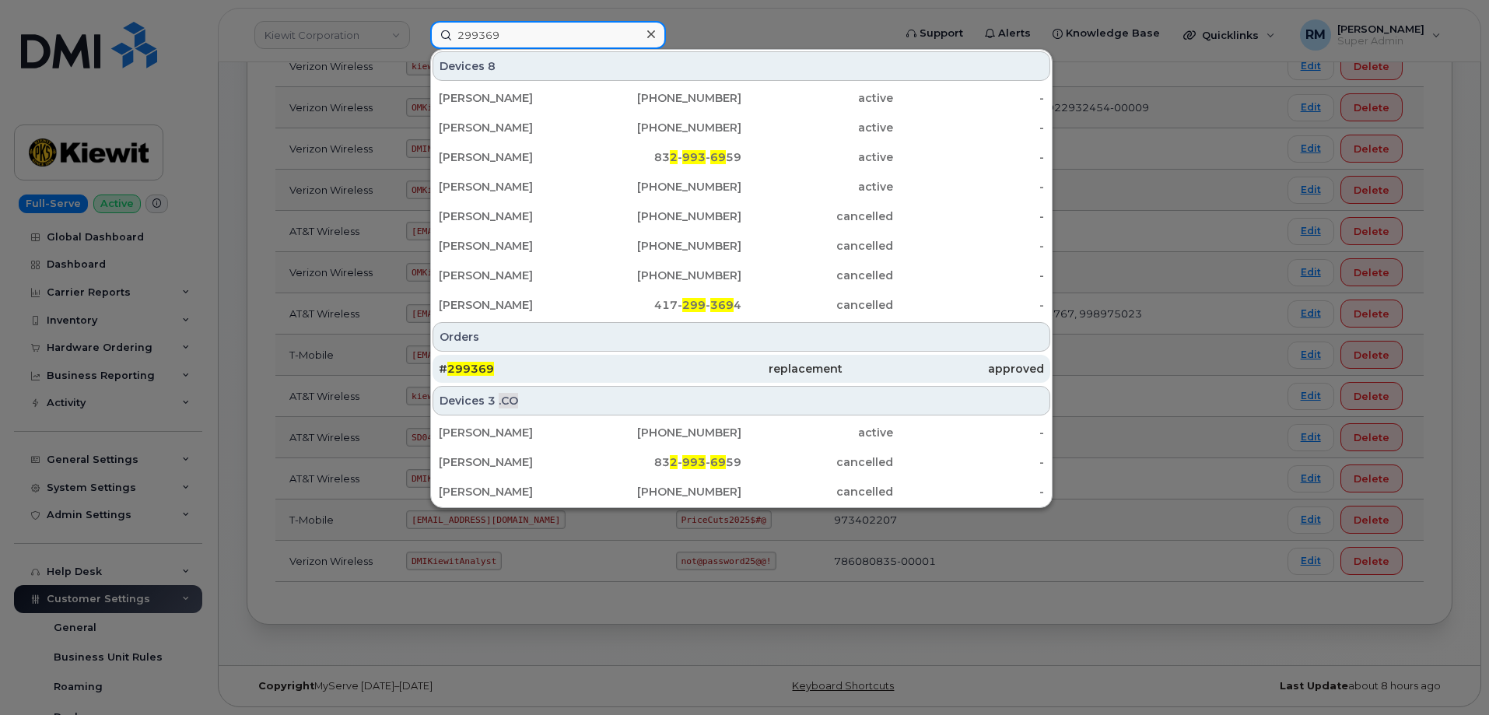
type input "299369"
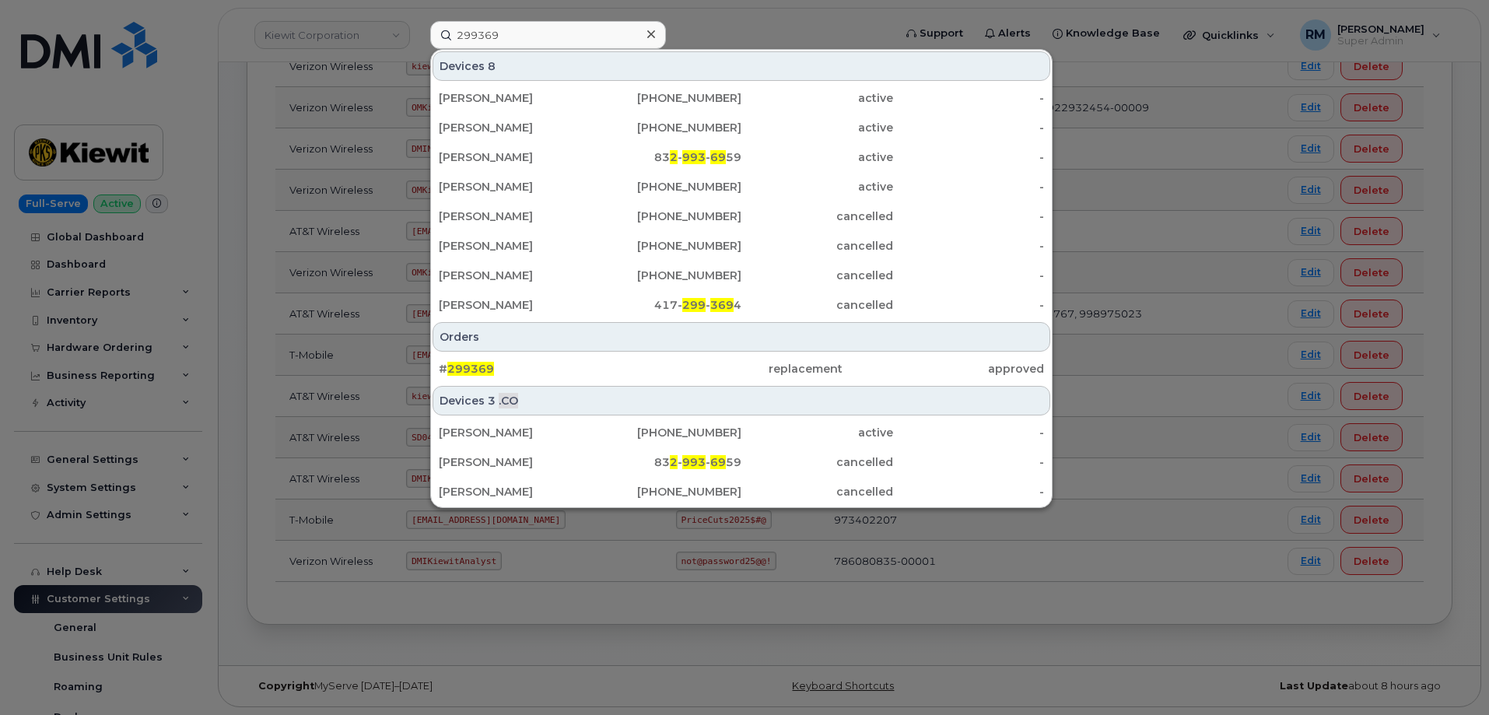
drag, startPoint x: 468, startPoint y: 367, endPoint x: 366, endPoint y: 597, distance: 252.1
click at [467, 367] on span "299369" at bounding box center [470, 369] width 47 height 14
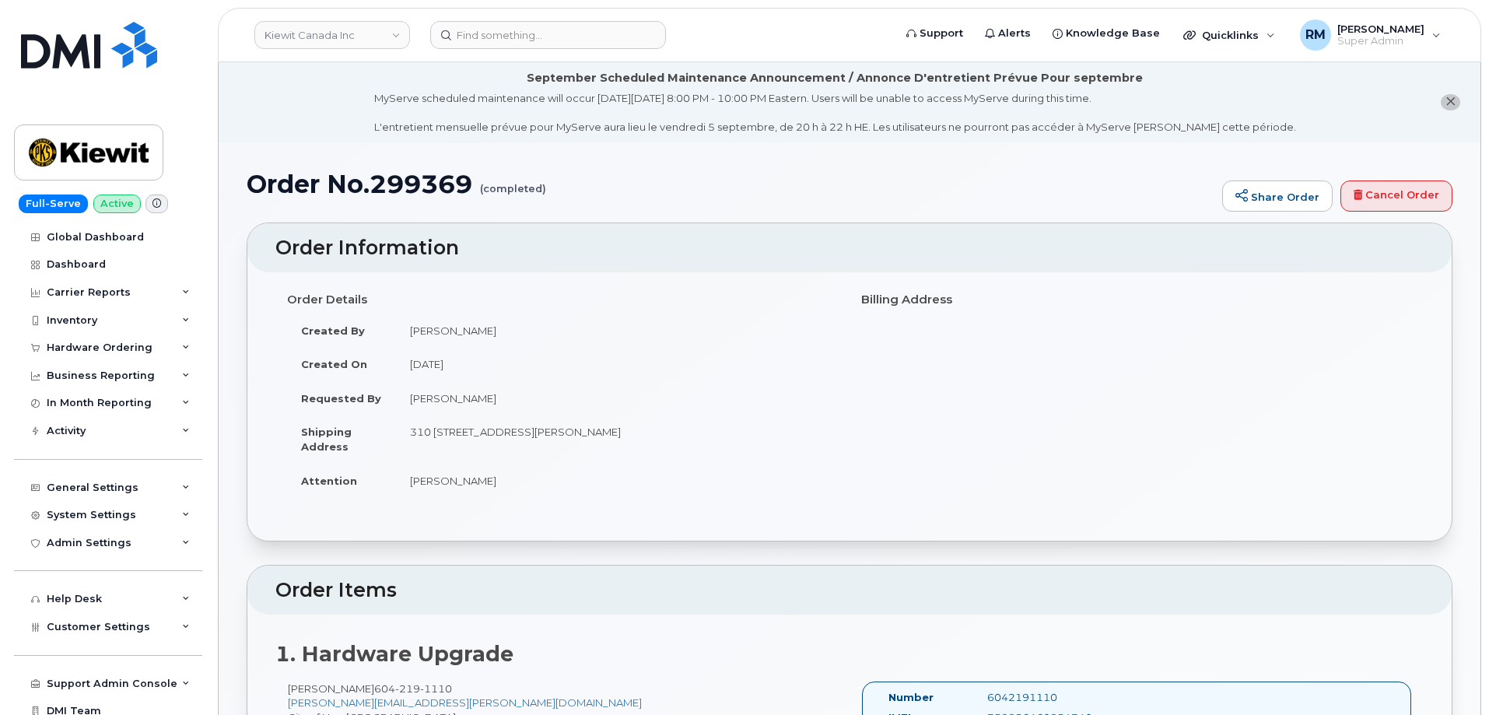
click at [417, 174] on h1 "Order No.299369 (completed)" at bounding box center [730, 183] width 967 height 27
copy h1 "299369"
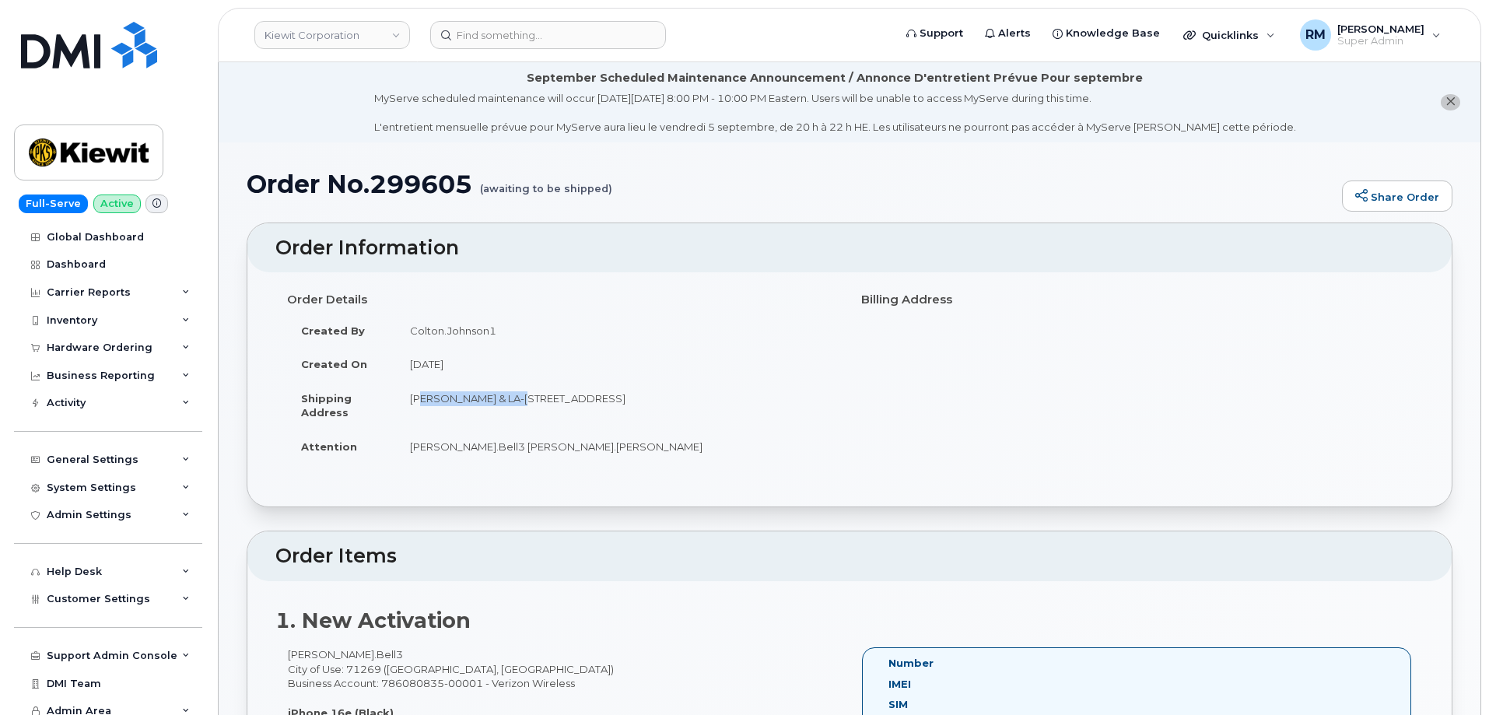
drag, startPoint x: 420, startPoint y: 399, endPoint x: 516, endPoint y: 396, distance: 96.5
click at [516, 396] on td "Thomas Rd & LA-183, Rayville, LA, 71269, USA" at bounding box center [617, 405] width 442 height 48
copy td "Thomas Rd & LA-183"
click at [422, 180] on h1 "Order No.299605 (awaiting to be shipped)" at bounding box center [790, 183] width 1087 height 27
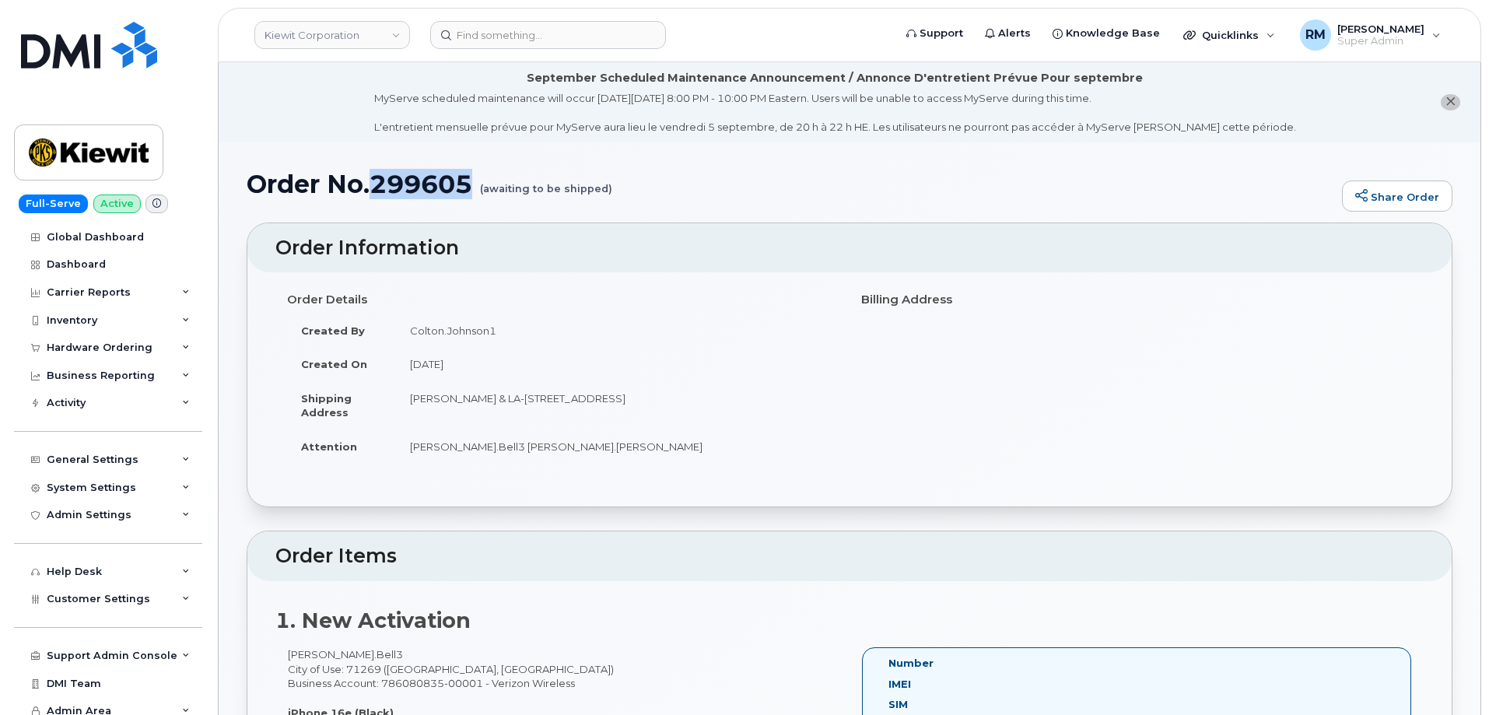
copy h1 "299605"
click at [448, 333] on td "Colton.Johnson1" at bounding box center [617, 330] width 442 height 34
click at [453, 332] on td "Colton.Johnson1" at bounding box center [617, 330] width 442 height 34
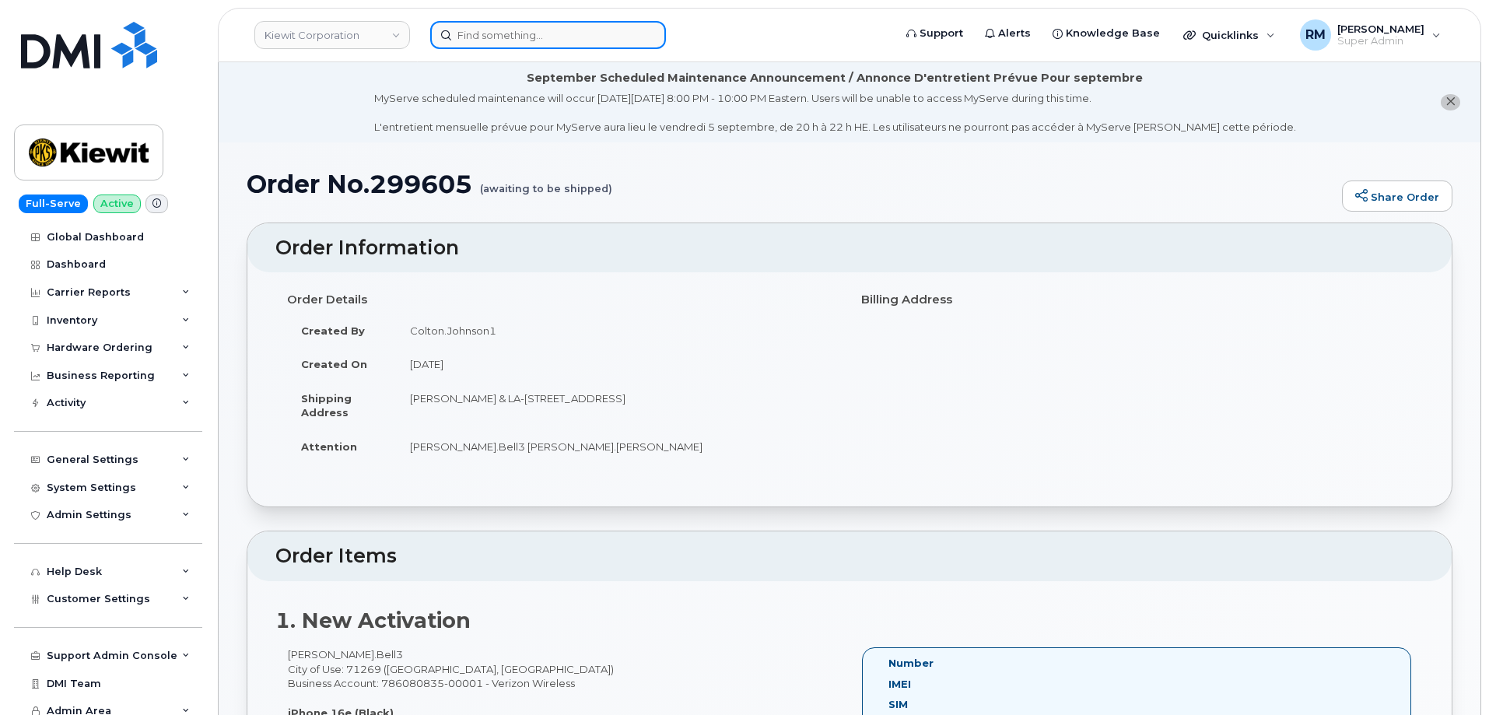
click at [476, 46] on input at bounding box center [548, 35] width 236 height 28
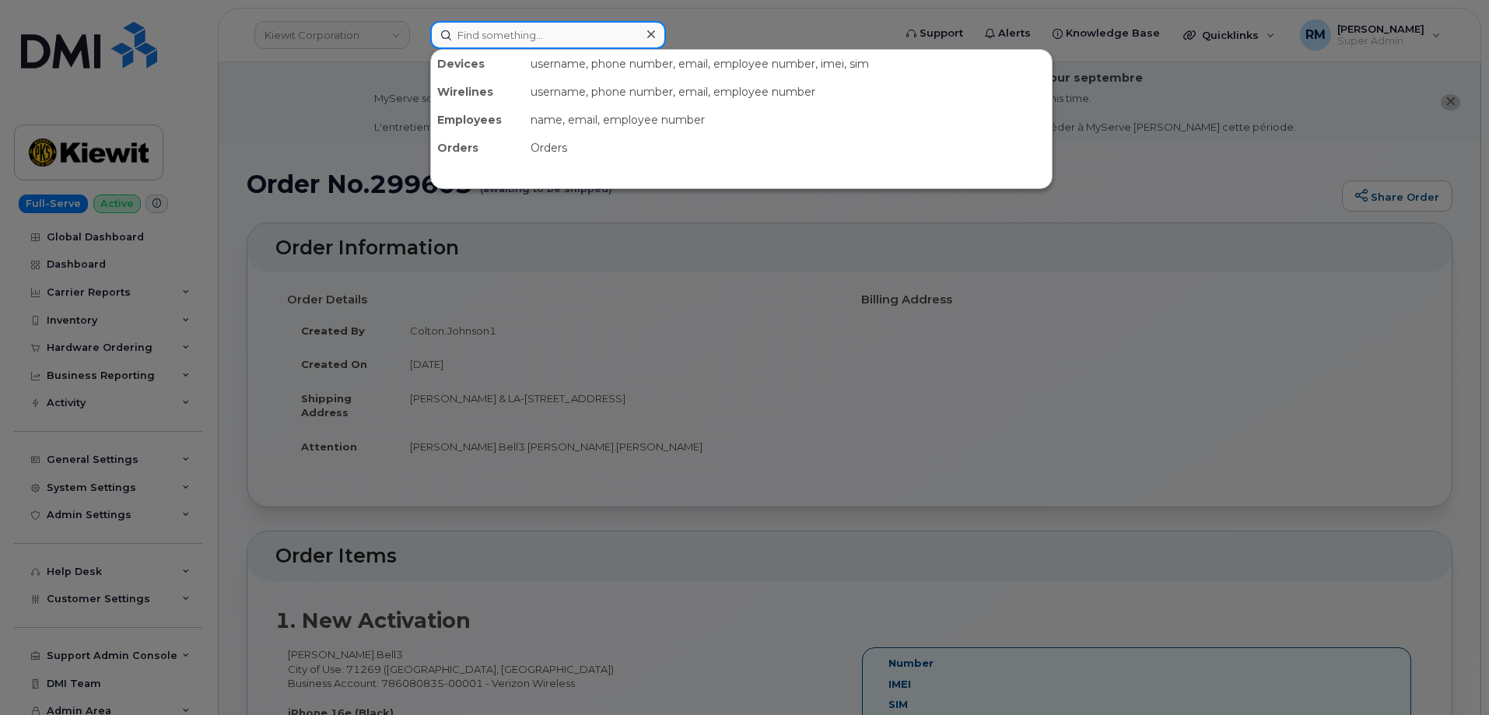
paste input "571-455-4408"
type input "571-455-4408"
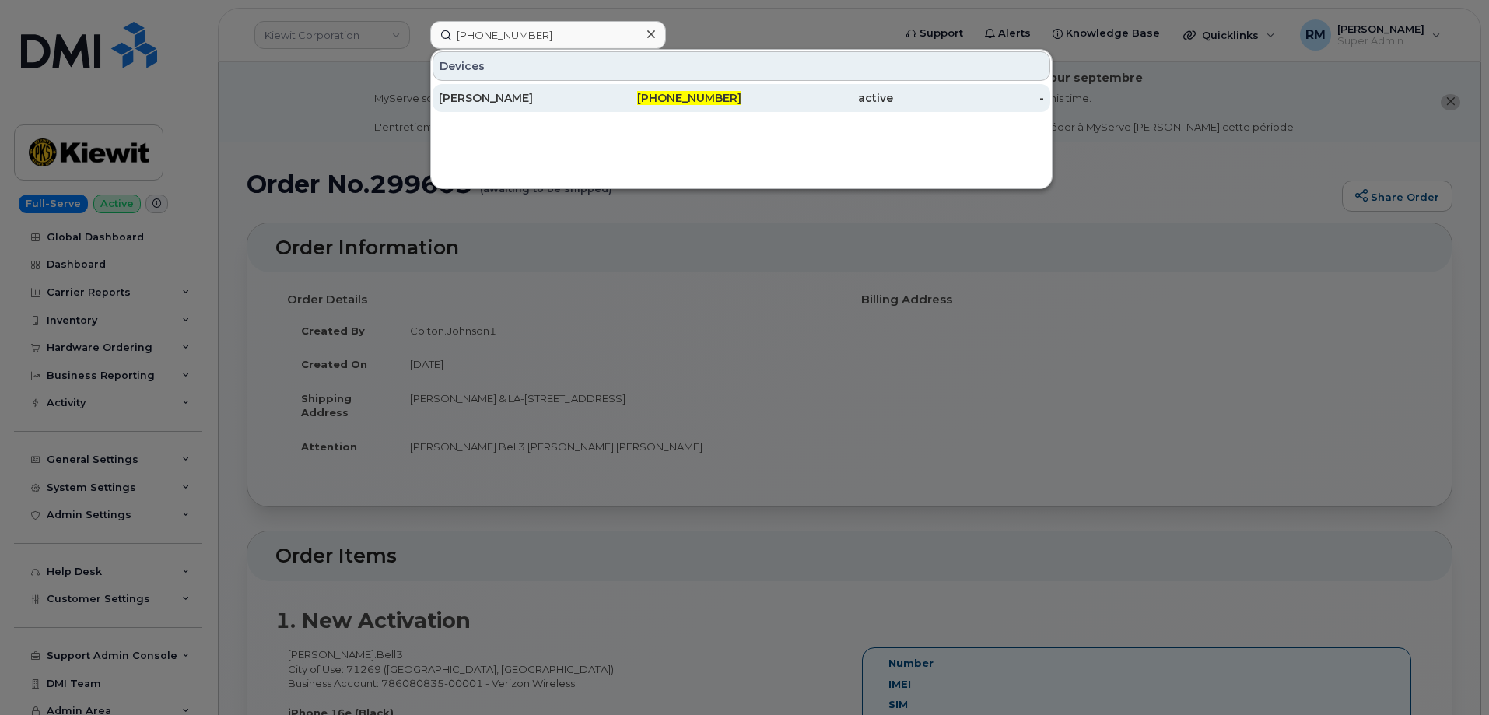
click at [524, 89] on div "Rebecca Klemens" at bounding box center [515, 98] width 152 height 28
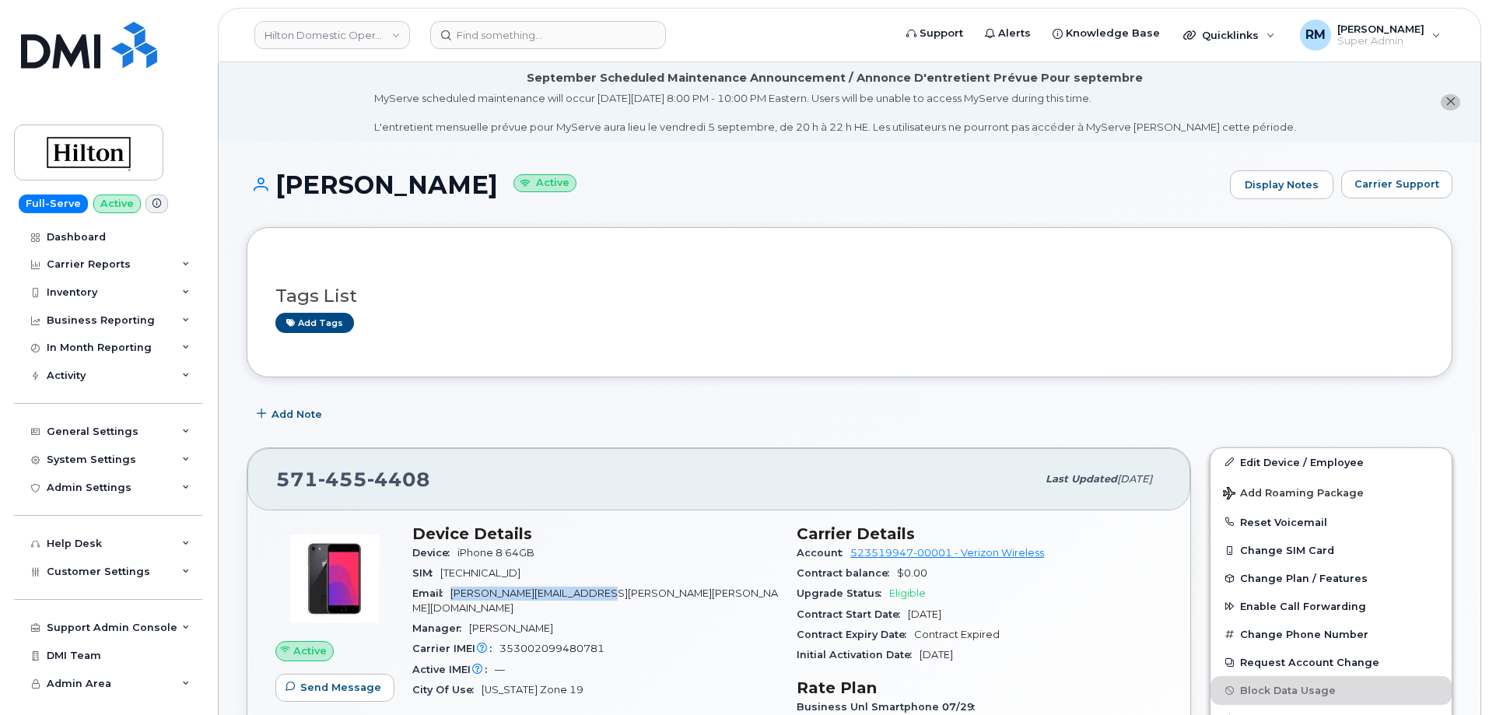
drag, startPoint x: 607, startPoint y: 594, endPoint x: 453, endPoint y: 594, distance: 154.0
click at [453, 594] on div "Email Rebecca.Klemens@hilton.com" at bounding box center [595, 600] width 366 height 35
copy span "Rebecca.Klemens@hilton.com"
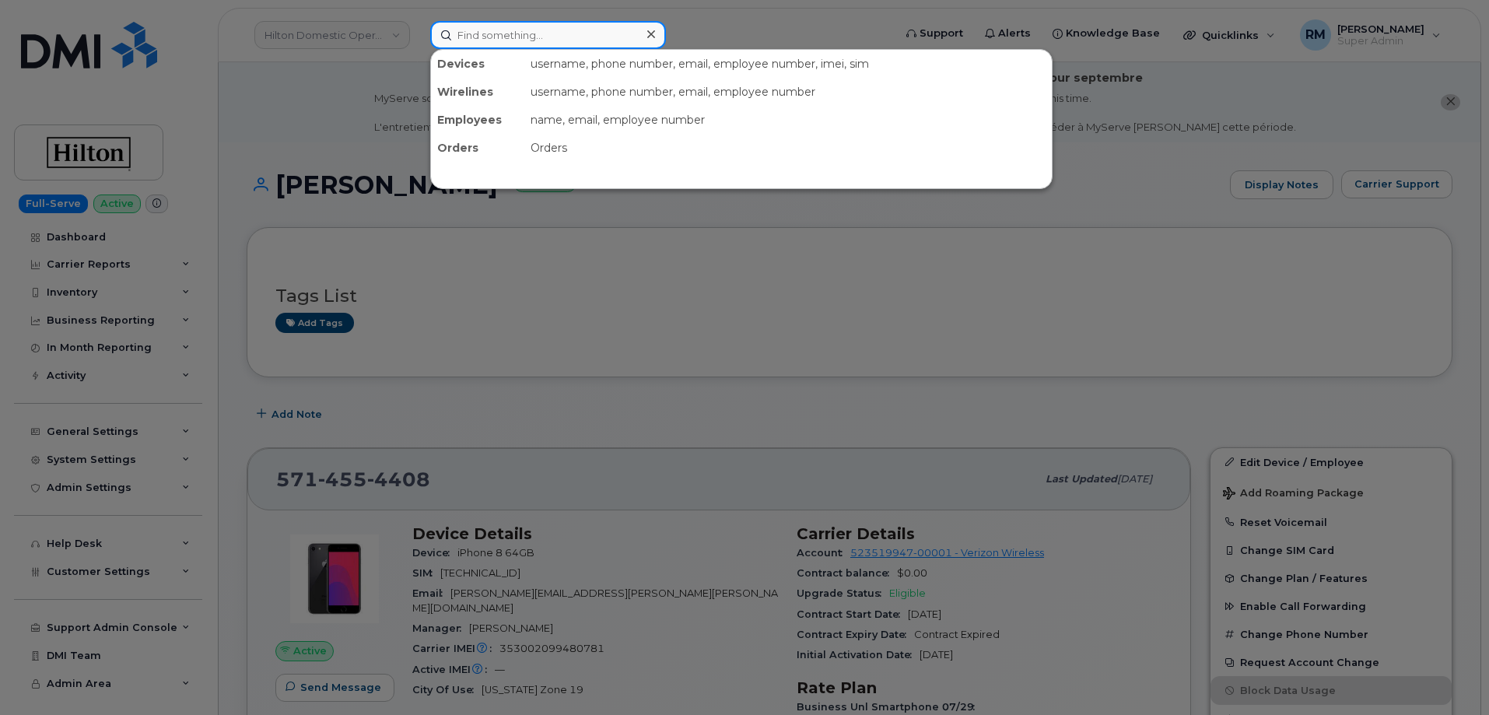
click at [471, 44] on input at bounding box center [548, 35] width 236 height 28
paste input "773-720-6379"
type input "773-720-6379"
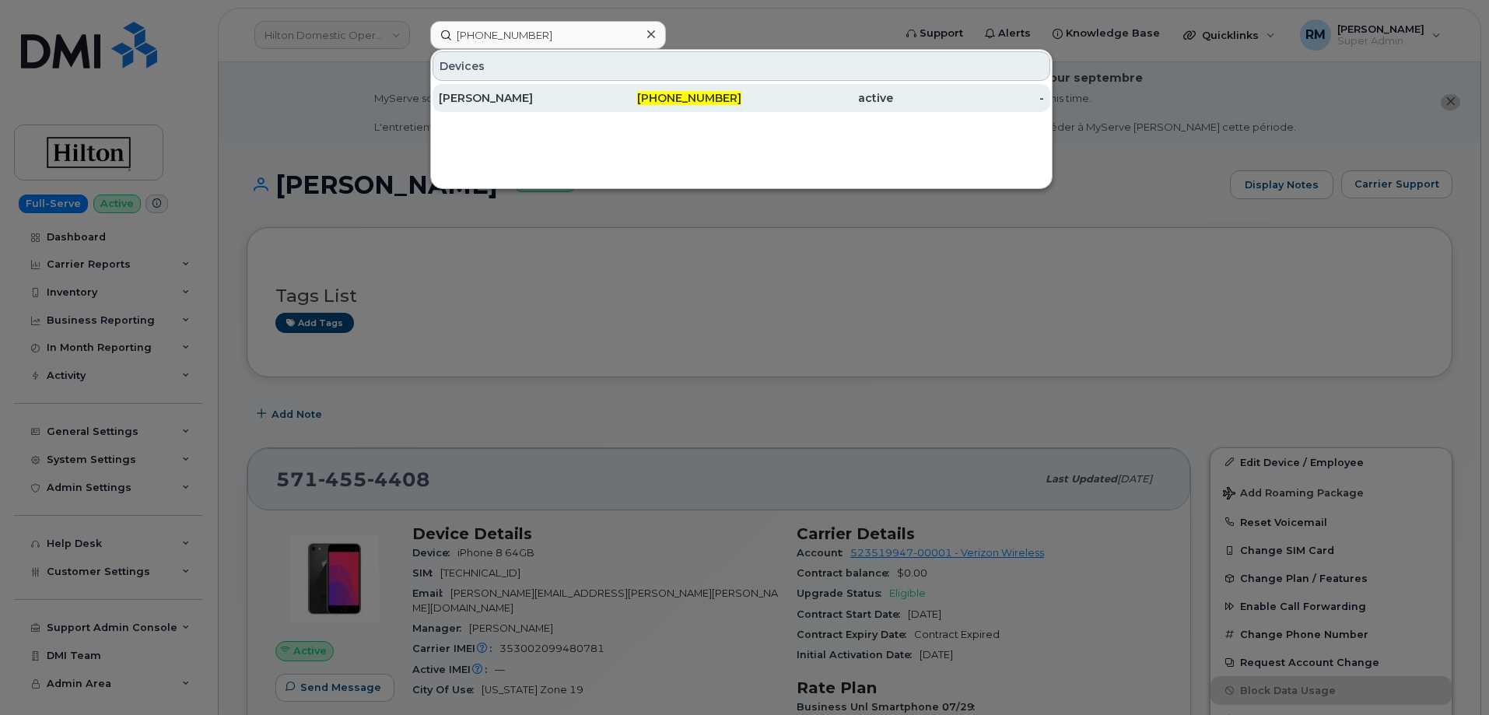
click at [541, 100] on div "Kevin McNally" at bounding box center [515, 98] width 152 height 16
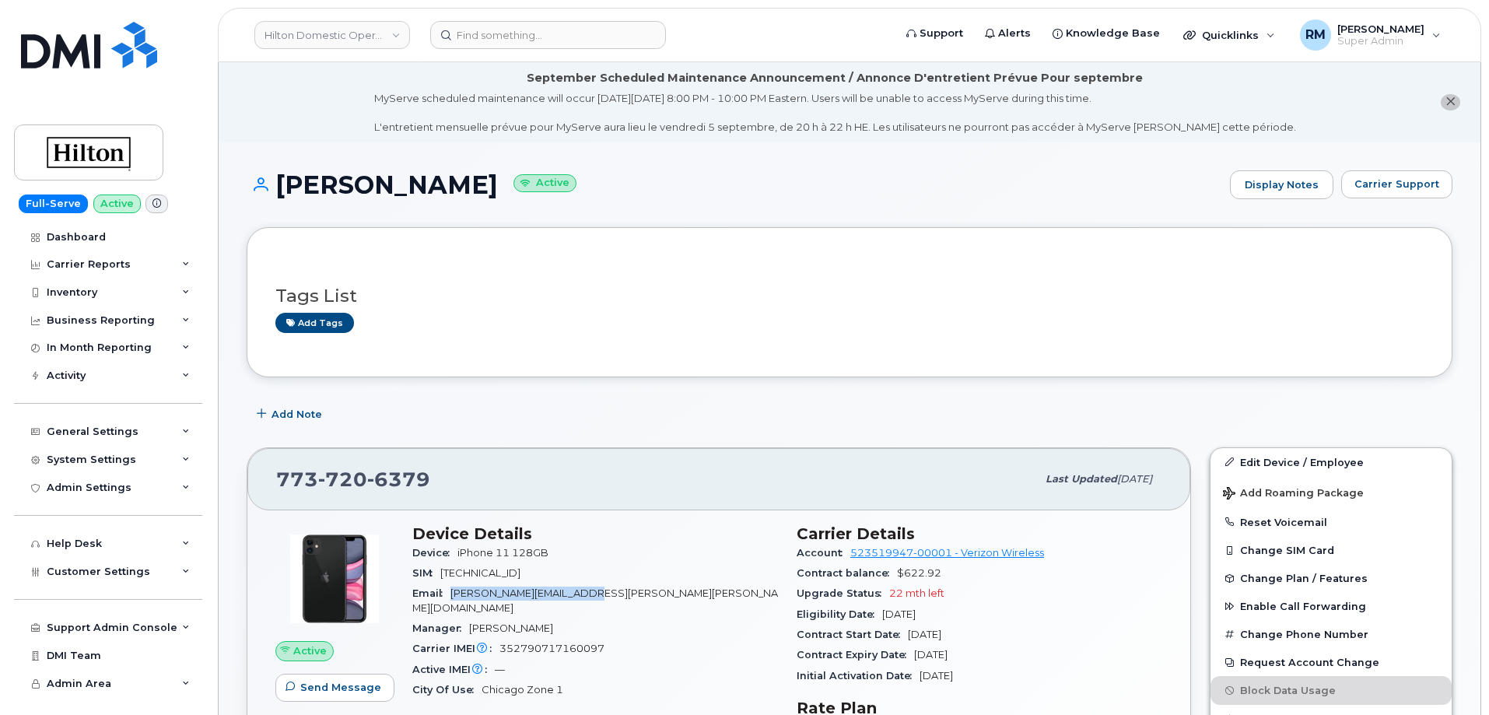
drag, startPoint x: 590, startPoint y: 593, endPoint x: 450, endPoint y: 597, distance: 139.3
click at [450, 597] on div "Email [PERSON_NAME][EMAIL_ADDRESS][PERSON_NAME][PERSON_NAME][DOMAIN_NAME]" at bounding box center [595, 600] width 366 height 35
copy span "[PERSON_NAME][EMAIL_ADDRESS][PERSON_NAME][PERSON_NAME][DOMAIN_NAME]"
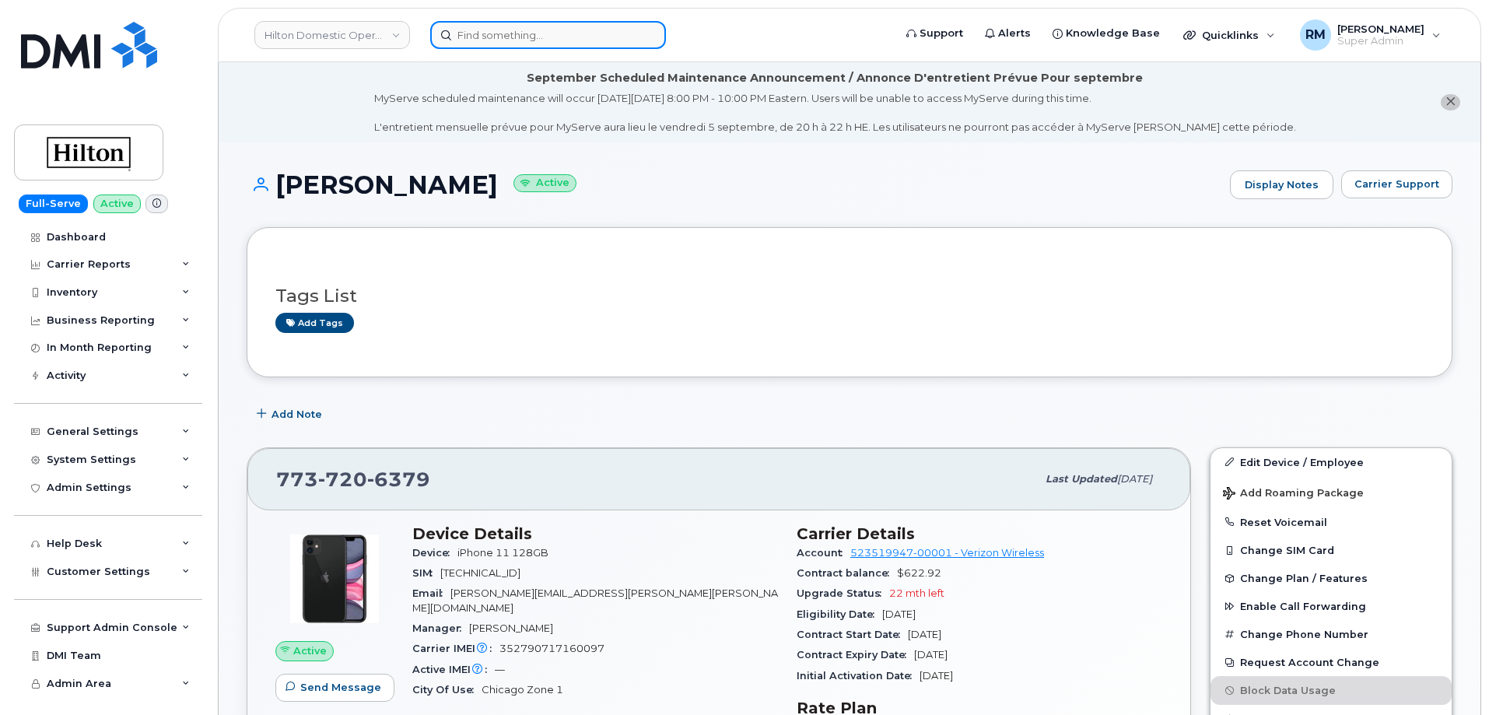
click at [548, 45] on input at bounding box center [548, 35] width 236 height 28
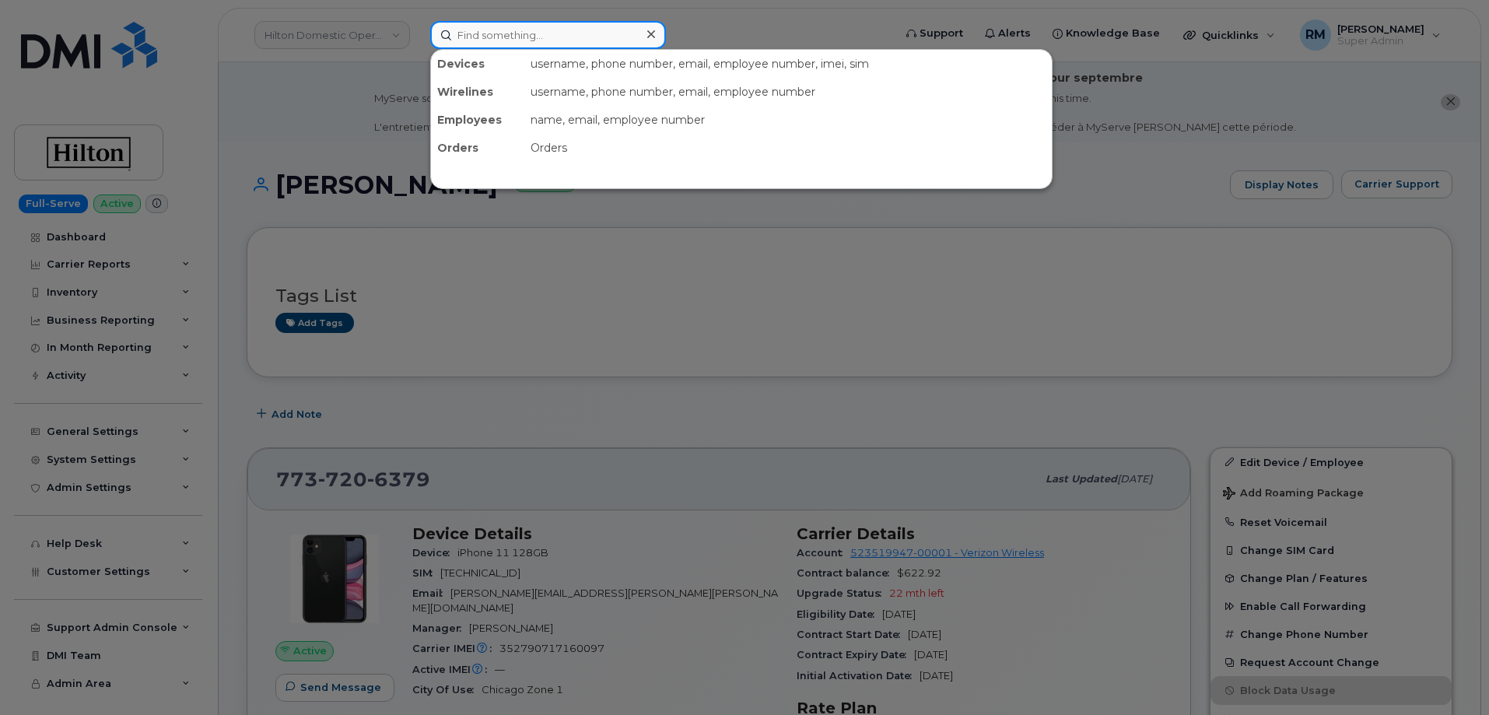
paste input "9016337116"
type input "9016337116"
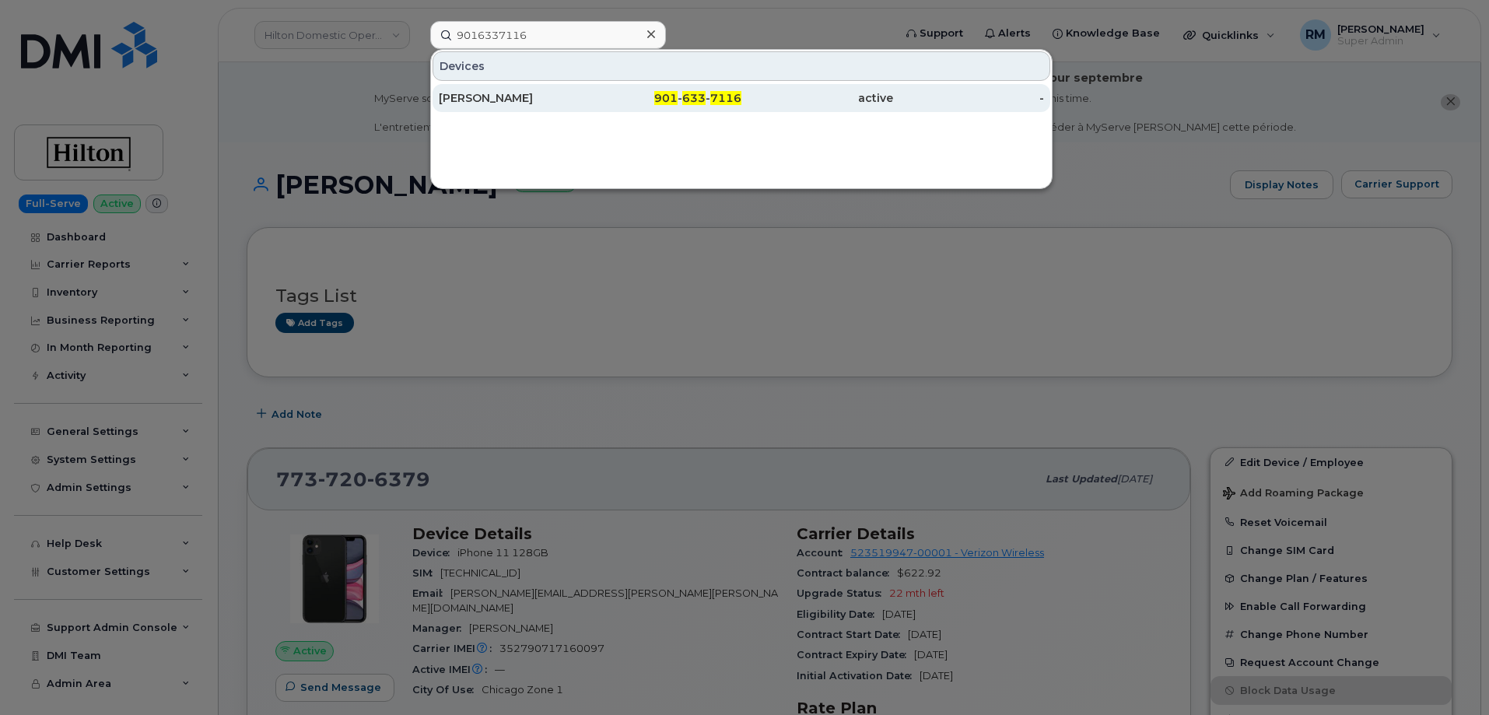
click at [513, 103] on div "[PERSON_NAME]" at bounding box center [515, 98] width 152 height 16
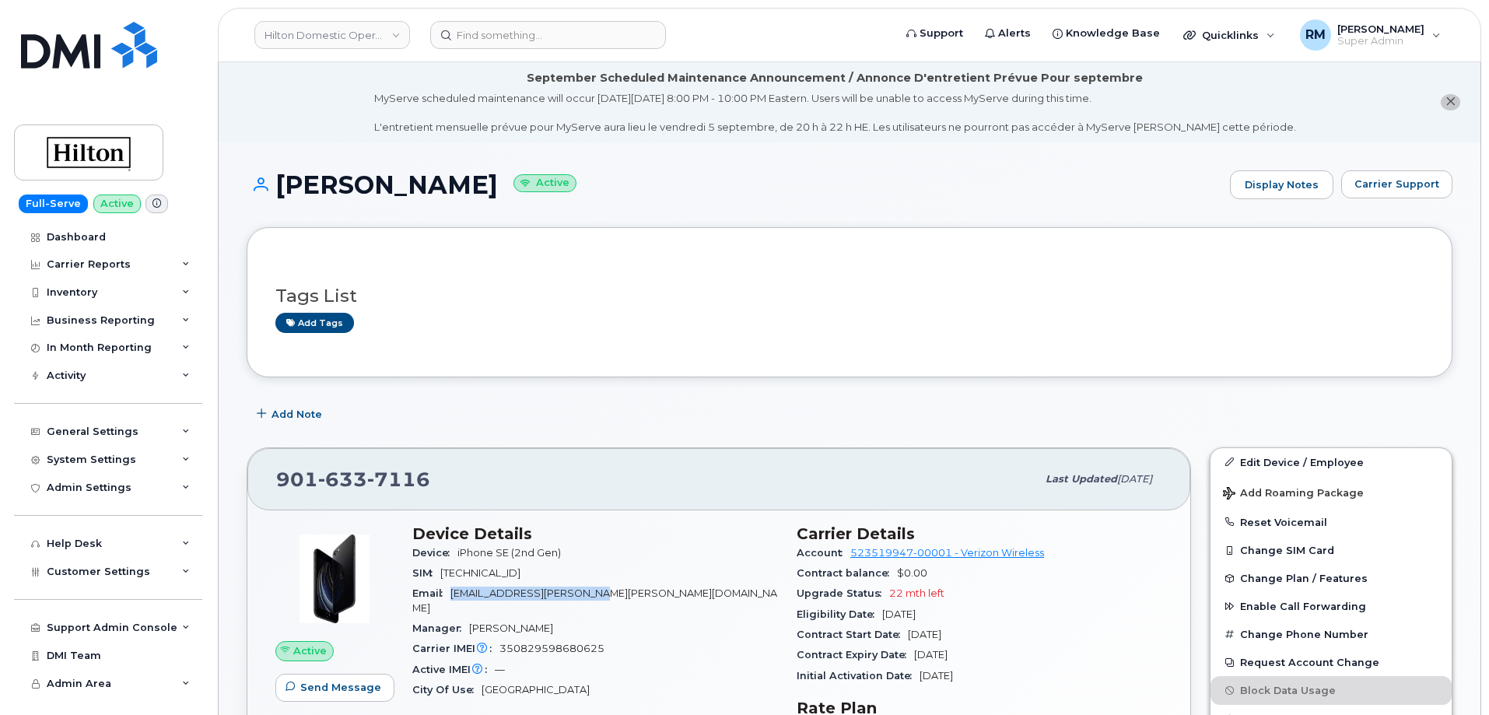
drag, startPoint x: 603, startPoint y: 590, endPoint x: 454, endPoint y: 600, distance: 148.8
click at [454, 600] on div "Email Toya.Stevenson@Hilton.com" at bounding box center [595, 600] width 366 height 35
copy span "Toya.Stevenson@Hilton.com"
click at [489, 19] on header "Hilton Domestic Operating Company Inc Support Alerts Knowledge Base Quicklinks …" at bounding box center [849, 35] width 1263 height 54
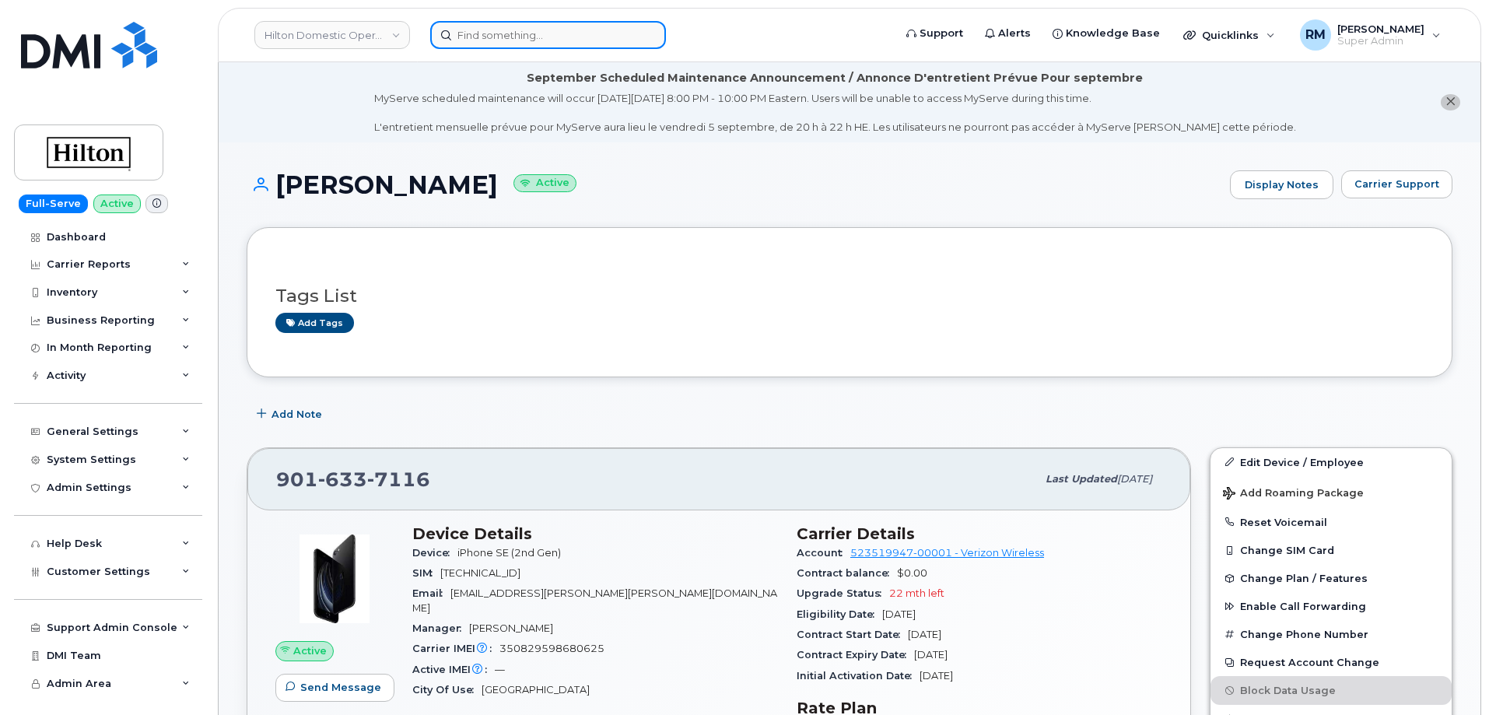
click at [491, 40] on input at bounding box center [548, 35] width 236 height 28
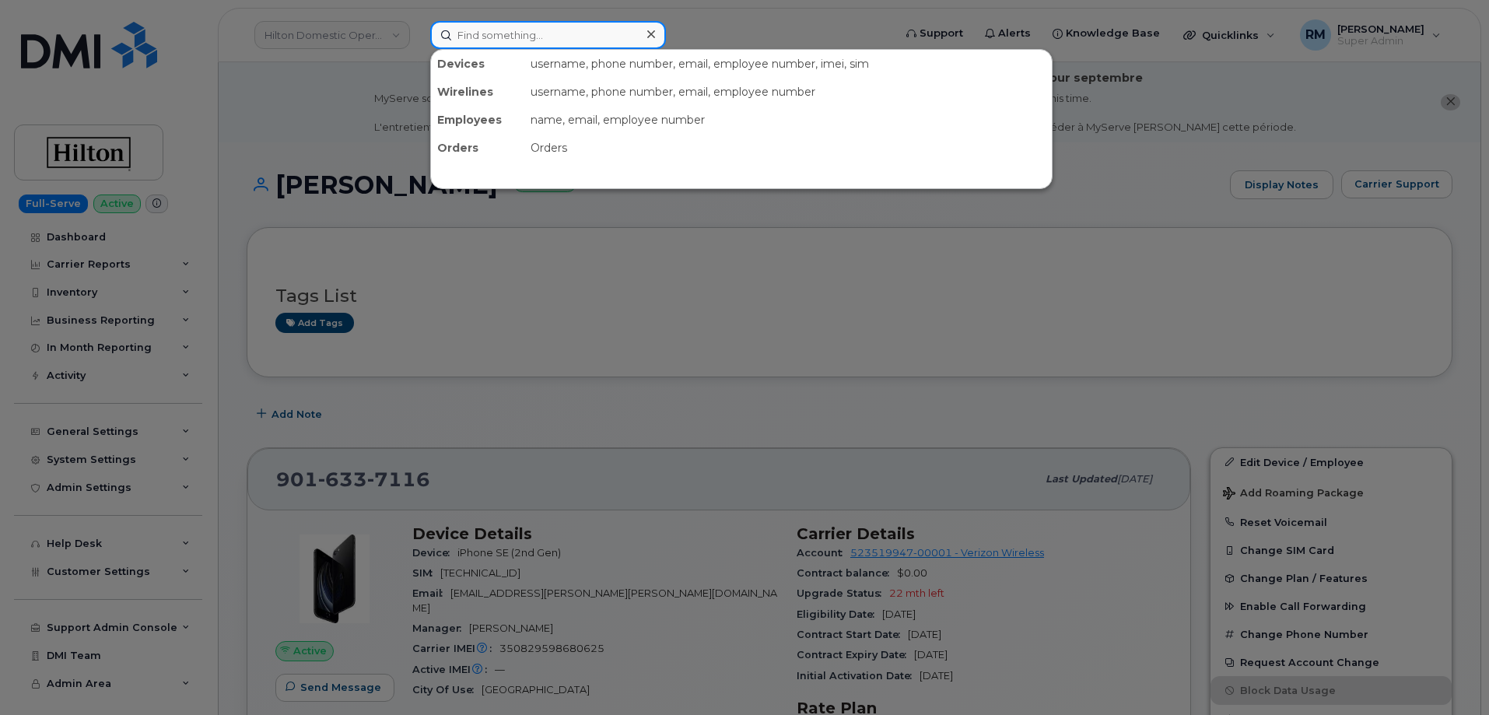
paste input "8573033030"
type input "8573033030"
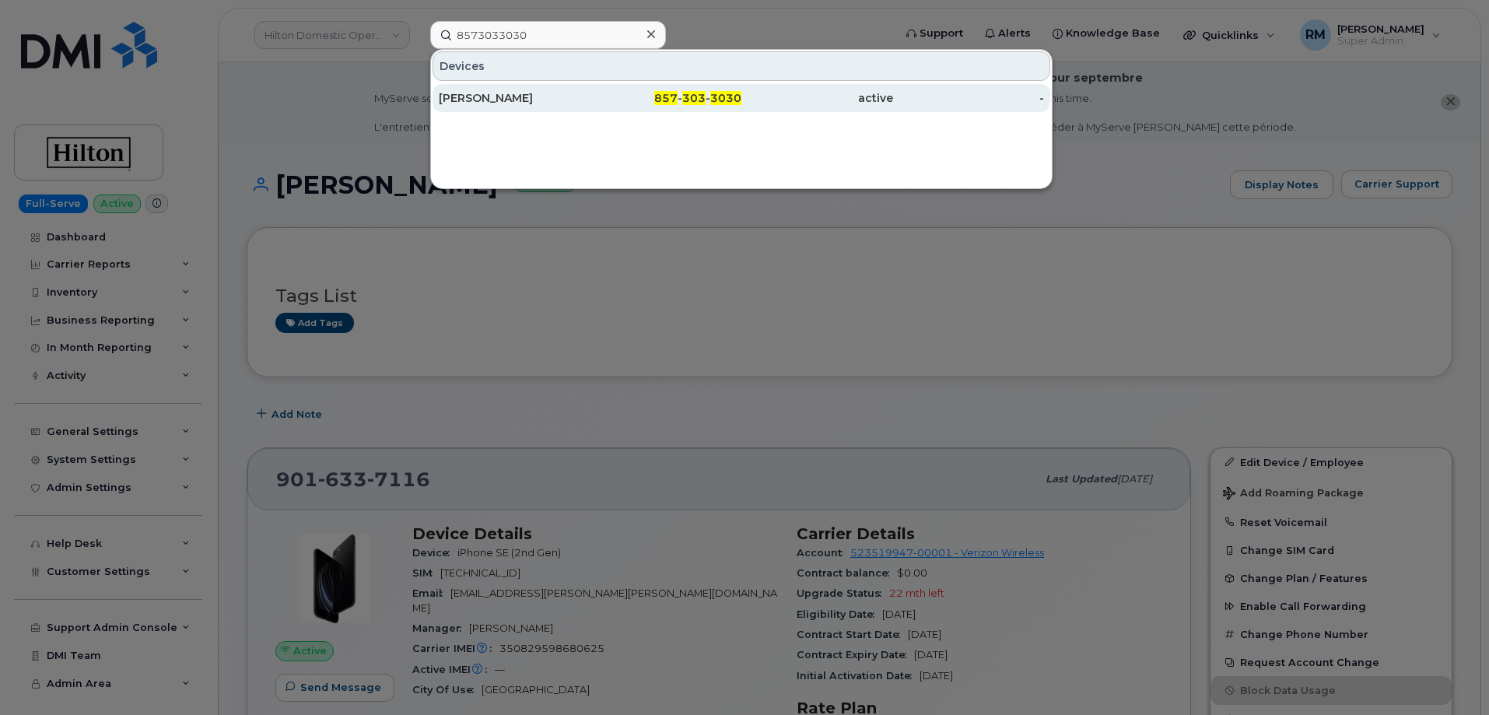
click at [504, 94] on div "Andrew Fraser" at bounding box center [515, 98] width 152 height 16
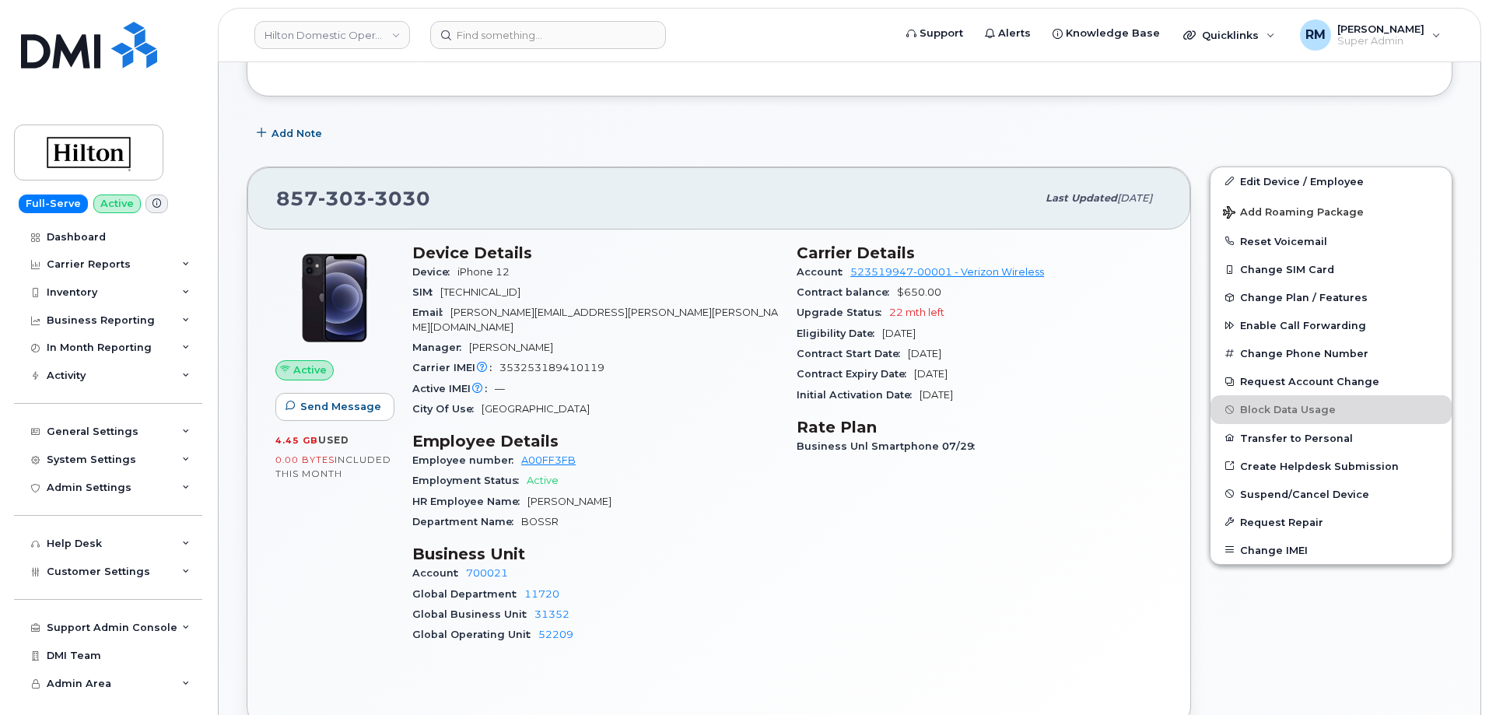
scroll to position [311, 0]
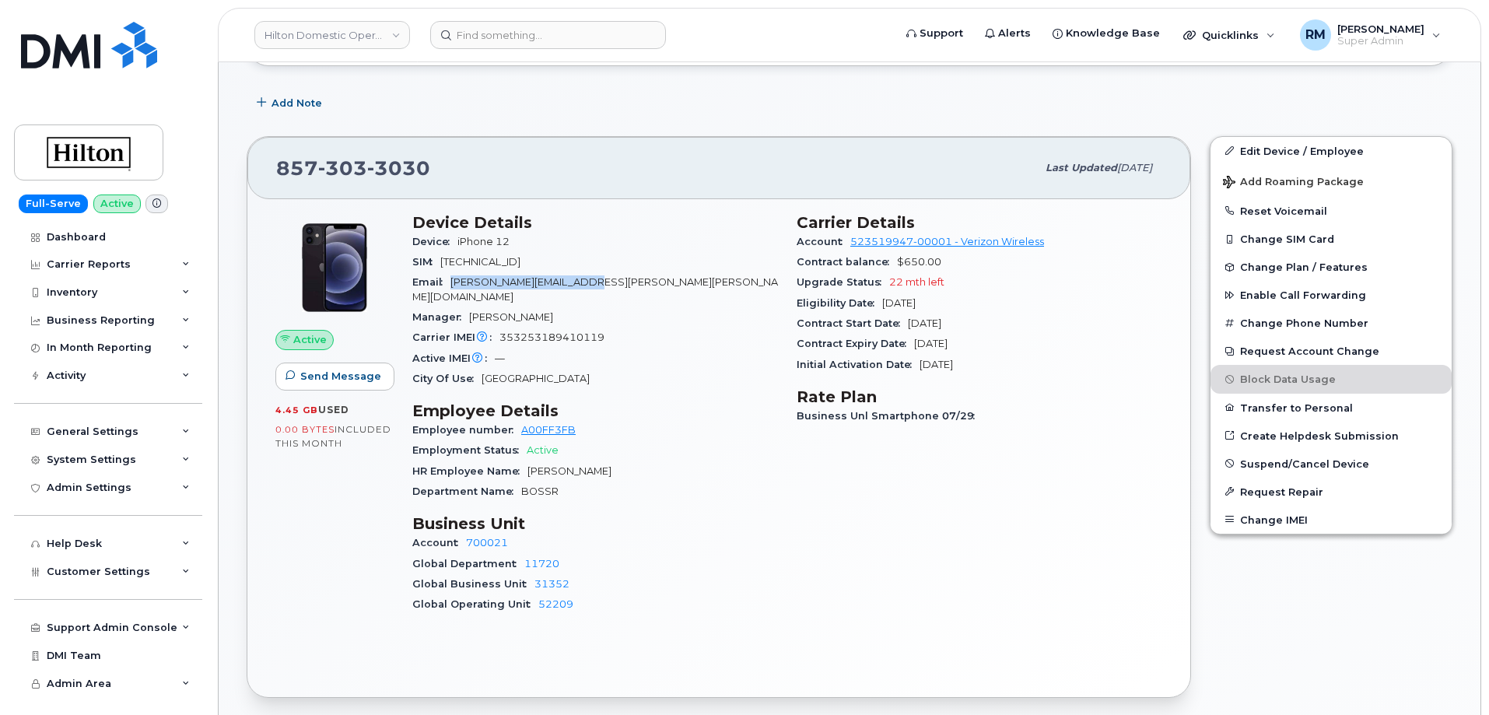
drag, startPoint x: 590, startPoint y: 284, endPoint x: 454, endPoint y: 284, distance: 136.1
click at [454, 284] on div "Email [PERSON_NAME][EMAIL_ADDRESS][PERSON_NAME][PERSON_NAME][DOMAIN_NAME]" at bounding box center [595, 289] width 366 height 35
copy span "[PERSON_NAME][EMAIL_ADDRESS][PERSON_NAME][PERSON_NAME][DOMAIN_NAME]"
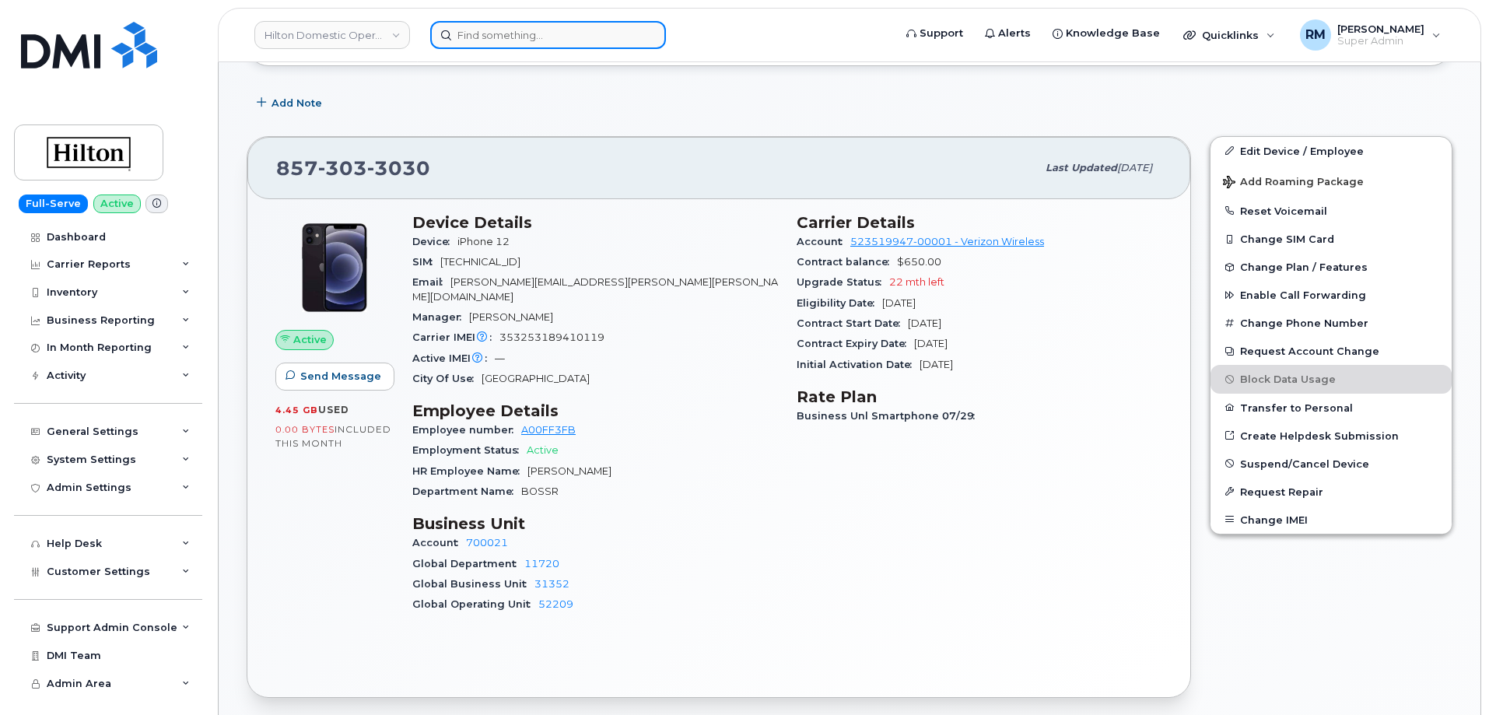
click at [470, 45] on input at bounding box center [548, 35] width 236 height 28
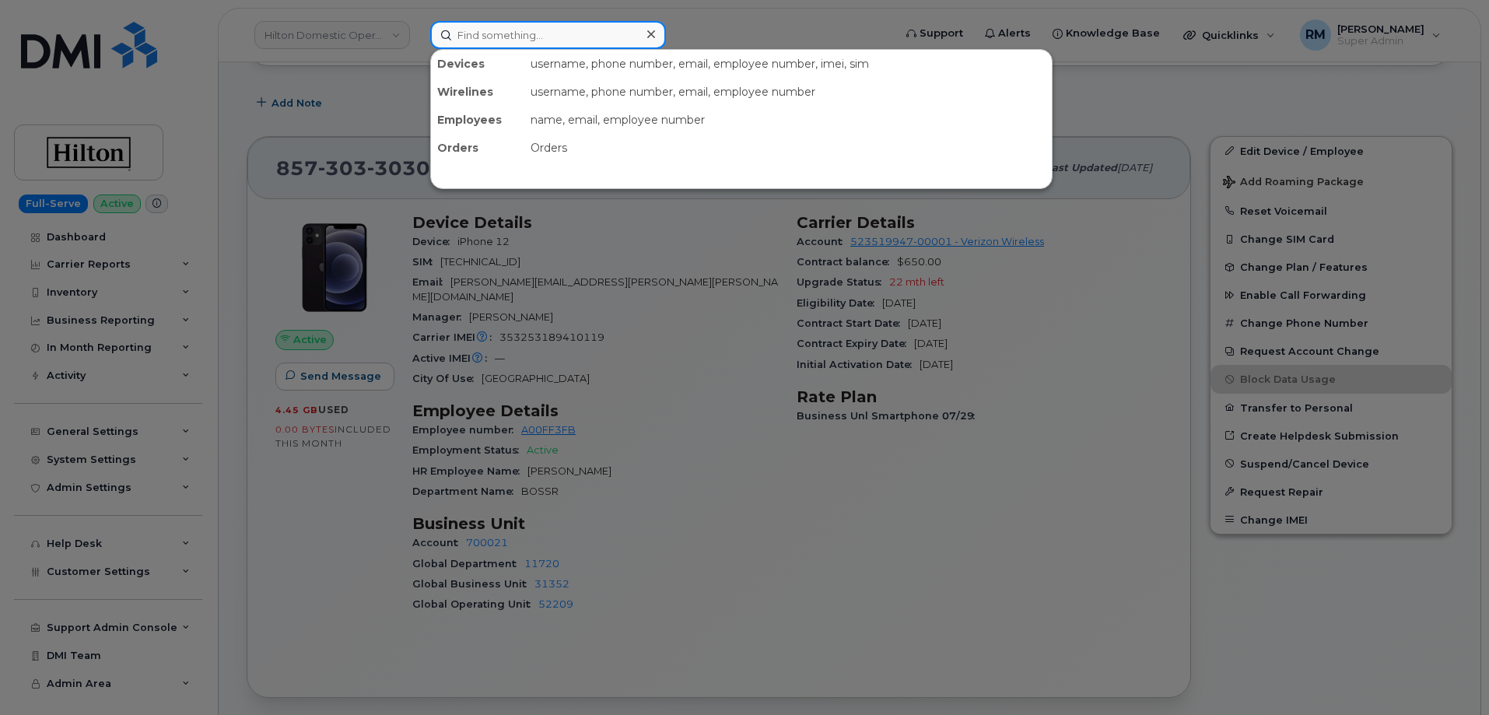
paste input "[PHONE_NUMBER]"
type input "[PHONE_NUMBER]"
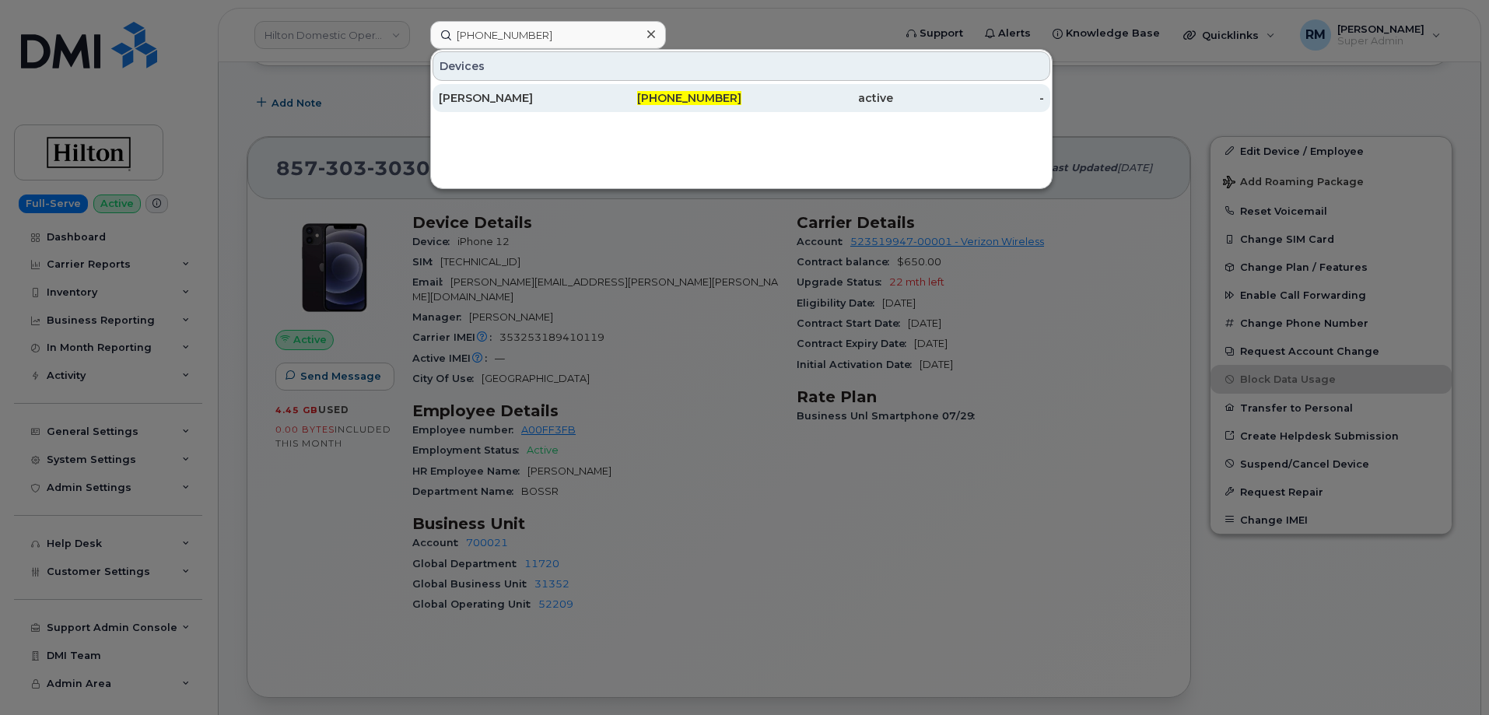
click at [513, 98] on div "[PERSON_NAME]" at bounding box center [515, 98] width 152 height 16
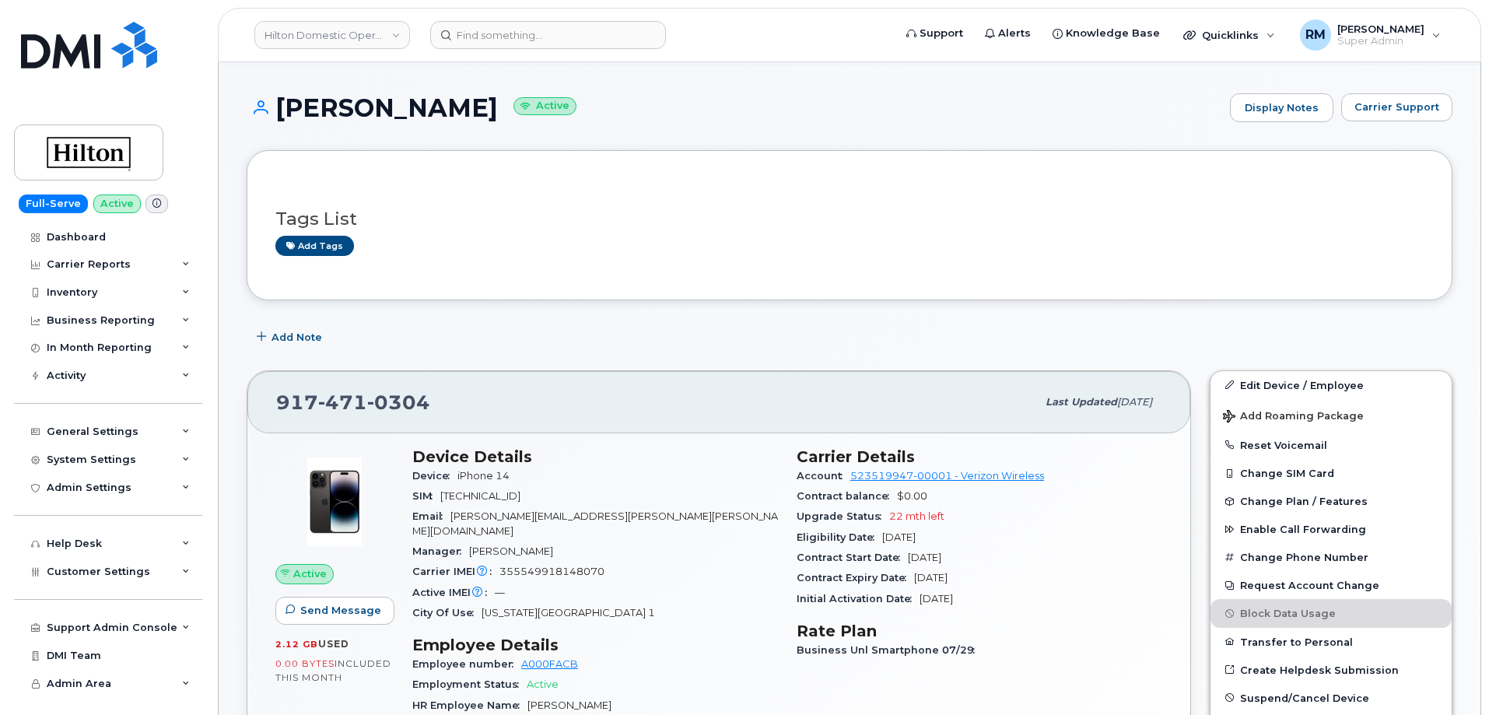
scroll to position [78, 0]
click at [464, 42] on input at bounding box center [548, 35] width 236 height 28
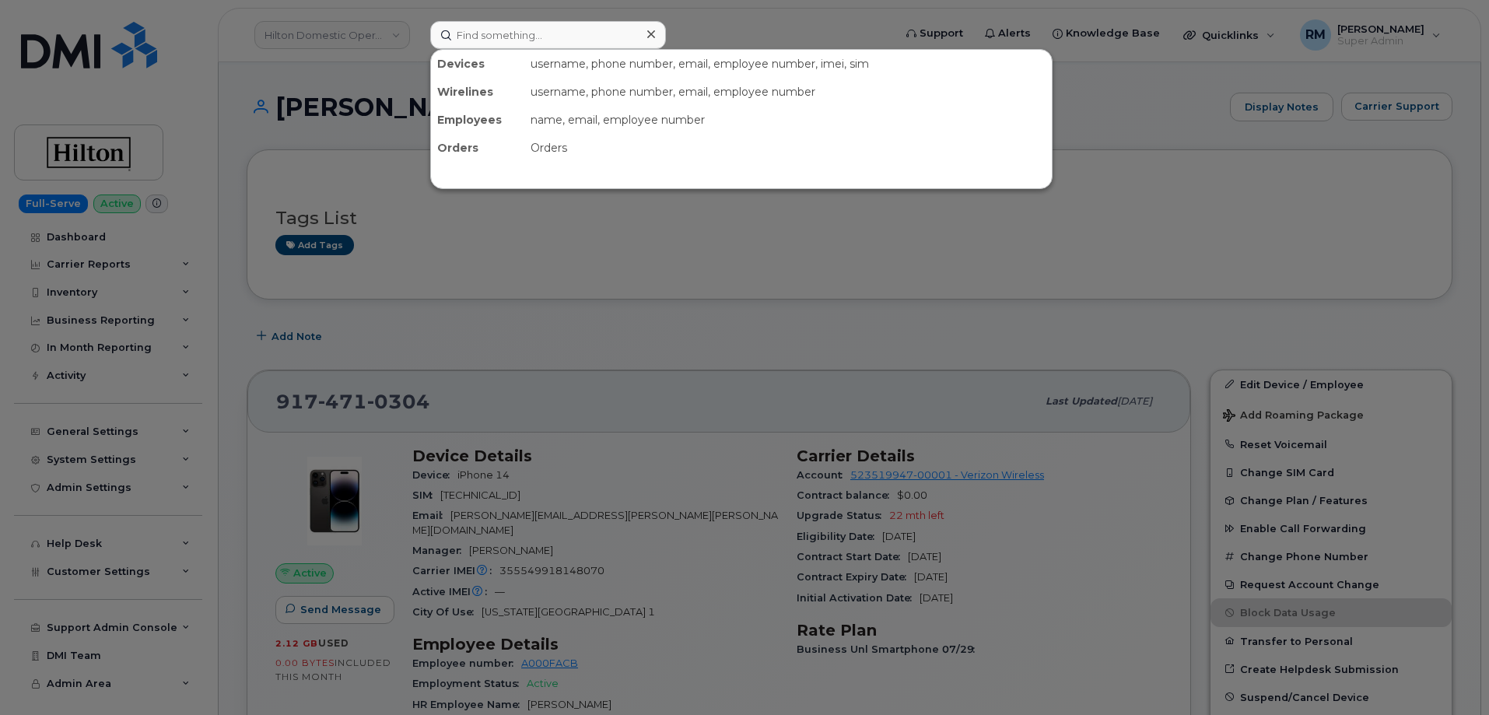
click at [571, 312] on div at bounding box center [744, 357] width 1489 height 715
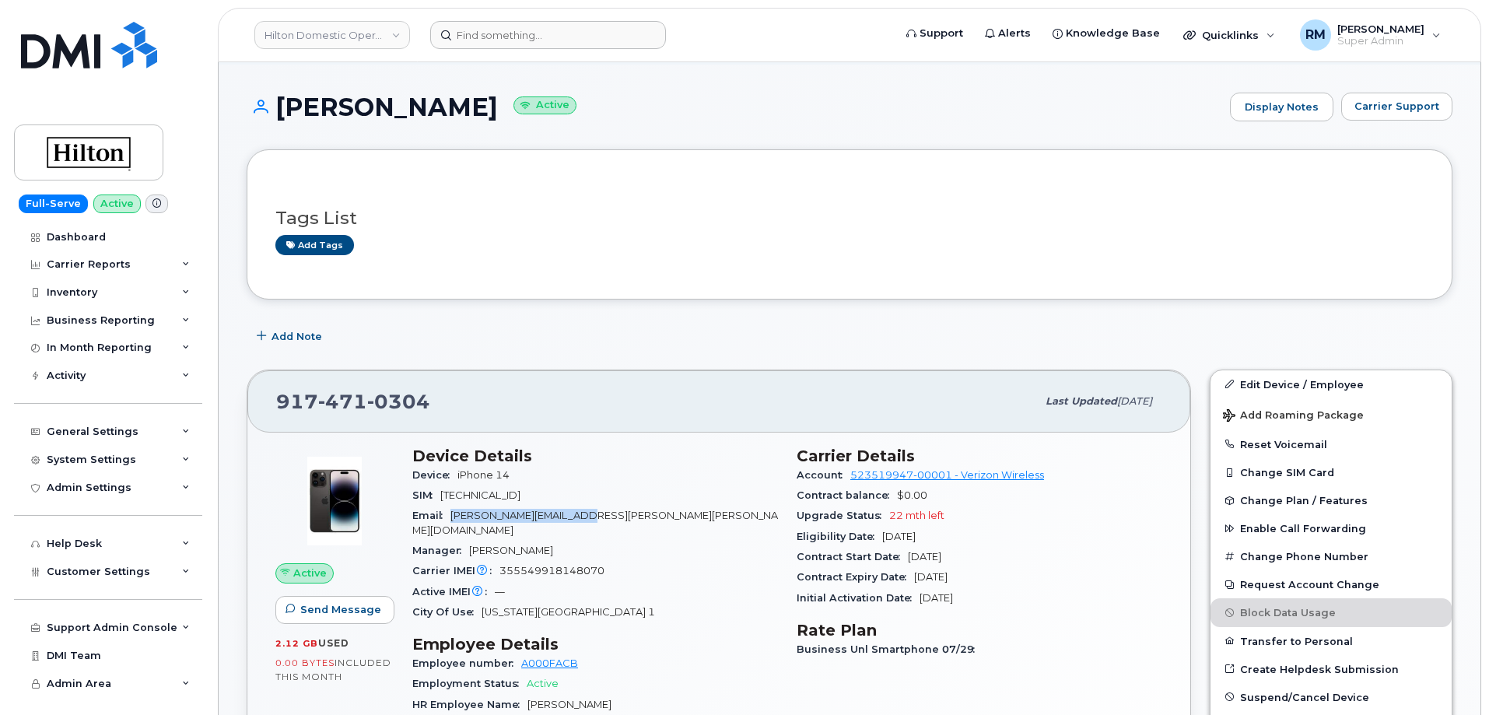
drag, startPoint x: 587, startPoint y: 513, endPoint x: 454, endPoint y: 521, distance: 133.3
click at [454, 521] on div "Email [PERSON_NAME][EMAIL_ADDRESS][PERSON_NAME][PERSON_NAME][DOMAIN_NAME]" at bounding box center [595, 523] width 366 height 35
copy span "[PERSON_NAME][EMAIL_ADDRESS][PERSON_NAME][PERSON_NAME][DOMAIN_NAME]"
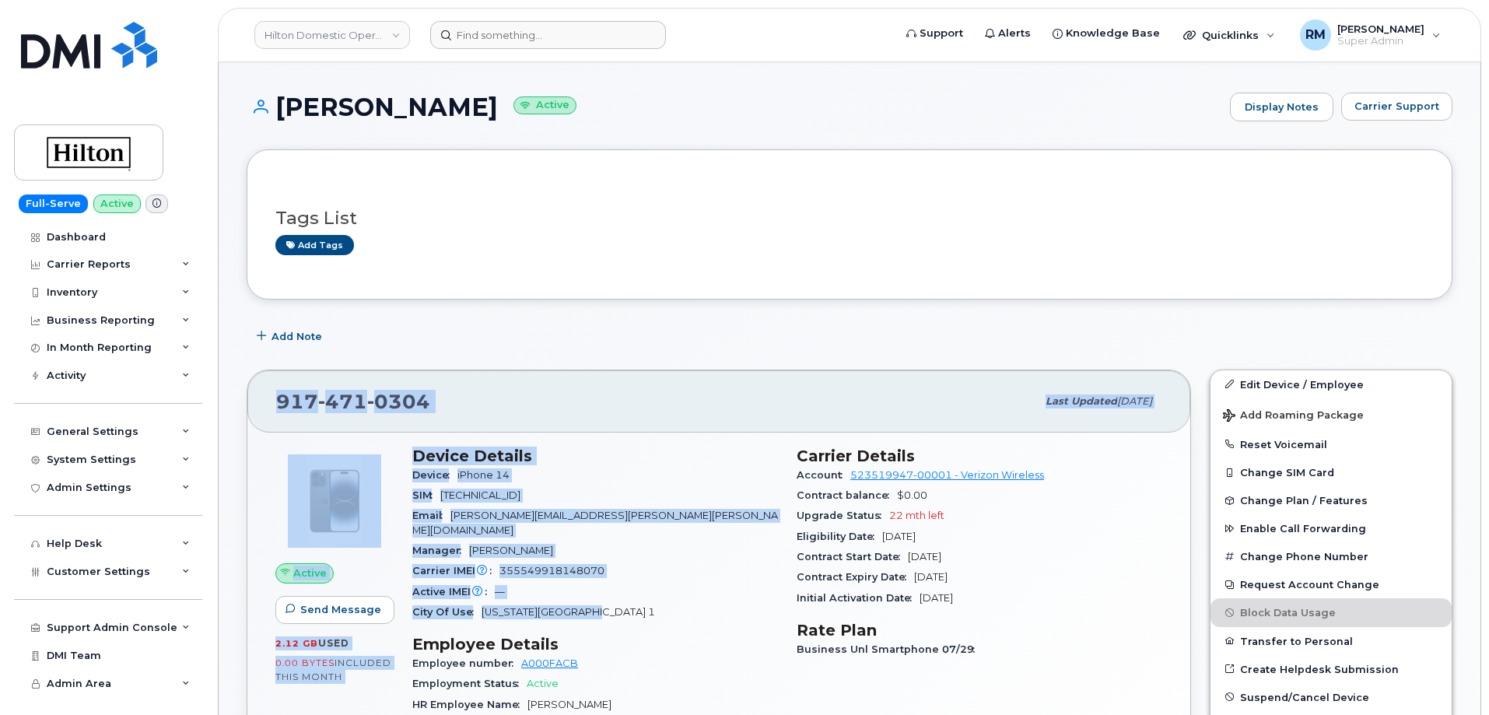
drag, startPoint x: 797, startPoint y: 349, endPoint x: 500, endPoint y: 656, distance: 426.8
click at [670, 469] on div "Device iPhone 14" at bounding box center [595, 475] width 366 height 20
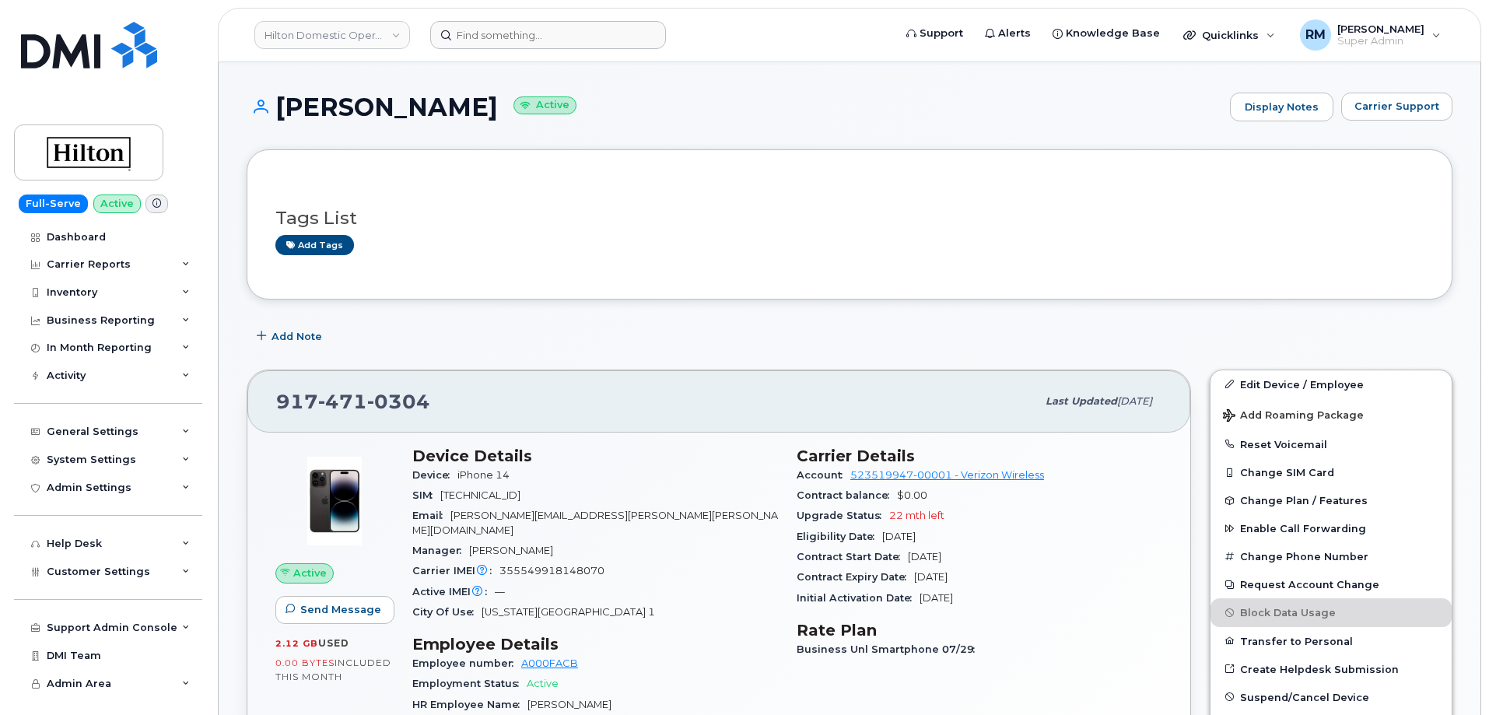
click at [425, 331] on div "Add Note" at bounding box center [849, 337] width 1205 height 28
click at [489, 37] on input at bounding box center [548, 35] width 236 height 28
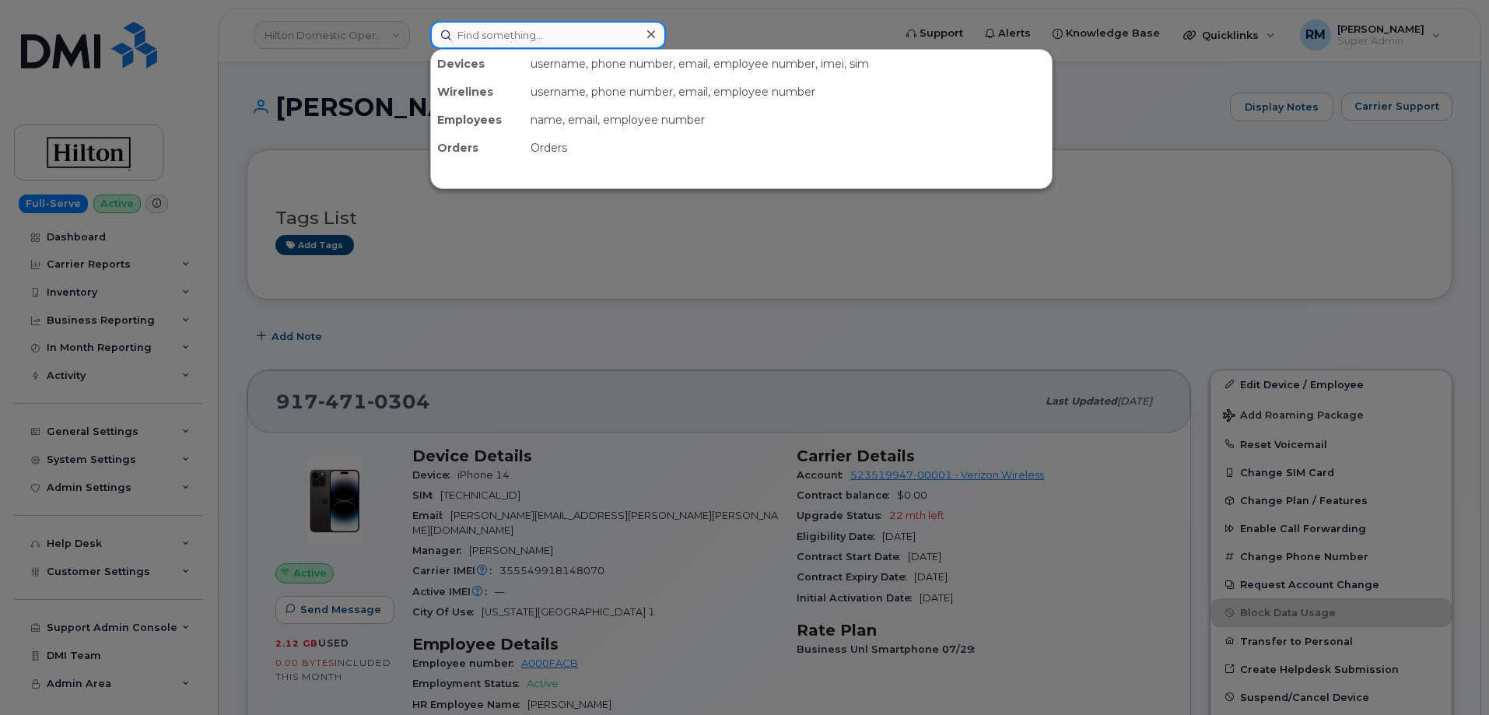
paste input "3322515335"
type input "3322515335"
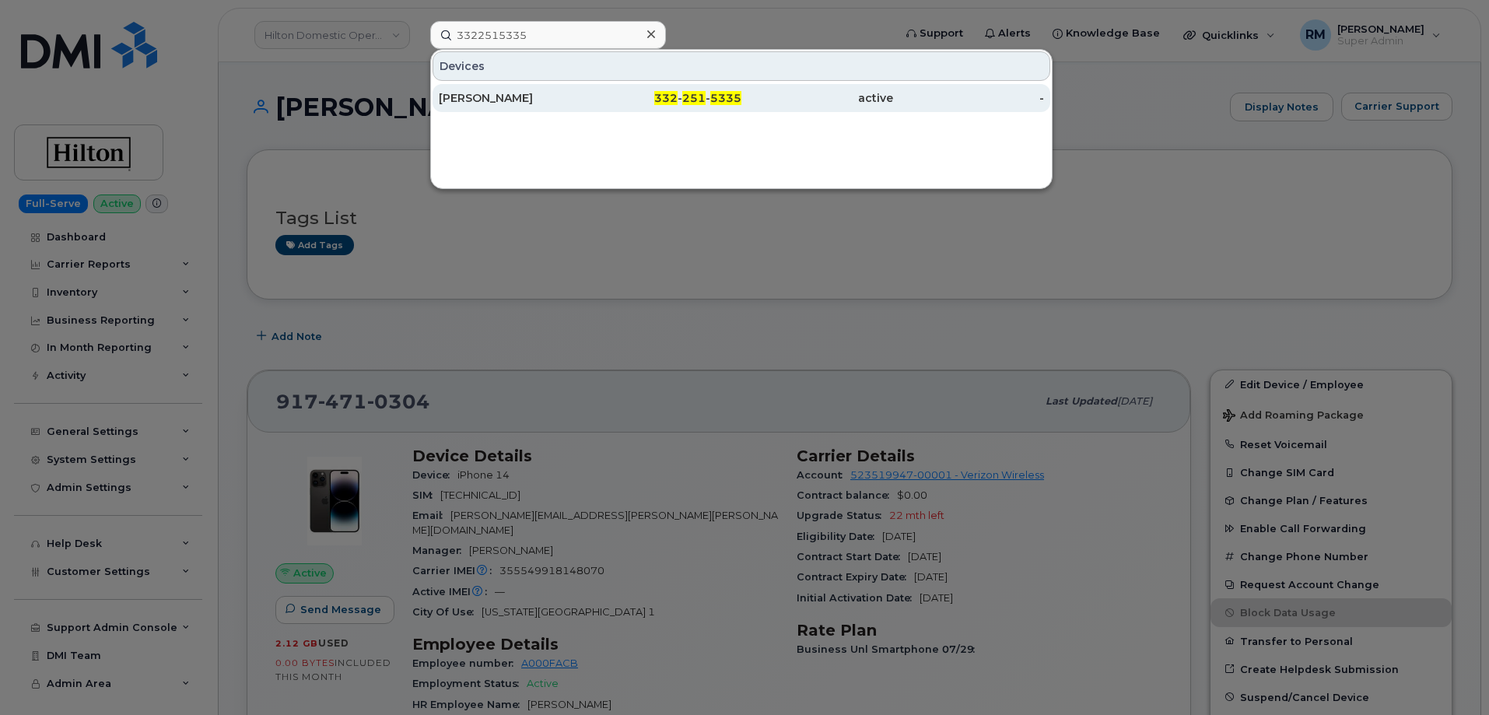
click at [542, 101] on div "[PERSON_NAME]" at bounding box center [515, 98] width 152 height 16
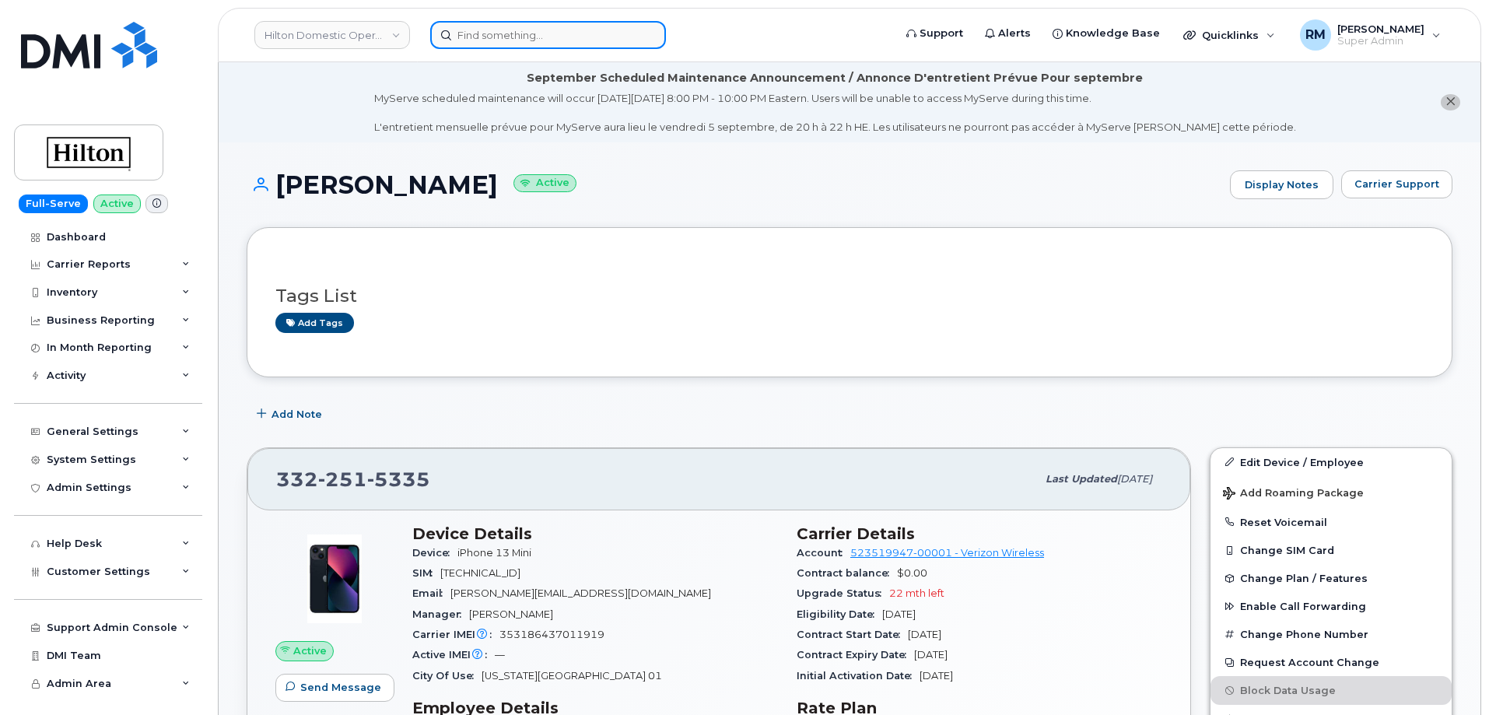
click at [518, 33] on input at bounding box center [548, 35] width 236 height 28
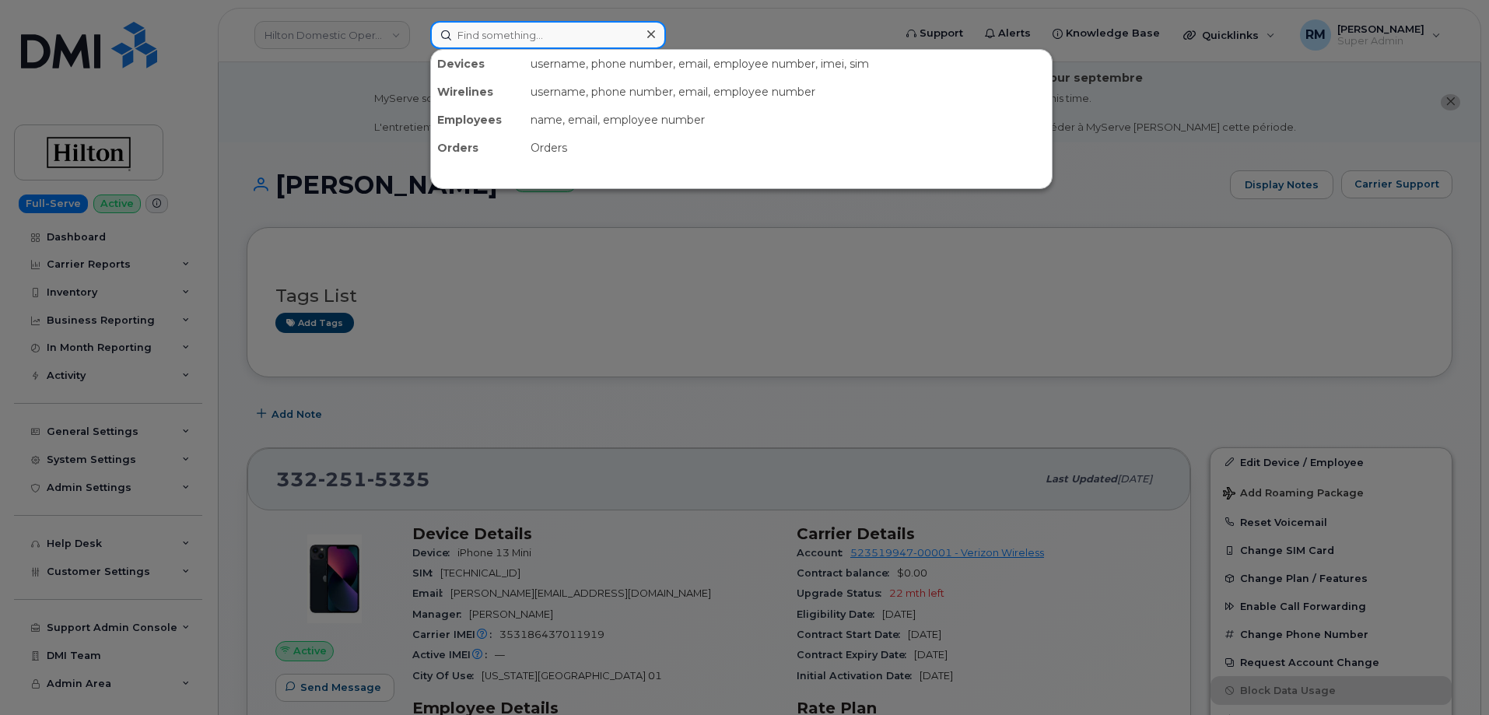
paste input "5049407972"
type input "5049407972"
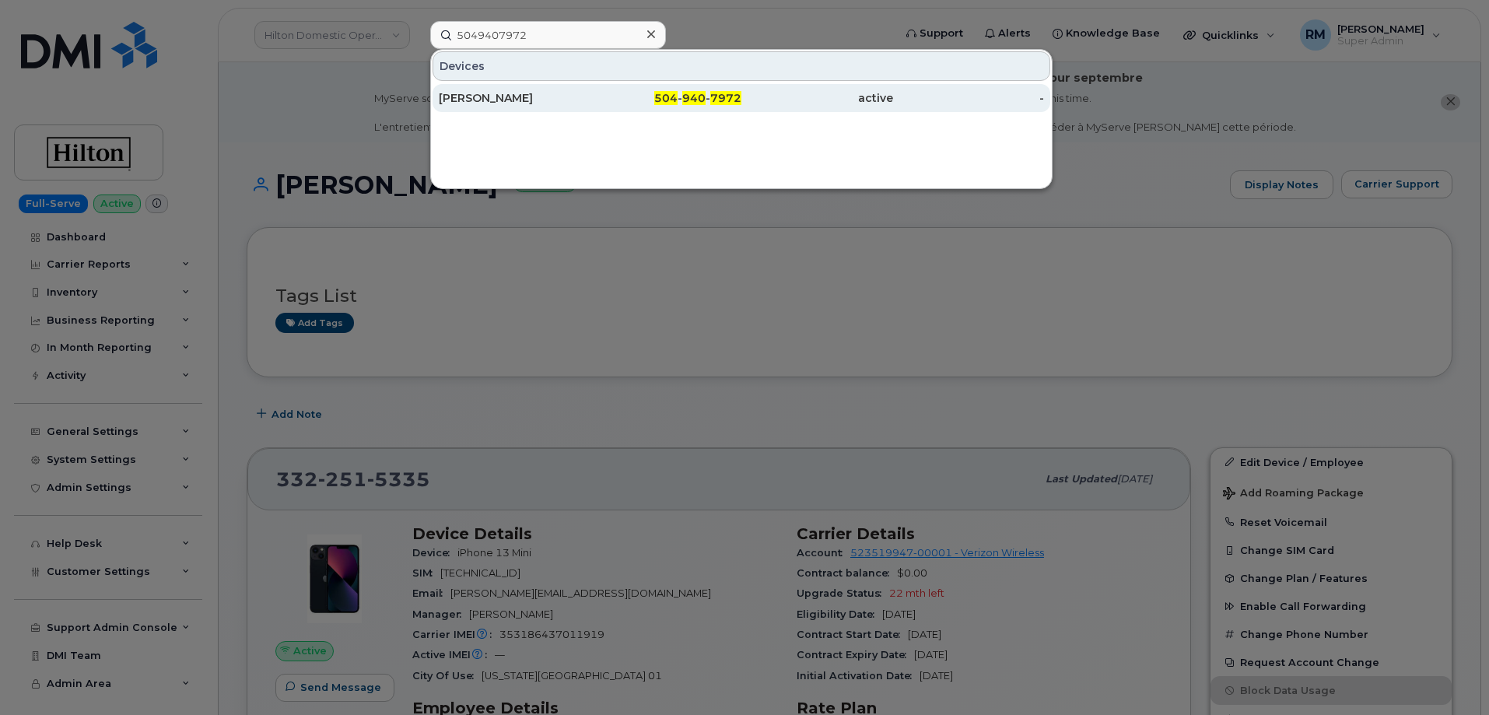
click at [525, 101] on div "[PERSON_NAME]" at bounding box center [515, 98] width 152 height 16
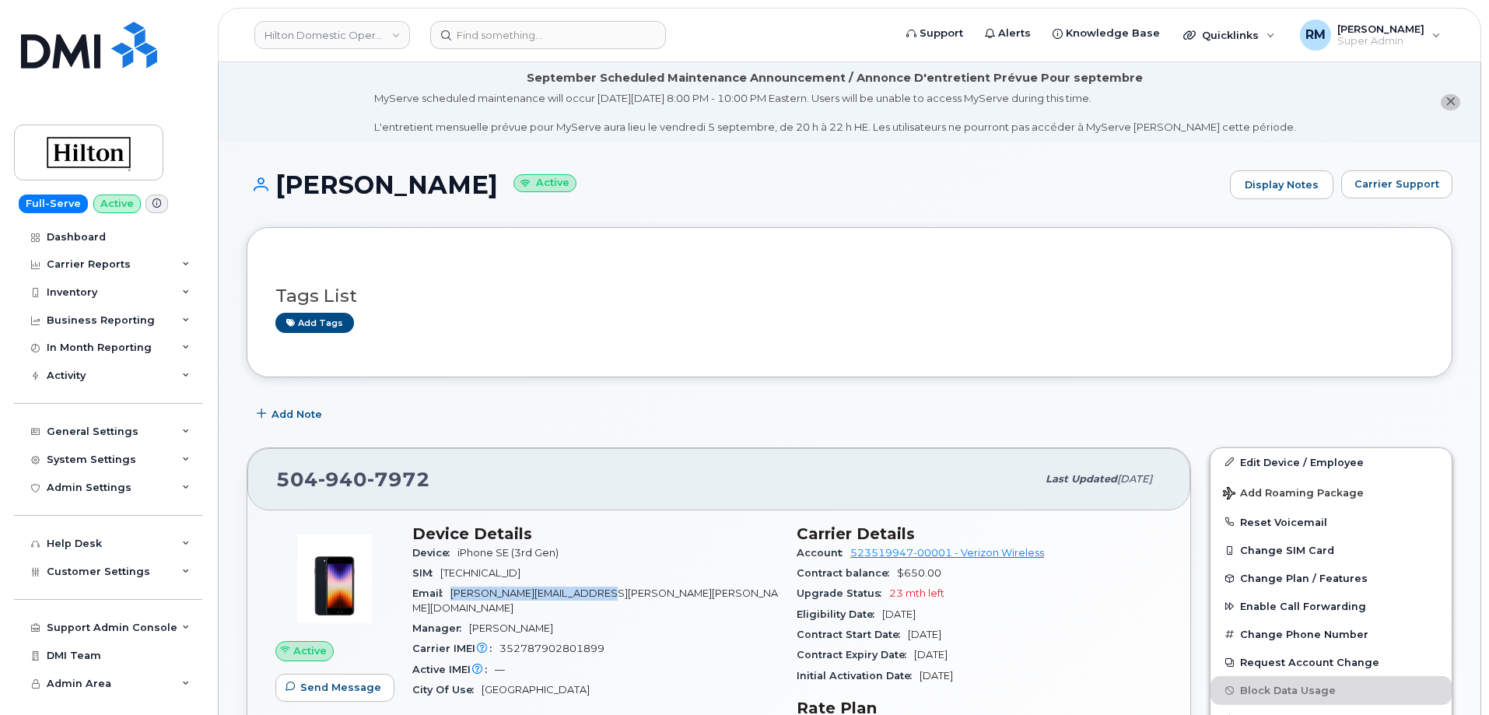
drag, startPoint x: 621, startPoint y: 594, endPoint x: 455, endPoint y: 595, distance: 165.7
click at [454, 595] on div "Email [PERSON_NAME][EMAIL_ADDRESS][PERSON_NAME][PERSON_NAME][DOMAIN_NAME]" at bounding box center [595, 600] width 366 height 35
copy span "[PERSON_NAME][EMAIL_ADDRESS][PERSON_NAME][PERSON_NAME][DOMAIN_NAME]"
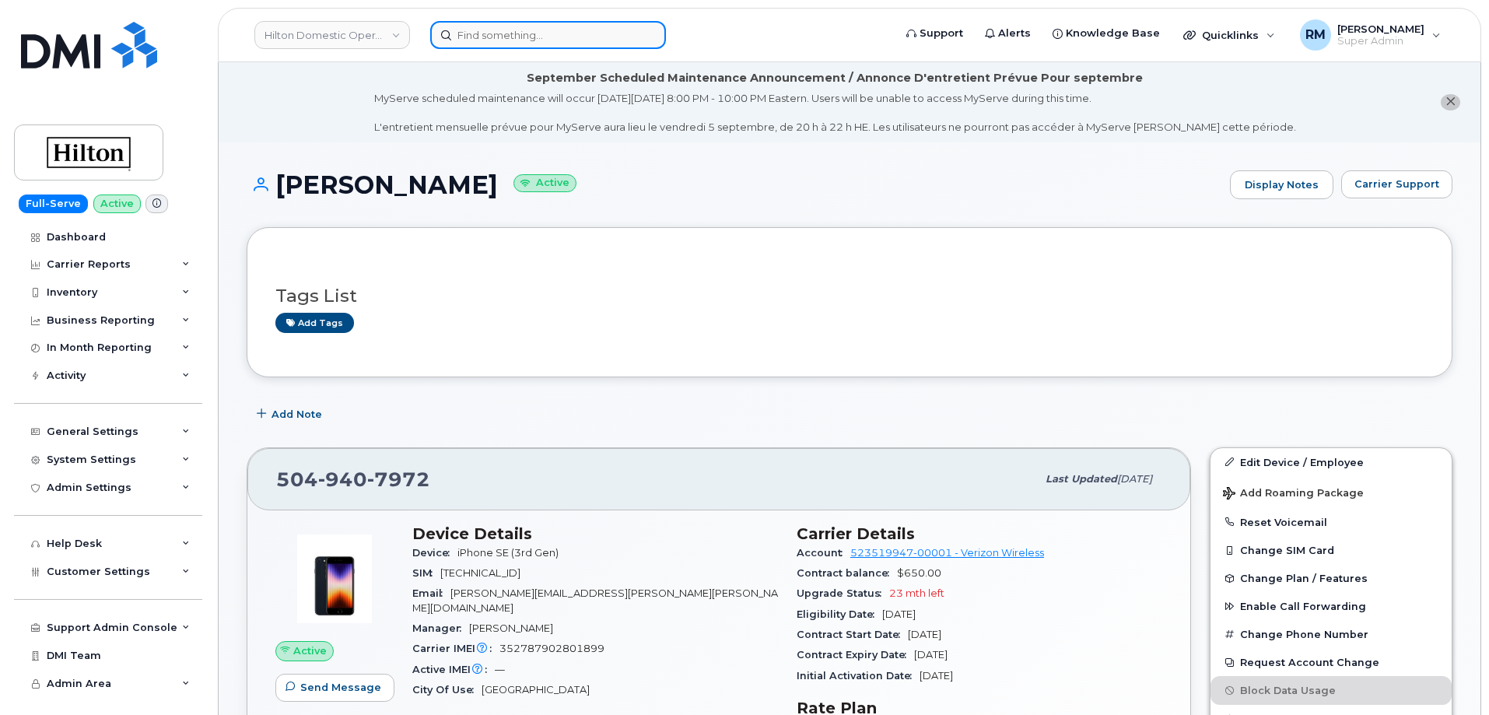
click at [527, 38] on input at bounding box center [548, 35] width 236 height 28
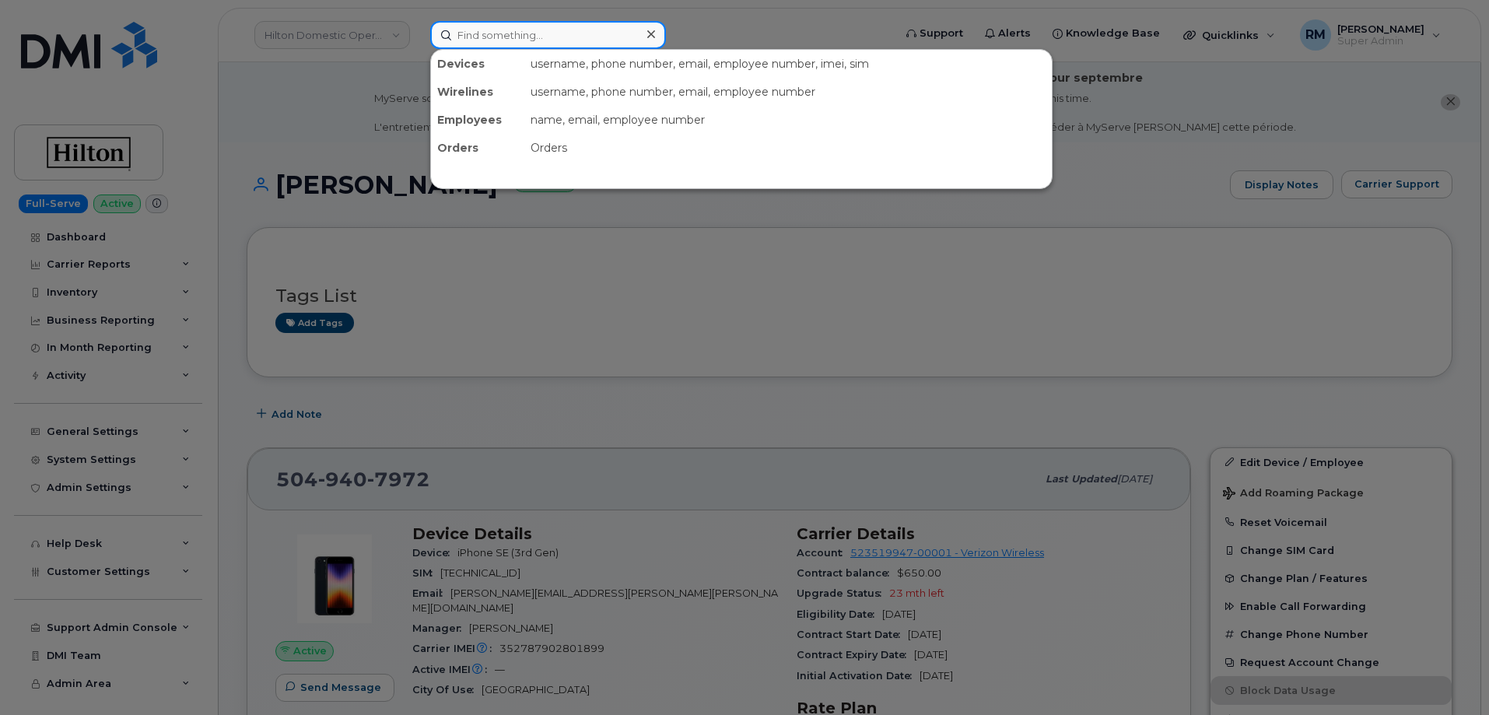
paste input "6468792764"
type input "6468792764"
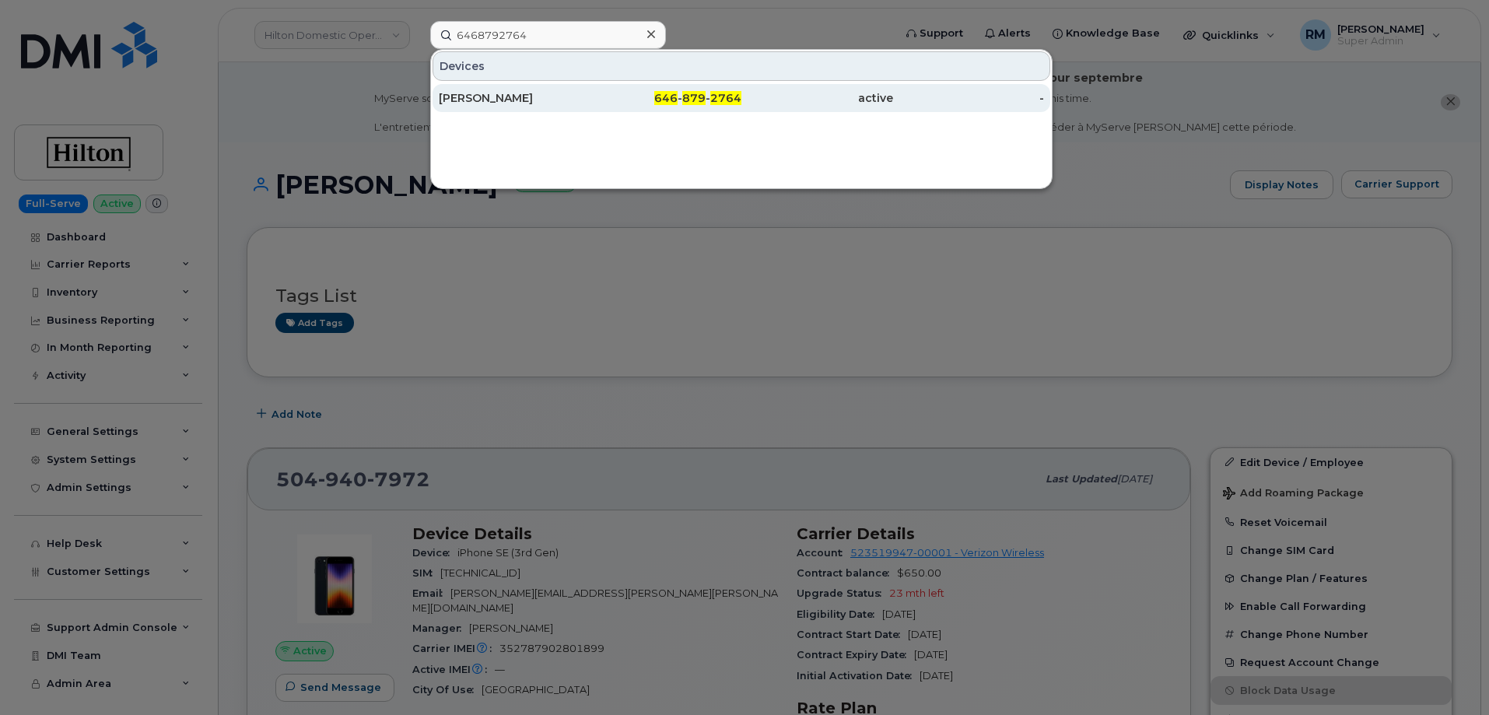
click at [512, 98] on div "Jaime Feger" at bounding box center [515, 98] width 152 height 16
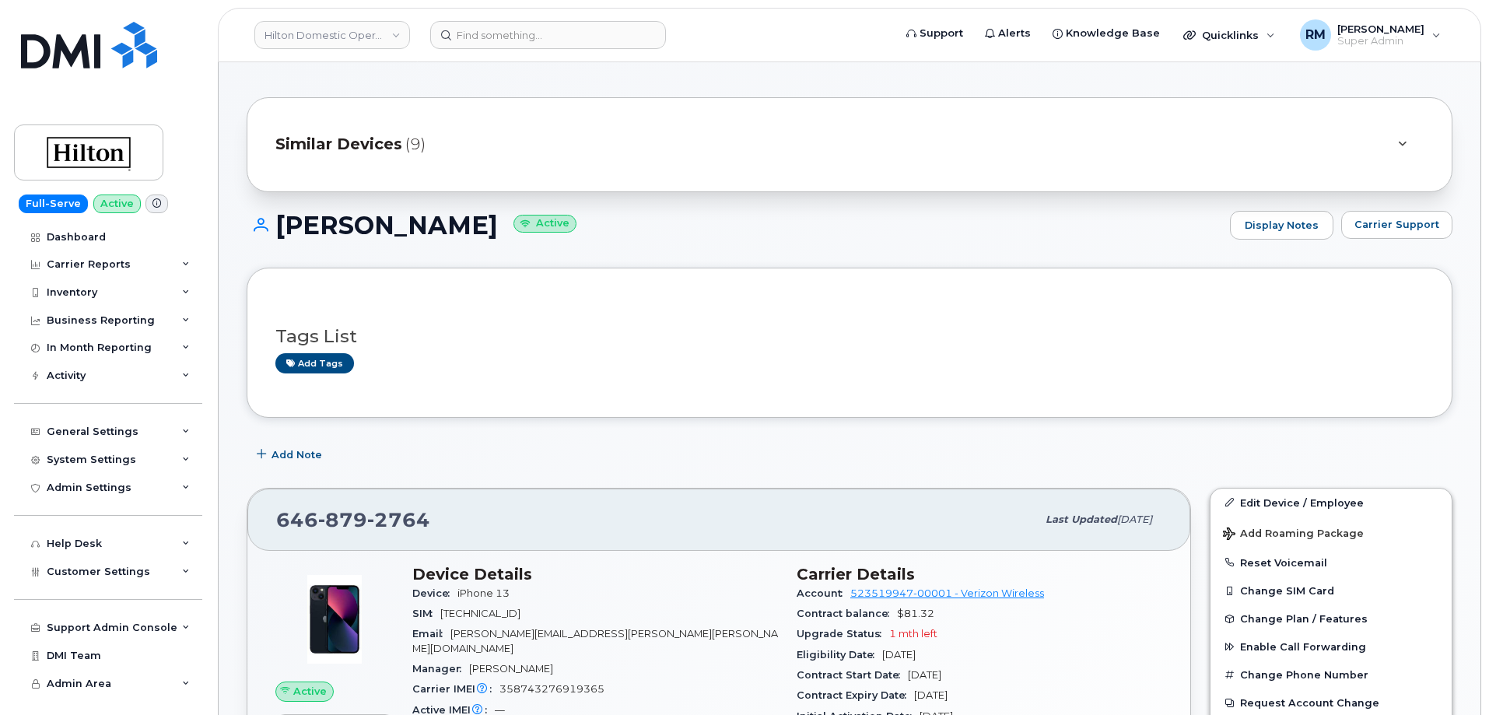
scroll to position [233, 0]
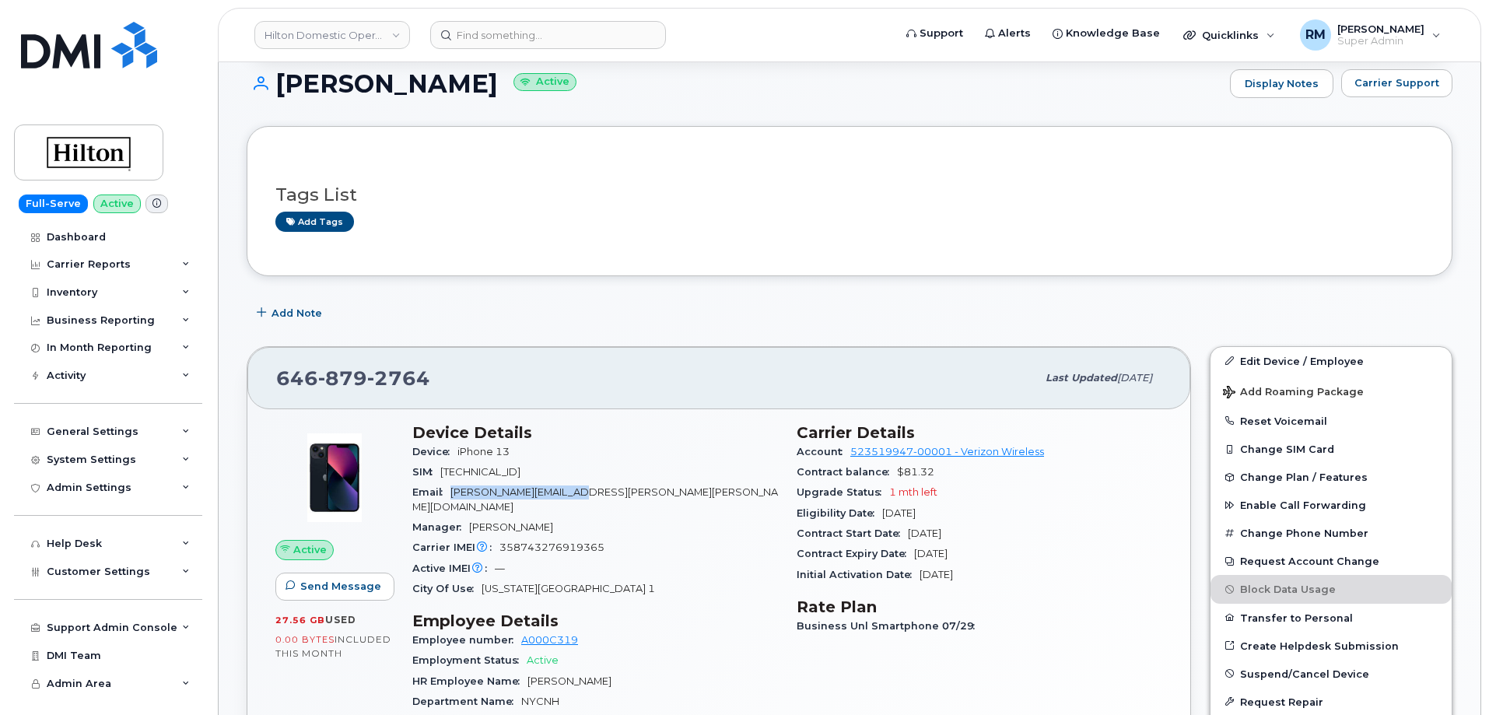
drag, startPoint x: 568, startPoint y: 492, endPoint x: 446, endPoint y: 495, distance: 121.4
click at [446, 495] on div "Email James.Feger@hilton.com" at bounding box center [595, 499] width 366 height 35
copy span "James.Feger@hilton.com"
drag, startPoint x: 502, startPoint y: 50, endPoint x: 496, endPoint y: 32, distance: 18.7
click at [502, 47] on header "Hilton Domestic Operating Company Inc Support Alerts Knowledge Base Quicklinks …" at bounding box center [849, 35] width 1263 height 54
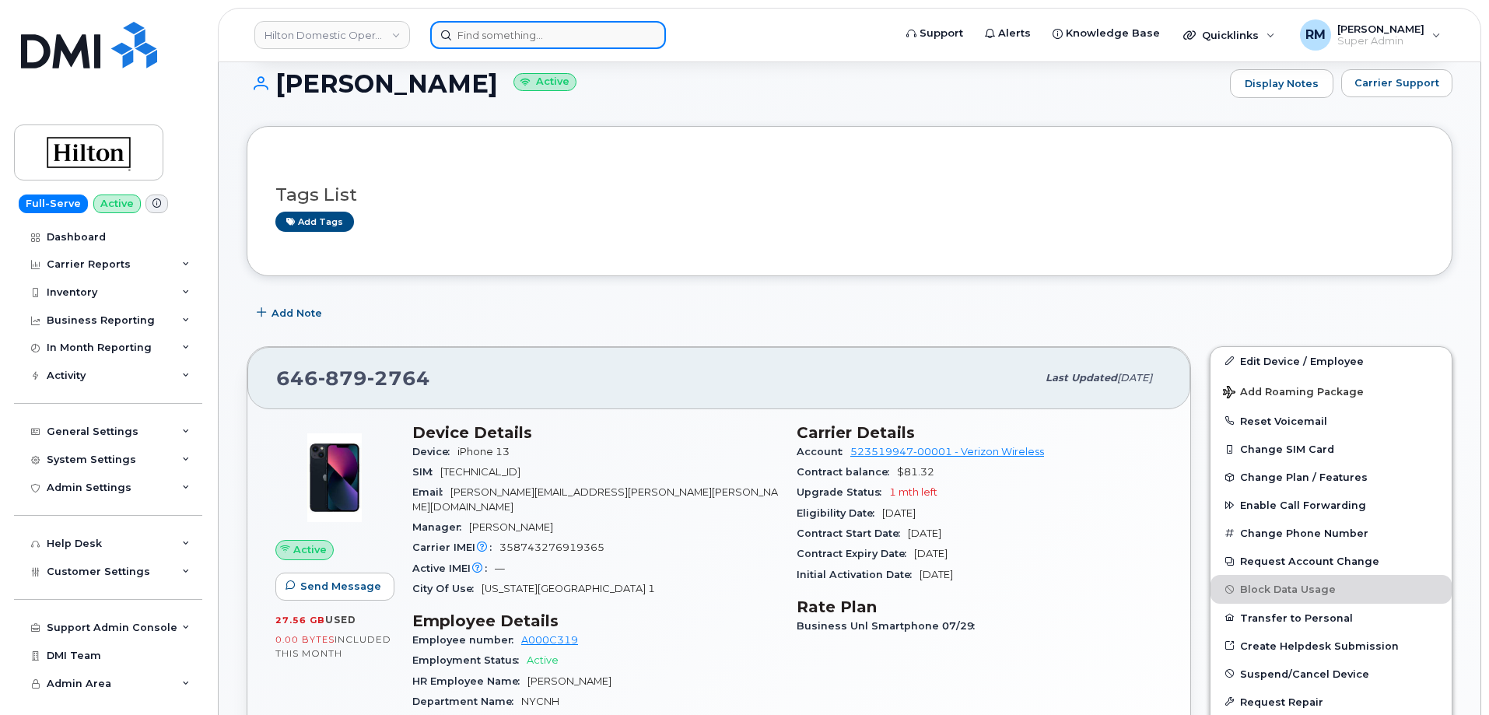
click at [496, 31] on input at bounding box center [548, 35] width 236 height 28
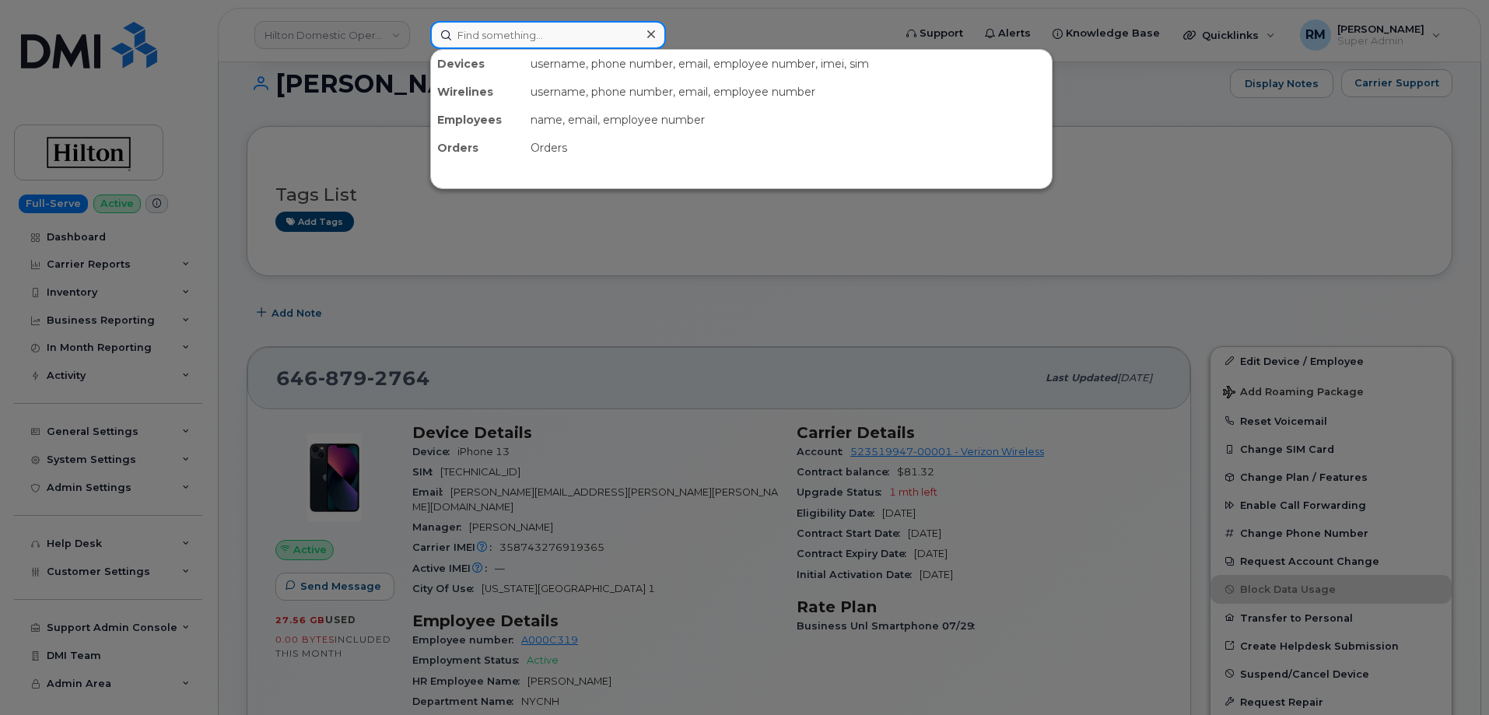
paste input "8085008469"
type input "8085008469"
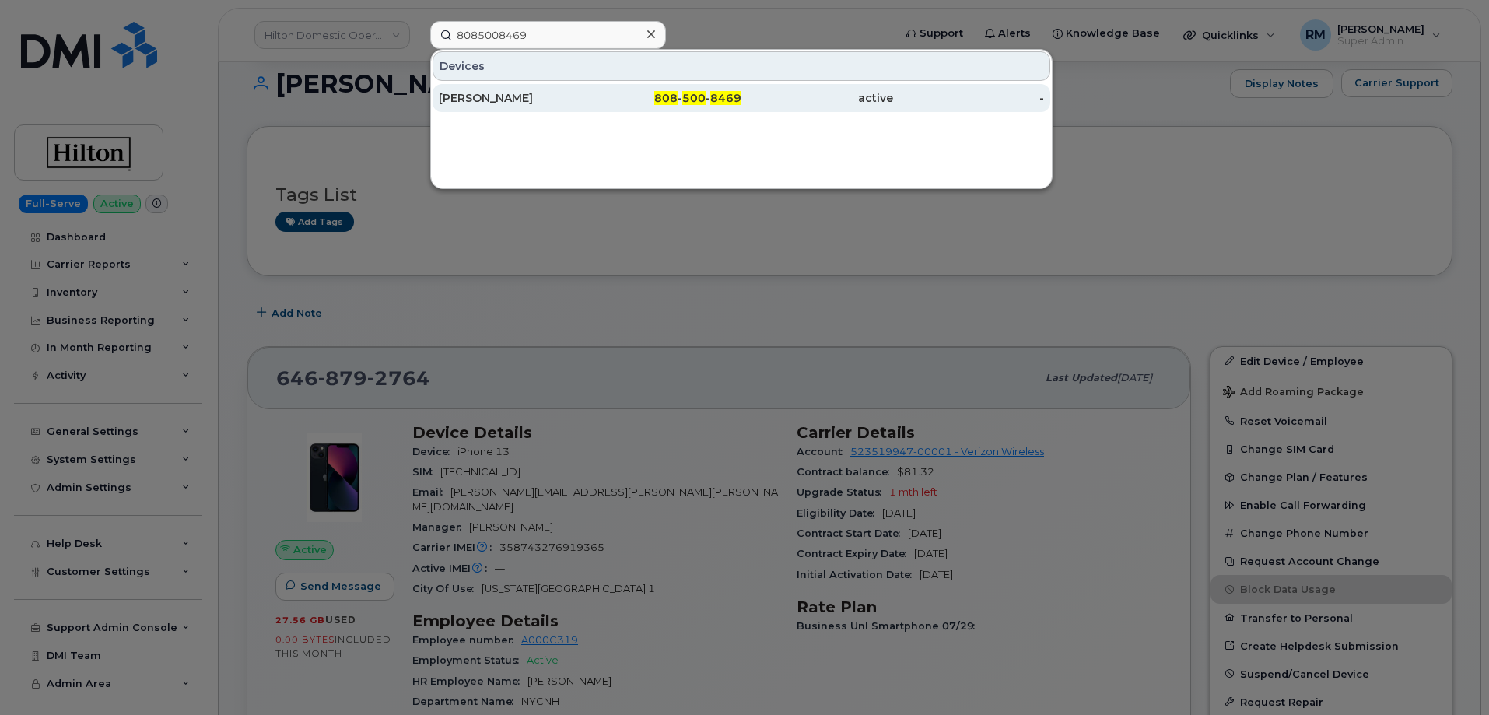
click at [489, 95] on div "Edwin Tokunaga" at bounding box center [515, 98] width 152 height 16
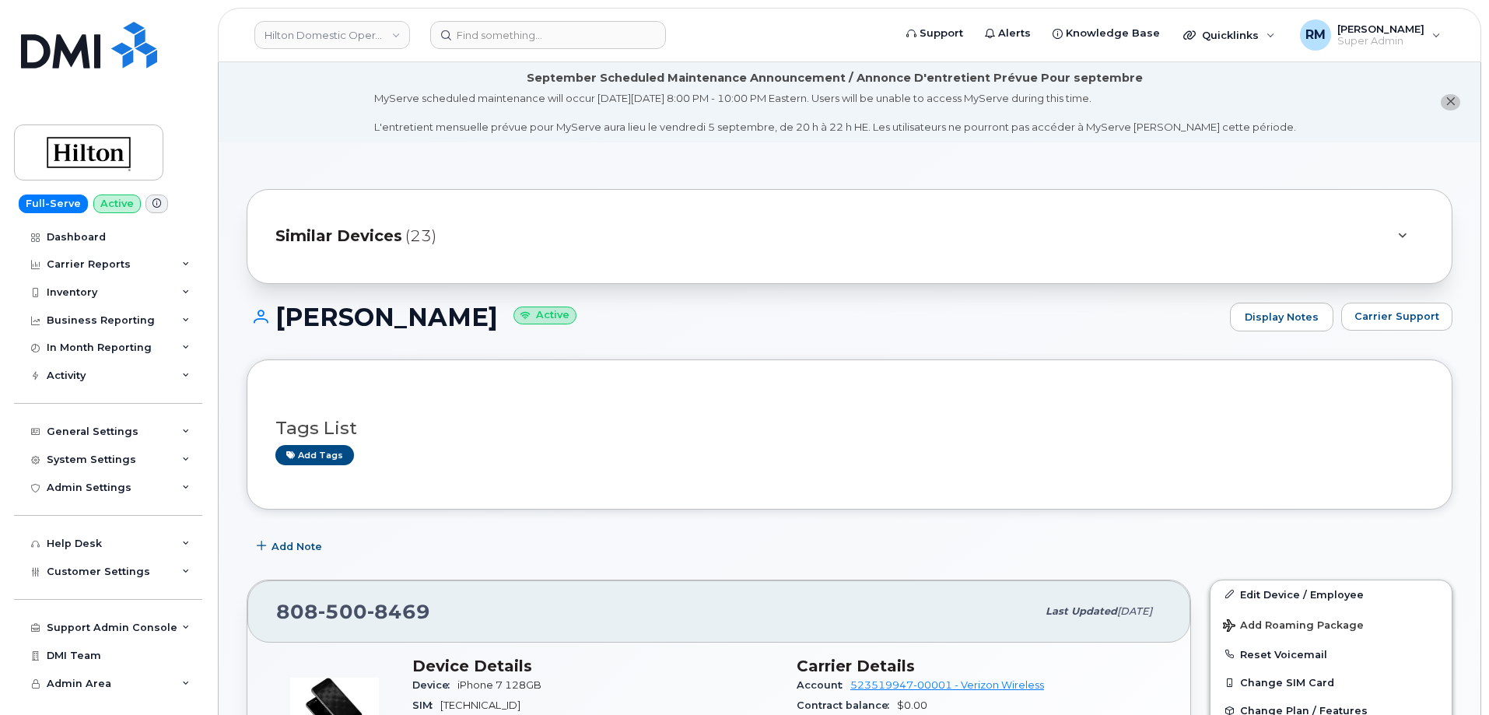
drag, startPoint x: 451, startPoint y: 417, endPoint x: 446, endPoint y: 439, distance: 22.4
click at [452, 418] on div "Tags List Add tags" at bounding box center [849, 434] width 1148 height 60
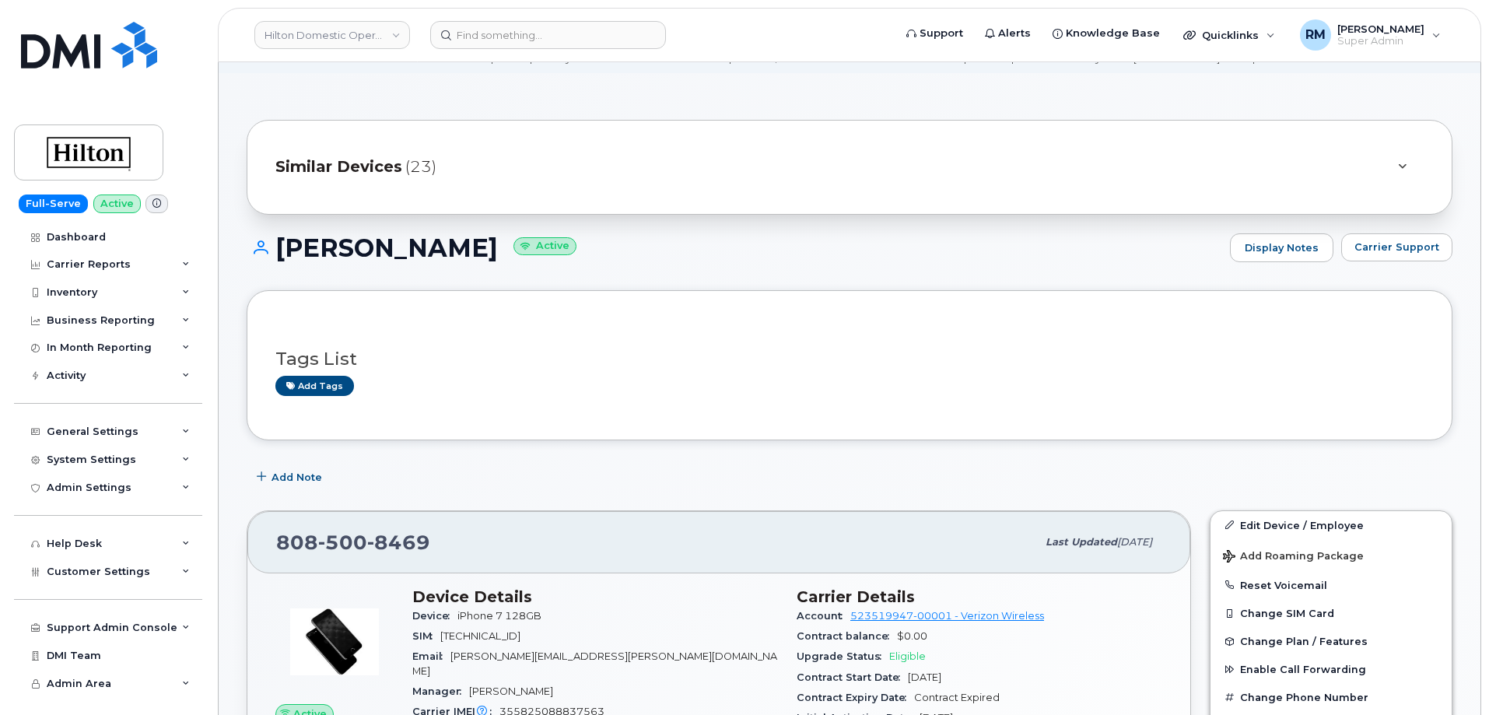
scroll to position [156, 0]
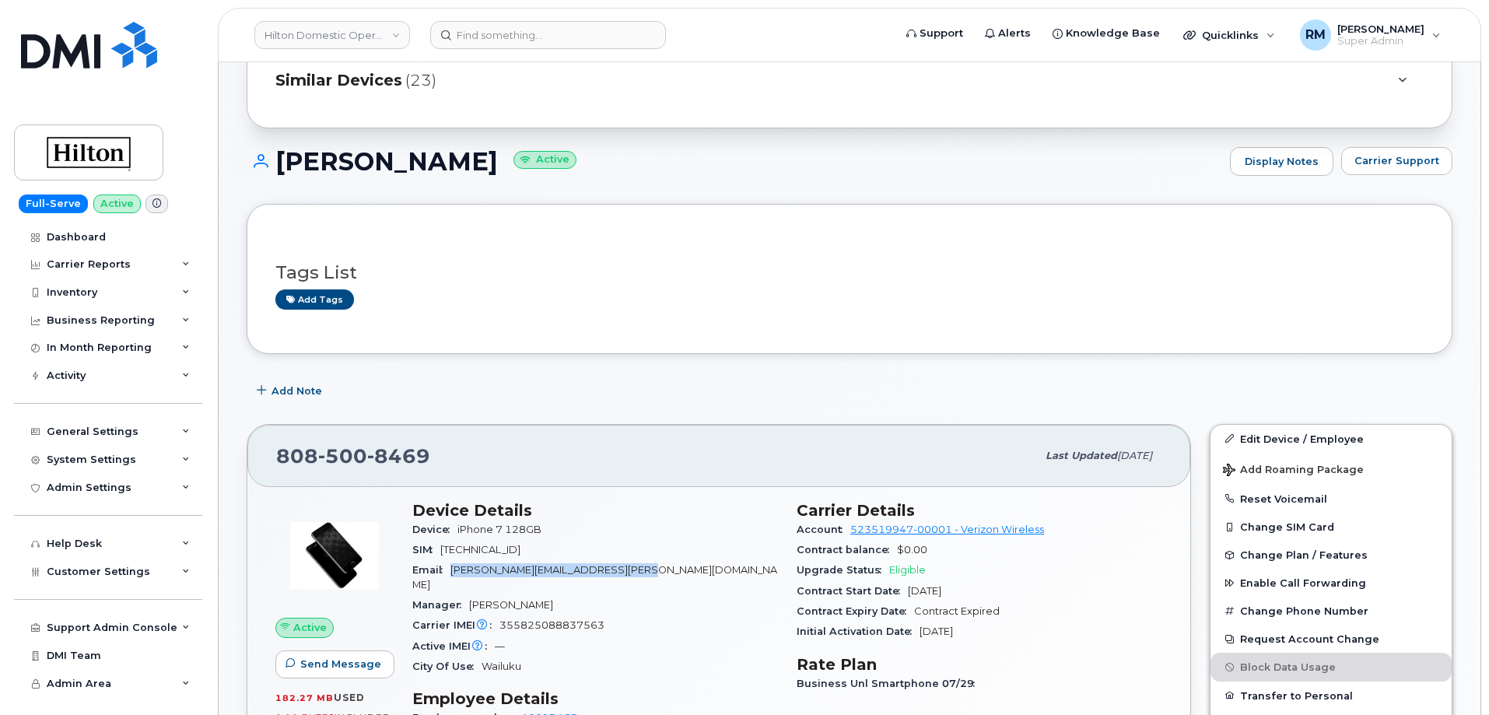
drag, startPoint x: 632, startPoint y: 574, endPoint x: 450, endPoint y: 572, distance: 182.0
click at [450, 572] on div "Email Edwin.Tokunaga@waldorfastoria.com" at bounding box center [595, 577] width 366 height 35
copy span "Edwin.Tokunaga@waldorfastoria.com"
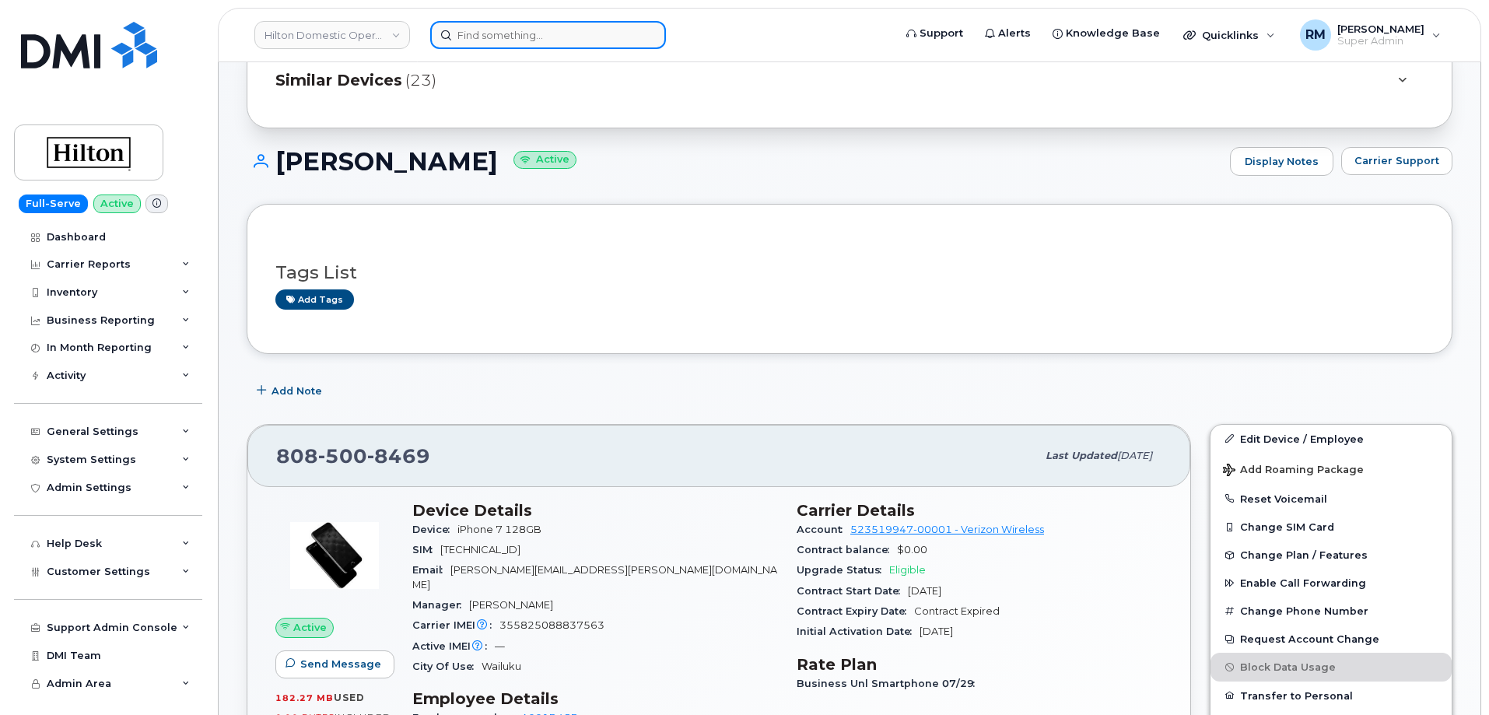
click at [583, 39] on input at bounding box center [548, 35] width 236 height 28
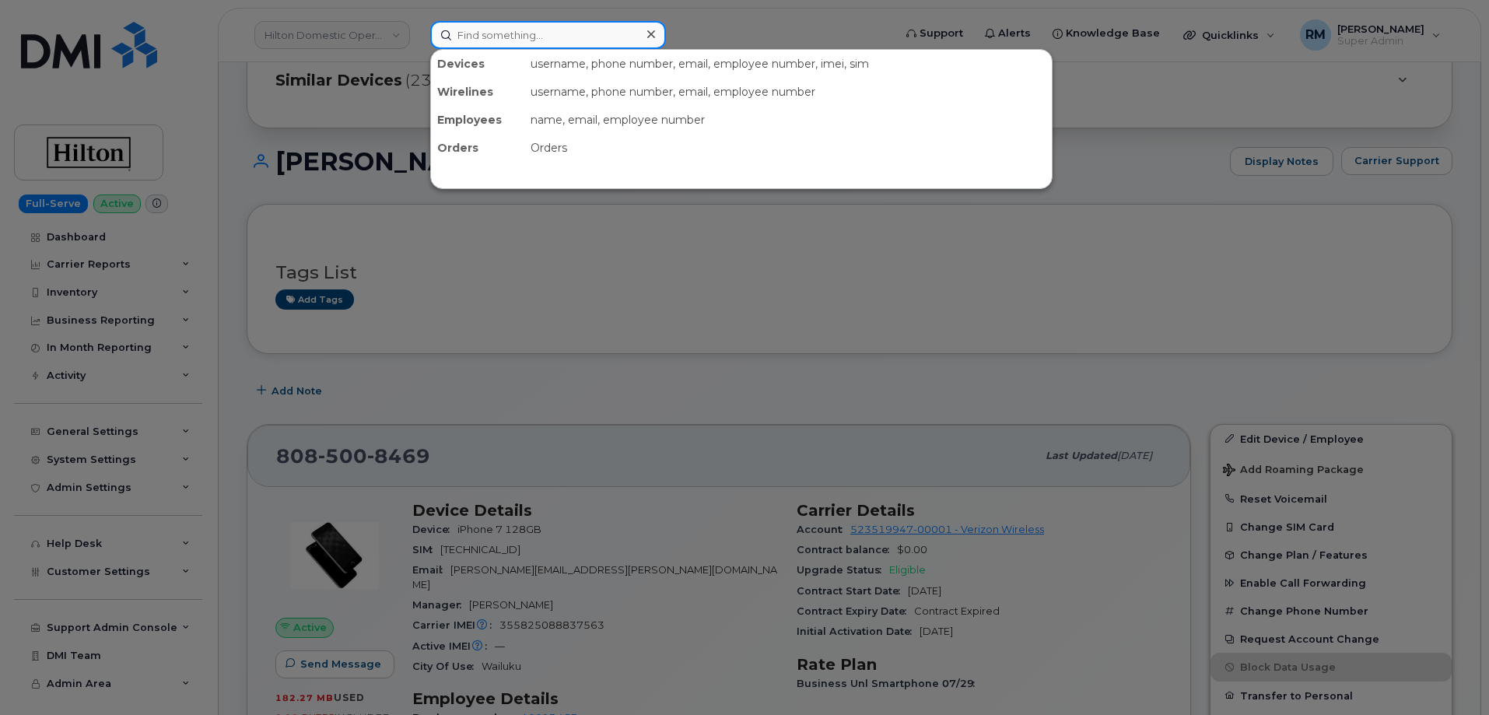
paste input "9097326386"
type input "9097326386"
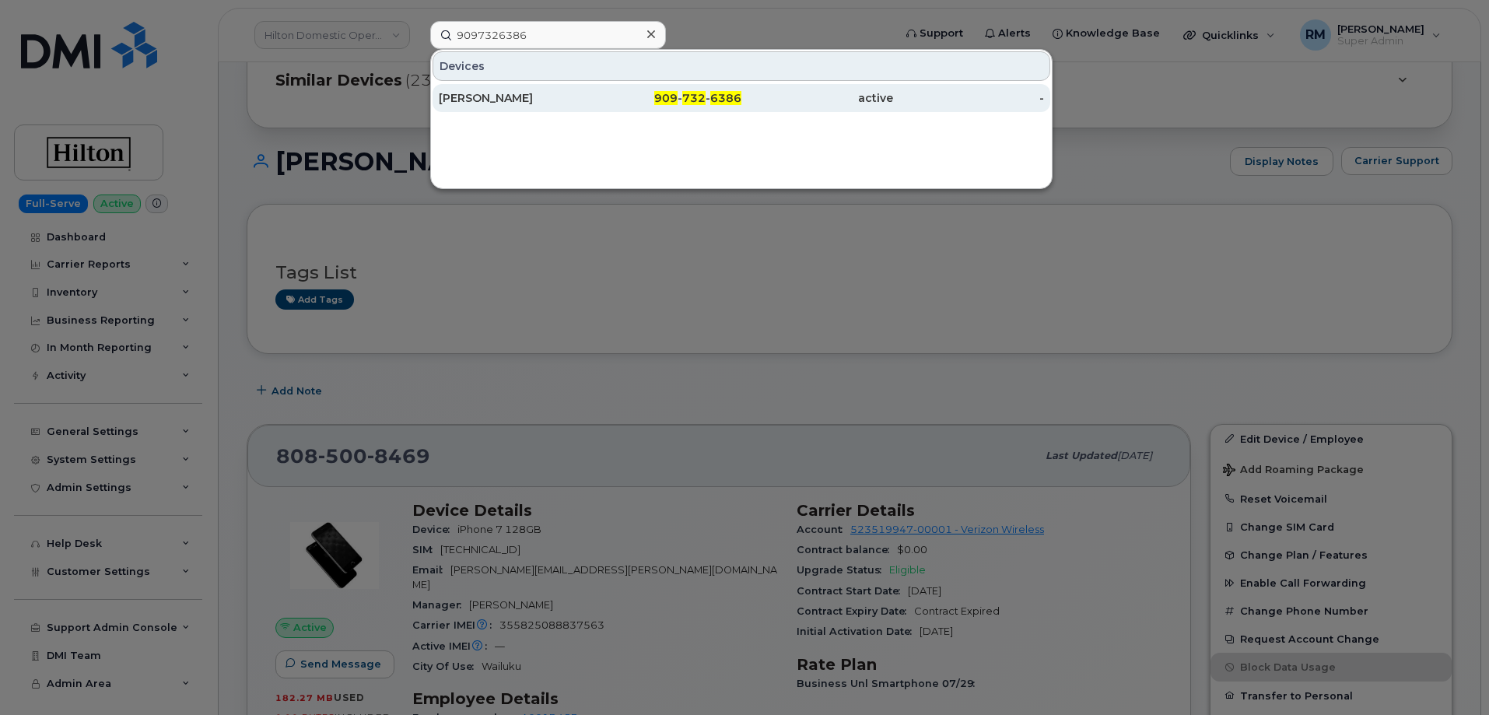
click at [548, 97] on div "Ingrid Morgan" at bounding box center [515, 98] width 152 height 16
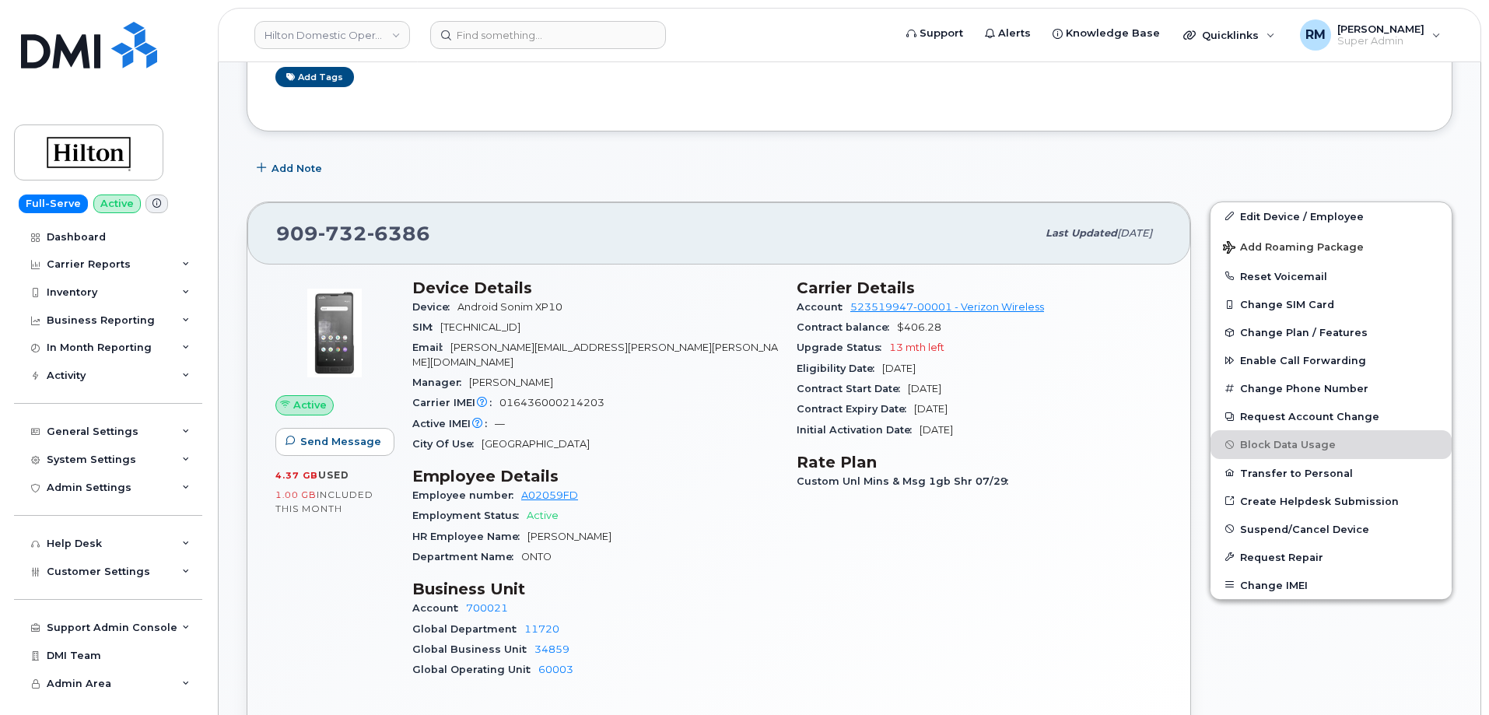
scroll to position [389, 0]
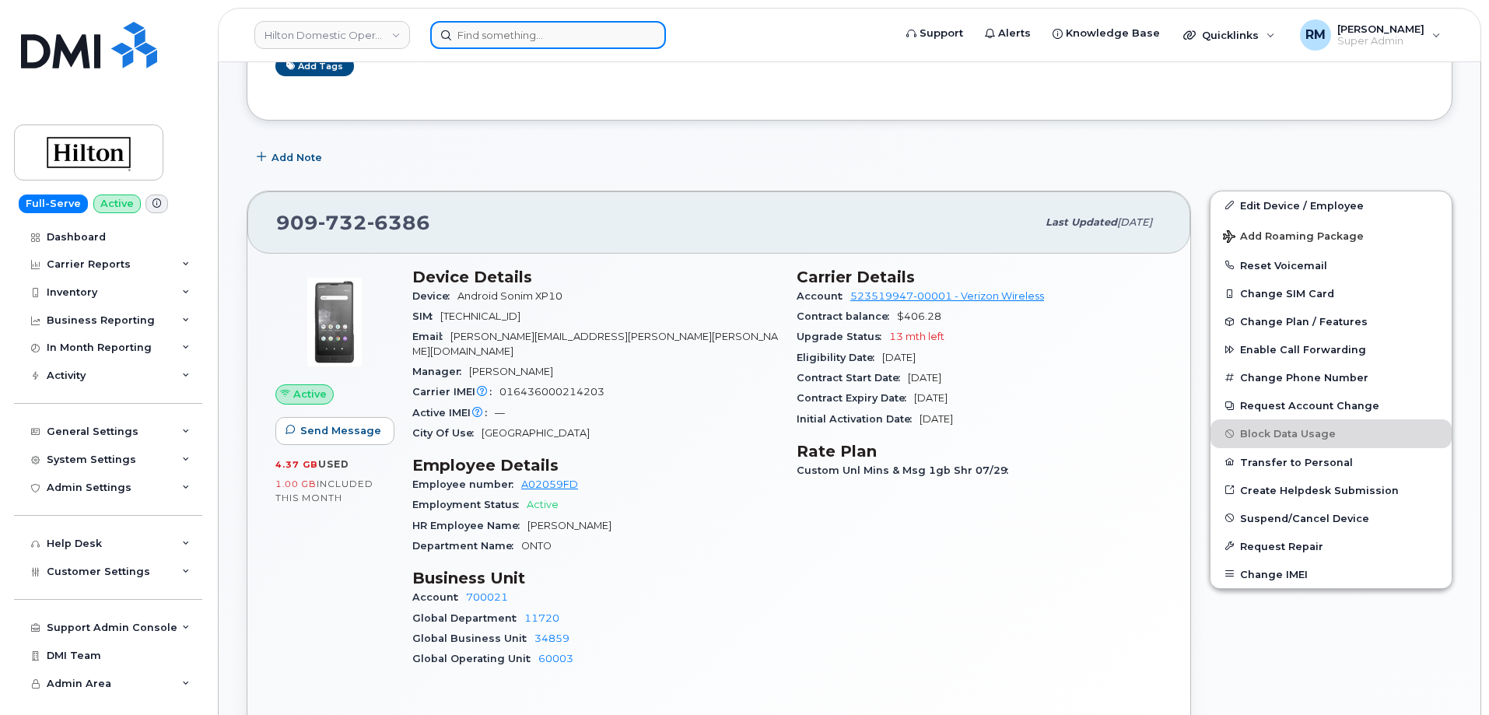
click at [512, 33] on input at bounding box center [548, 35] width 236 height 28
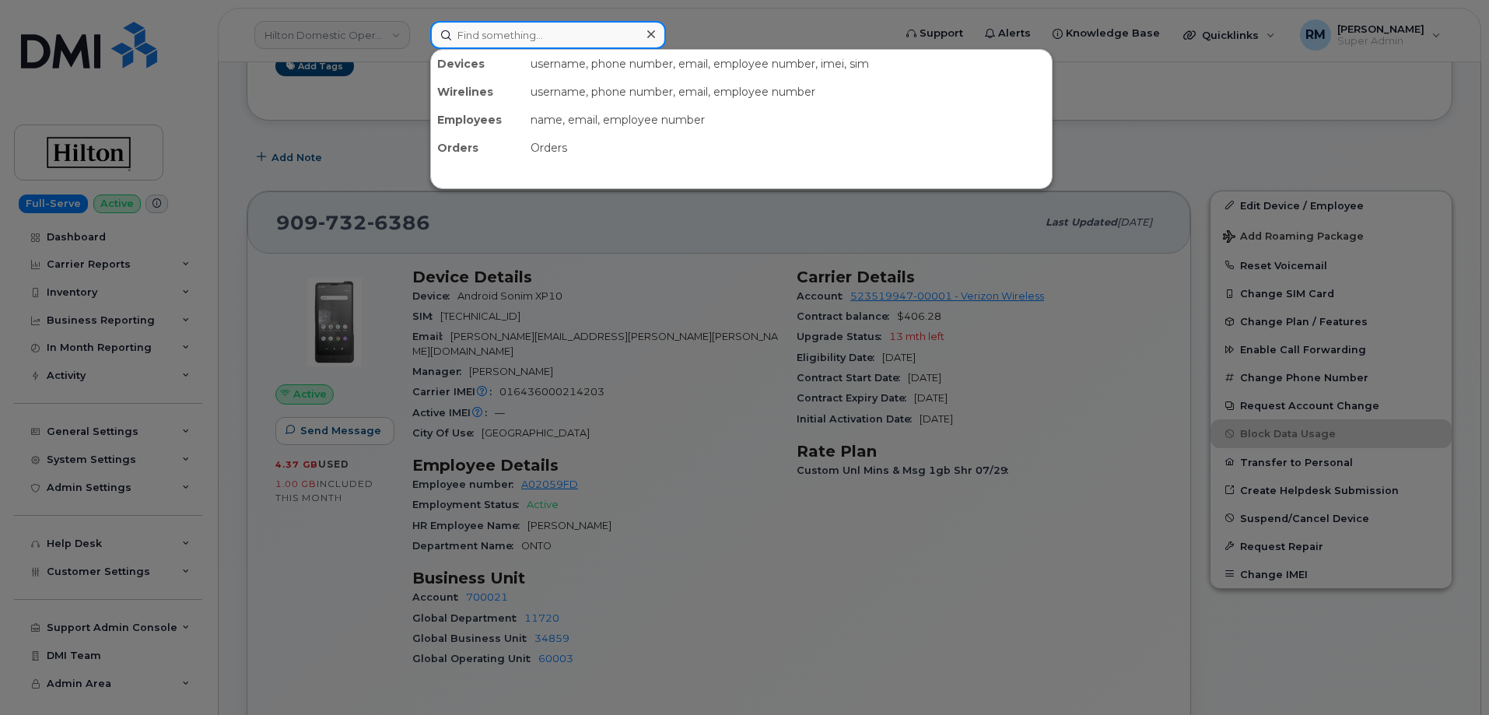
paste input "EDGAR NEVAREZ"
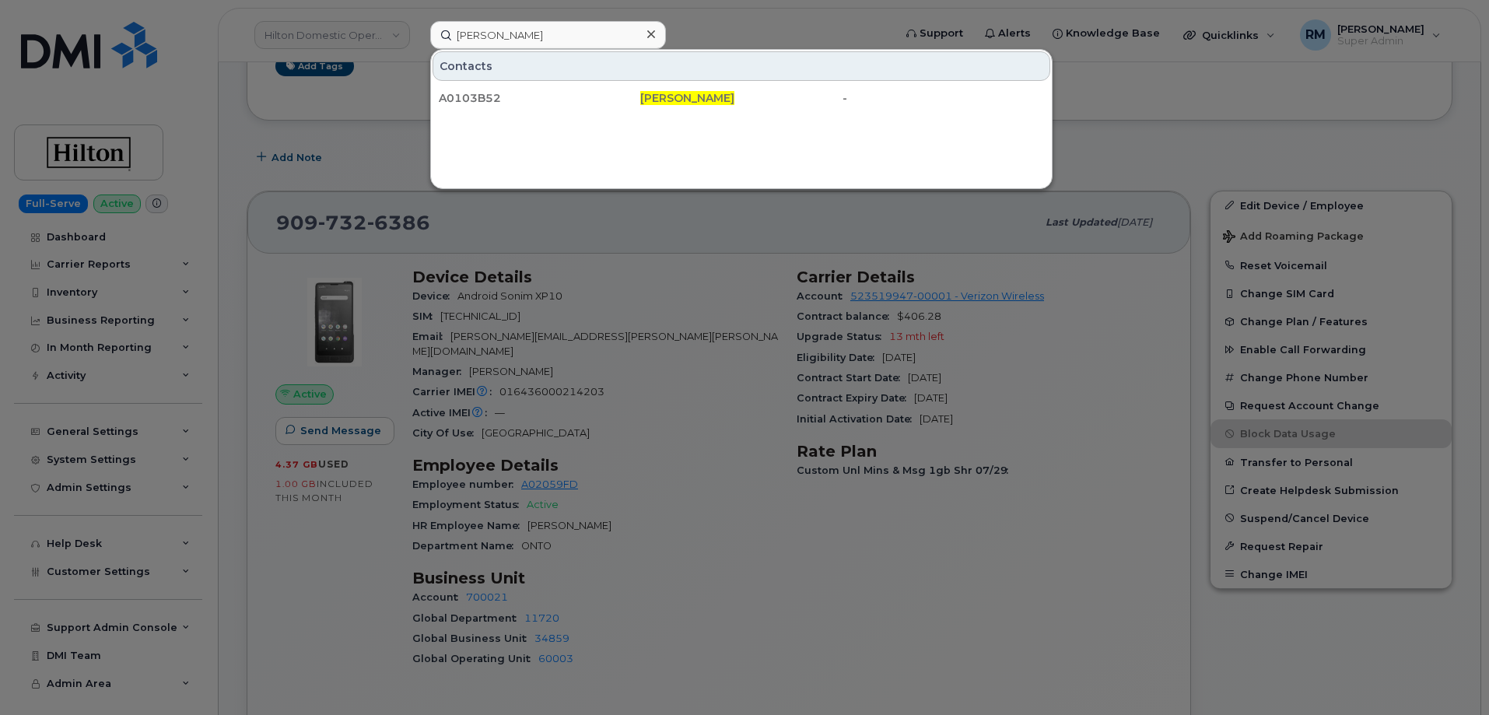
click at [691, 527] on div at bounding box center [744, 357] width 1489 height 715
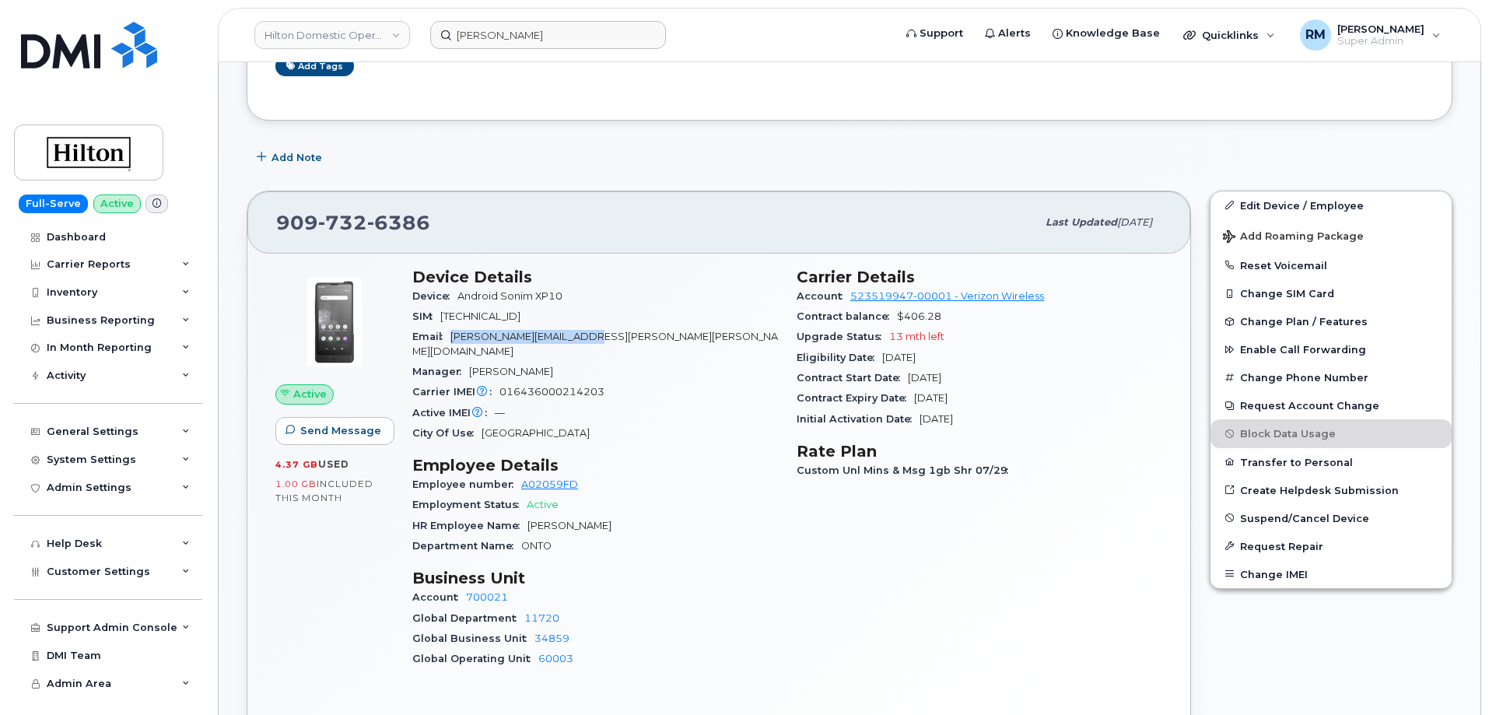
drag, startPoint x: 597, startPoint y: 340, endPoint x: 453, endPoint y: 339, distance: 143.9
click at [453, 339] on div "Email Ingrid.Morgan@Hilton.com" at bounding box center [595, 344] width 366 height 35
copy span "Ingrid.Morgan@Hilton.com"
click at [553, 40] on input "EDGAR NEVAREZ" at bounding box center [548, 35] width 236 height 28
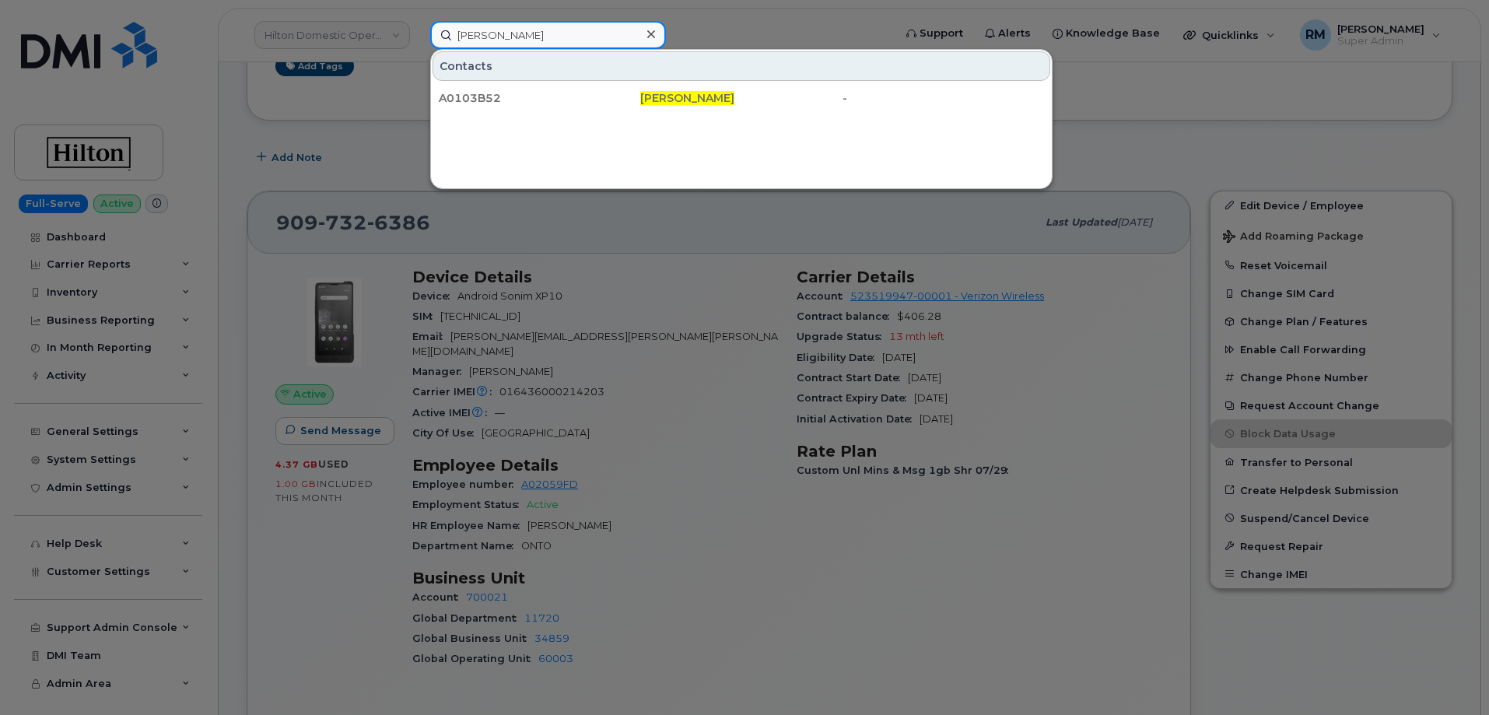
paste input "6014367384"
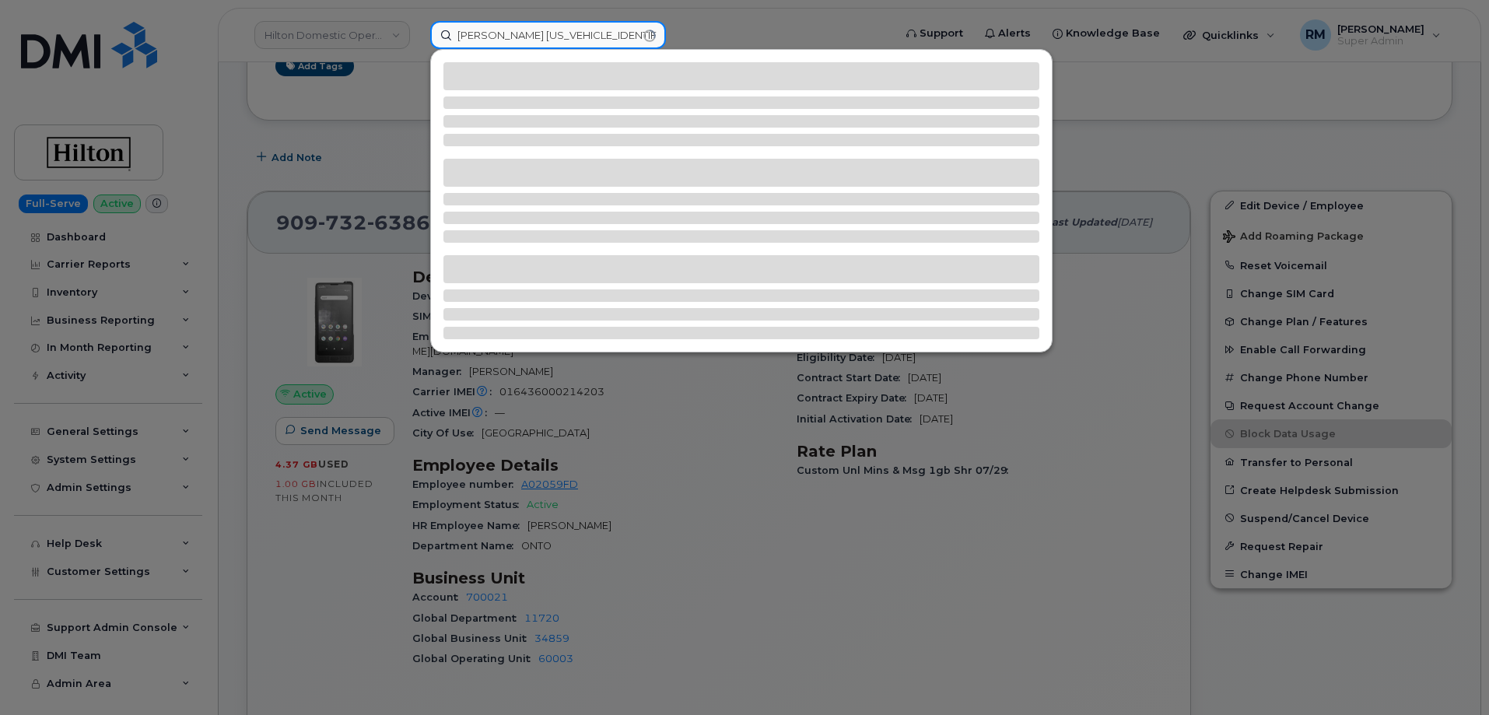
click at [545, 36] on input "EDGAR NEVAREZ6014367384" at bounding box center [548, 35] width 236 height 28
click at [546, 36] on input "EDGAR NEVAREZ6014367384" at bounding box center [548, 35] width 236 height 28
paste input
type input "6014367384"
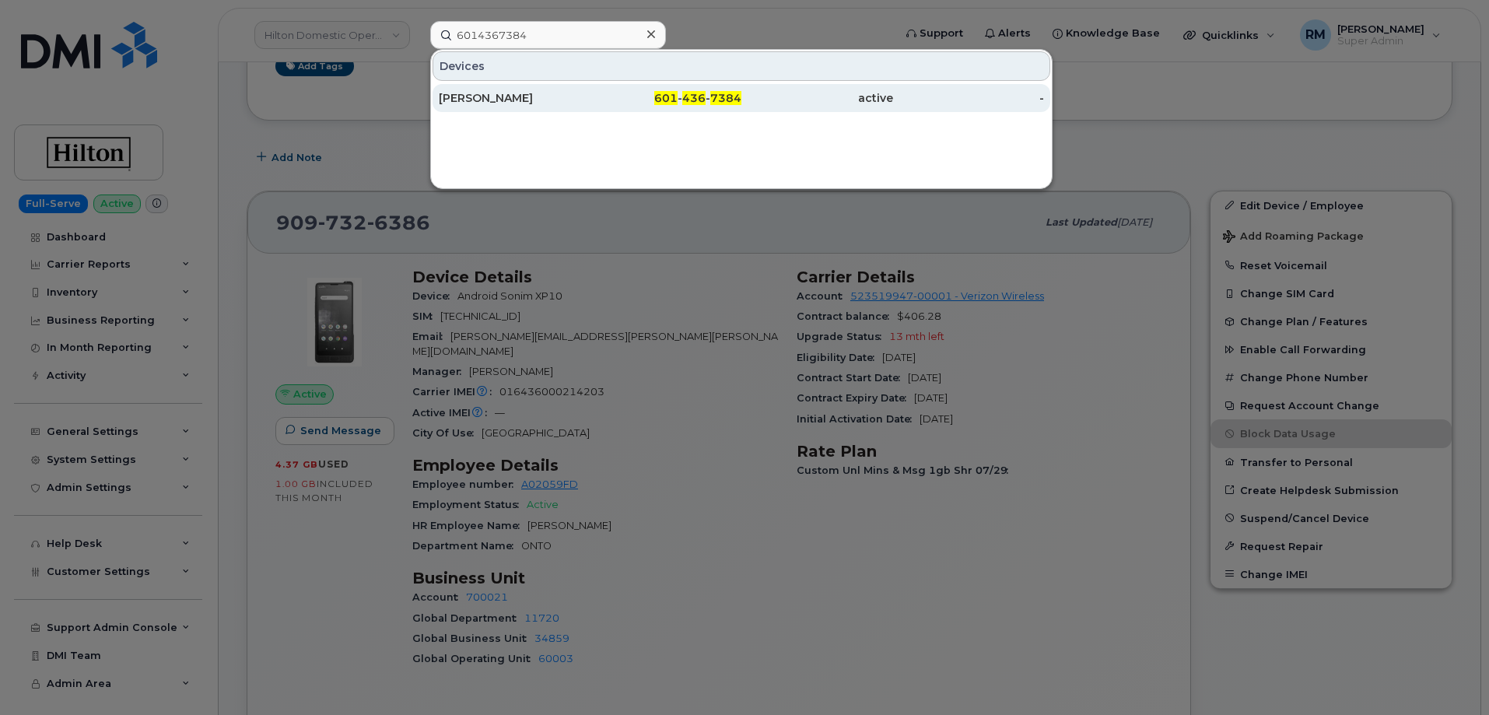
click at [548, 102] on div "Jaime Mariscal" at bounding box center [515, 98] width 152 height 16
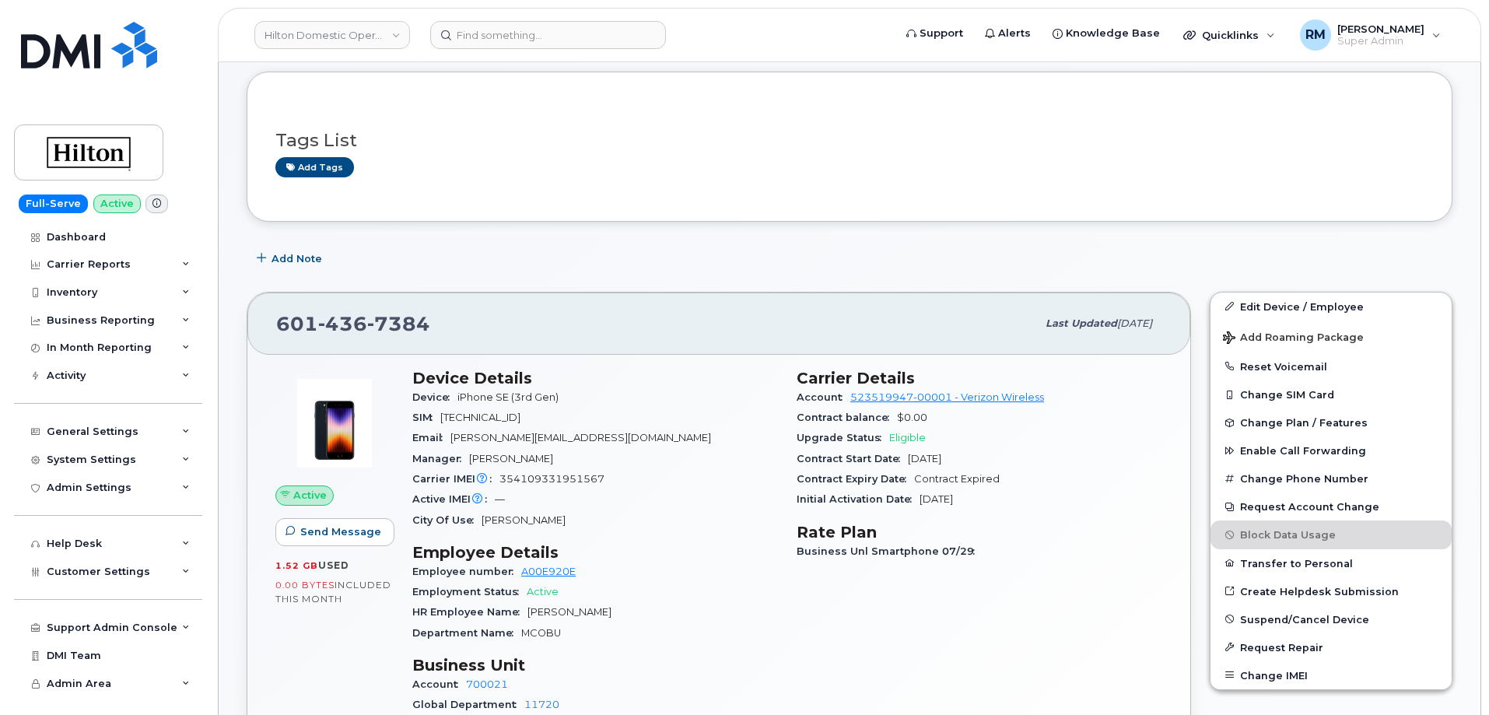
scroll to position [288, 0]
drag, startPoint x: 583, startPoint y: 435, endPoint x: 444, endPoint y: 437, distance: 138.5
click at [444, 437] on div "Email Jaime.Mariscal@hilton.com" at bounding box center [595, 438] width 366 height 20
copy span "Jaime.Mariscal@hilton.com"
click at [495, 34] on input at bounding box center [548, 35] width 236 height 28
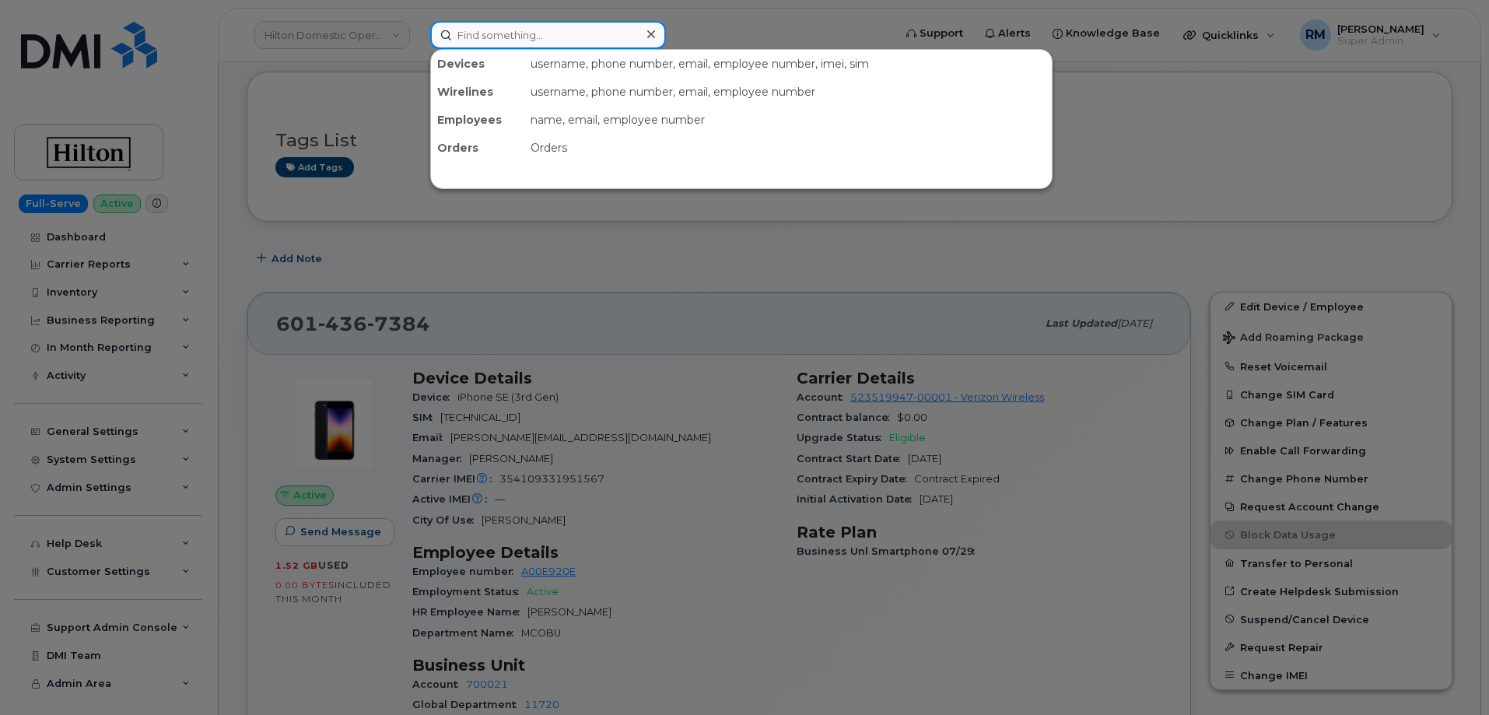
paste input "6466295810"
type input "6466295810"
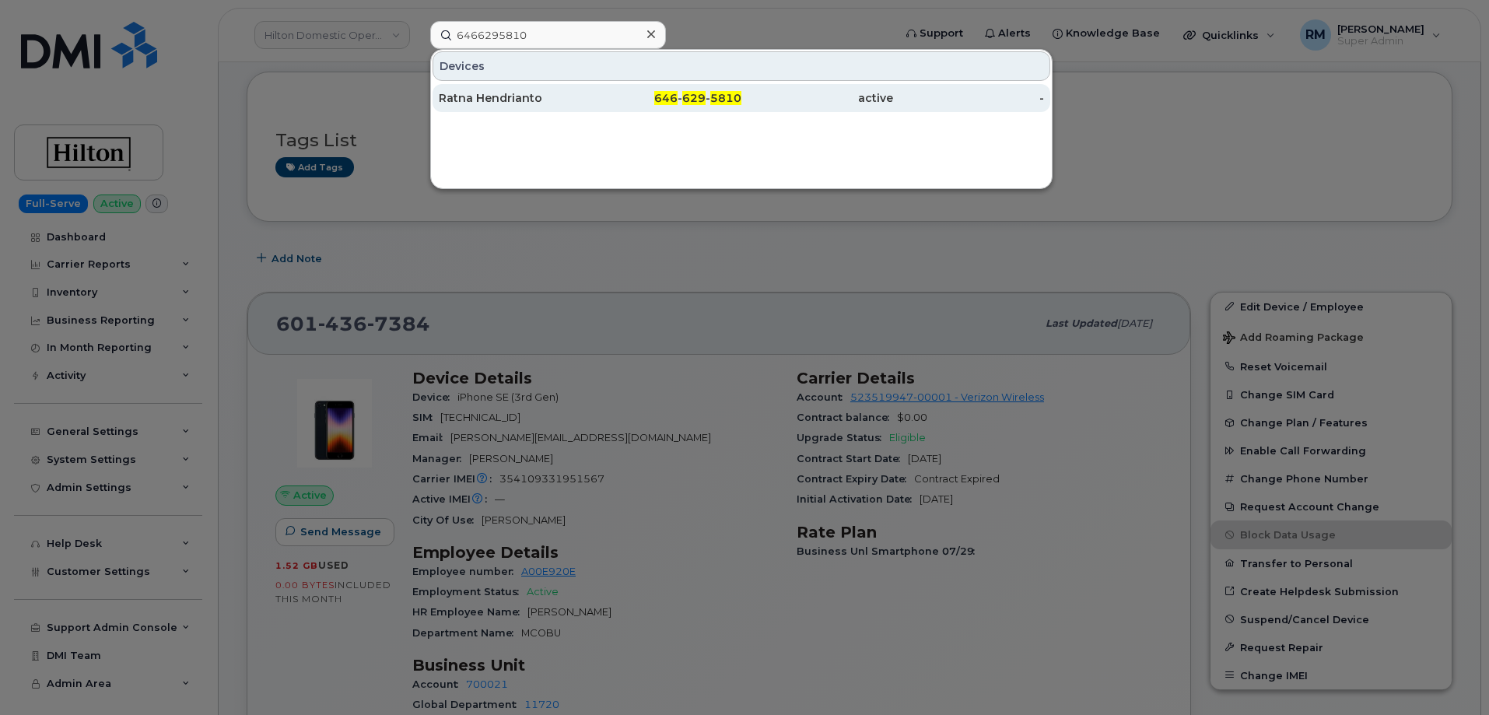
click at [527, 101] on div "Ratna Hendrianto" at bounding box center [515, 98] width 152 height 16
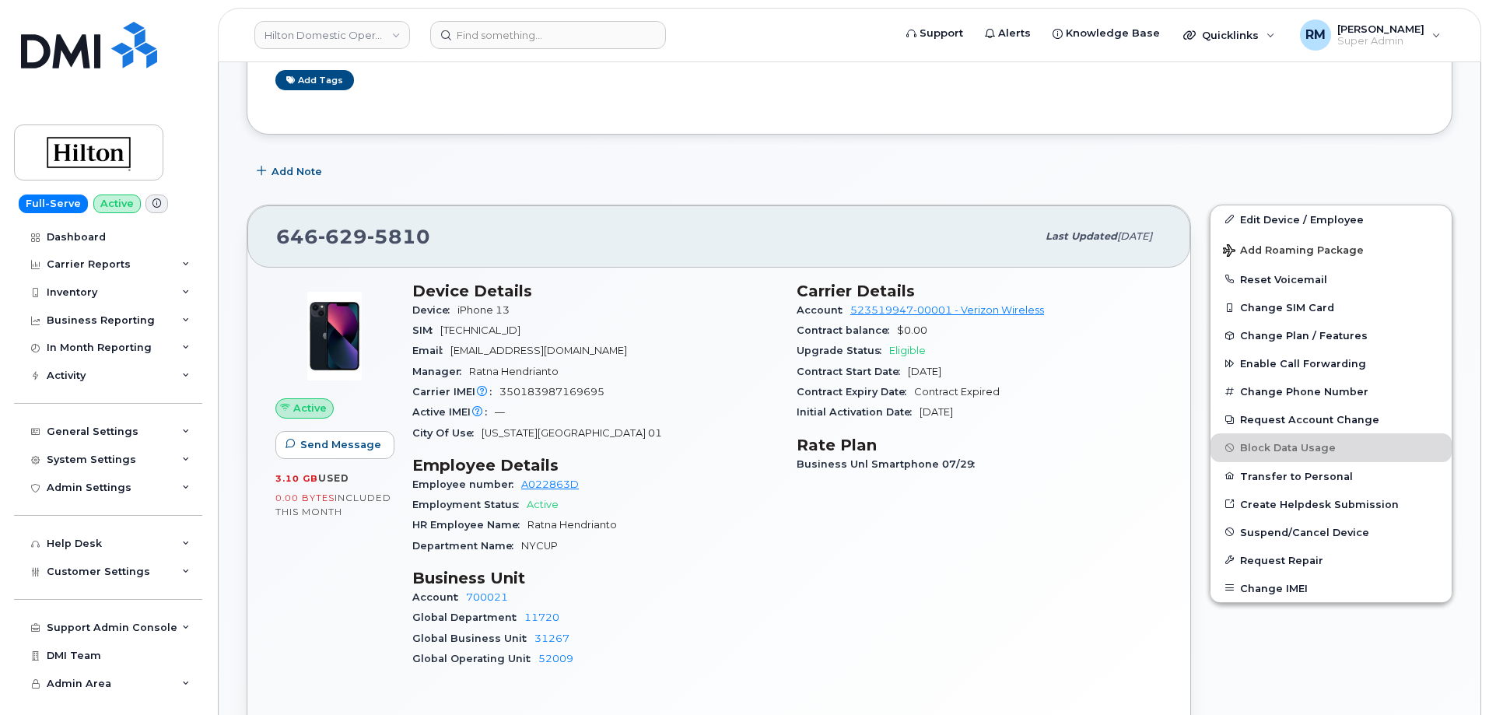
scroll to position [389, 0]
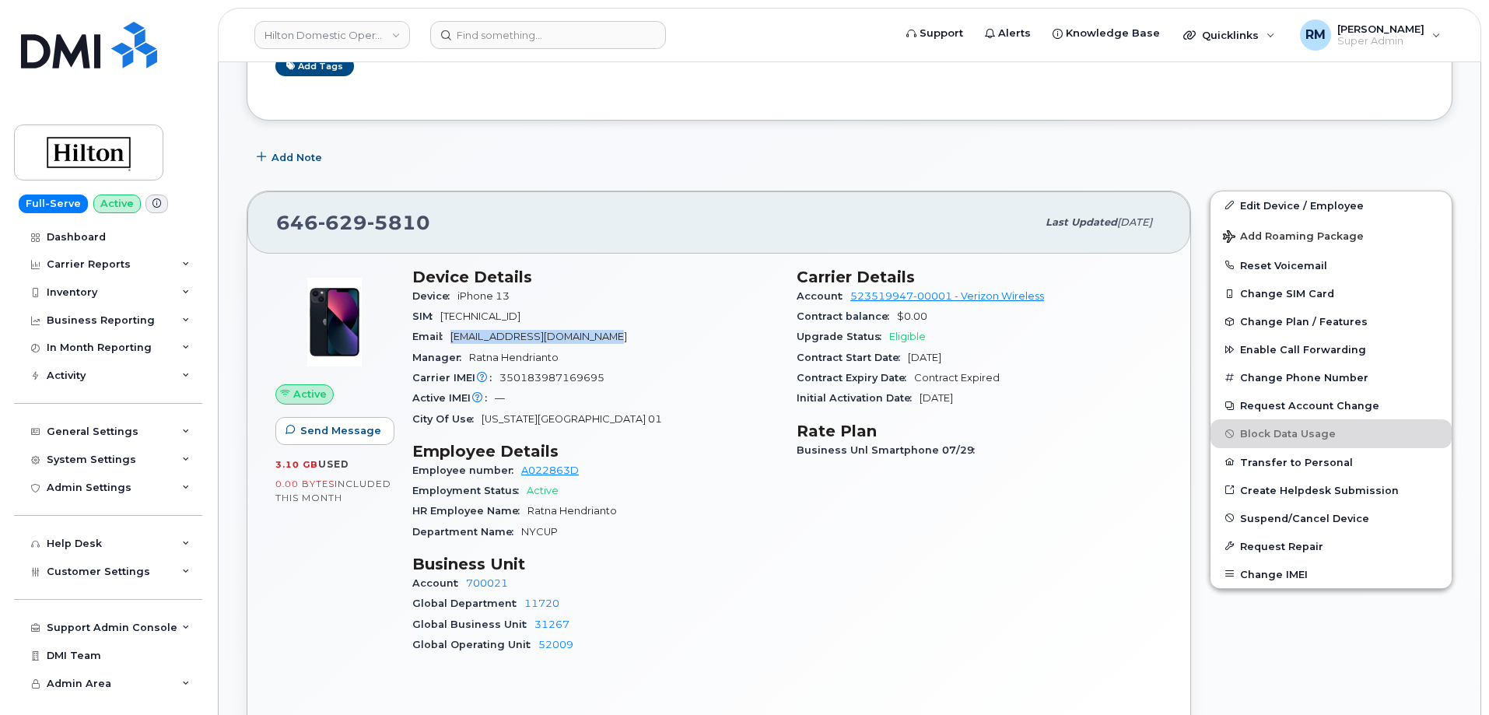
drag, startPoint x: 609, startPoint y: 337, endPoint x: 448, endPoint y: 339, distance: 161.0
click at [448, 339] on div "Email [EMAIL_ADDRESS][DOMAIN_NAME]" at bounding box center [595, 337] width 366 height 20
copy span "[EMAIL_ADDRESS][DOMAIN_NAME]"
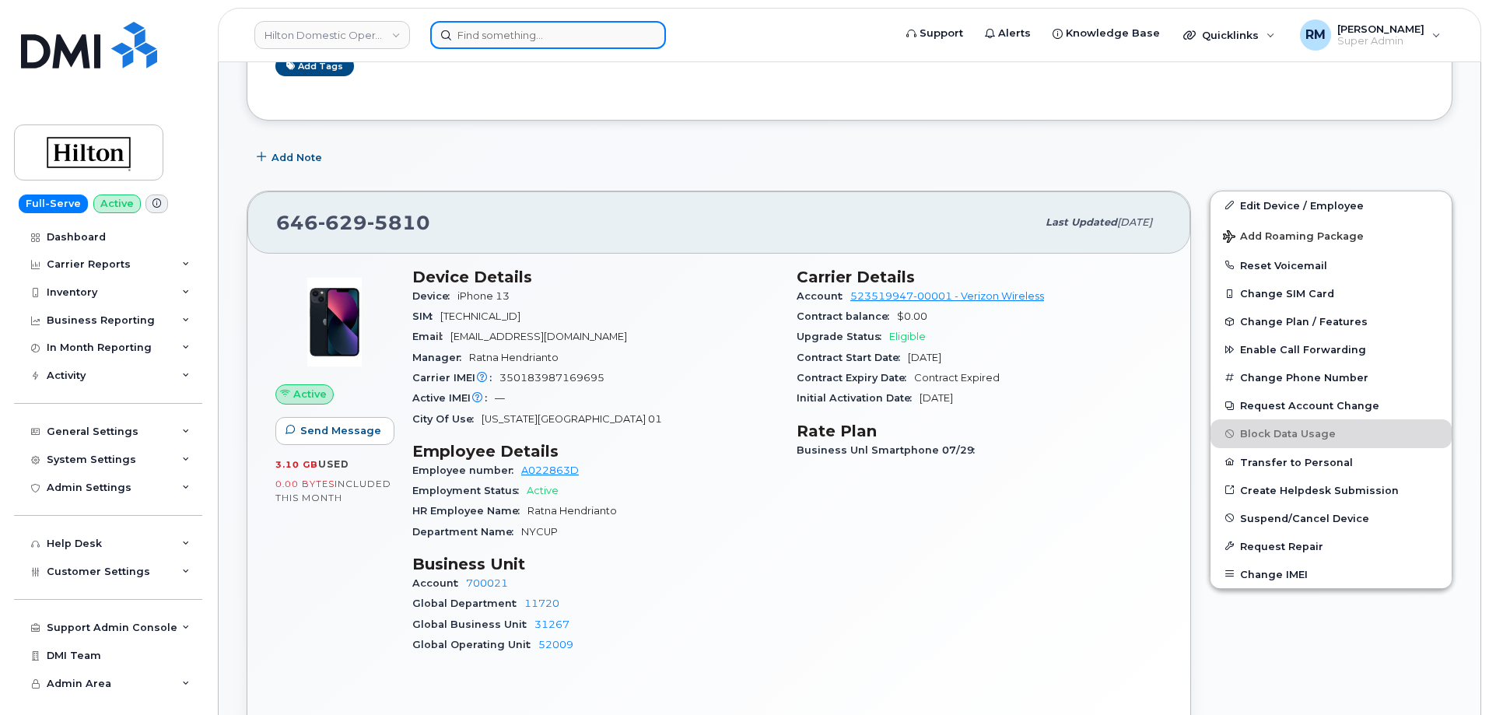
click at [520, 40] on input at bounding box center [548, 35] width 236 height 28
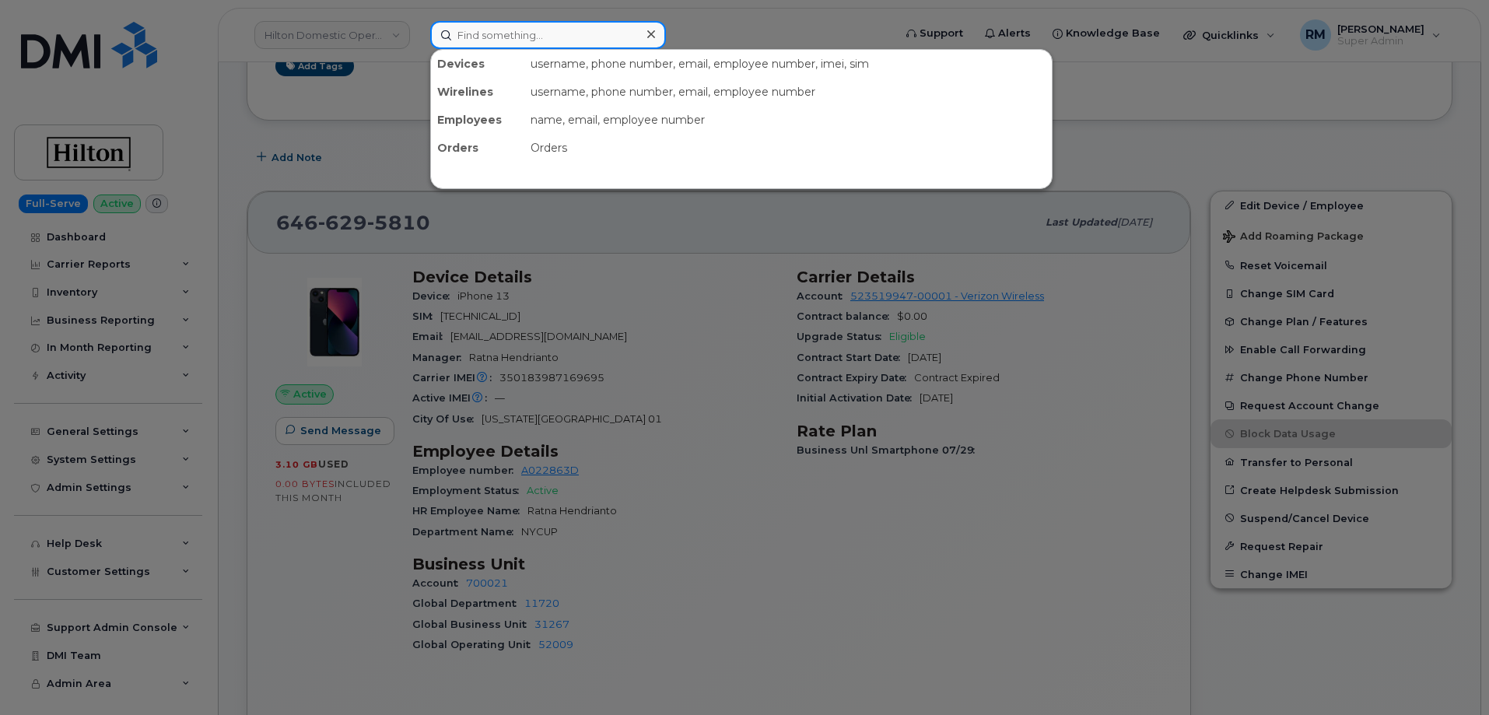
paste input "5715817569"
type input "5715817569"
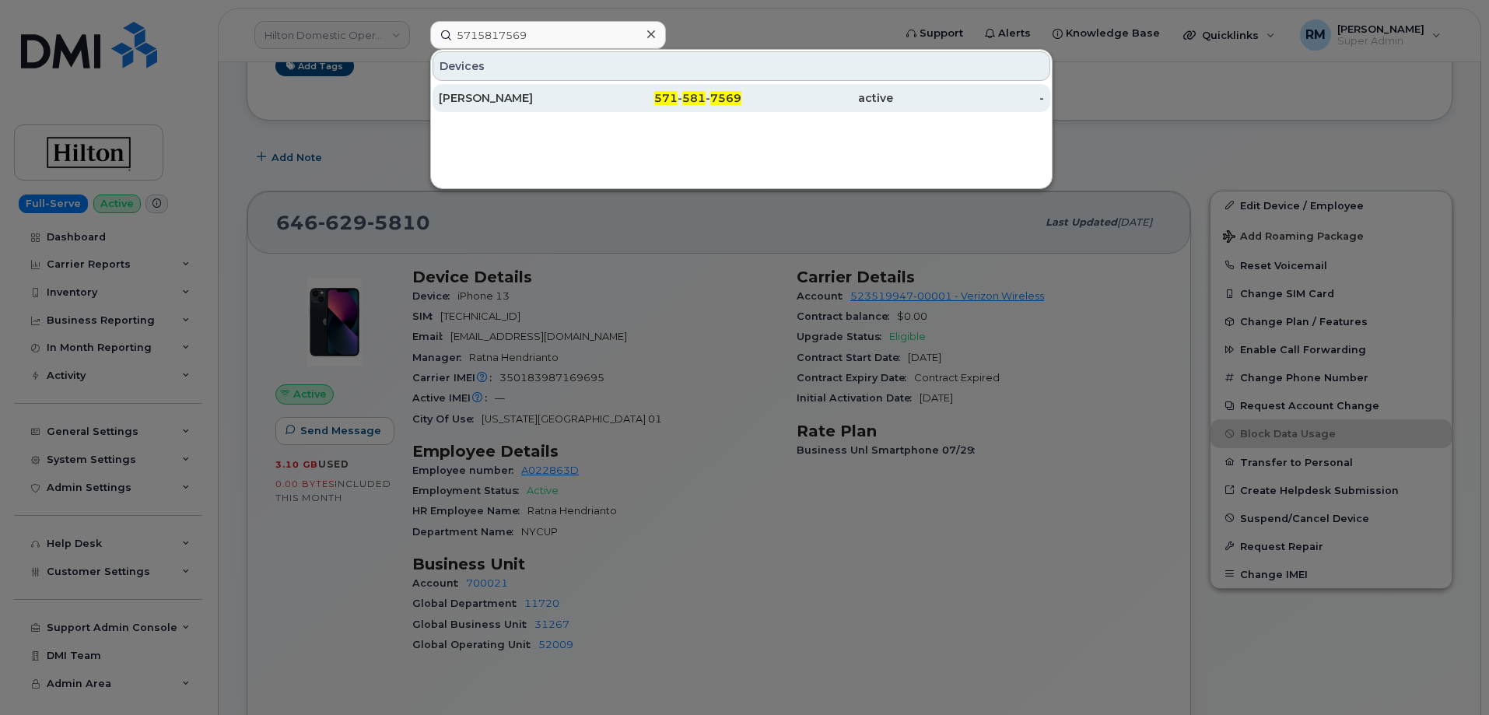
click at [487, 95] on div "[PERSON_NAME]" at bounding box center [515, 98] width 152 height 16
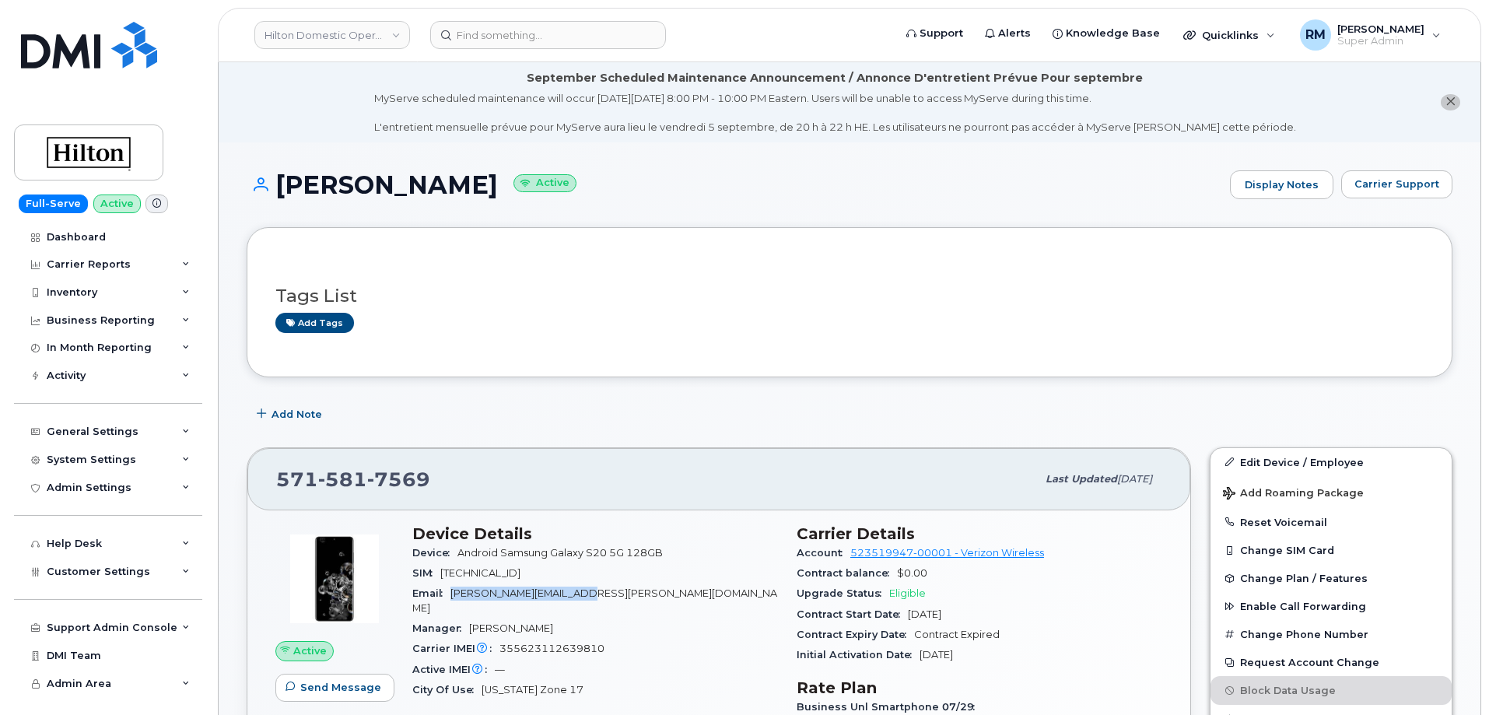
drag, startPoint x: 581, startPoint y: 590, endPoint x: 454, endPoint y: 599, distance: 127.1
click at [454, 599] on div "Email [PERSON_NAME][EMAIL_ADDRESS][PERSON_NAME][DOMAIN_NAME]" at bounding box center [595, 600] width 366 height 35
click at [503, 37] on input at bounding box center [548, 35] width 236 height 28
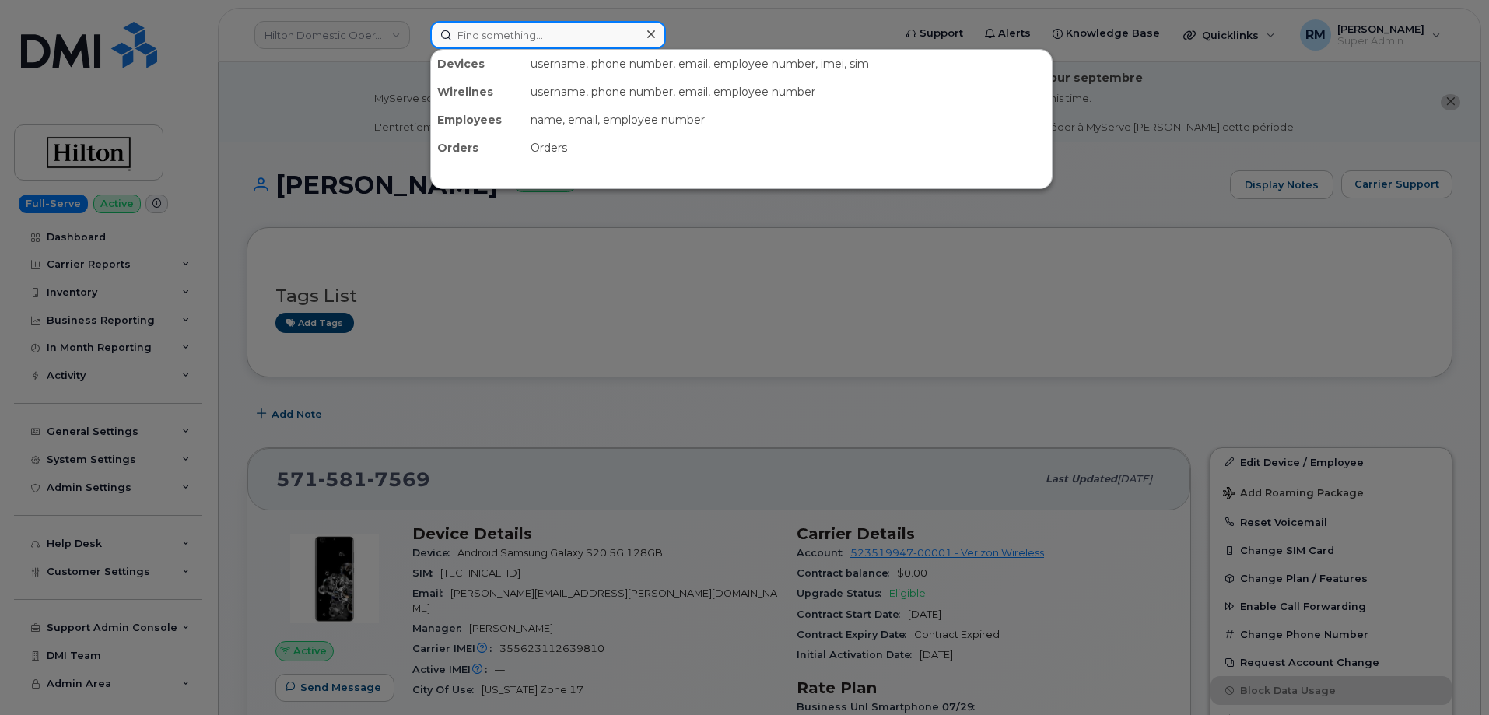
paste input "5714554408"
type input "5714554408"
